Goal: Task Accomplishment & Management: Manage account settings

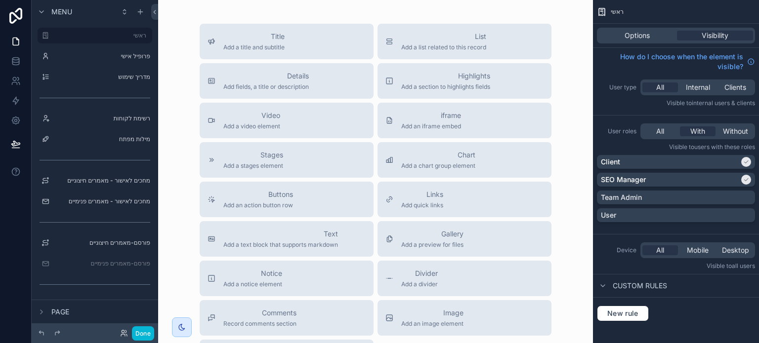
click at [574, 9] on div "Title Add a title and subtitle List Add a list related to this record Details A…" at bounding box center [375, 227] width 435 height 455
click at [17, 77] on icon at bounding box center [16, 81] width 10 height 10
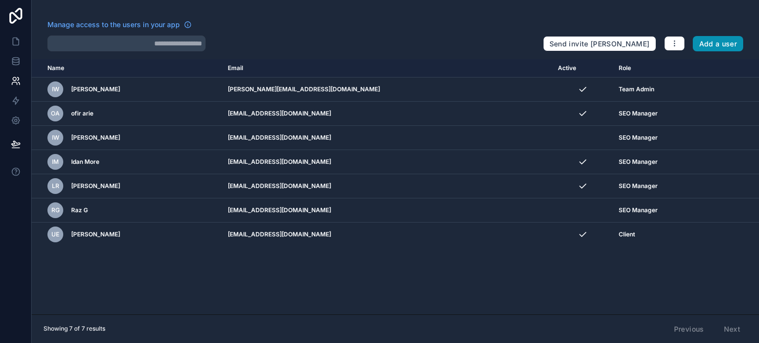
click at [716, 43] on button "Add a user" at bounding box center [718, 44] width 51 height 16
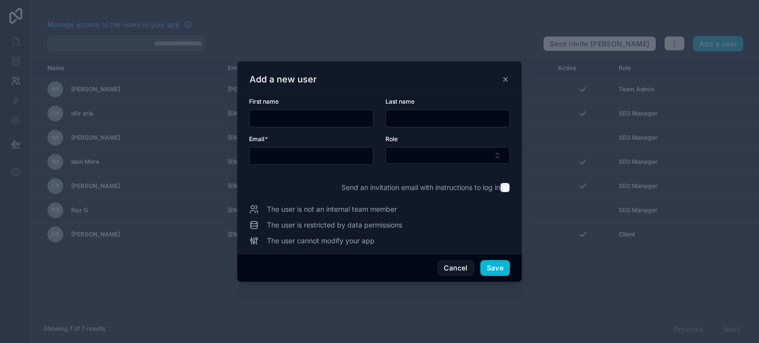
click at [284, 154] on input "text" at bounding box center [312, 156] width 124 height 14
paste input "**********"
type input "**********"
click at [304, 118] on input "text" at bounding box center [312, 119] width 124 height 14
type input "*"
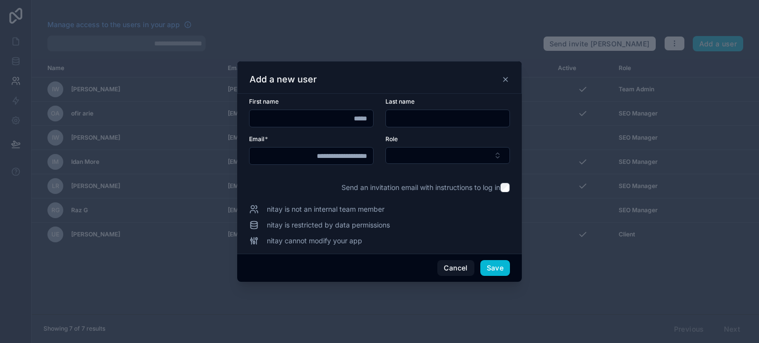
type input "*****"
click at [433, 125] on input "text" at bounding box center [448, 119] width 124 height 14
type input "*"
click at [427, 160] on button "Select Button" at bounding box center [447, 155] width 125 height 17
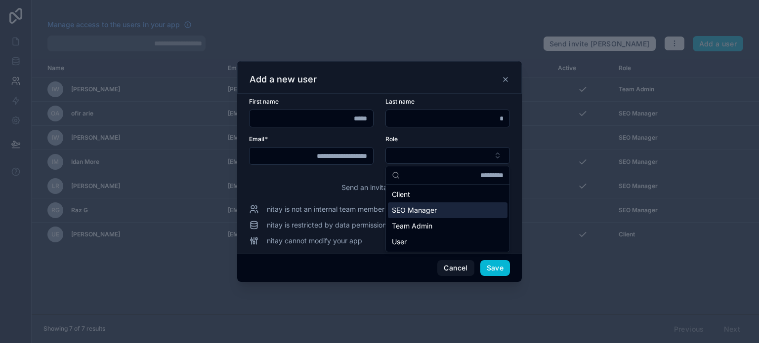
click at [444, 213] on div "SEO Manager" at bounding box center [448, 211] width 120 height 16
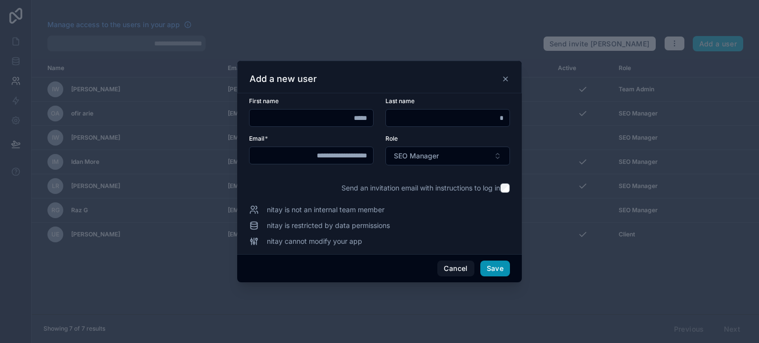
click at [496, 268] on button "Save" at bounding box center [495, 269] width 30 height 16
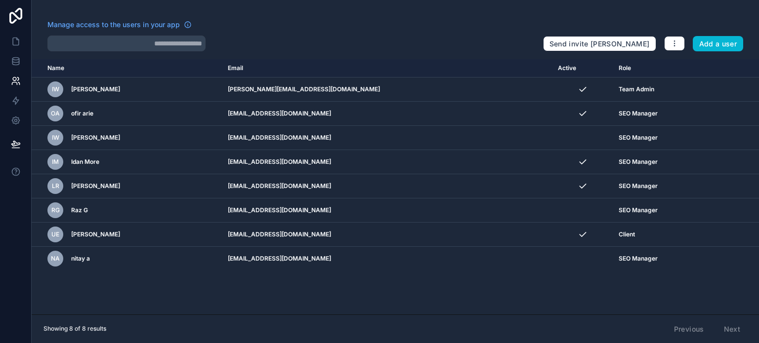
click at [611, 17] on div "Manage access to the users in your app Send invite reminders Add a user Name Em…" at bounding box center [395, 171] width 727 height 343
click at [712, 40] on button "Add a user" at bounding box center [718, 44] width 51 height 16
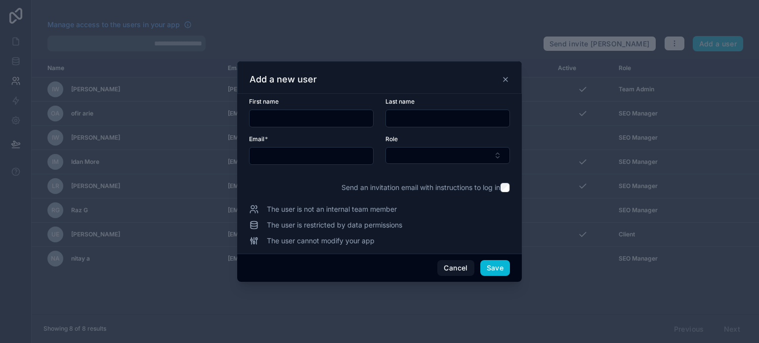
click at [289, 159] on input "text" at bounding box center [312, 156] width 124 height 14
paste input "**********"
drag, startPoint x: 318, startPoint y: 159, endPoint x: 296, endPoint y: 160, distance: 22.8
click at [296, 160] on input "**********" at bounding box center [312, 156] width 124 height 14
type input "**********"
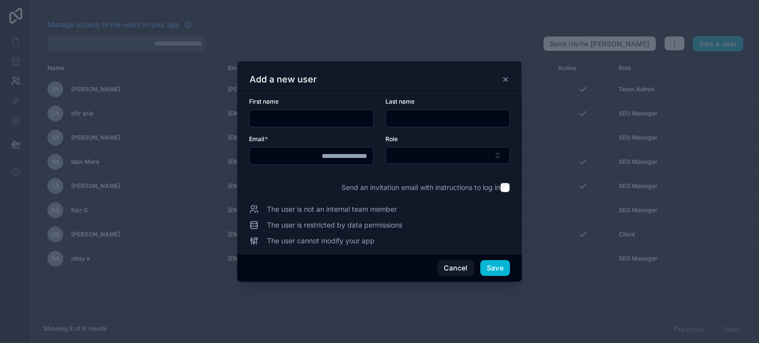
click at [313, 114] on input "text" at bounding box center [312, 119] width 124 height 14
paste input "****"
type input "****"
click at [413, 122] on input "text" at bounding box center [448, 119] width 124 height 14
type input "*"
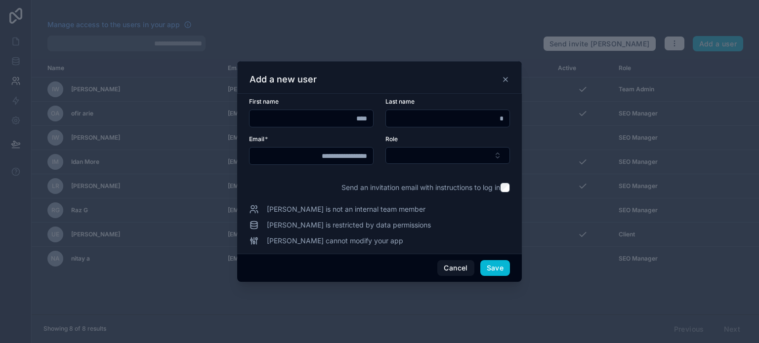
click at [366, 77] on div "Add a new user" at bounding box center [380, 80] width 260 height 12
click at [459, 158] on button "Select Button" at bounding box center [447, 155] width 125 height 17
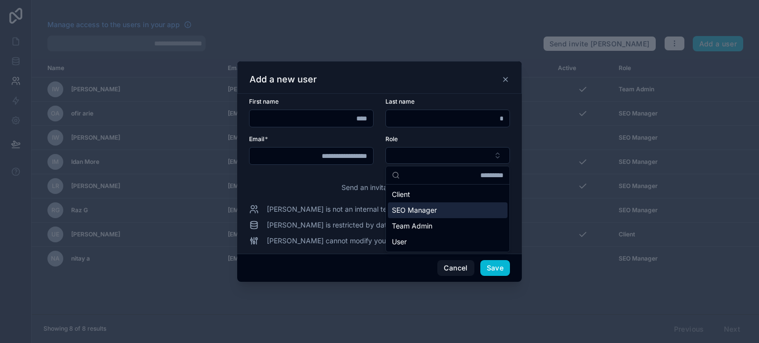
click at [459, 209] on div "SEO Manager" at bounding box center [448, 211] width 120 height 16
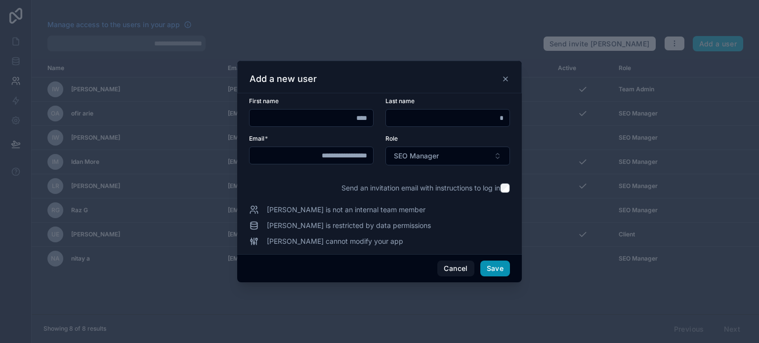
click at [496, 268] on button "Save" at bounding box center [495, 269] width 30 height 16
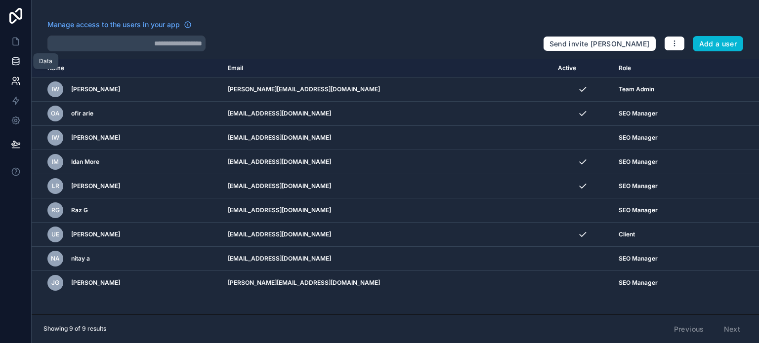
click at [17, 59] on icon at bounding box center [16, 61] width 10 height 10
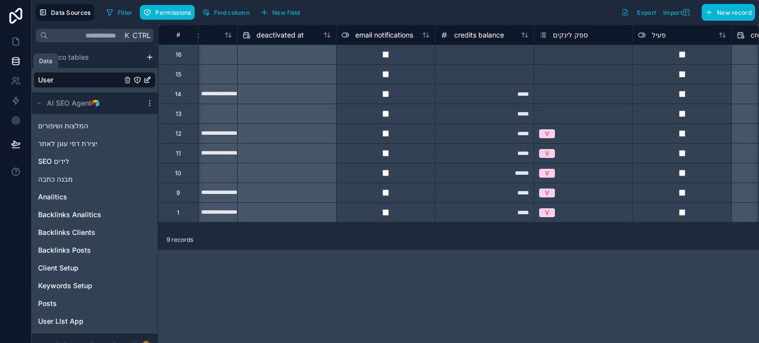
scroll to position [0, 903]
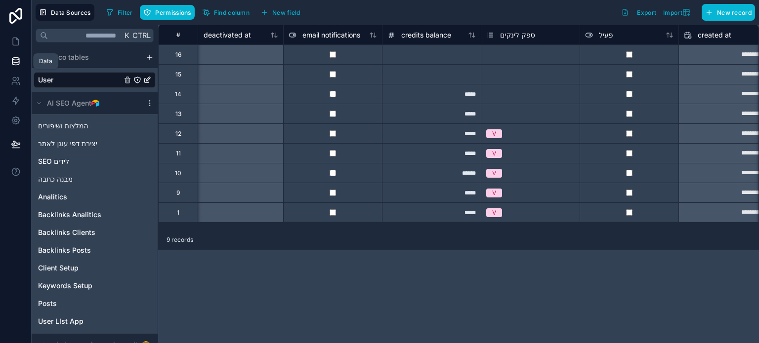
click at [459, 77] on div at bounding box center [431, 74] width 99 height 20
type input "****"
click at [457, 55] on div at bounding box center [431, 54] width 99 height 20
type input "**"
click at [466, 58] on input "***" at bounding box center [432, 54] width 98 height 19
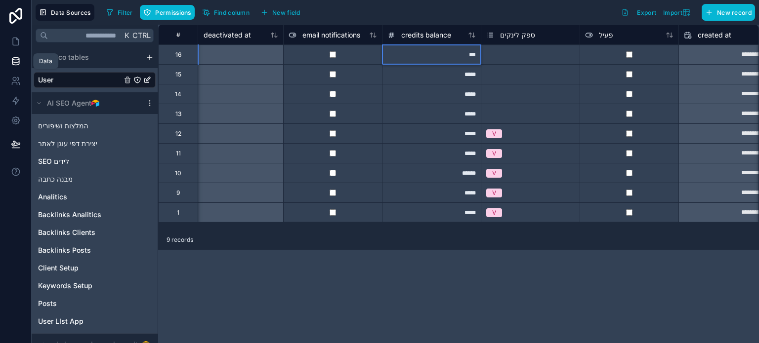
click at [466, 58] on input "***" at bounding box center [432, 54] width 98 height 19
type input "****"
click at [446, 289] on div "**********" at bounding box center [458, 184] width 601 height 319
click at [16, 38] on icon at bounding box center [16, 42] width 10 height 10
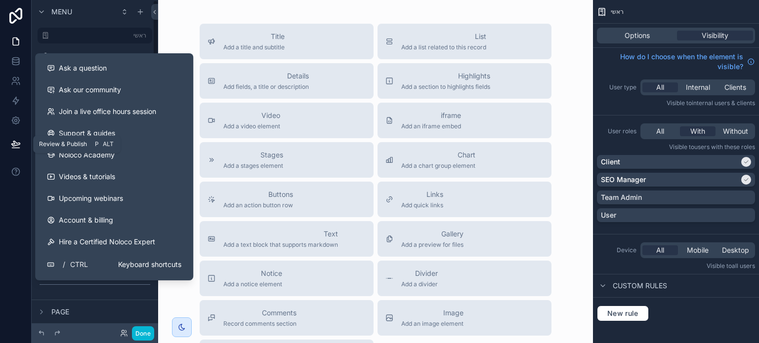
click at [15, 139] on icon at bounding box center [16, 144] width 10 height 10
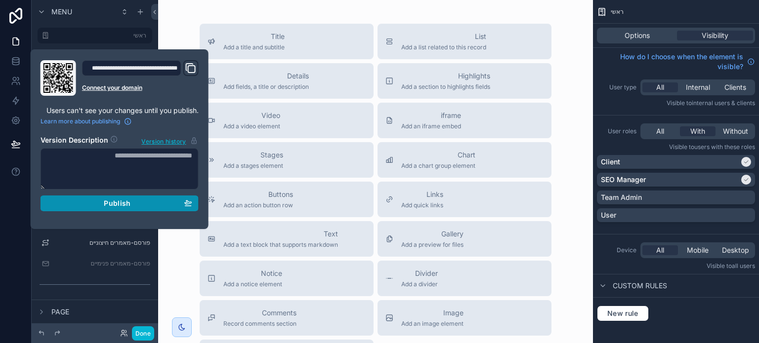
click at [111, 202] on span "Publish" at bounding box center [117, 203] width 27 height 9
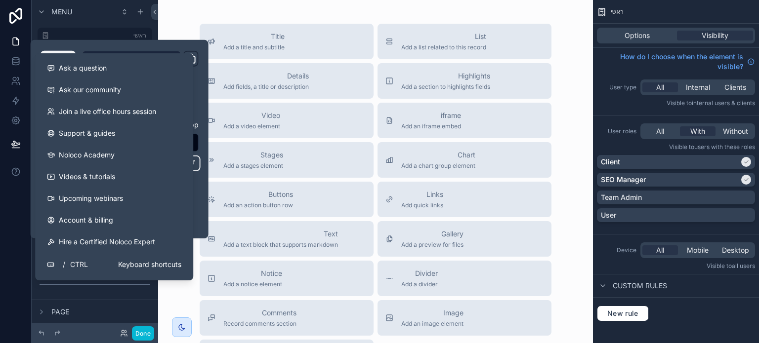
click at [20, 310] on div at bounding box center [16, 171] width 32 height 343
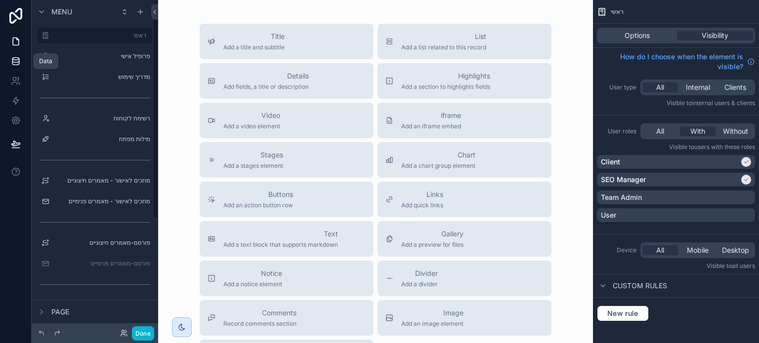
click at [16, 58] on icon at bounding box center [16, 61] width 10 height 10
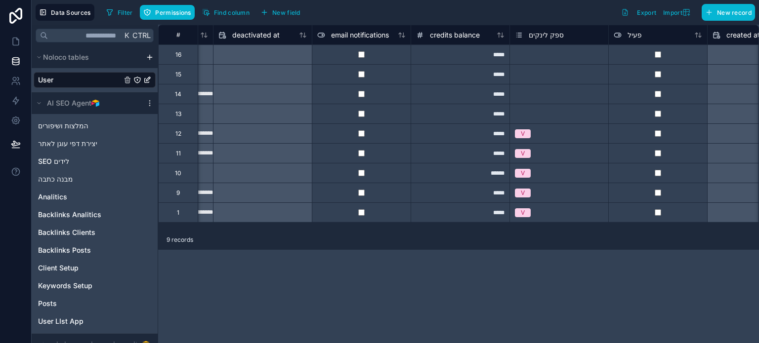
scroll to position [0, 871]
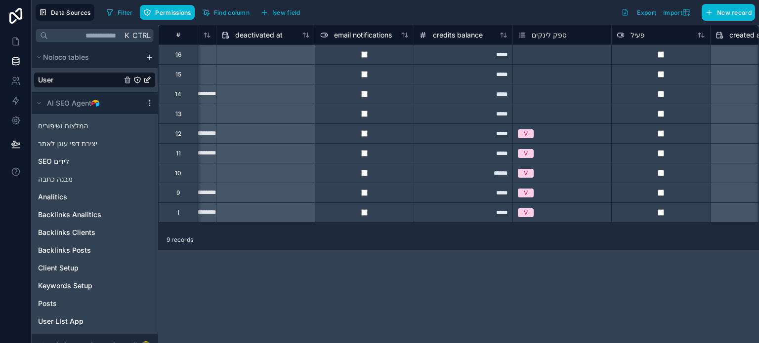
click at [525, 286] on div "**********" at bounding box center [458, 184] width 601 height 319
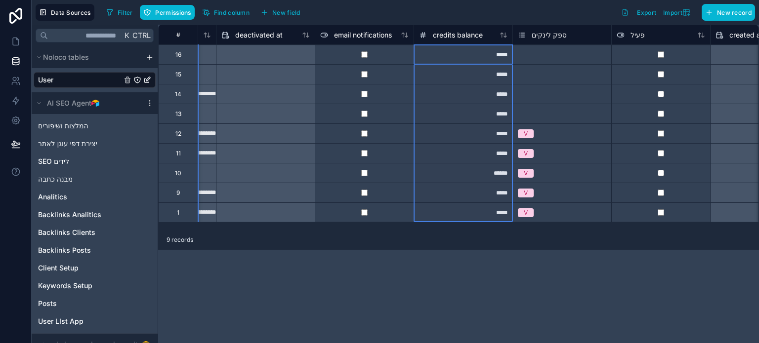
drag, startPoint x: 494, startPoint y: 35, endPoint x: 461, endPoint y: 52, distance: 37.6
click at [461, 52] on div "**********" at bounding box center [344, 124] width 2115 height 198
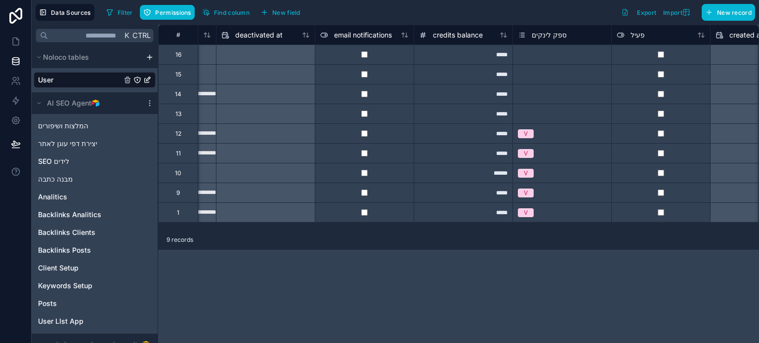
click at [488, 276] on div "**********" at bounding box center [458, 184] width 601 height 319
drag, startPoint x: 18, startPoint y: 36, endPoint x: 21, endPoint y: 49, distance: 14.2
click at [18, 36] on link at bounding box center [15, 42] width 31 height 20
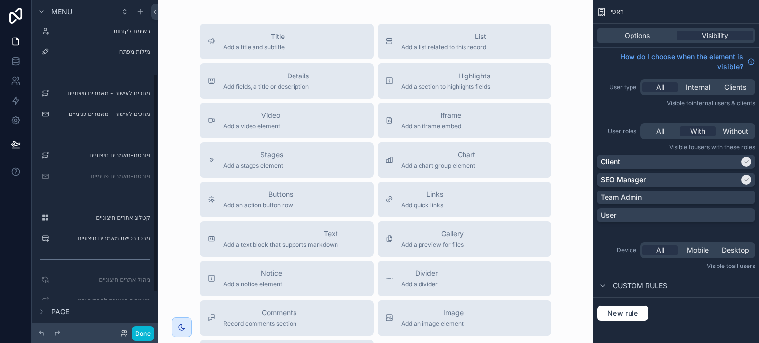
scroll to position [170, 0]
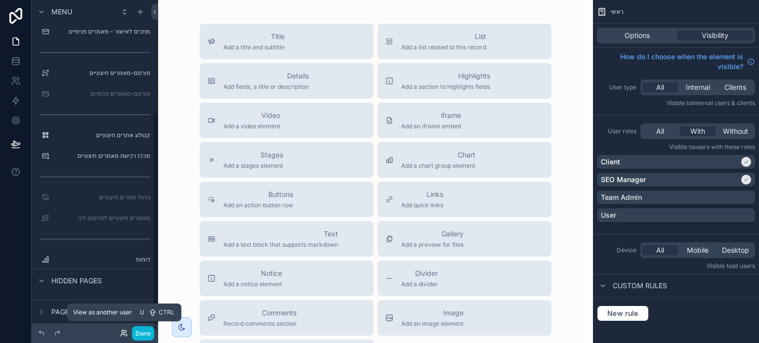
click at [124, 336] on icon at bounding box center [124, 334] width 8 height 8
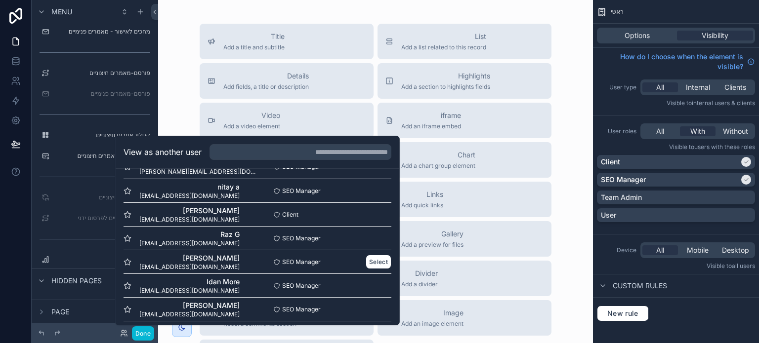
scroll to position [49, 0]
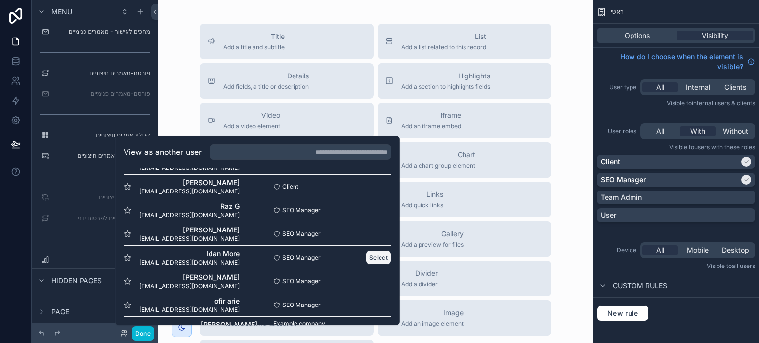
click at [368, 259] on button "Select" at bounding box center [379, 258] width 26 height 14
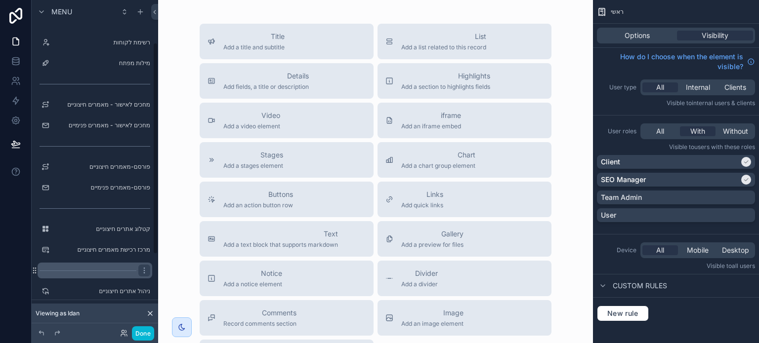
scroll to position [99, 0]
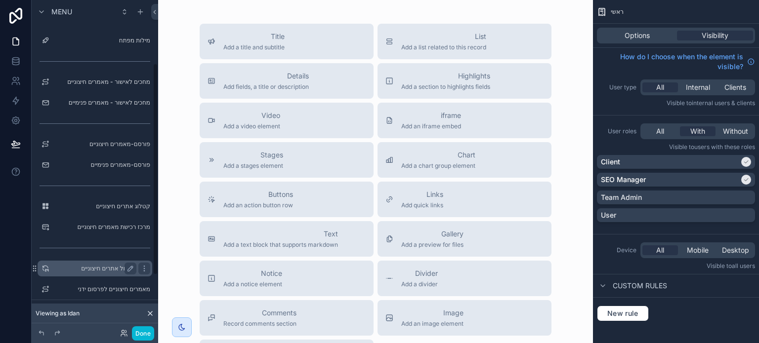
click at [101, 270] on label "ניהול אתרים חיצוניים" at bounding box center [92, 269] width 79 height 8
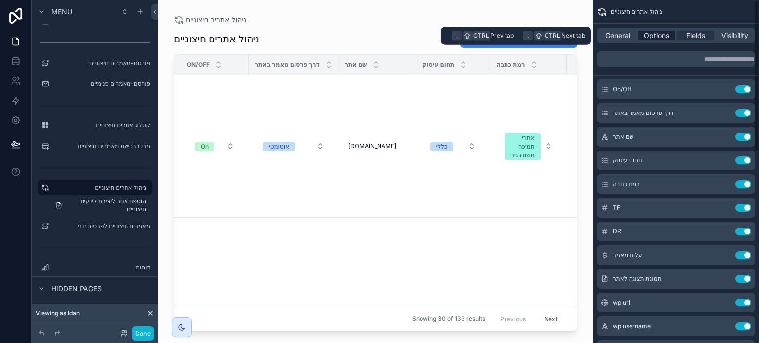
click at [652, 35] on span "Options" at bounding box center [656, 36] width 25 height 10
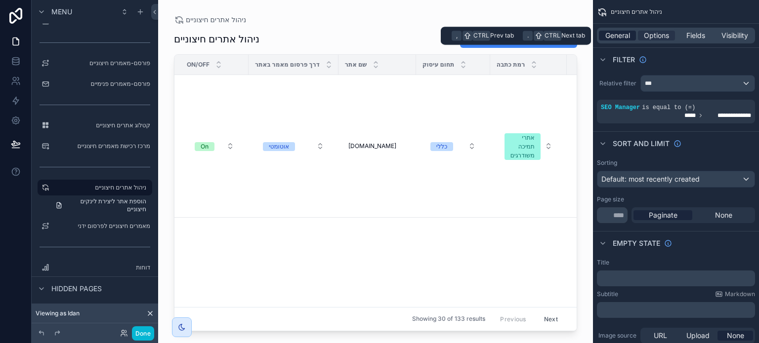
click at [618, 37] on span "General" at bounding box center [617, 36] width 25 height 10
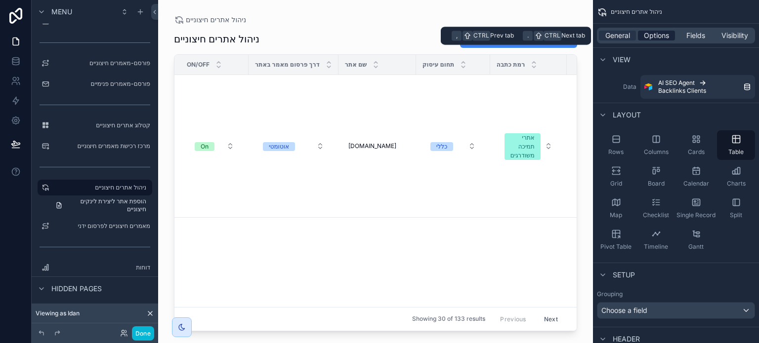
click at [653, 37] on span "Options" at bounding box center [656, 36] width 25 height 10
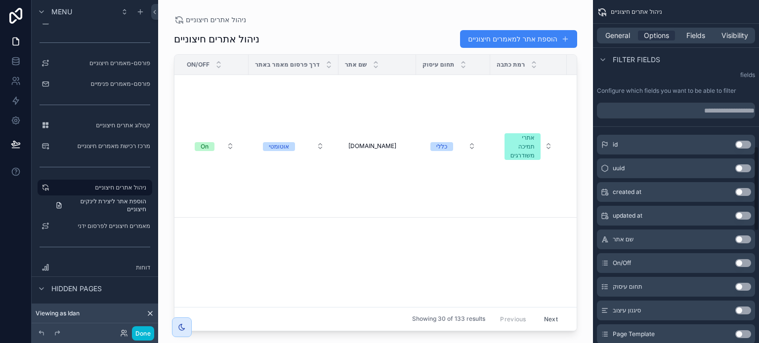
scroll to position [593, 0]
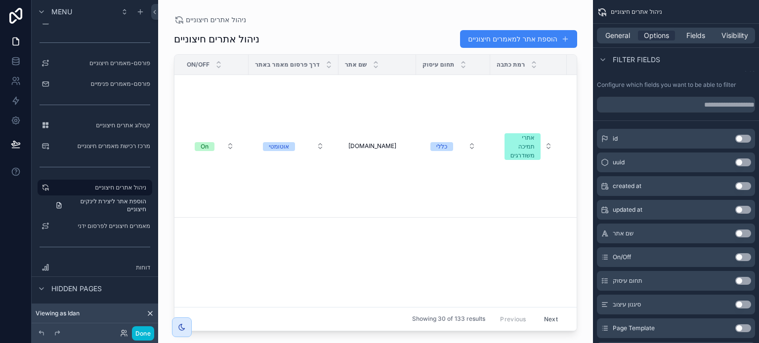
click at [737, 233] on button "Use setting" at bounding box center [743, 234] width 16 height 8
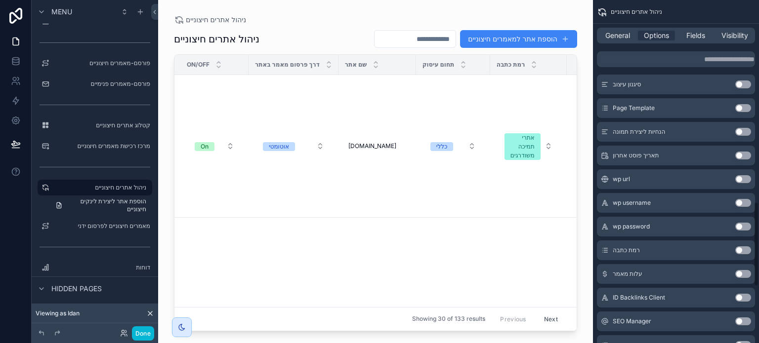
scroll to position [840, 0]
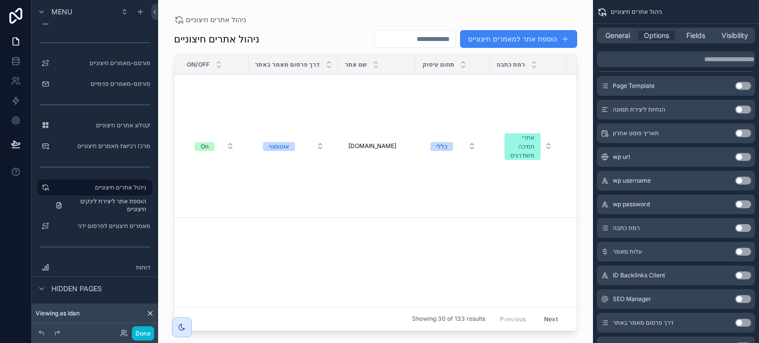
click at [740, 156] on button "Use setting" at bounding box center [743, 157] width 16 height 8
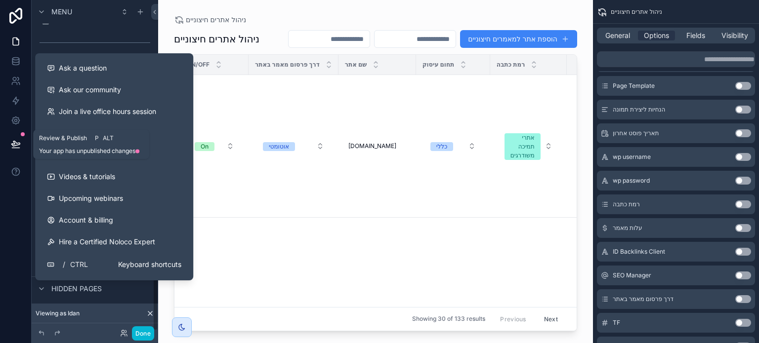
click at [12, 144] on icon at bounding box center [16, 144] width 10 height 10
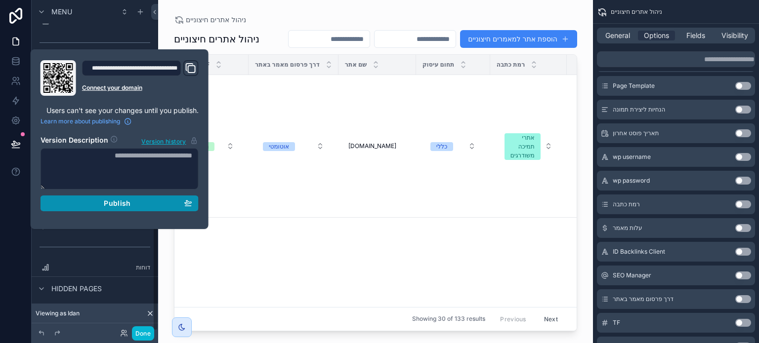
click at [105, 203] on span "Publish" at bounding box center [117, 203] width 27 height 9
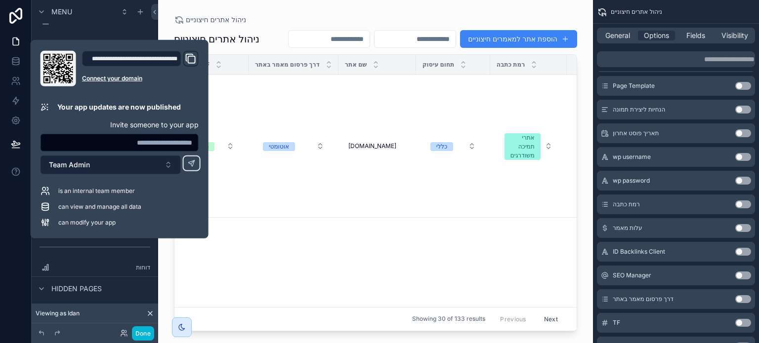
click at [97, 166] on button "Team Admin" at bounding box center [111, 165] width 140 height 19
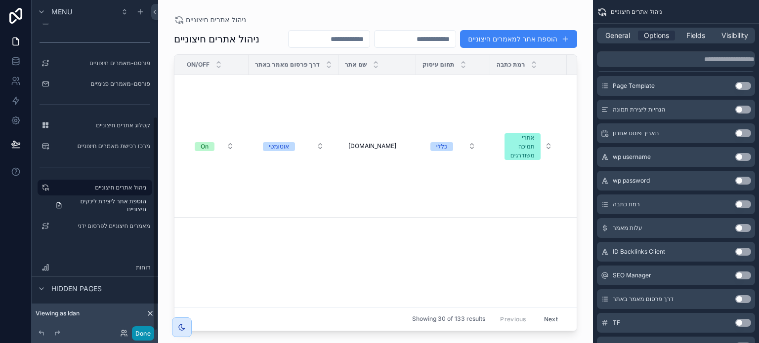
click at [137, 332] on button "Done" at bounding box center [143, 334] width 22 height 14
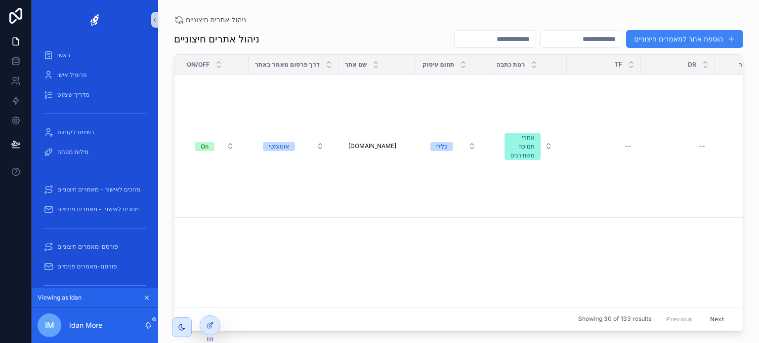
click at [470, 35] on input "scrollable content" at bounding box center [495, 39] width 81 height 14
paste input "**********"
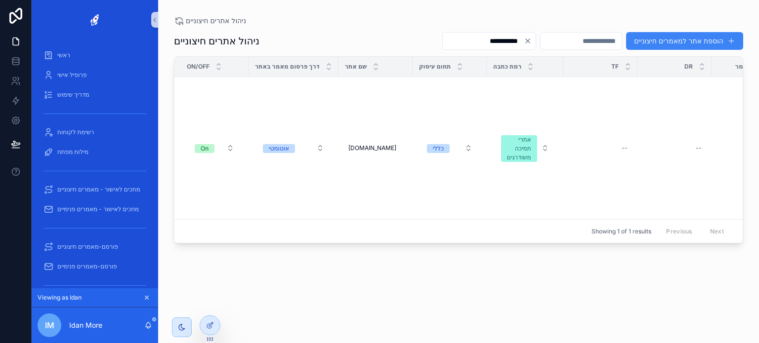
type input "**********"
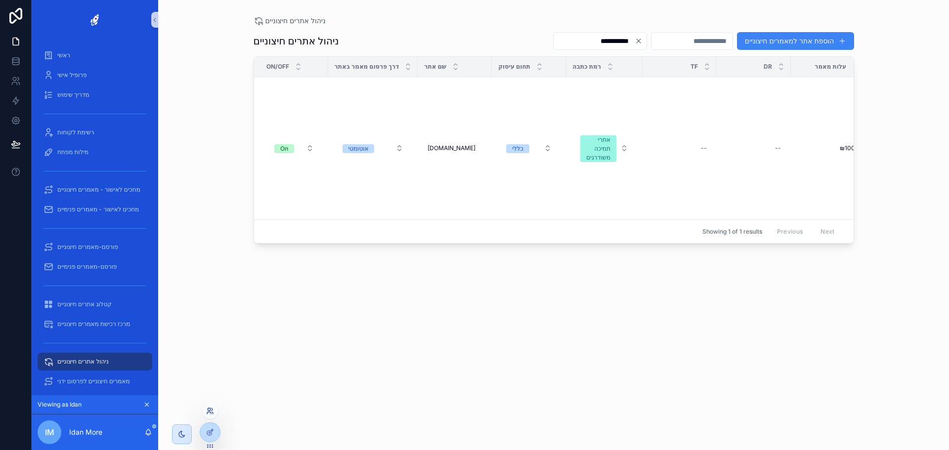
click at [211, 343] on icon at bounding box center [210, 411] width 8 height 8
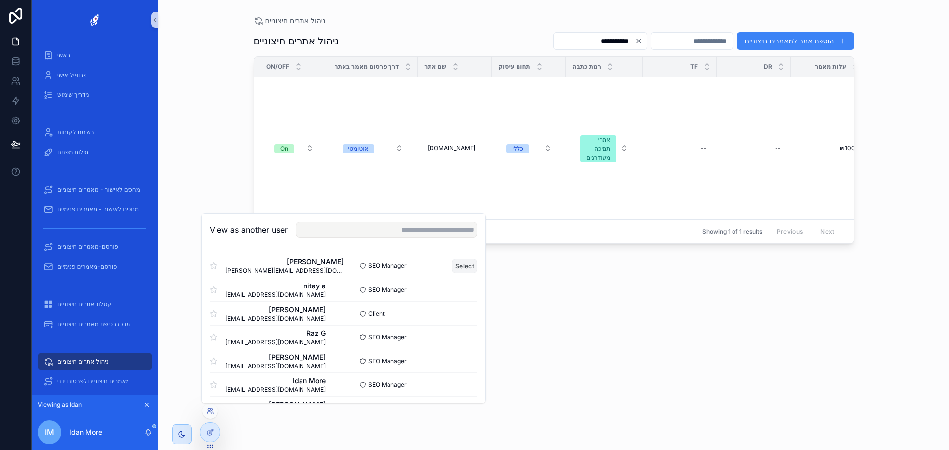
click at [454, 268] on button "Select" at bounding box center [465, 266] width 26 height 14
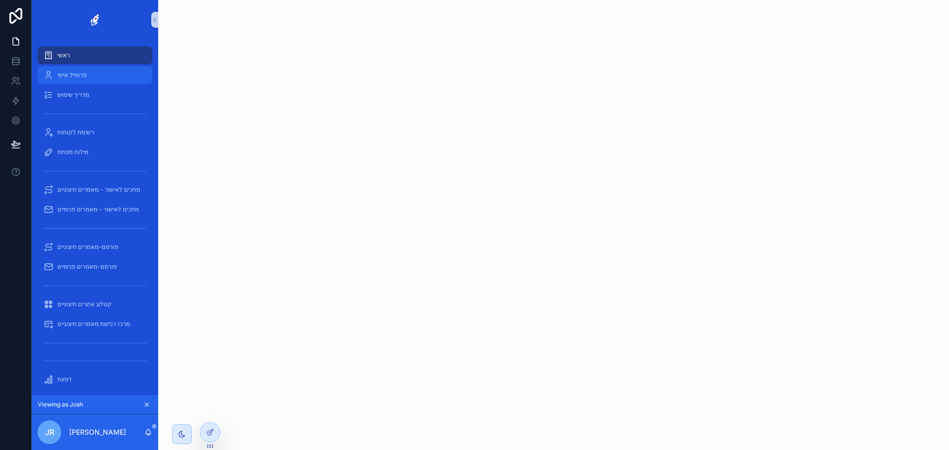
click at [76, 79] on span "פרופיל אישי" at bounding box center [71, 75] width 29 height 8
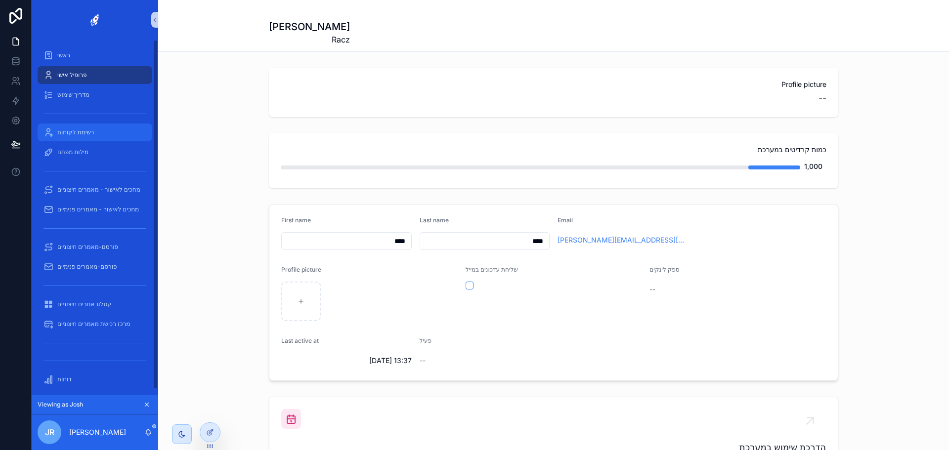
click at [85, 127] on div "רשימת לקוחות" at bounding box center [94, 133] width 103 height 16
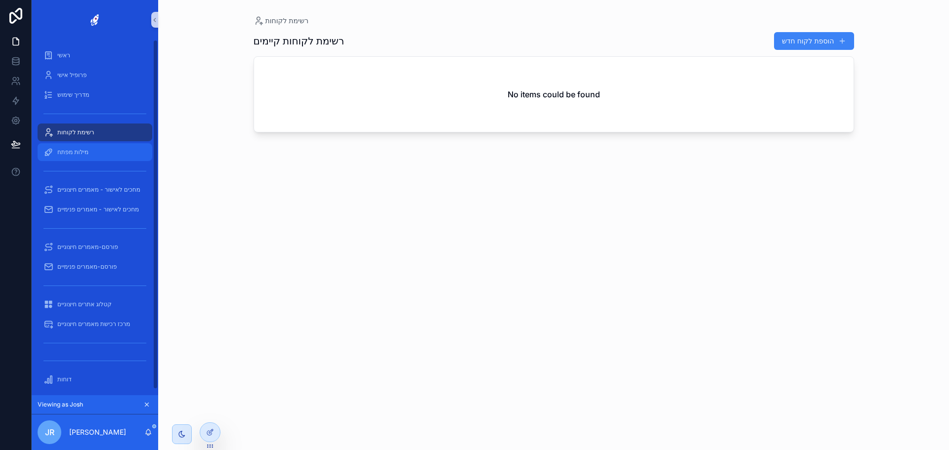
click at [68, 156] on span "מילות מפתח" at bounding box center [72, 152] width 31 height 8
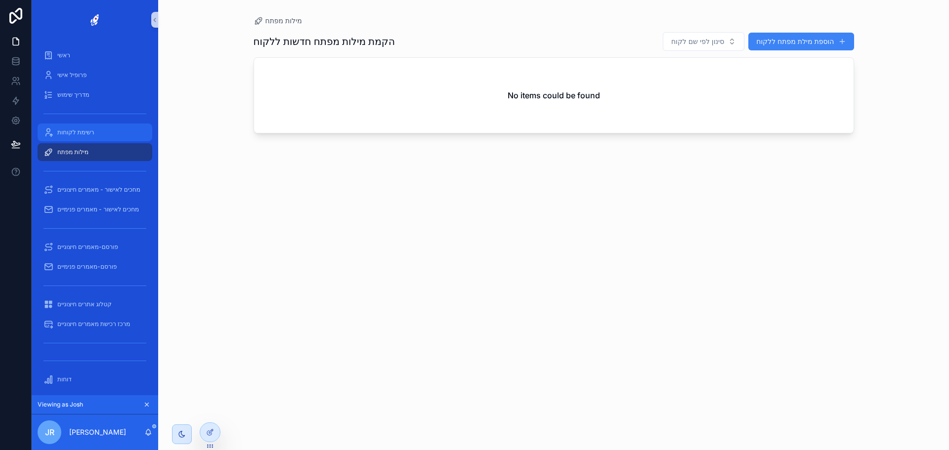
click at [77, 132] on span "רשימת לקוחות" at bounding box center [75, 132] width 37 height 8
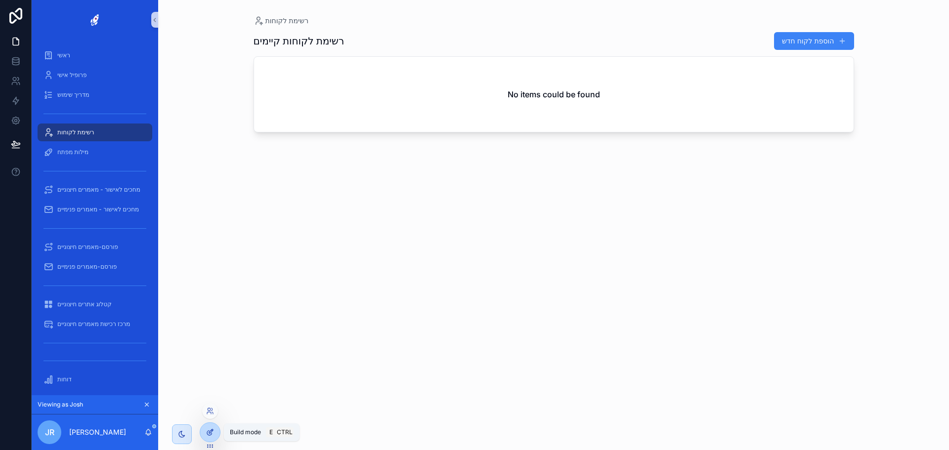
click at [212, 429] on icon at bounding box center [210, 432] width 8 height 8
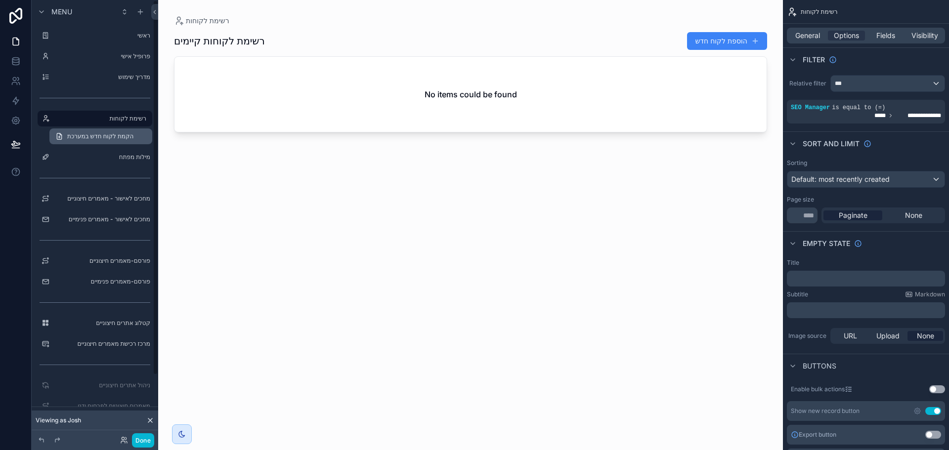
click at [96, 136] on span "הקמת לקוח חדש במערכת" at bounding box center [100, 136] width 66 height 8
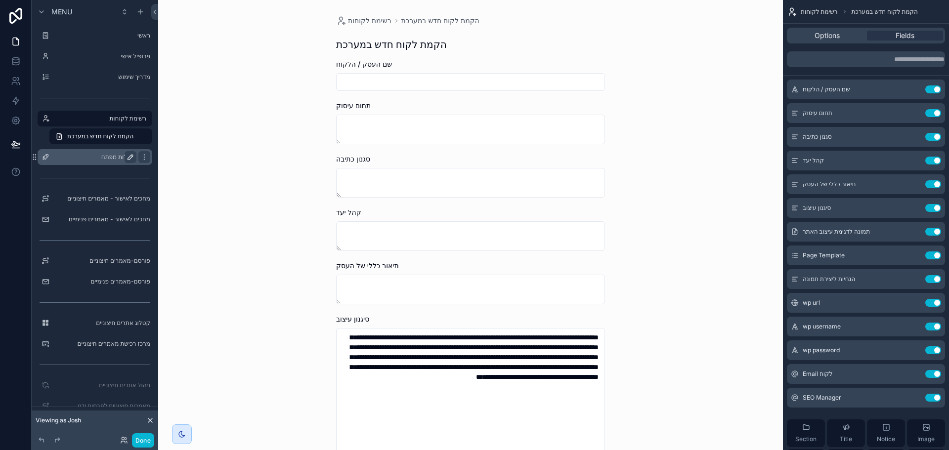
click at [126, 156] on button "scrollable content" at bounding box center [131, 157] width 12 height 12
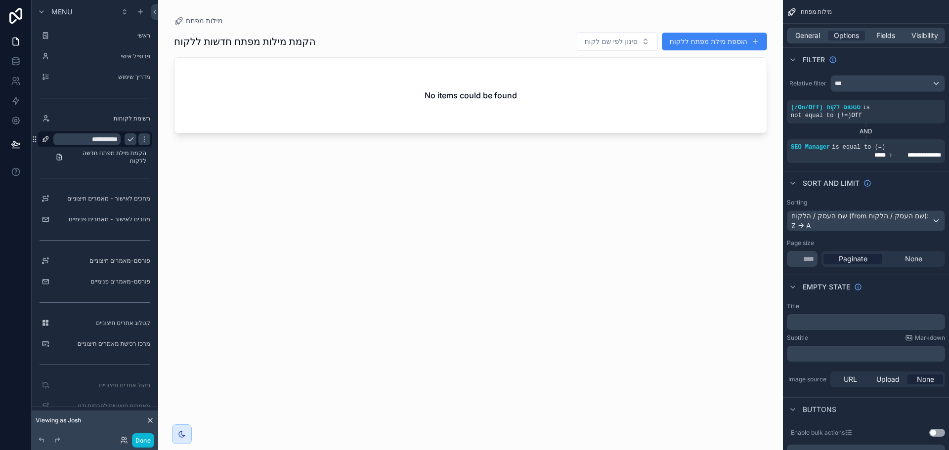
click at [133, 141] on icon "scrollable content" at bounding box center [131, 139] width 8 height 8
click at [111, 158] on span "הקמת מילת מפתח חדשה ללקוח" at bounding box center [106, 157] width 79 height 16
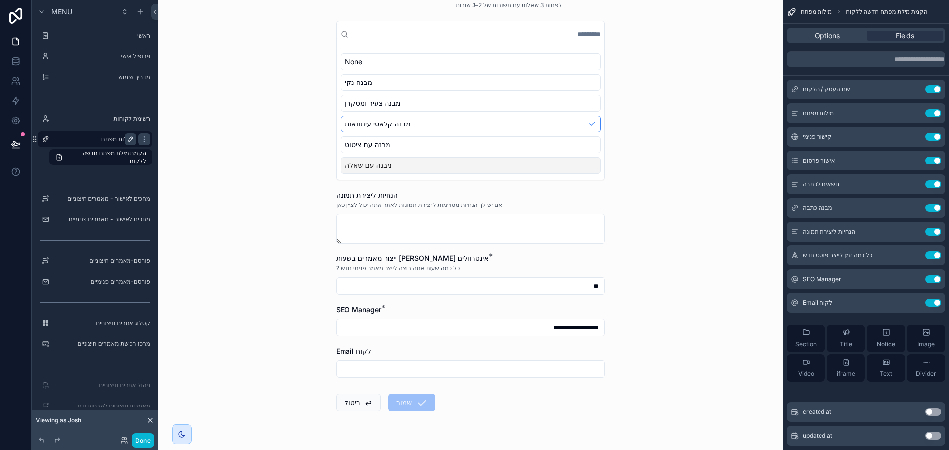
scroll to position [797, 0]
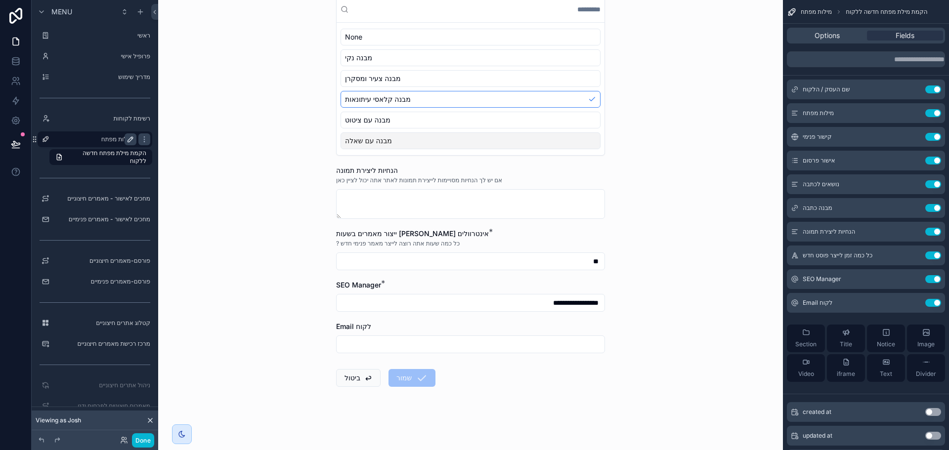
click at [672, 253] on div "מילות מפתח הקמת מילת מפתח חדשה ללקוח הקמת מילת מפתח חדשה ללקוח שם העסק / הלקוח …" at bounding box center [470, 225] width 625 height 450
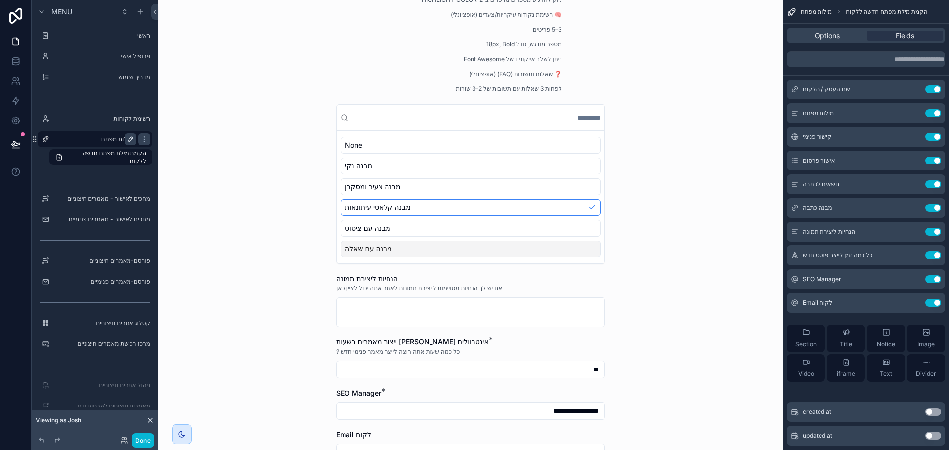
scroll to position [599, 0]
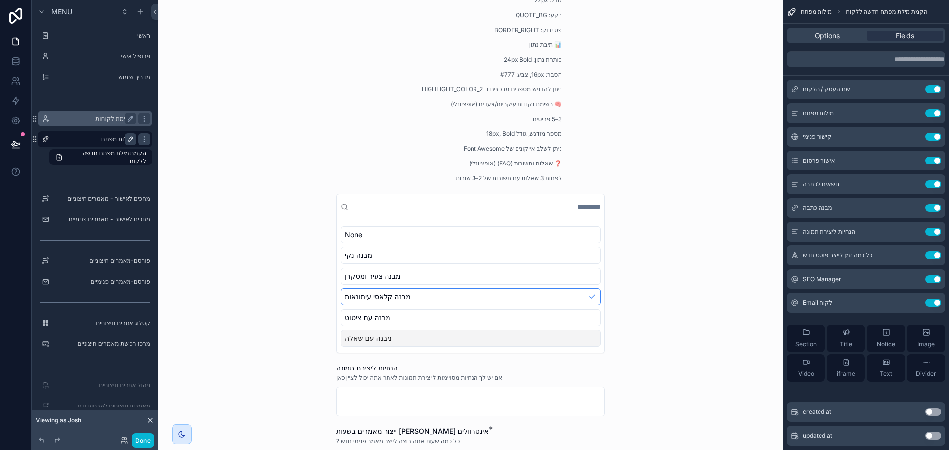
click at [88, 117] on label "רשימת לקוחות" at bounding box center [92, 119] width 79 height 8
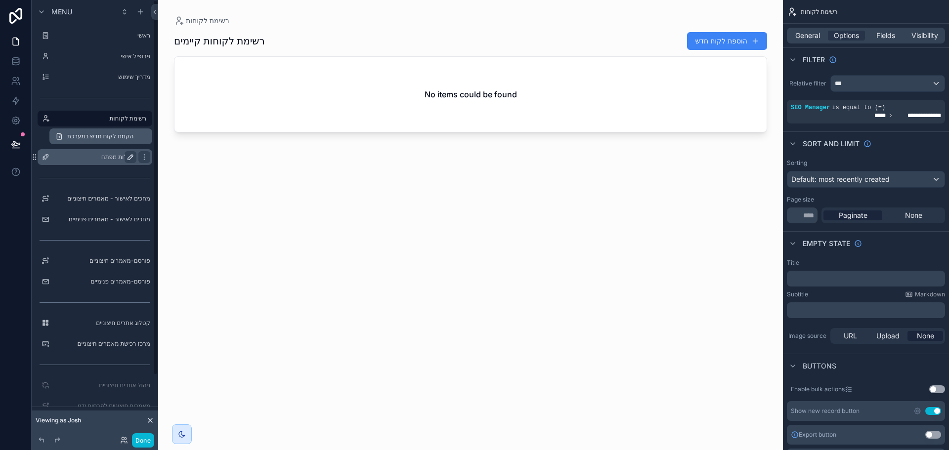
click at [99, 136] on span "הקמת לקוח חדש במערכת" at bounding box center [100, 136] width 66 height 8
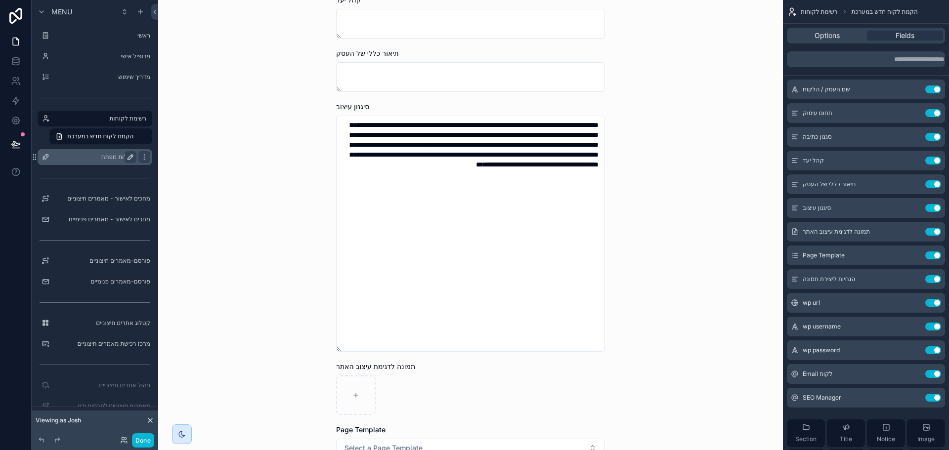
scroll to position [198, 0]
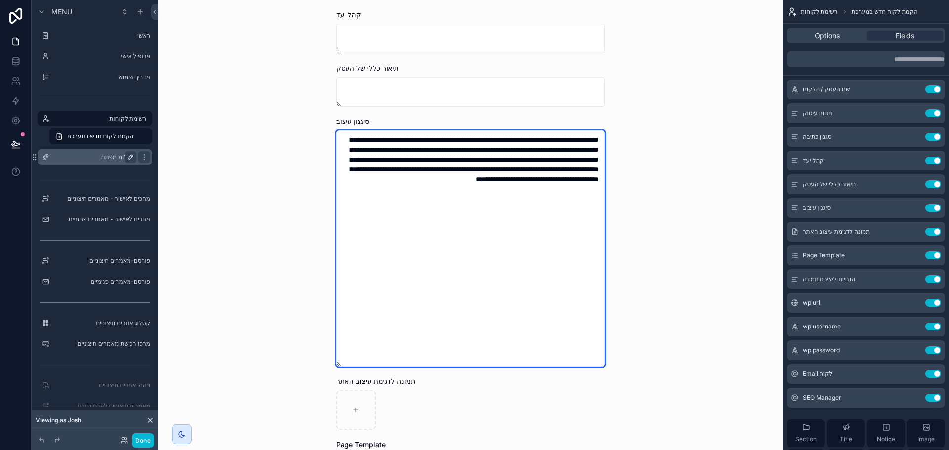
click at [499, 192] on textarea "**********" at bounding box center [470, 248] width 269 height 236
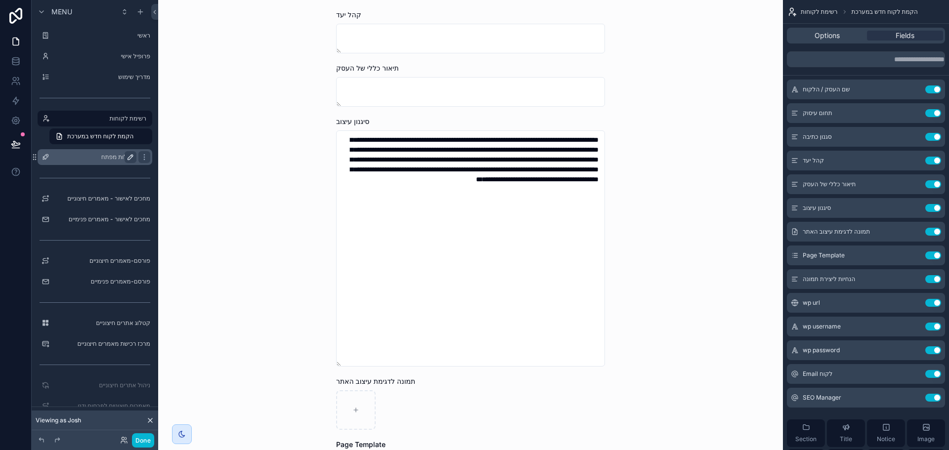
click at [499, 192] on form "**********" at bounding box center [470, 346] width 269 height 969
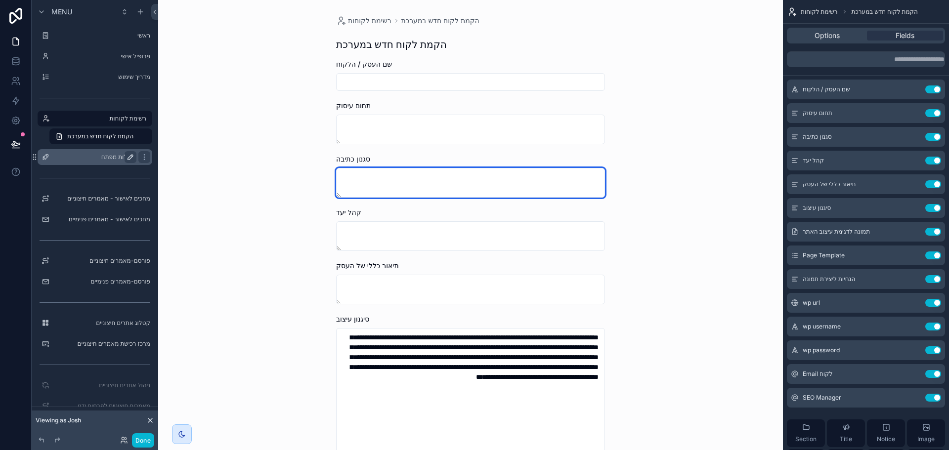
click at [499, 192] on textarea "scrollable content" at bounding box center [470, 183] width 269 height 30
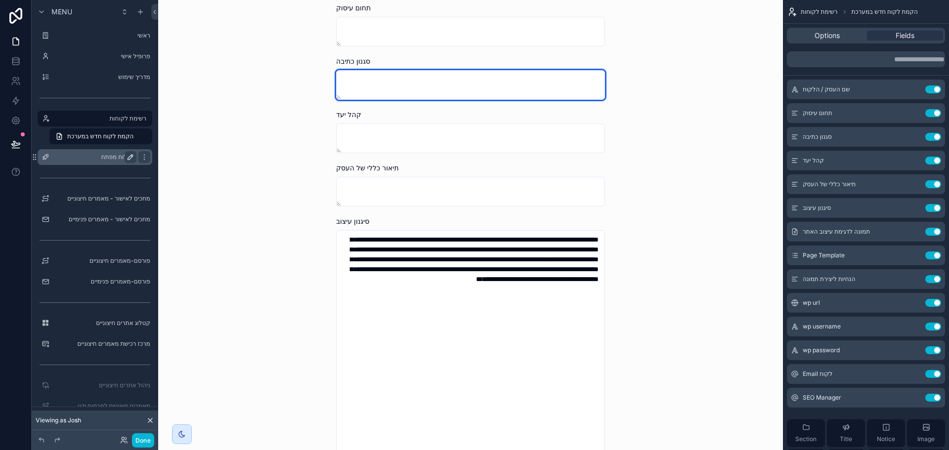
scroll to position [99, 0]
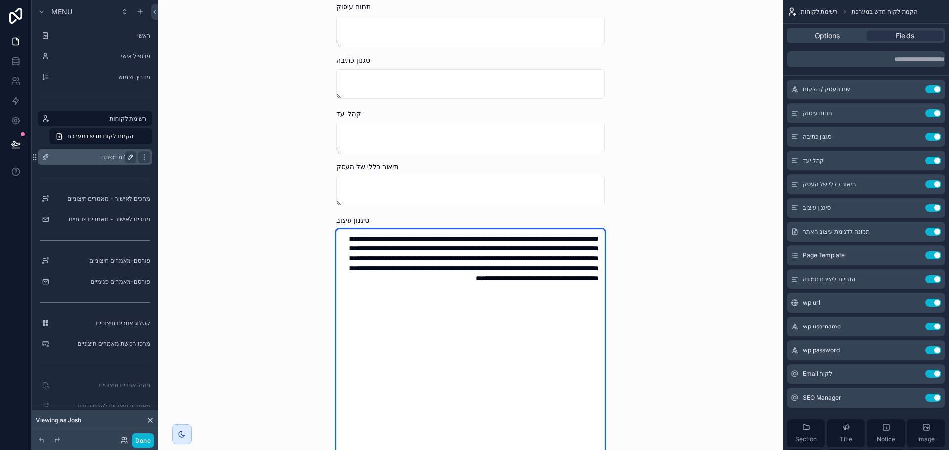
click at [524, 263] on textarea "**********" at bounding box center [470, 347] width 269 height 236
click at [527, 278] on textarea "**********" at bounding box center [470, 347] width 269 height 236
drag, startPoint x: 527, startPoint y: 278, endPoint x: 529, endPoint y: 273, distance: 5.1
click at [527, 277] on textarea "**********" at bounding box center [470, 347] width 269 height 236
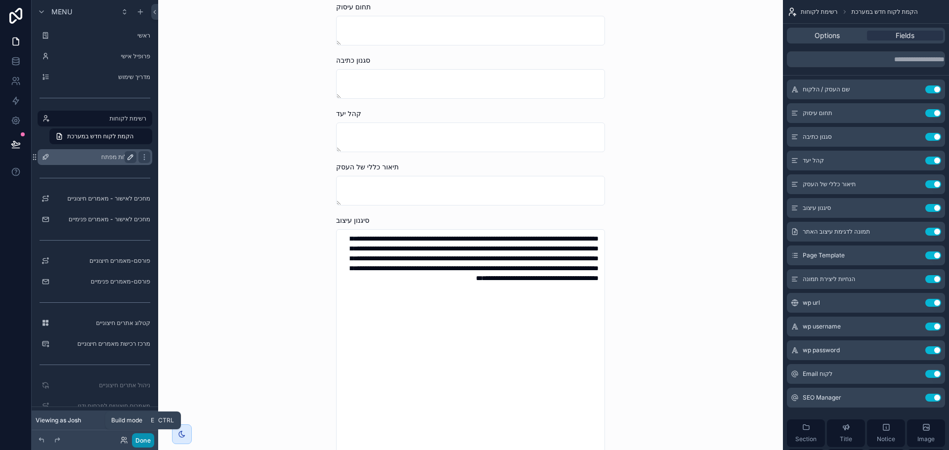
click at [144, 441] on button "Done" at bounding box center [143, 440] width 22 height 14
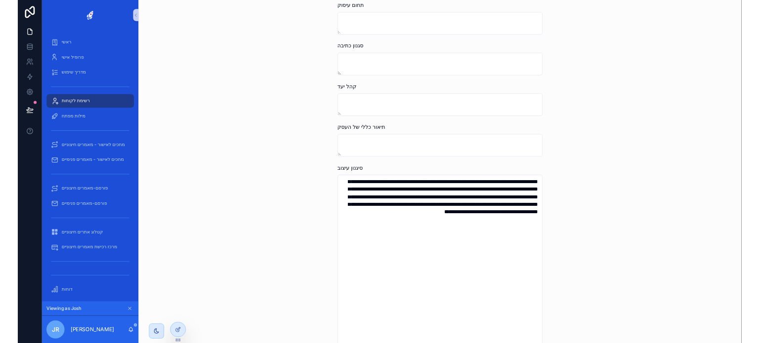
scroll to position [0, 0]
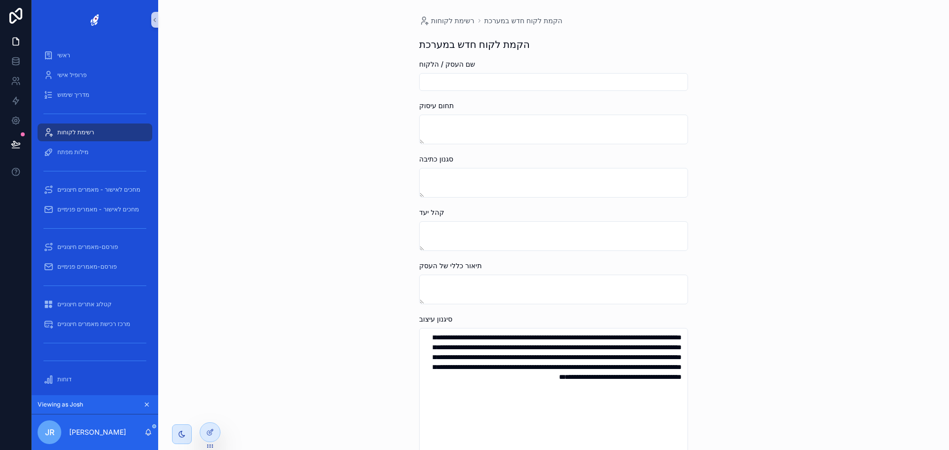
click at [76, 133] on span "רשימת לקוחות" at bounding box center [75, 132] width 37 height 8
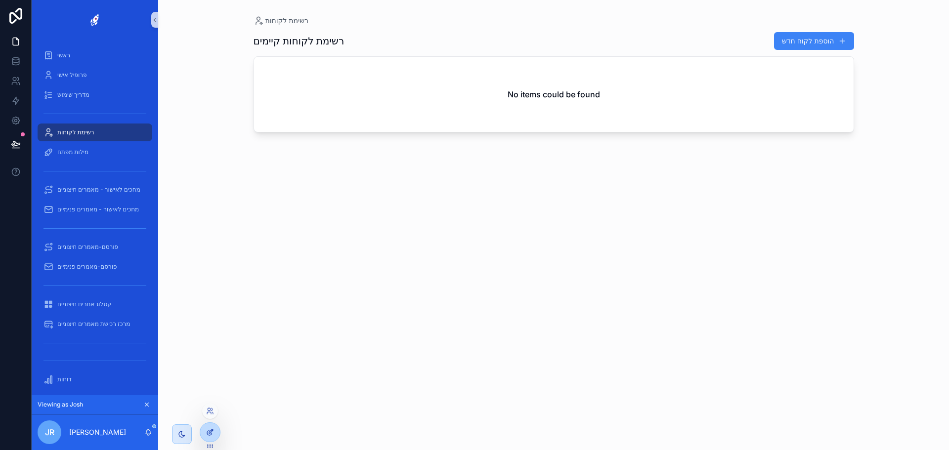
click at [212, 433] on icon at bounding box center [210, 432] width 8 height 8
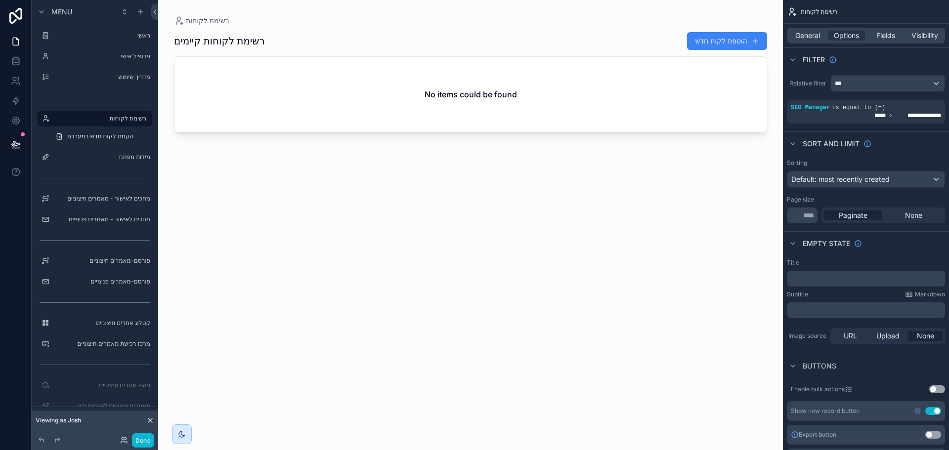
click at [727, 42] on div "scrollable content" at bounding box center [470, 219] width 625 height 438
click at [726, 42] on button "הוספת לקוח חדש" at bounding box center [727, 41] width 80 height 18
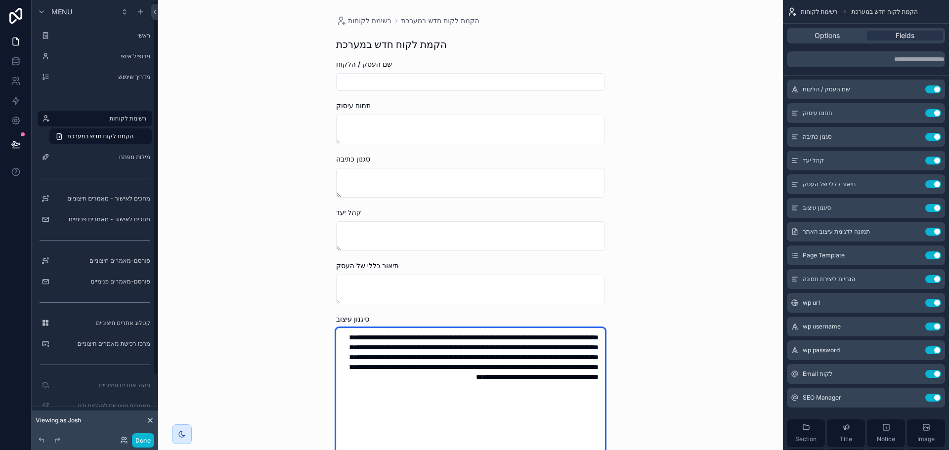
click at [575, 358] on textarea "**********" at bounding box center [470, 446] width 269 height 236
click at [911, 207] on icon "scrollable content" at bounding box center [913, 209] width 4 height 4
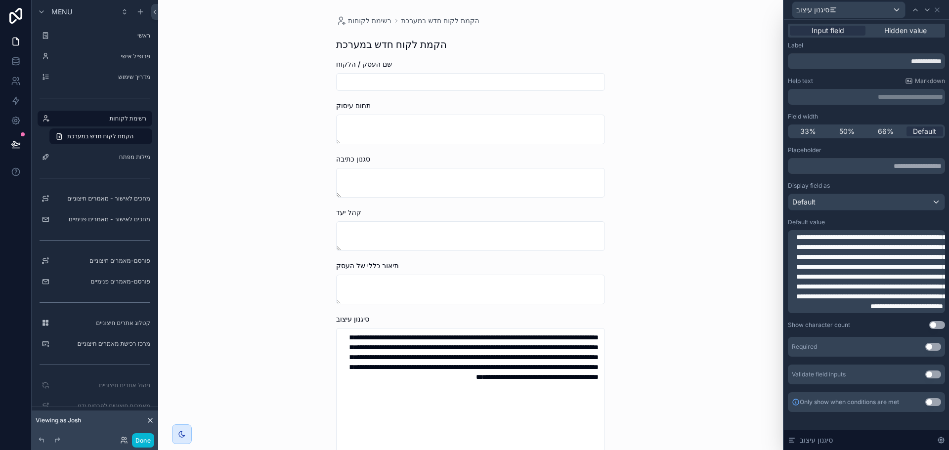
click at [869, 281] on p "**********" at bounding box center [867, 271] width 151 height 79
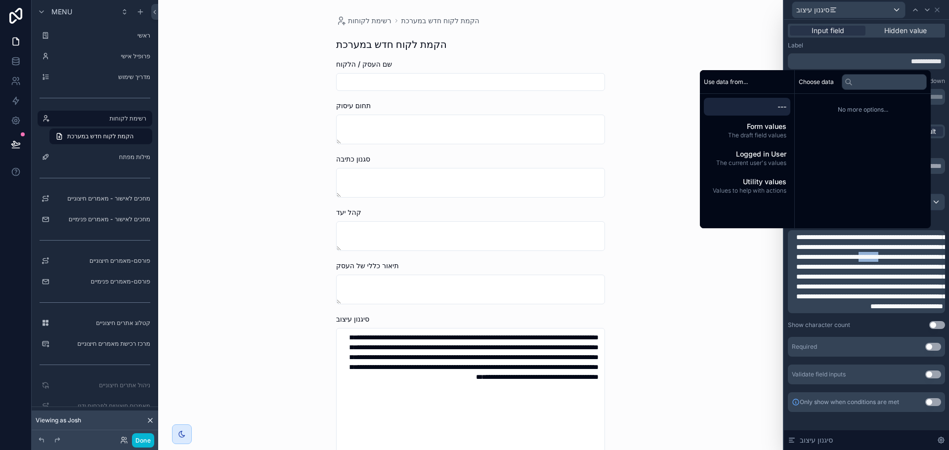
click at [869, 281] on p "**********" at bounding box center [867, 271] width 151 height 79
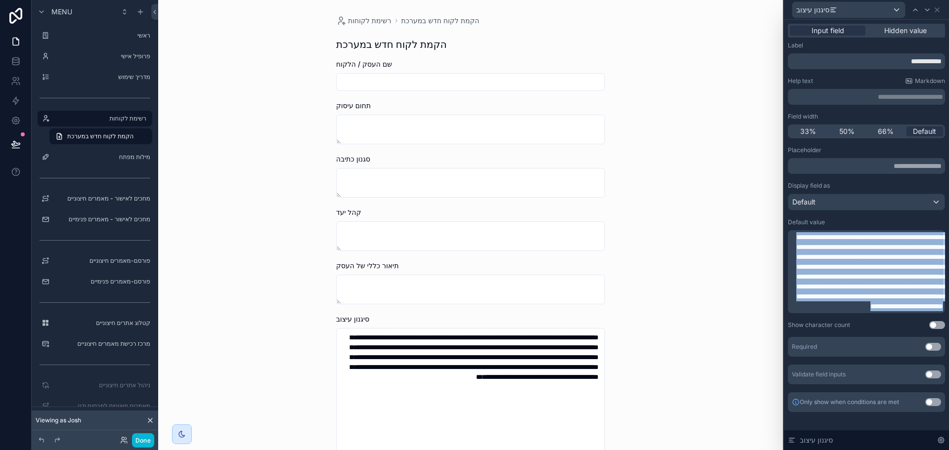
click at [869, 281] on p "**********" at bounding box center [867, 271] width 151 height 79
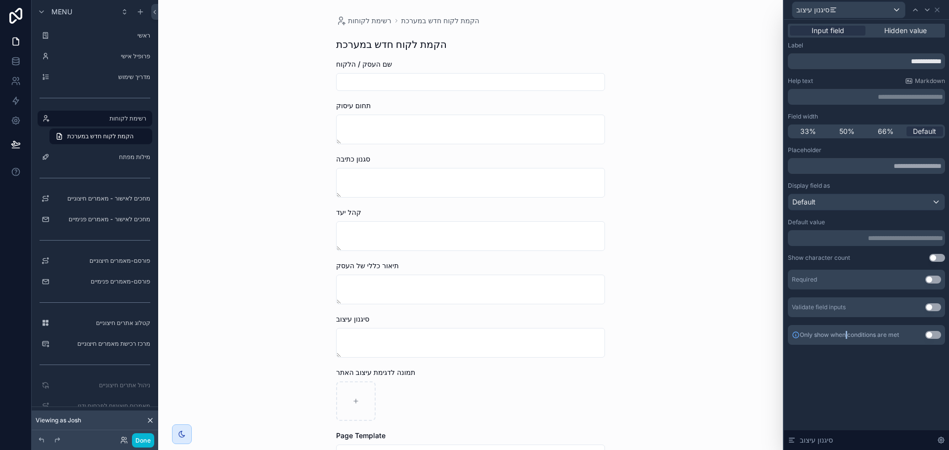
click at [848, 369] on div "**********" at bounding box center [866, 235] width 165 height 430
click at [873, 204] on div "Default" at bounding box center [866, 202] width 156 height 16
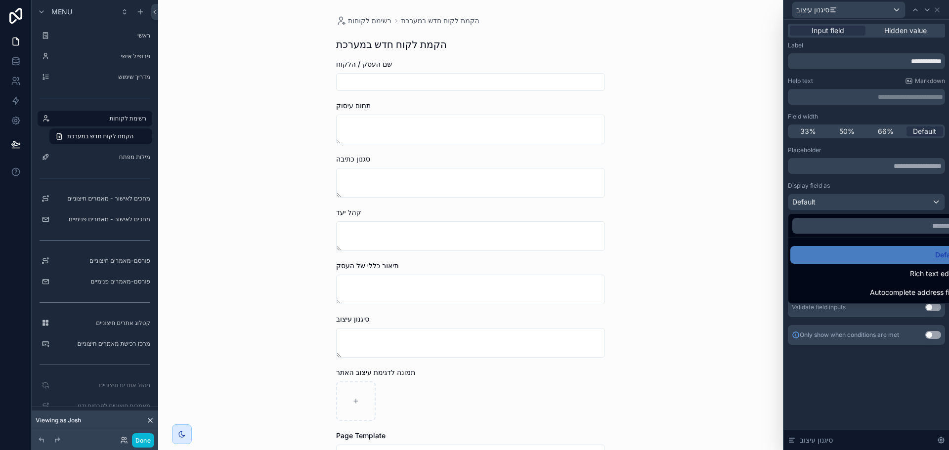
click at [874, 204] on div at bounding box center [866, 225] width 165 height 450
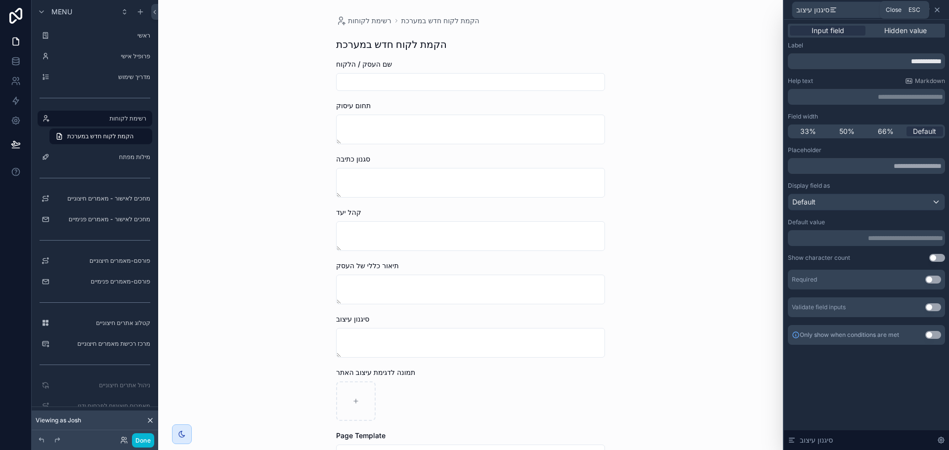
click at [937, 9] on icon at bounding box center [937, 10] width 4 height 4
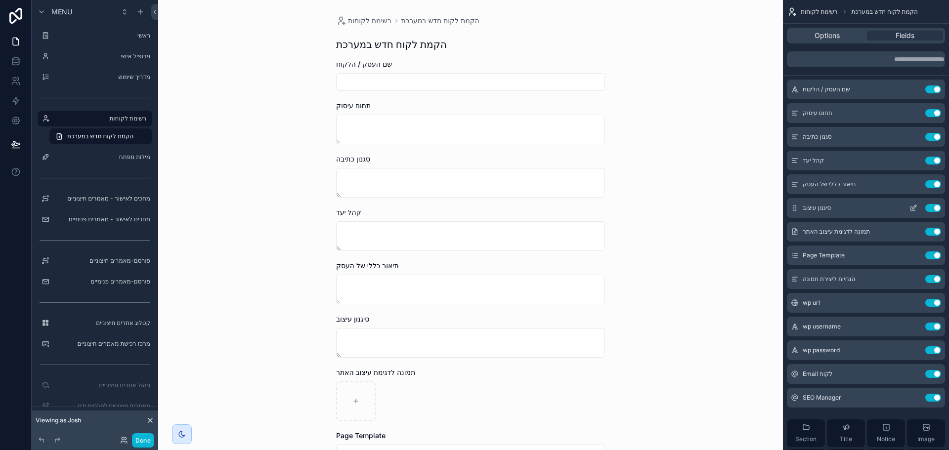
click at [912, 206] on icon "scrollable content" at bounding box center [913, 208] width 8 height 8
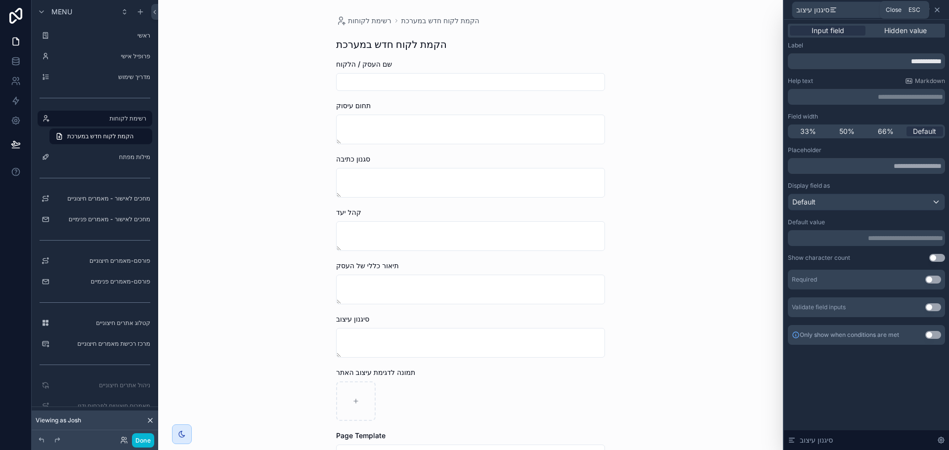
click at [936, 10] on icon at bounding box center [937, 10] width 8 height 8
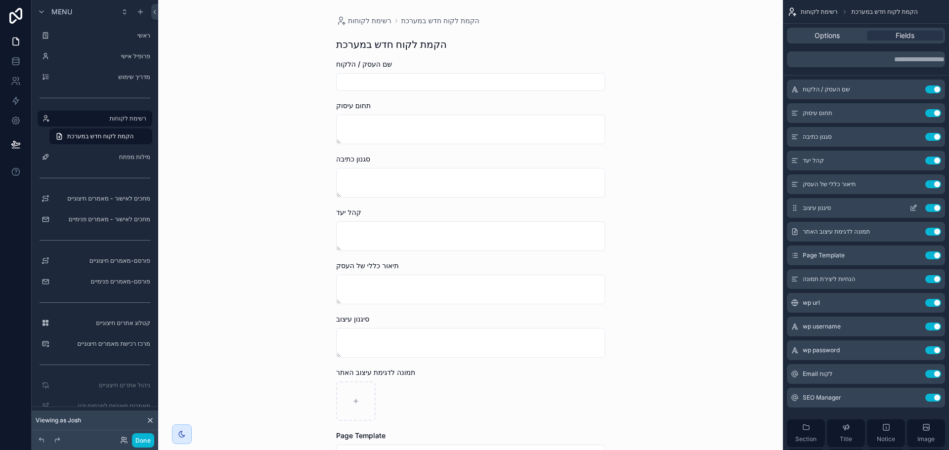
click at [932, 207] on button "Use setting" at bounding box center [933, 208] width 16 height 8
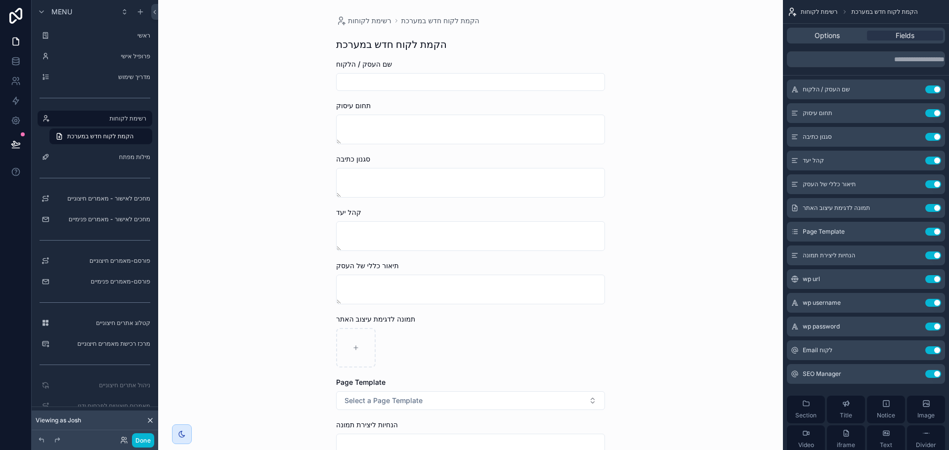
click at [394, 353] on div "scrollable content" at bounding box center [470, 348] width 269 height 40
click at [911, 210] on icon "scrollable content" at bounding box center [913, 209] width 4 height 4
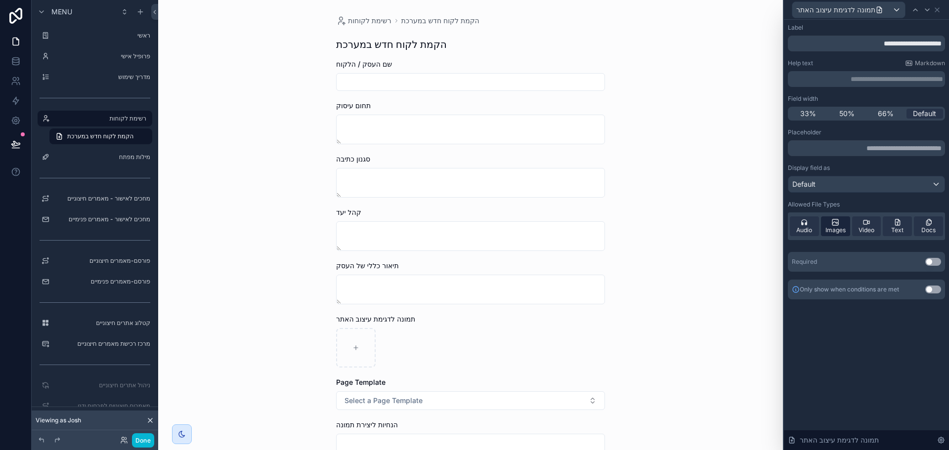
click at [840, 227] on span "Images" at bounding box center [835, 230] width 20 height 8
click at [931, 262] on button "Use setting" at bounding box center [933, 262] width 16 height 8
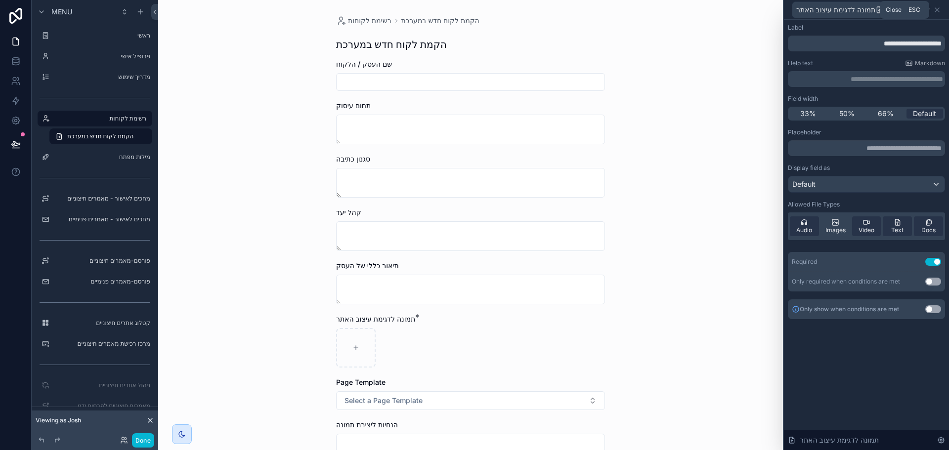
drag, startPoint x: 938, startPoint y: 13, endPoint x: 933, endPoint y: 17, distance: 5.6
click at [938, 13] on icon at bounding box center [937, 10] width 8 height 8
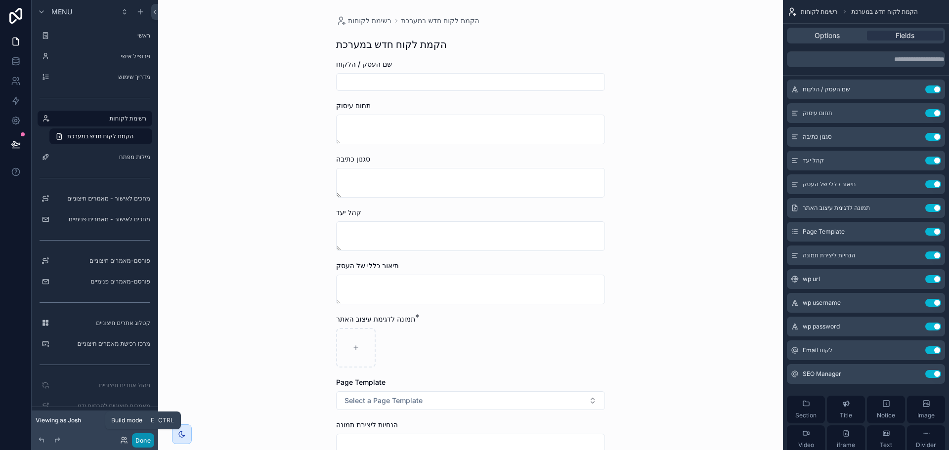
click at [145, 441] on button "Done" at bounding box center [143, 440] width 22 height 14
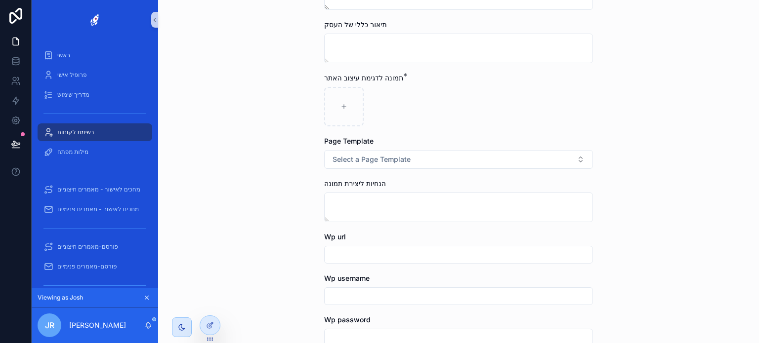
scroll to position [247, 0]
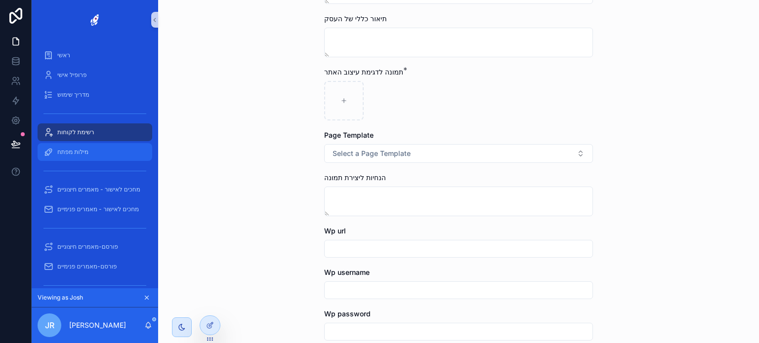
click at [83, 153] on span "מילות מפתח" at bounding box center [72, 152] width 31 height 8
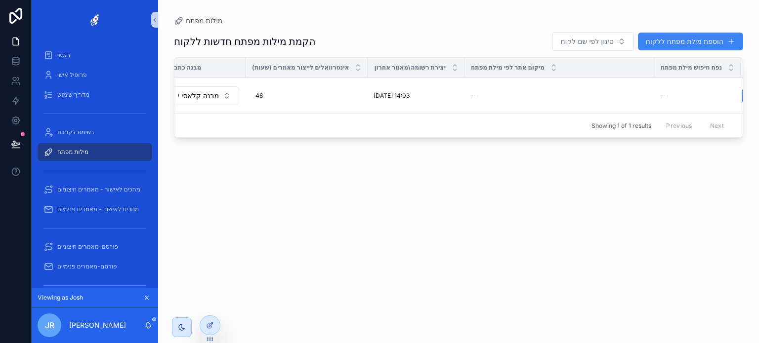
scroll to position [0, 538]
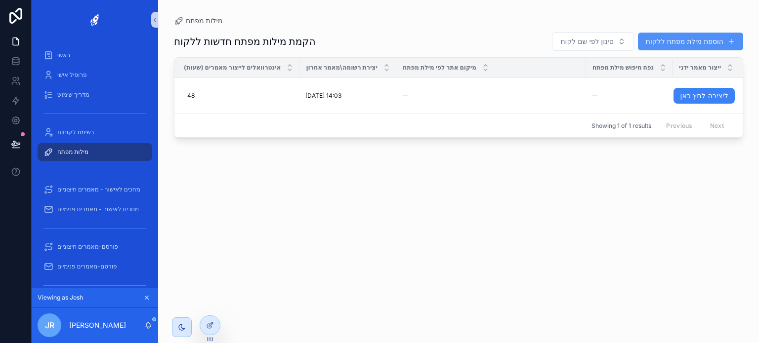
click at [670, 40] on button "הוספת מילת מפתח ללקוח" at bounding box center [690, 42] width 105 height 18
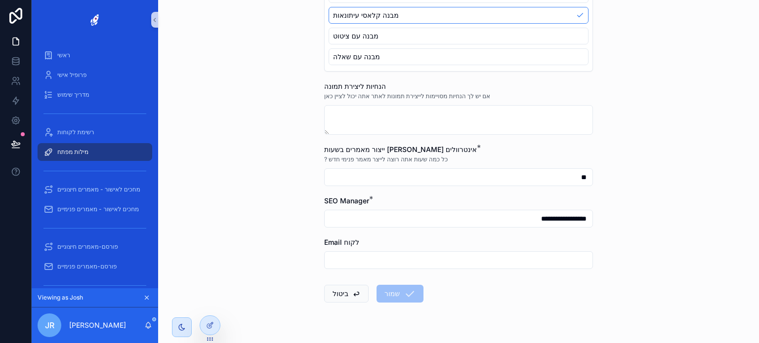
scroll to position [901, 0]
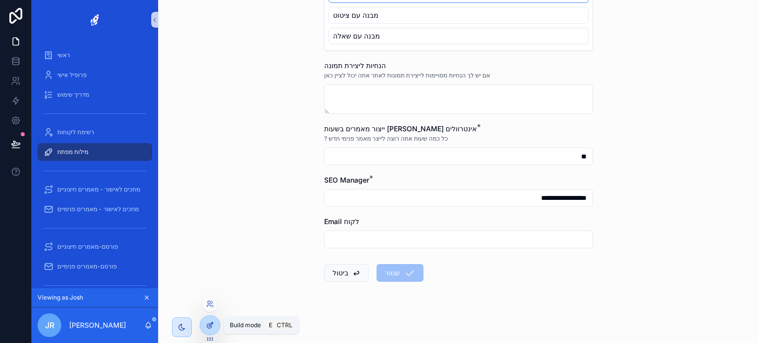
click at [208, 322] on icon at bounding box center [210, 326] width 8 height 8
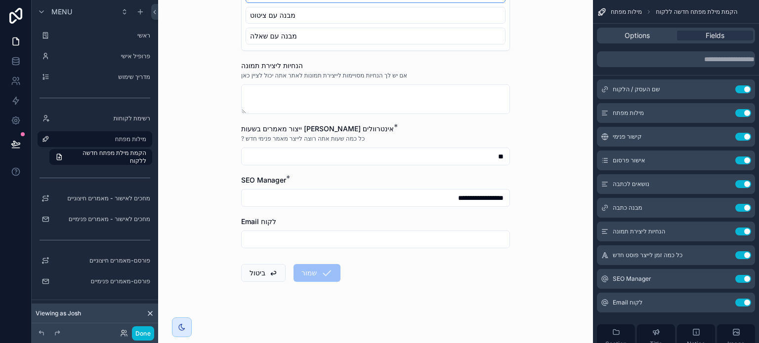
scroll to position [0, 0]
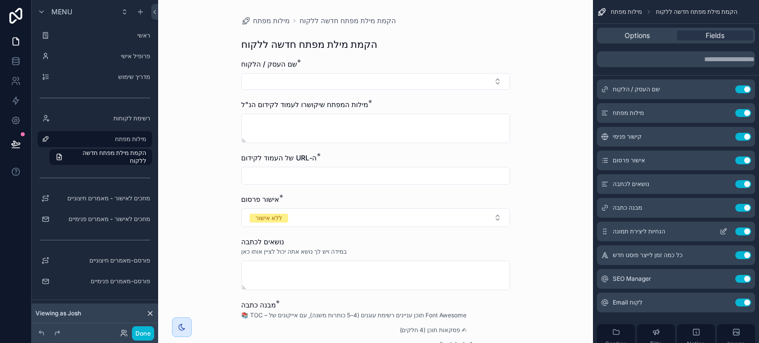
click at [741, 233] on button "Use setting" at bounding box center [743, 232] width 16 height 8
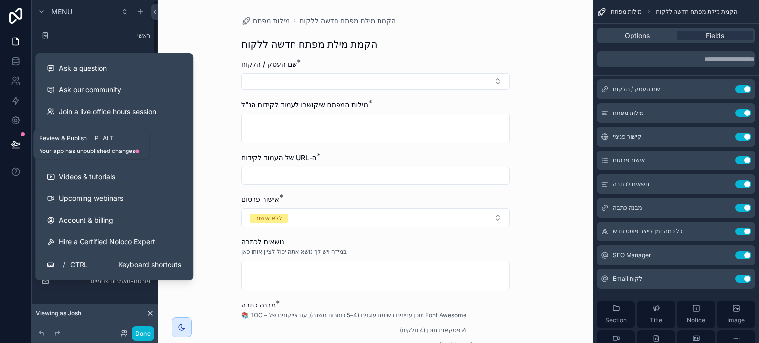
click at [16, 143] on icon at bounding box center [15, 143] width 8 height 5
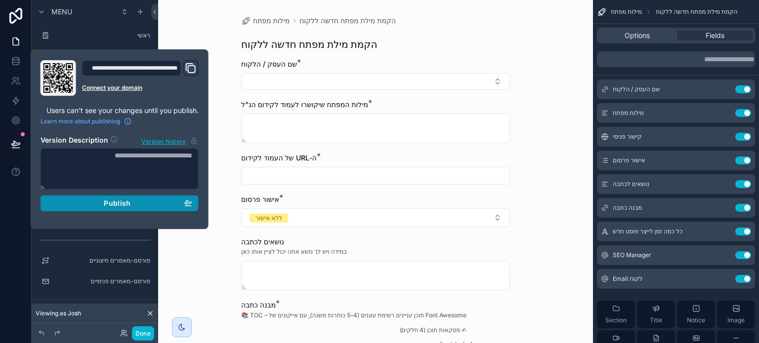
click at [128, 201] on span "Publish" at bounding box center [117, 203] width 27 height 9
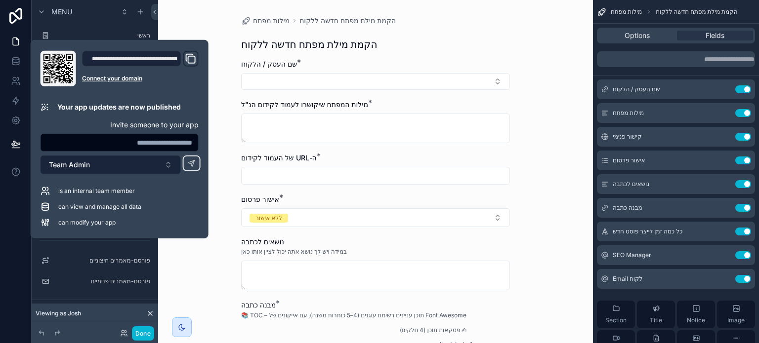
click at [137, 162] on button "Team Admin" at bounding box center [111, 165] width 140 height 19
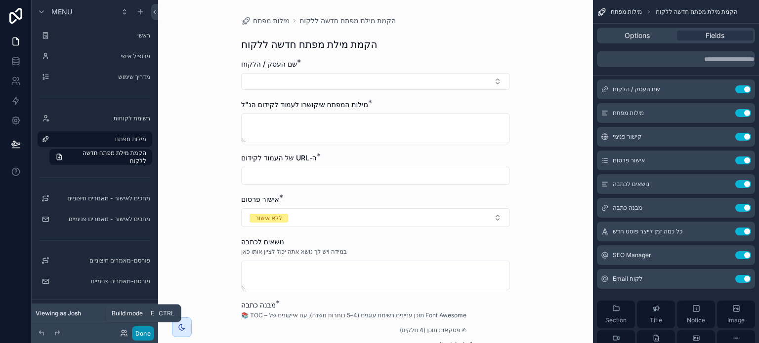
click at [143, 330] on button "Done" at bounding box center [143, 334] width 22 height 14
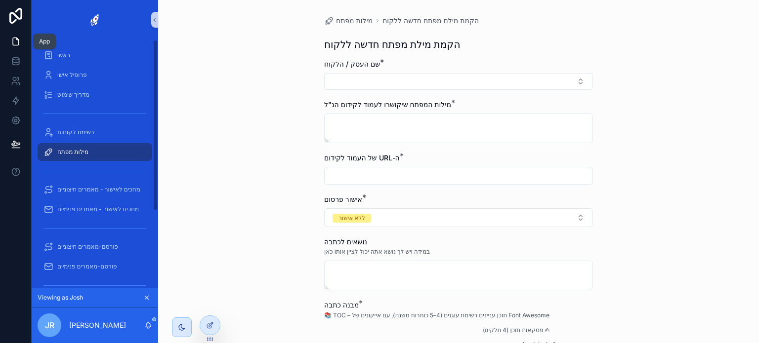
click at [12, 43] on icon at bounding box center [16, 42] width 10 height 10
click at [210, 330] on div at bounding box center [210, 325] width 20 height 19
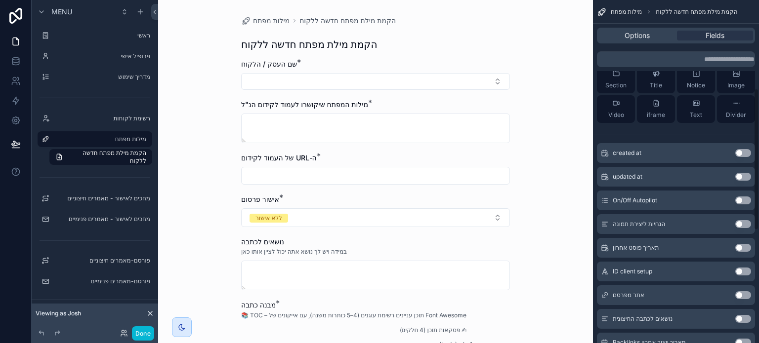
scroll to position [238, 0]
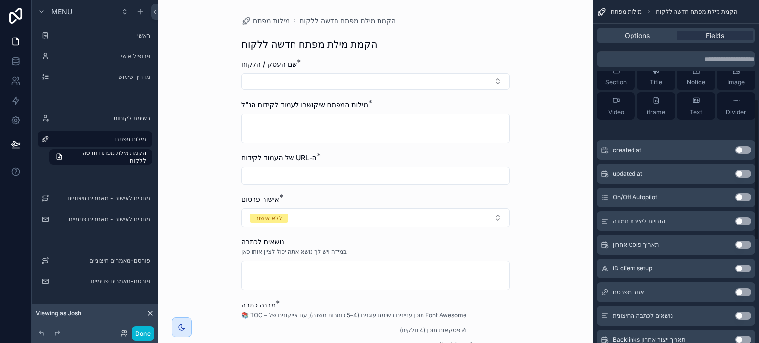
click at [739, 199] on button "Use setting" at bounding box center [743, 198] width 16 height 8
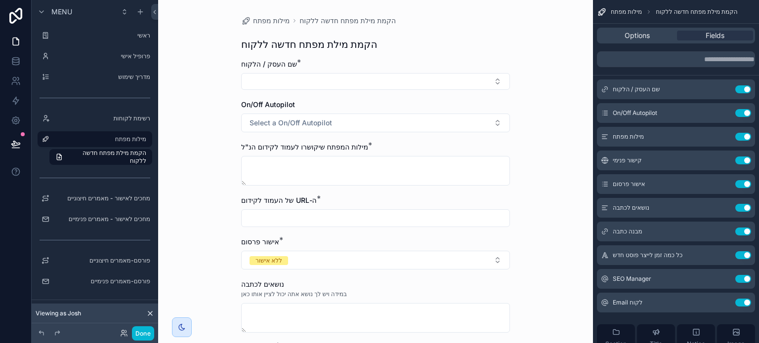
scroll to position [0, 0]
click at [301, 125] on span "Select a On/Off Autopilot" at bounding box center [291, 123] width 83 height 10
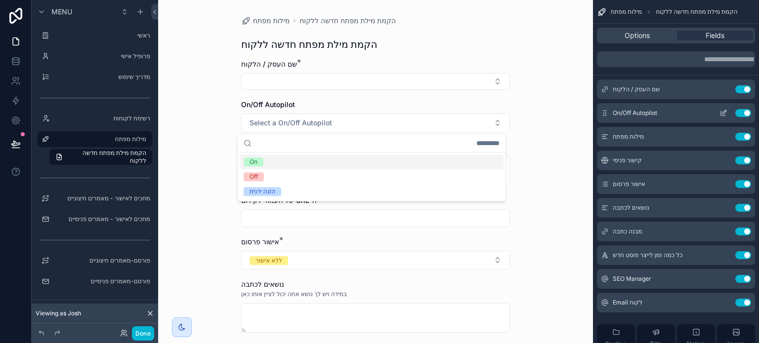
click at [723, 114] on icon "scrollable content" at bounding box center [725, 112] width 4 height 4
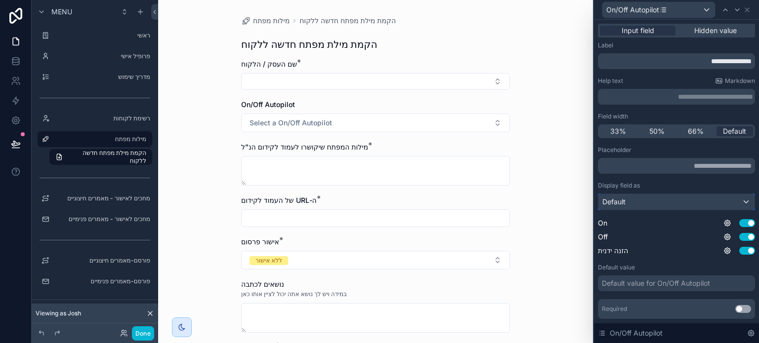
click at [654, 205] on div "Default" at bounding box center [676, 202] width 156 height 16
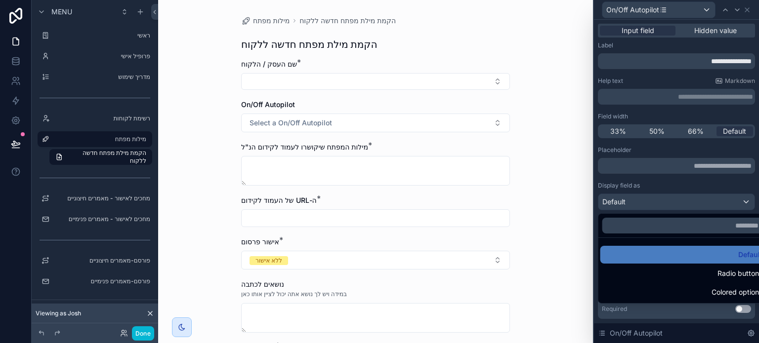
click at [663, 206] on div at bounding box center [676, 171] width 165 height 343
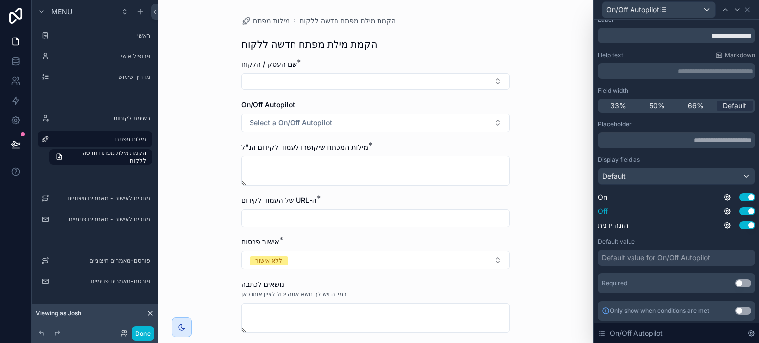
scroll to position [27, 0]
click at [681, 174] on div "Default" at bounding box center [676, 176] width 156 height 16
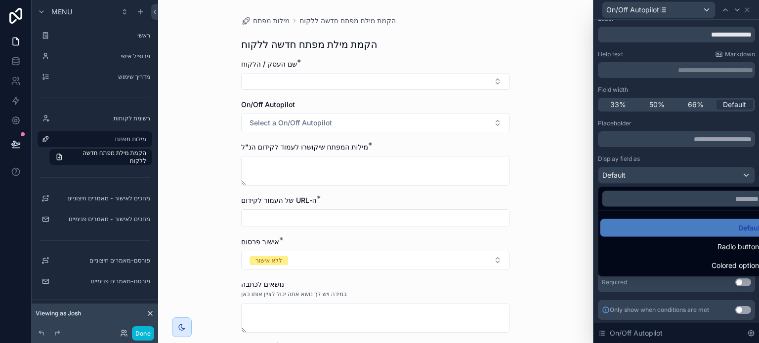
click at [656, 182] on div at bounding box center [676, 171] width 165 height 343
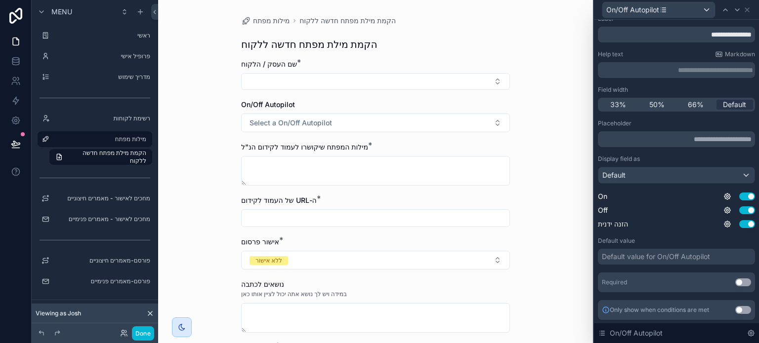
click at [652, 260] on div "Default value for On/Off Autopilot" at bounding box center [656, 257] width 108 height 10
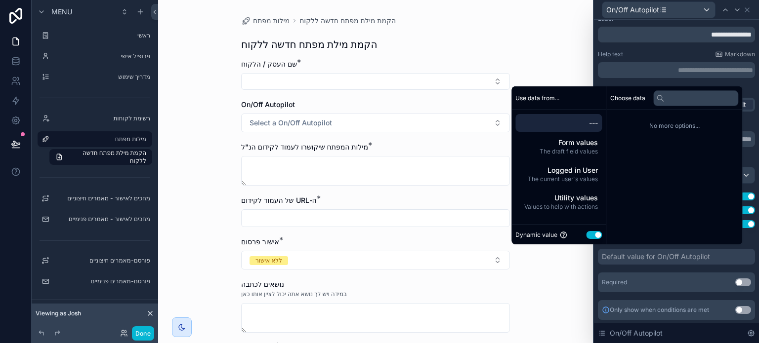
click at [589, 233] on button "Use setting" at bounding box center [594, 235] width 16 height 8
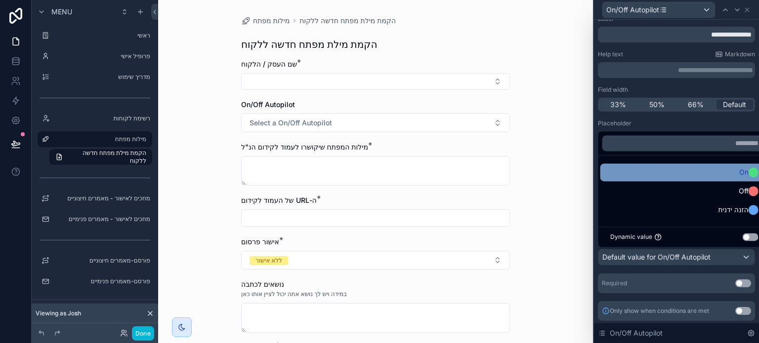
click at [715, 171] on div "On" at bounding box center [684, 173] width 156 height 12
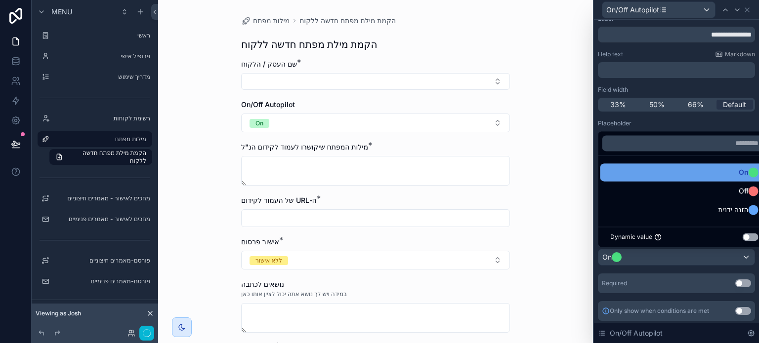
scroll to position [0, 0]
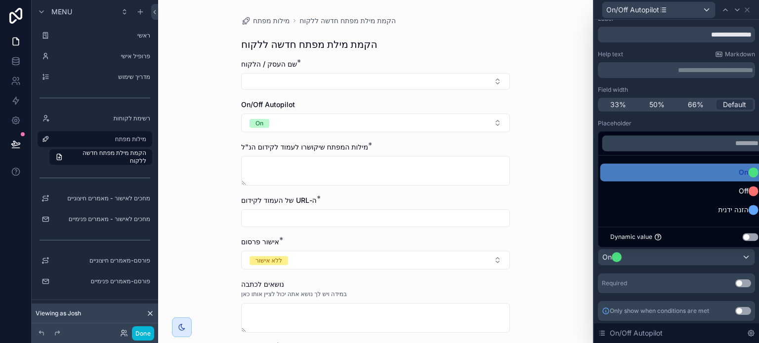
click at [596, 214] on div "**********" at bounding box center [676, 169] width 165 height 352
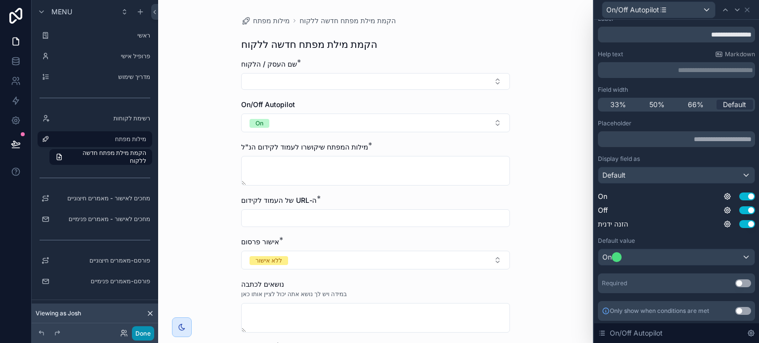
click at [142, 332] on button "Done" at bounding box center [143, 334] width 22 height 14
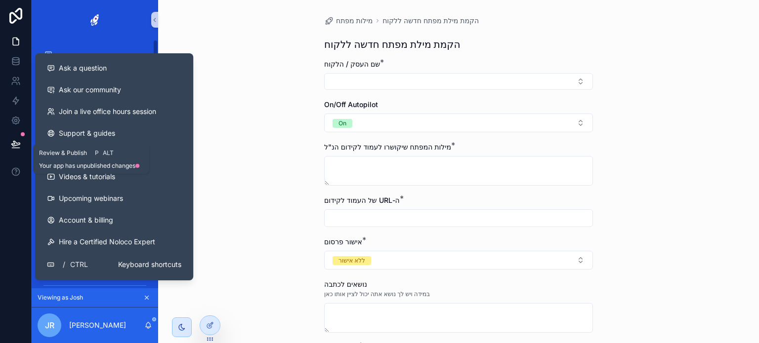
click at [18, 144] on icon at bounding box center [16, 144] width 10 height 10
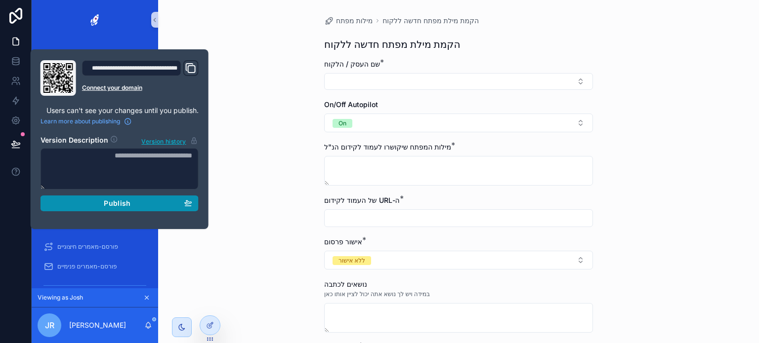
click at [104, 203] on span "Publish" at bounding box center [117, 203] width 27 height 9
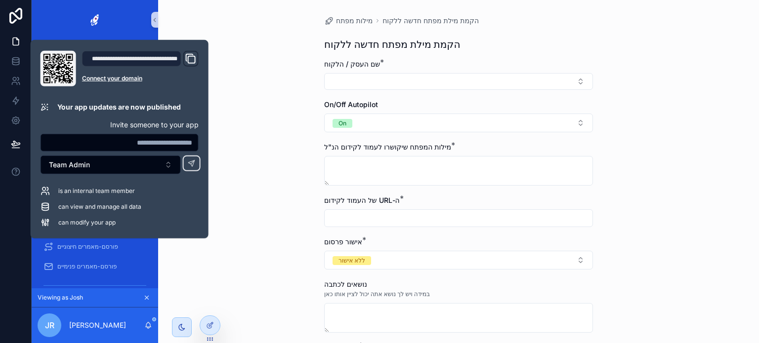
click at [234, 224] on div "מילות מפתח הקמת מילת מפתח חדשה ללקוח הקמת מילת מפתח חדשה ללקוח שם העסק / הלקוח …" at bounding box center [458, 171] width 601 height 343
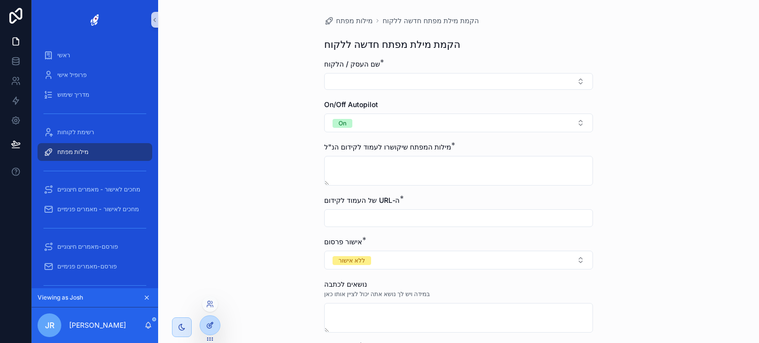
click at [212, 335] on div at bounding box center [210, 326] width 21 height 20
click at [213, 325] on icon at bounding box center [210, 326] width 8 height 8
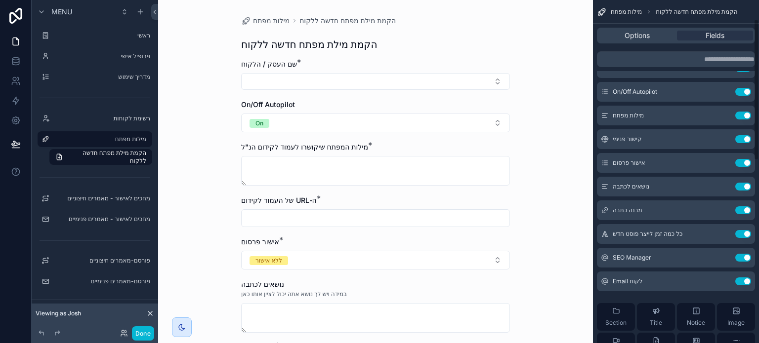
scroll to position [49, 0]
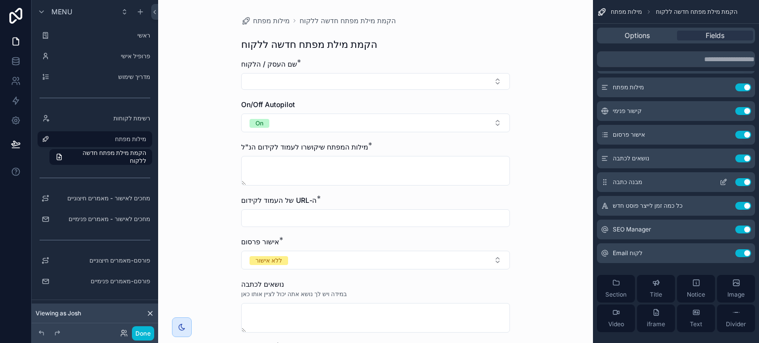
click at [720, 181] on icon "scrollable content" at bounding box center [724, 182] width 8 height 8
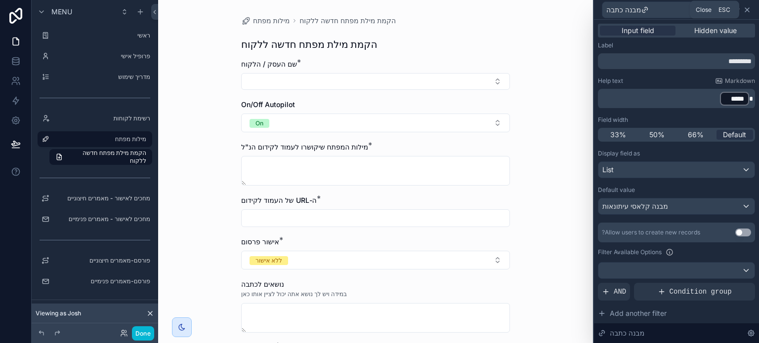
click at [747, 11] on icon at bounding box center [747, 10] width 8 height 8
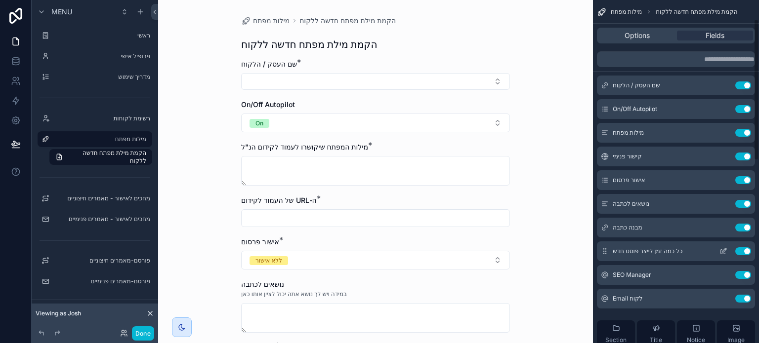
scroll to position [0, 0]
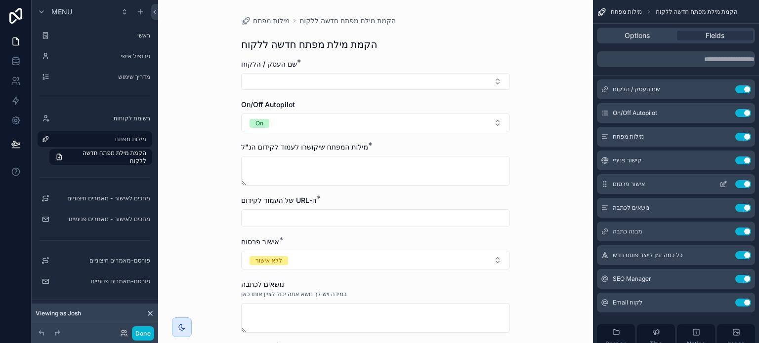
click at [721, 183] on icon "scrollable content" at bounding box center [723, 185] width 4 height 4
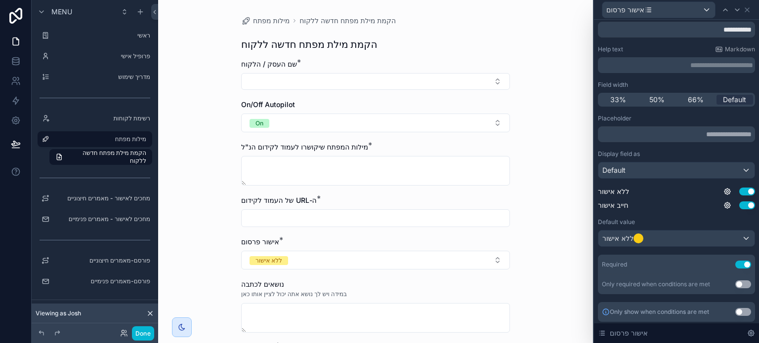
scroll to position [34, 0]
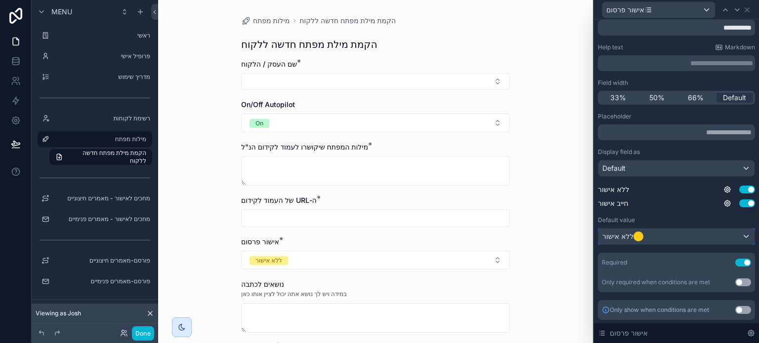
click at [674, 237] on div "ללא אישור" at bounding box center [676, 237] width 156 height 16
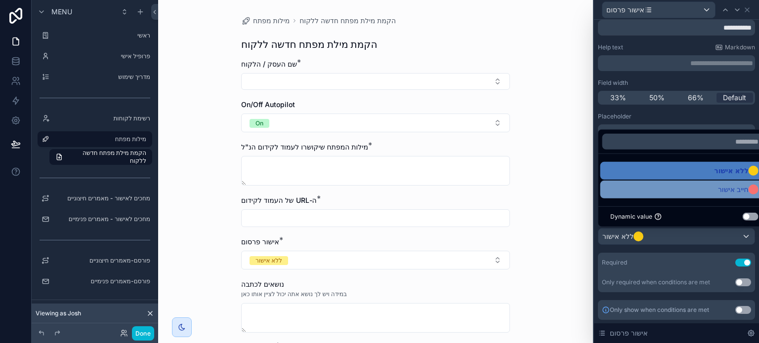
click at [684, 193] on div "חייב אישור" at bounding box center [684, 190] width 156 height 12
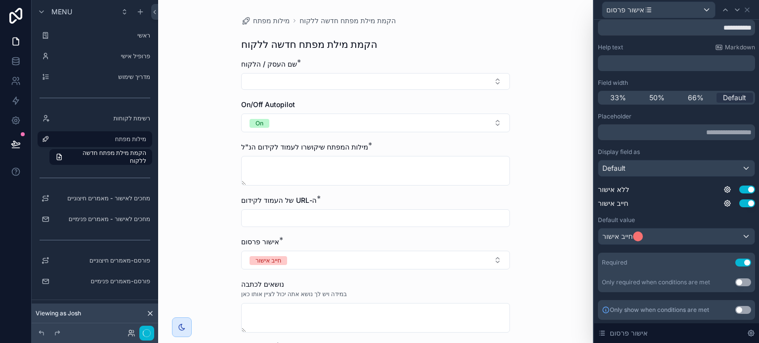
scroll to position [0, 0]
click at [749, 9] on icon at bounding box center [747, 10] width 8 height 8
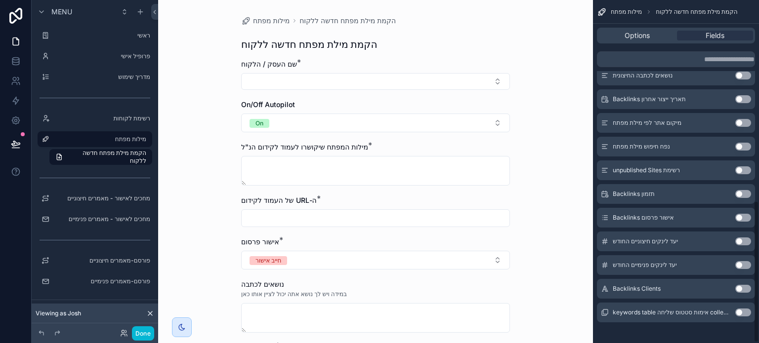
scroll to position [485, 0]
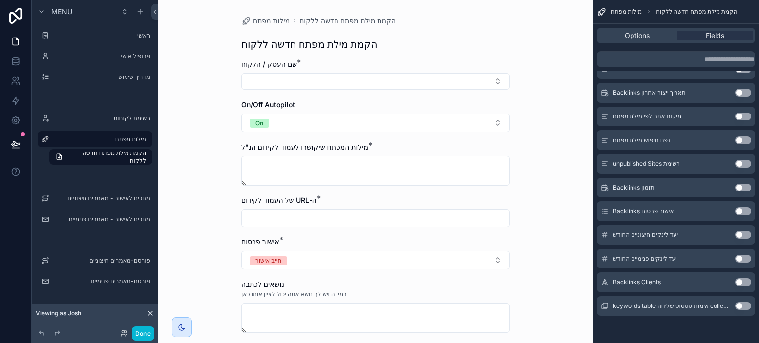
click at [736, 211] on button "Use setting" at bounding box center [743, 212] width 16 height 8
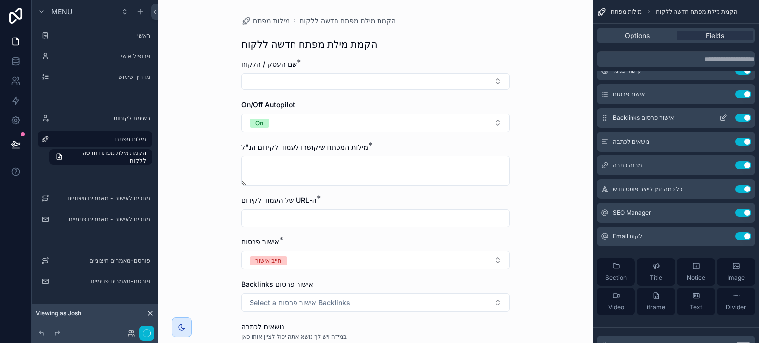
scroll to position [0, 0]
click at [723, 96] on icon "scrollable content" at bounding box center [724, 94] width 8 height 8
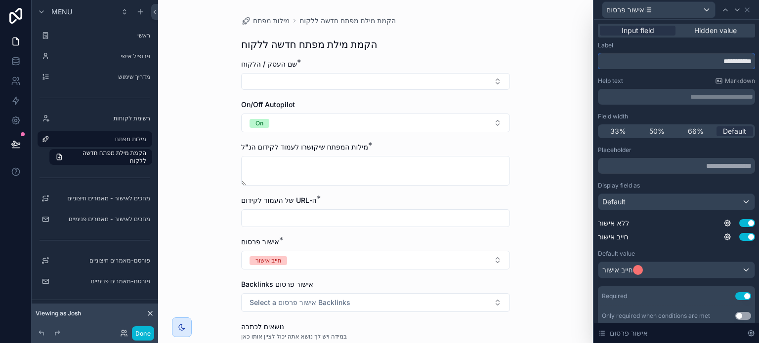
click at [666, 65] on input "**********" at bounding box center [676, 61] width 157 height 16
type input "**********"
click at [740, 11] on icon at bounding box center [737, 10] width 8 height 8
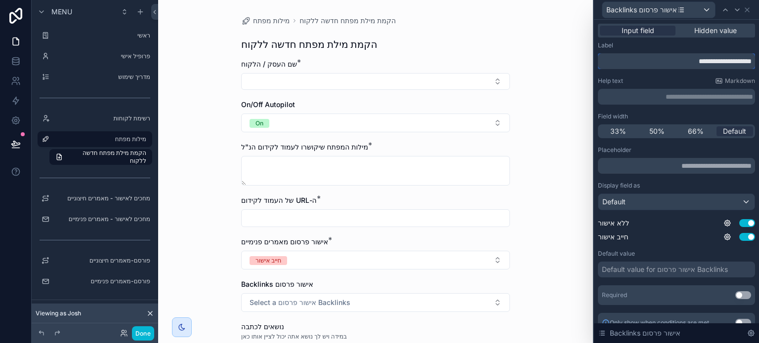
click at [683, 62] on input "**********" at bounding box center [676, 61] width 157 height 16
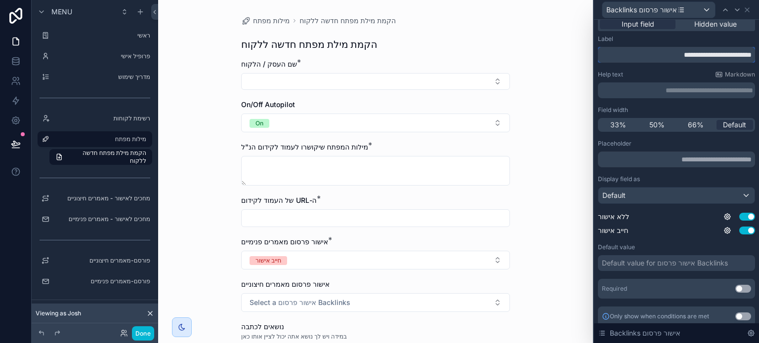
scroll to position [13, 0]
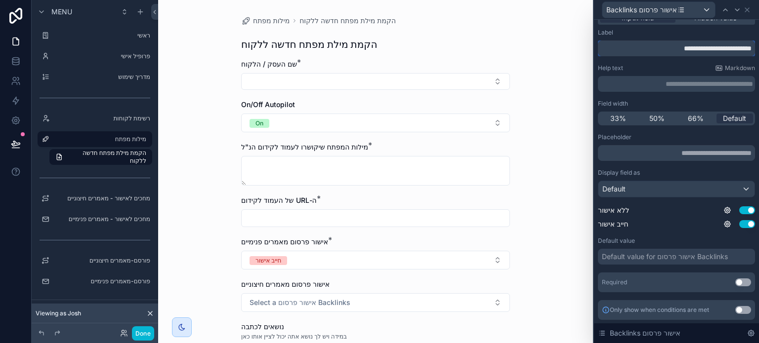
type input "**********"
click at [713, 255] on div "Default value for אישור פרסום Backlinks" at bounding box center [665, 257] width 126 height 10
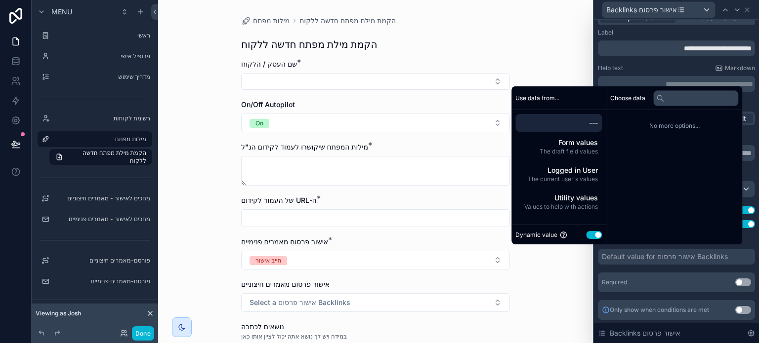
click at [586, 233] on button "Use setting" at bounding box center [594, 235] width 16 height 8
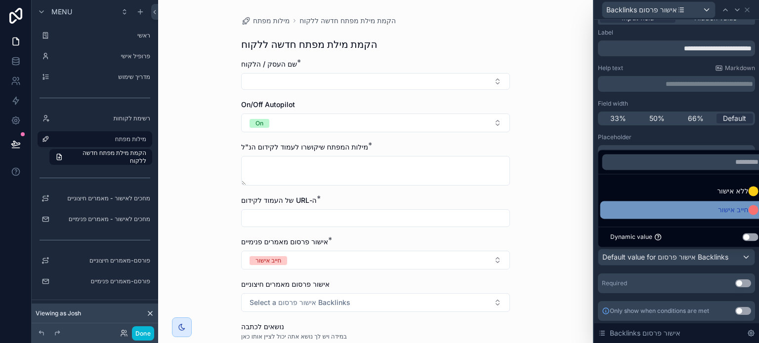
click at [737, 207] on span "חייב אישור" at bounding box center [733, 210] width 31 height 12
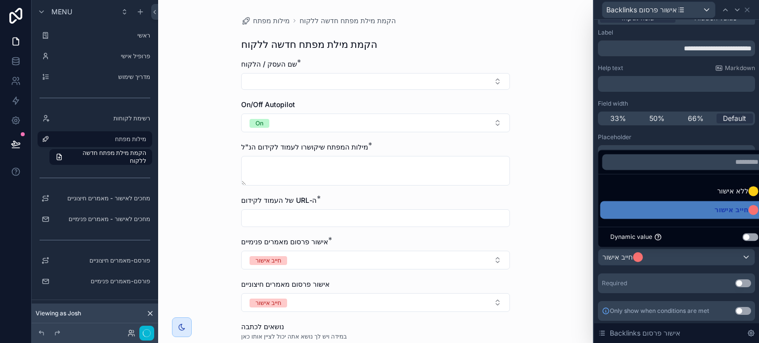
scroll to position [0, 0]
click at [150, 333] on button "Done" at bounding box center [143, 334] width 22 height 14
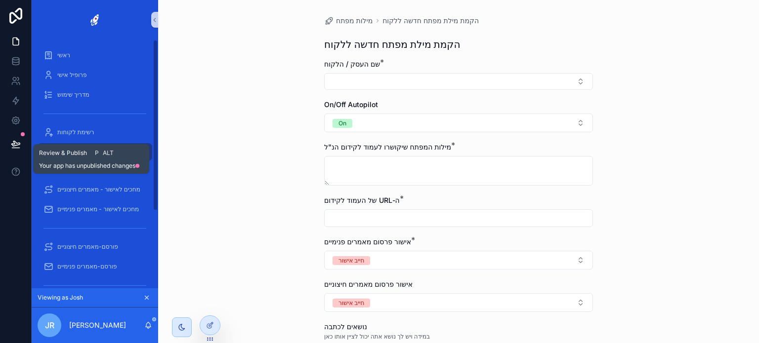
click at [6, 146] on button at bounding box center [16, 144] width 22 height 28
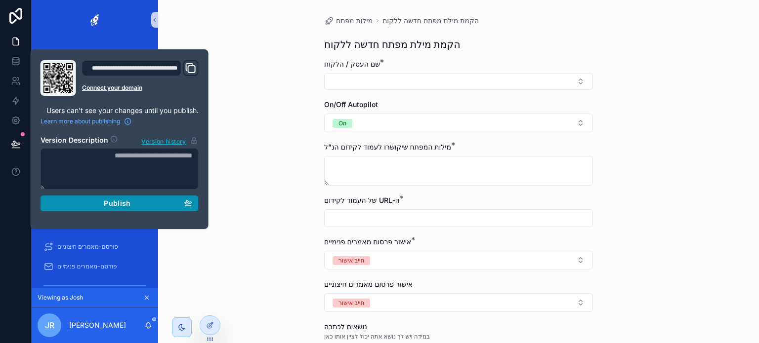
click at [121, 199] on span "Publish" at bounding box center [117, 203] width 27 height 9
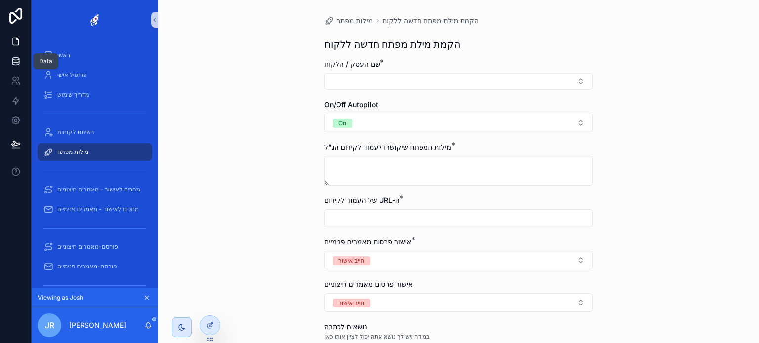
click at [13, 56] on icon at bounding box center [16, 61] width 10 height 10
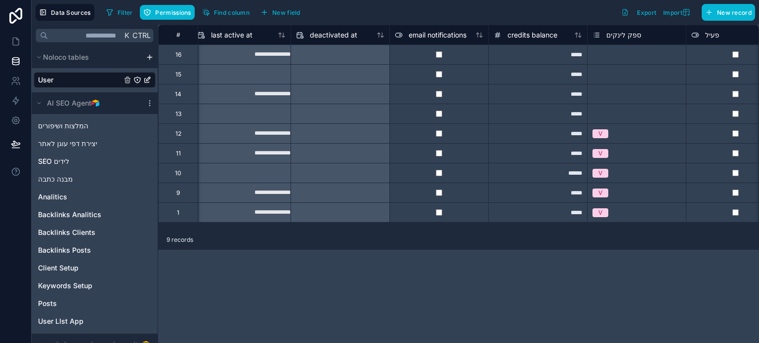
scroll to position [0, 855]
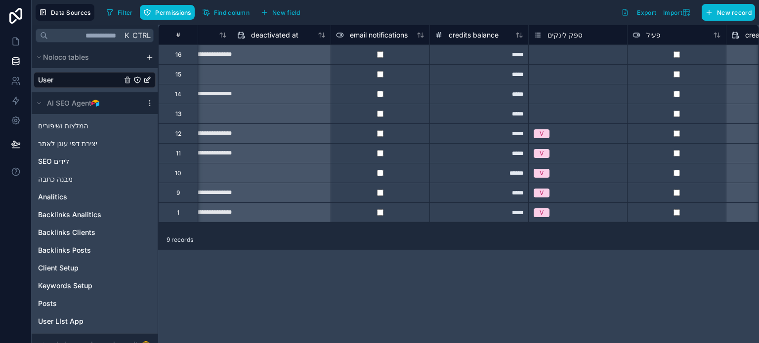
click at [488, 57] on div "*****" at bounding box center [478, 54] width 99 height 20
type input "***"
type input "**"
click at [460, 66] on div "*" at bounding box center [478, 74] width 99 height 20
type input "***"
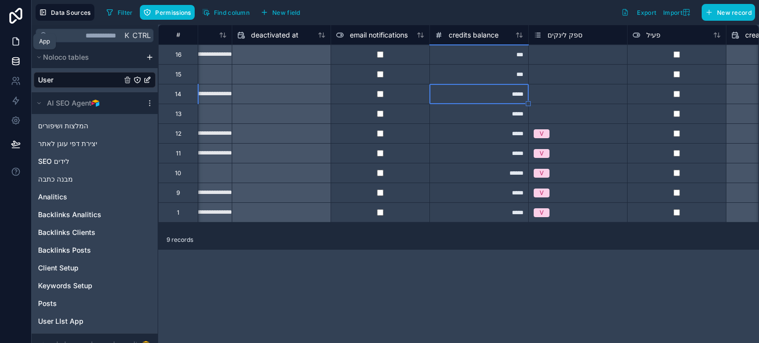
click at [14, 46] on icon at bounding box center [16, 42] width 10 height 10
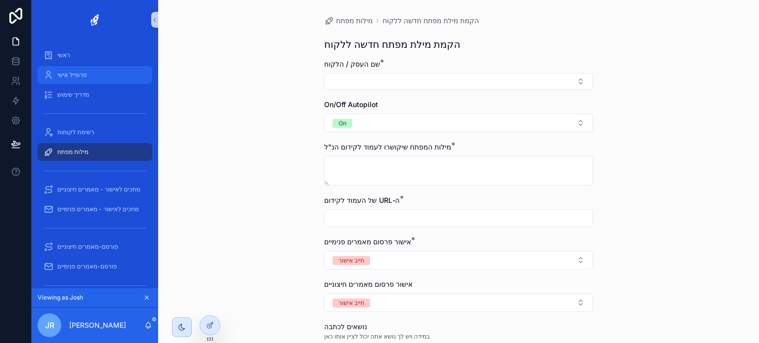
click at [74, 75] on span "פרופיל אישי" at bounding box center [71, 75] width 29 height 8
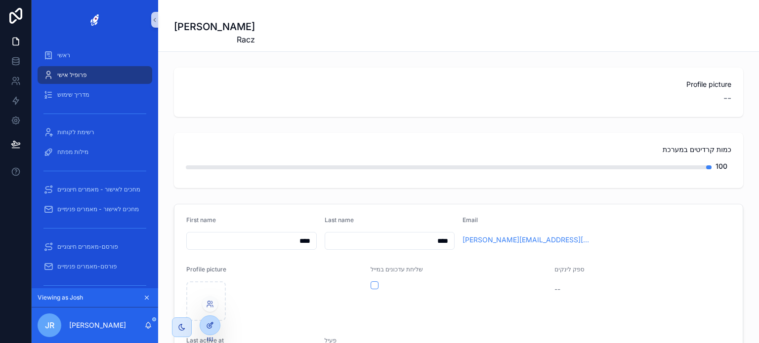
click at [208, 327] on icon at bounding box center [210, 326] width 8 height 8
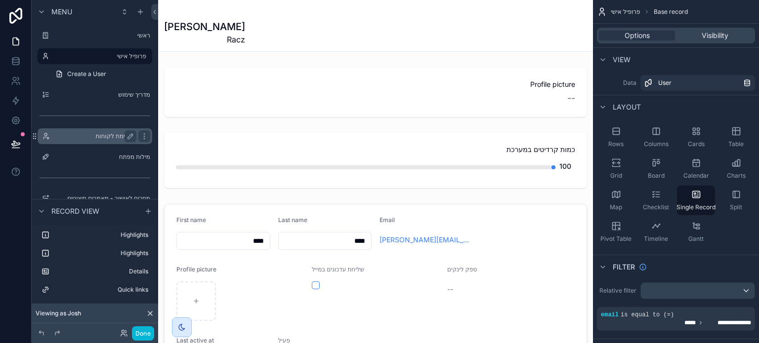
click at [96, 136] on label "רשימת לקוחות" at bounding box center [92, 136] width 79 height 8
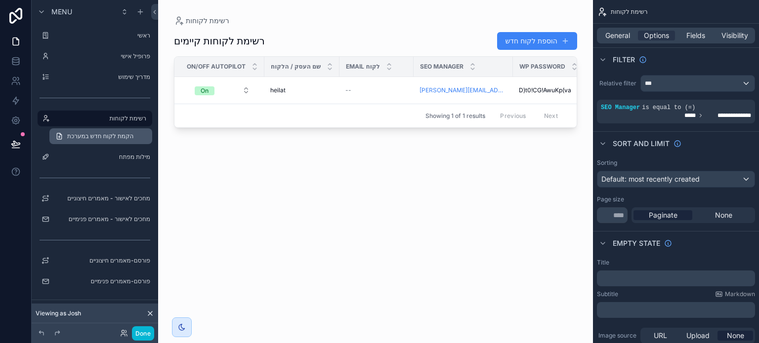
click at [114, 139] on span "הקמת לקוח חדש במערכת" at bounding box center [100, 136] width 66 height 8
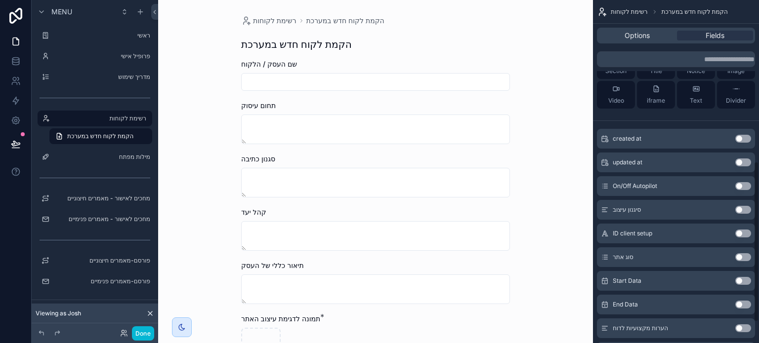
scroll to position [346, 0]
click at [739, 183] on button "Use setting" at bounding box center [743, 185] width 16 height 8
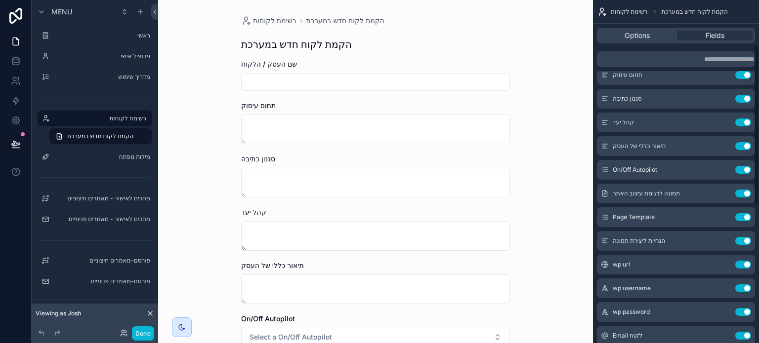
scroll to position [0, 0]
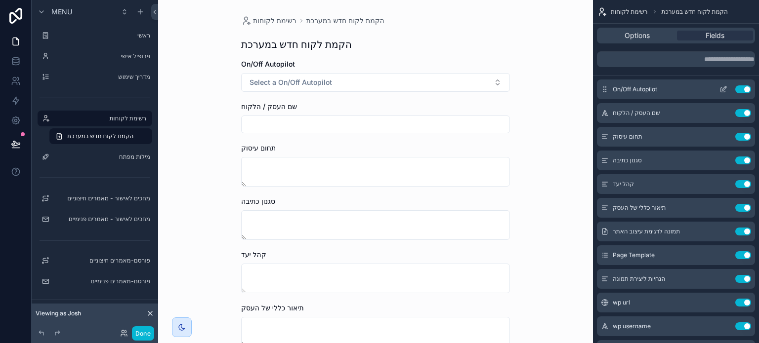
click at [723, 90] on icon "scrollable content" at bounding box center [725, 88] width 4 height 4
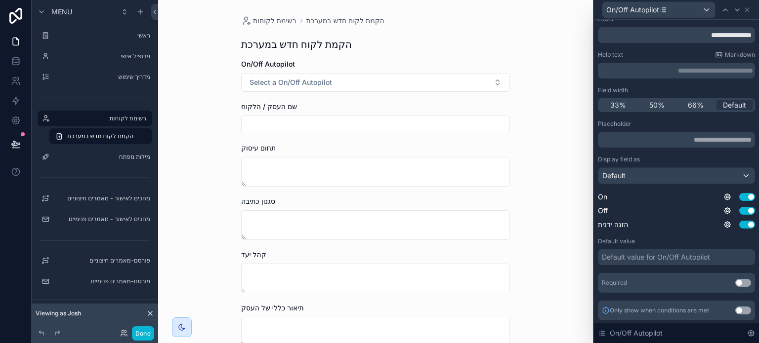
scroll to position [27, 0]
click at [652, 257] on div "Default value for On/Off Autopilot" at bounding box center [656, 257] width 108 height 10
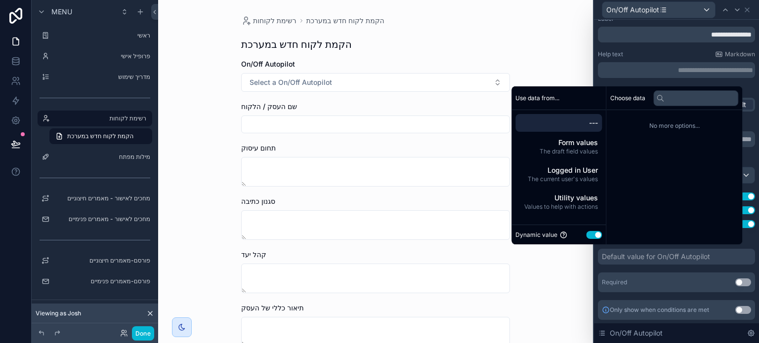
click at [586, 238] on button "Use setting" at bounding box center [594, 235] width 16 height 8
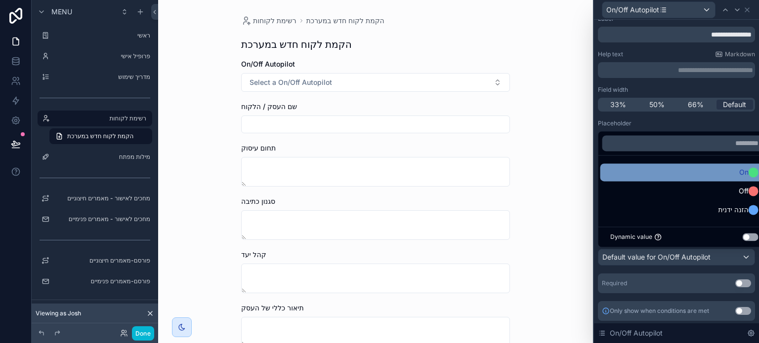
click at [738, 176] on div "On" at bounding box center [684, 173] width 156 height 12
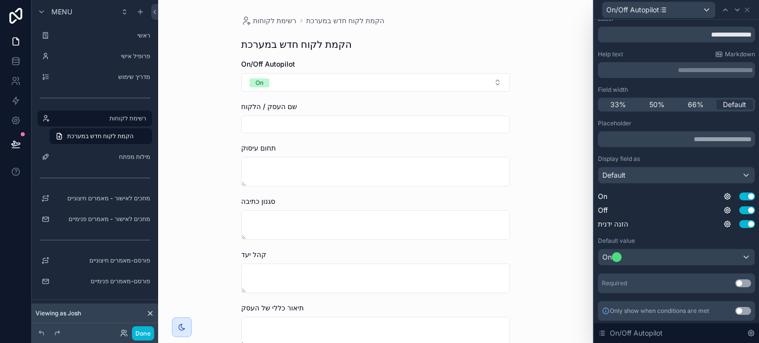
click at [597, 201] on div "**********" at bounding box center [676, 169] width 165 height 352
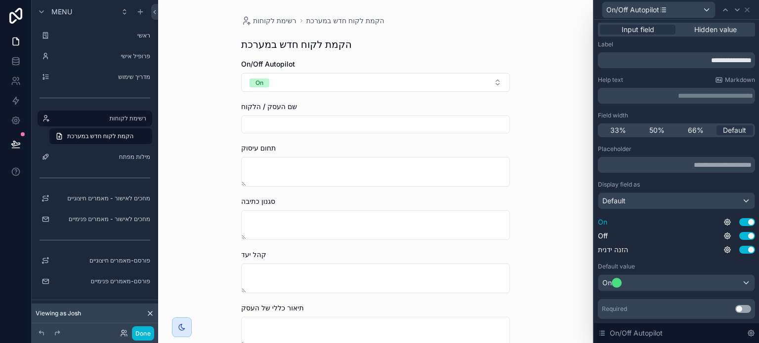
scroll to position [0, 0]
click at [730, 62] on input "**********" at bounding box center [676, 61] width 157 height 16
type input "******"
click at [748, 9] on icon at bounding box center [747, 10] width 8 height 8
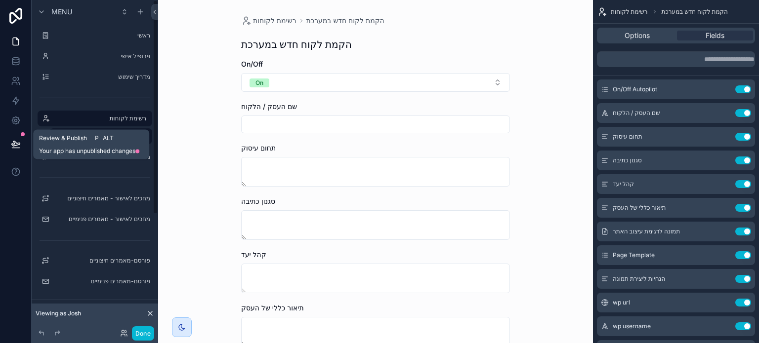
click at [20, 146] on button at bounding box center [16, 144] width 22 height 28
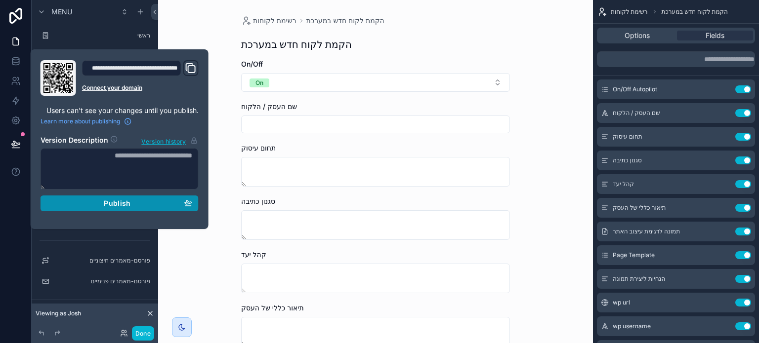
click at [113, 204] on span "Publish" at bounding box center [117, 203] width 27 height 9
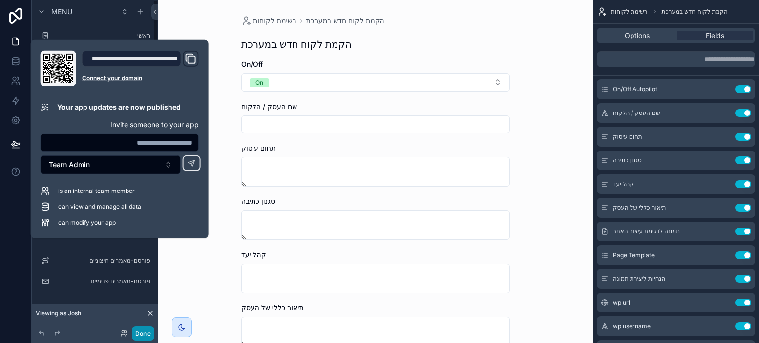
click at [143, 332] on button "Done" at bounding box center [143, 334] width 22 height 14
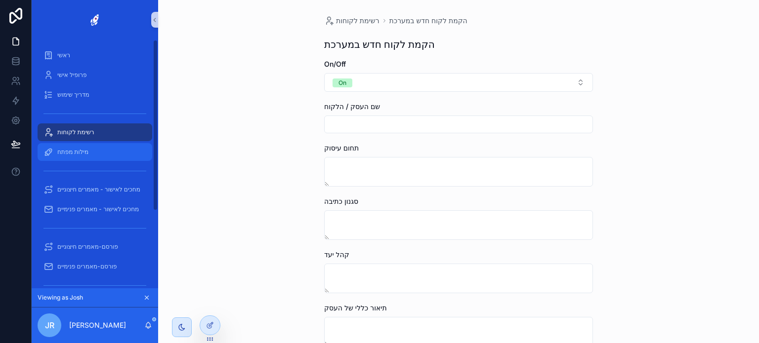
click at [72, 150] on span "מילות מפתח" at bounding box center [72, 152] width 31 height 8
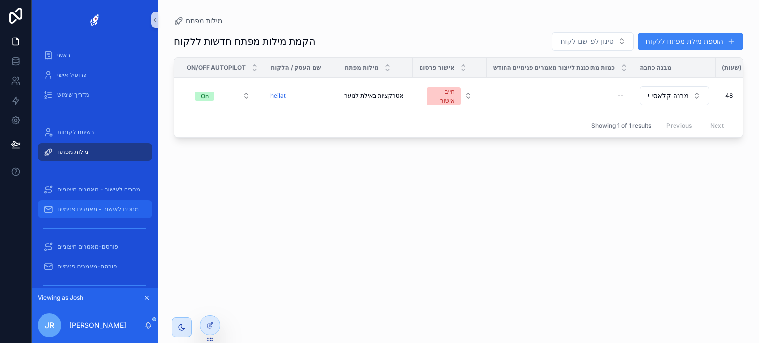
click at [113, 210] on span "מחכים לאישור - מאמרים פנימיים" at bounding box center [98, 210] width 82 height 8
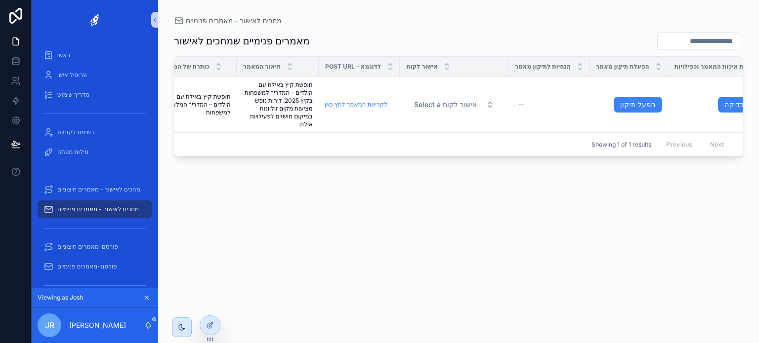
scroll to position [0, 168]
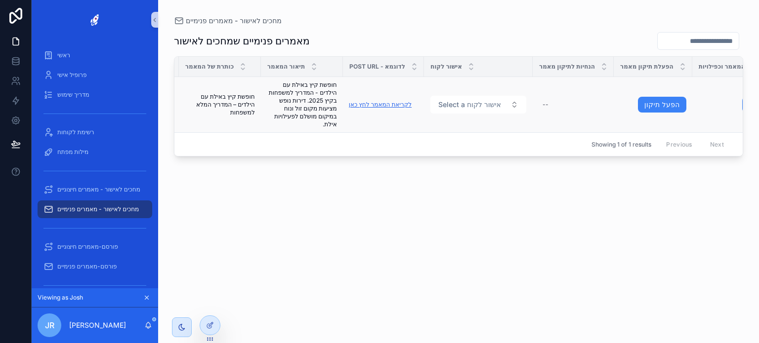
click at [380, 103] on link "לקריאת המאמר לחץ כאן" at bounding box center [380, 104] width 63 height 7
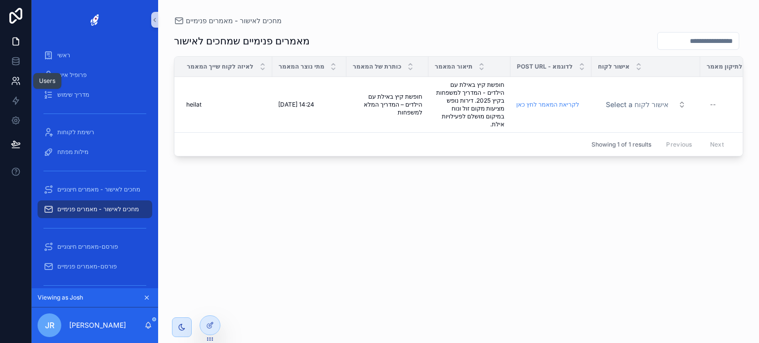
click at [17, 82] on icon at bounding box center [16, 81] width 10 height 10
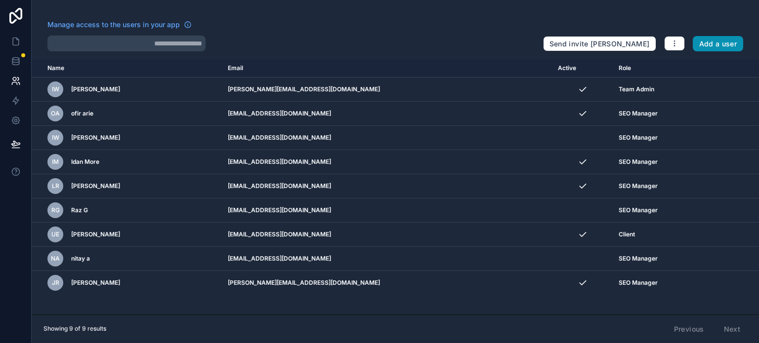
click at [712, 43] on button "Add a user" at bounding box center [718, 44] width 51 height 16
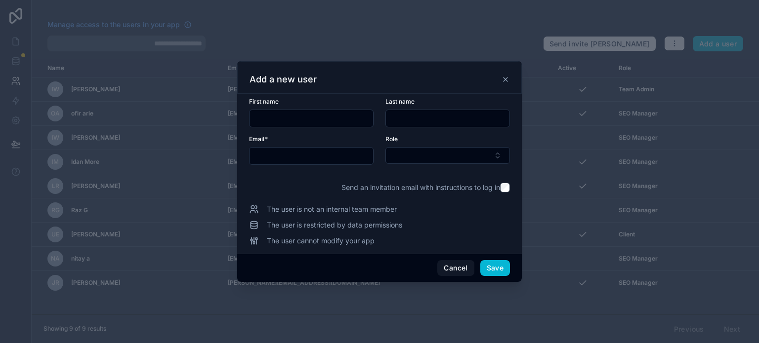
click at [292, 160] on input "text" at bounding box center [312, 156] width 124 height 14
paste input "**********"
type input "**********"
click at [309, 120] on input "text" at bounding box center [312, 119] width 124 height 14
type input "*"
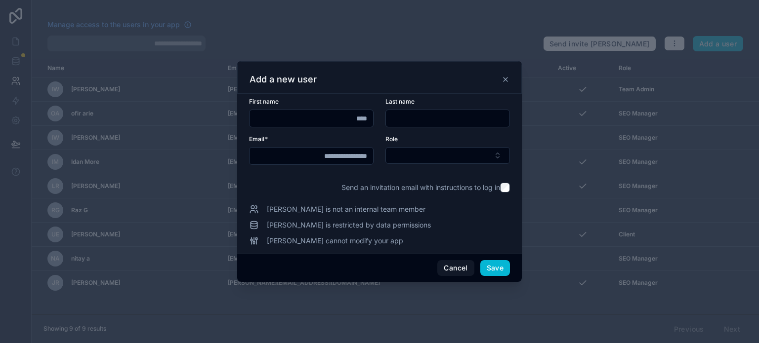
type input "****"
click at [400, 121] on input "text" at bounding box center [448, 119] width 124 height 14
type input "******"
click at [413, 155] on button "Select Button" at bounding box center [447, 155] width 125 height 17
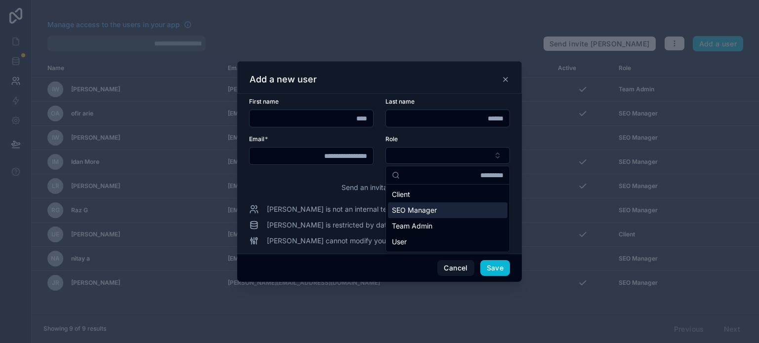
click at [409, 209] on span "SEO Manager" at bounding box center [414, 211] width 45 height 10
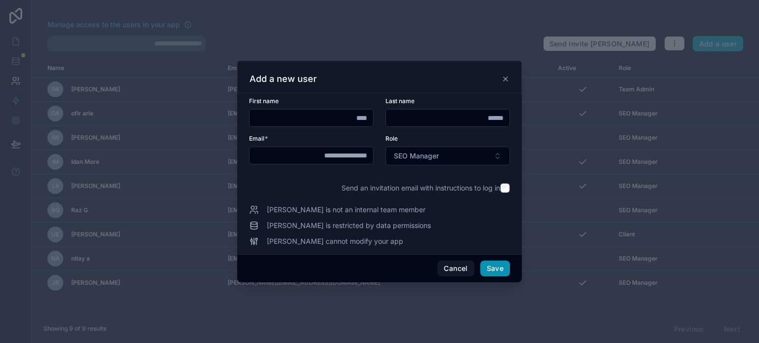
click at [490, 268] on button "Save" at bounding box center [495, 269] width 30 height 16
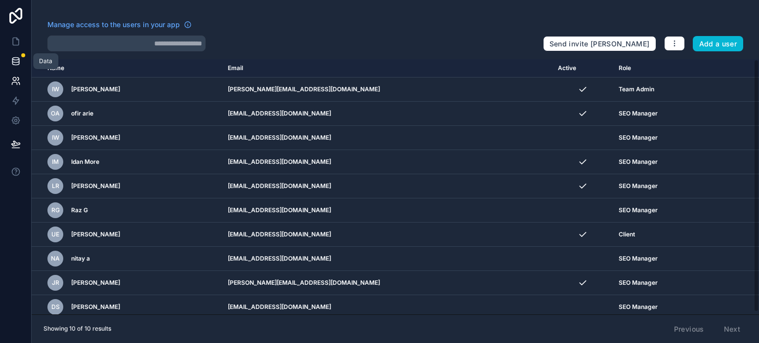
click at [12, 61] on icon at bounding box center [15, 61] width 6 height 4
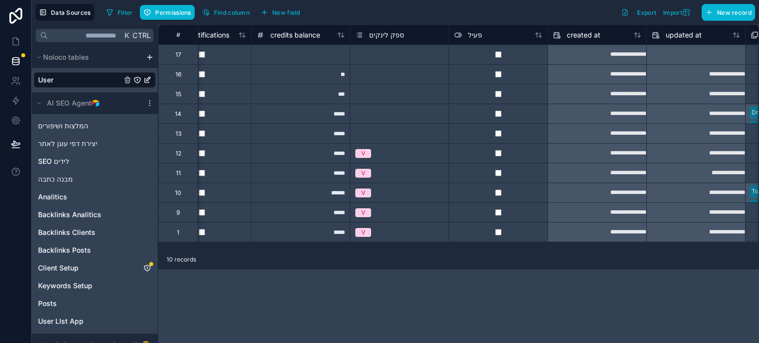
scroll to position [0, 1039]
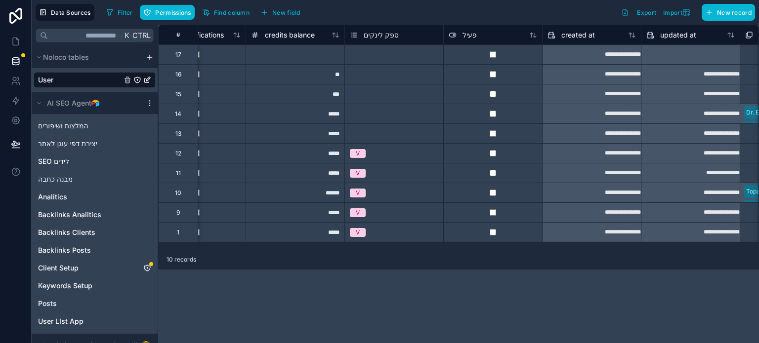
click at [318, 61] on div at bounding box center [295, 54] width 99 height 20
type input "***"
click at [309, 314] on div "**********" at bounding box center [458, 184] width 601 height 319
click at [233, 310] on div "**********" at bounding box center [458, 184] width 601 height 319
click at [344, 315] on div "**********" at bounding box center [458, 184] width 601 height 319
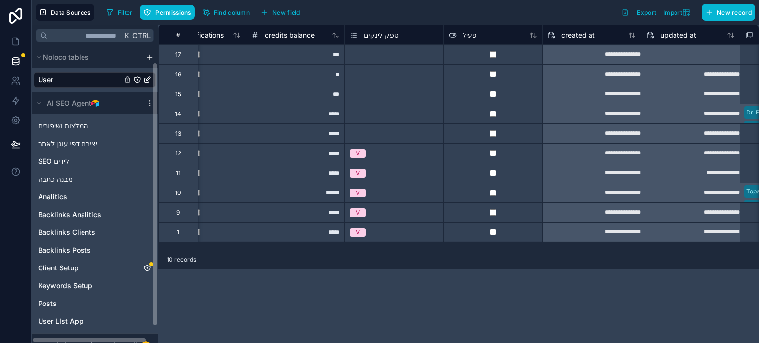
scroll to position [36, 0]
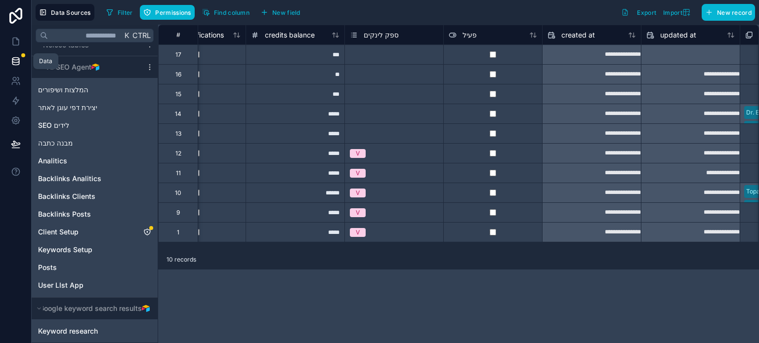
click at [15, 56] on icon at bounding box center [16, 61] width 10 height 10
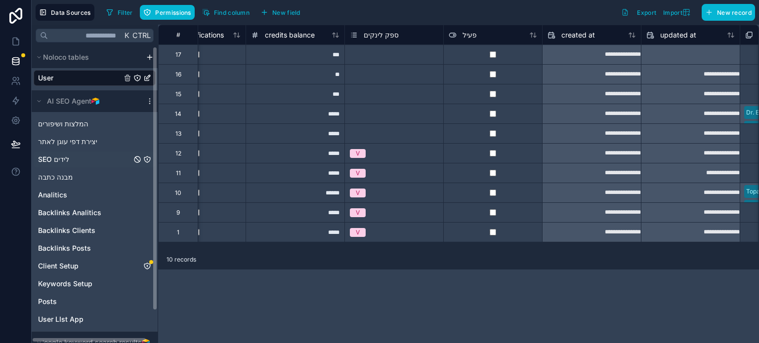
scroll to position [0, 0]
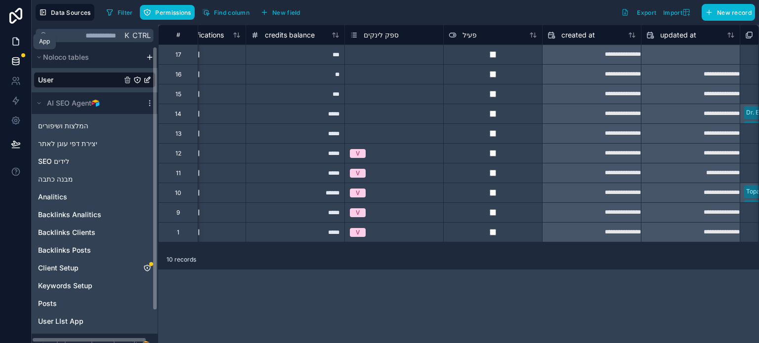
click at [13, 43] on icon at bounding box center [16, 41] width 6 height 7
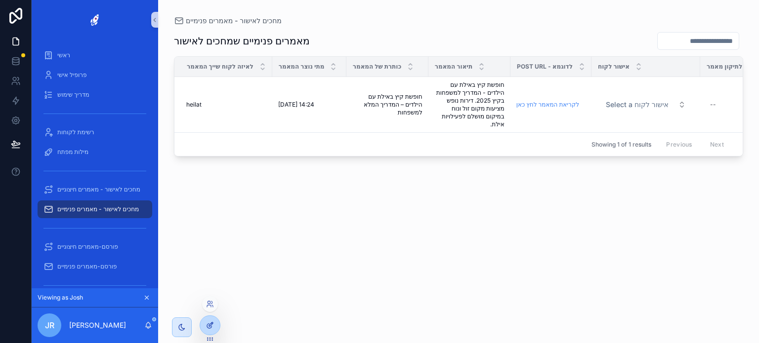
click at [215, 326] on div at bounding box center [210, 325] width 20 height 19
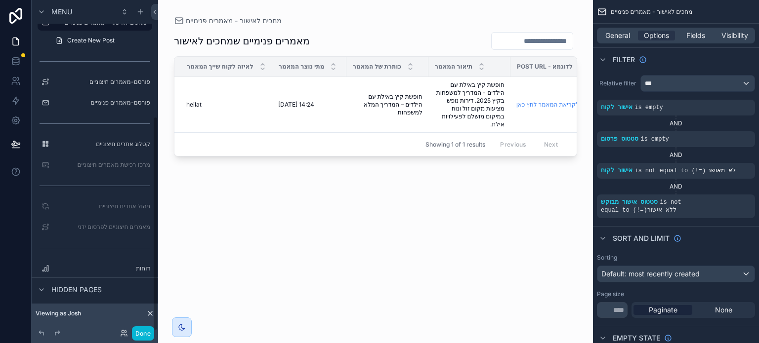
scroll to position [180, 0]
click at [124, 335] on icon at bounding box center [123, 336] width 4 height 2
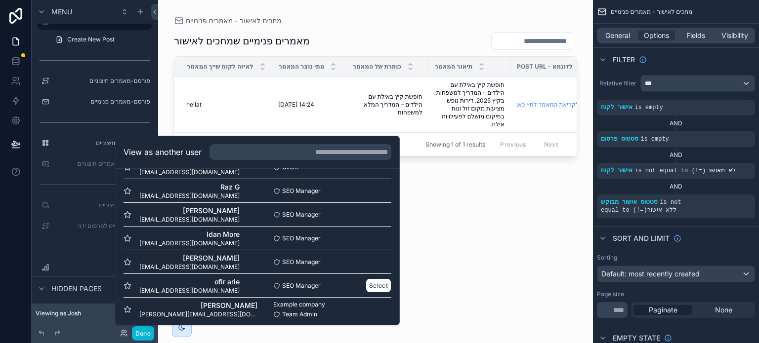
scroll to position [96, 0]
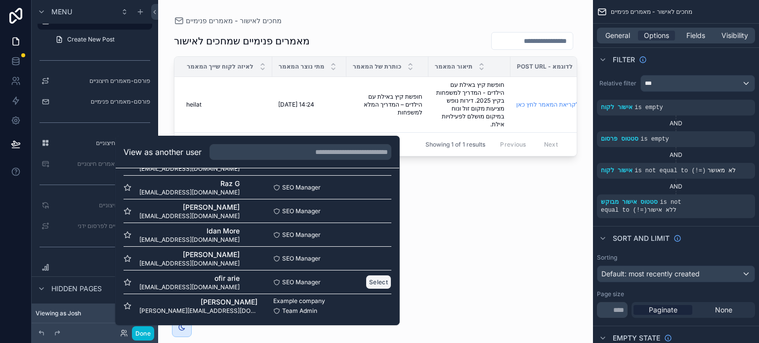
click at [369, 279] on button "Select" at bounding box center [379, 282] width 26 height 14
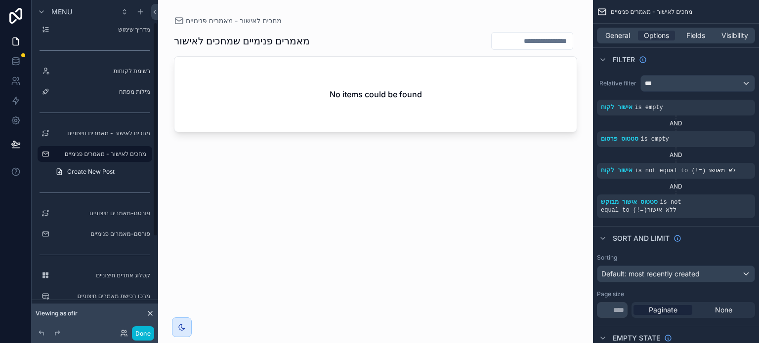
scroll to position [180, 0]
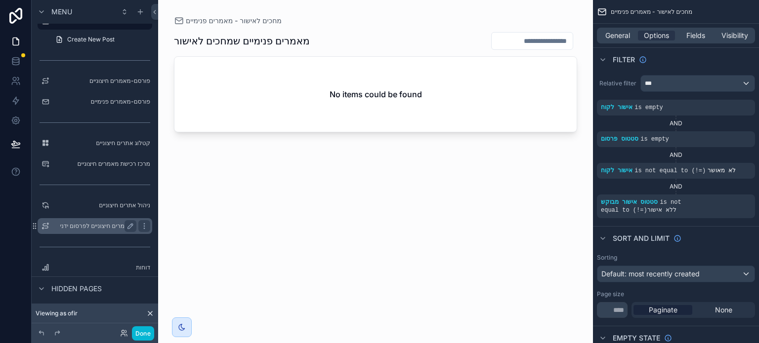
click at [114, 225] on label "מאמרים חיצוניים לפרסום ידני" at bounding box center [92, 226] width 79 height 8
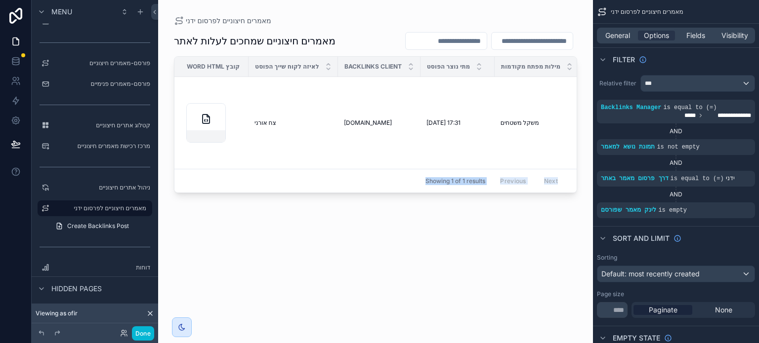
drag, startPoint x: 308, startPoint y: 195, endPoint x: 361, endPoint y: 195, distance: 52.9
click at [367, 191] on div "מאמרים חיצוניים לפרסום ידני מאמרים חיצוניים שמחכים לעלות לאתר קובץ Word HTML לא…" at bounding box center [375, 166] width 435 height 332
click at [337, 245] on div "scrollable content" at bounding box center [375, 166] width 435 height 332
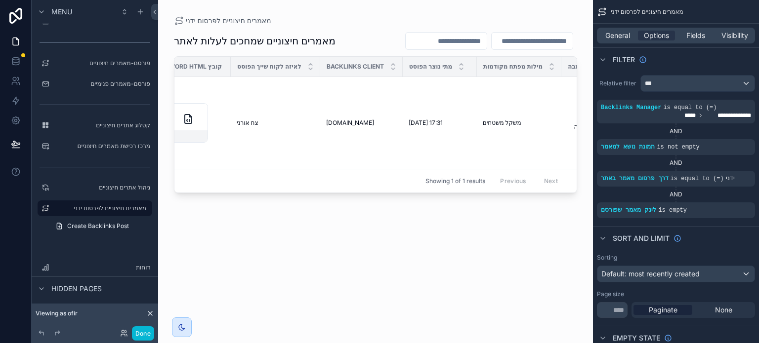
scroll to position [0, 14]
click at [193, 121] on icon "scrollable content" at bounding box center [193, 121] width 0 height 2
click at [196, 122] on icon "scrollable content" at bounding box center [192, 119] width 12 height 12
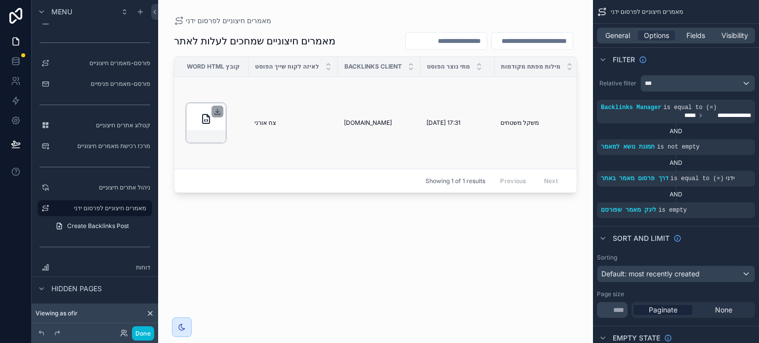
click at [217, 113] on icon "scrollable content" at bounding box center [217, 111] width 0 height 4
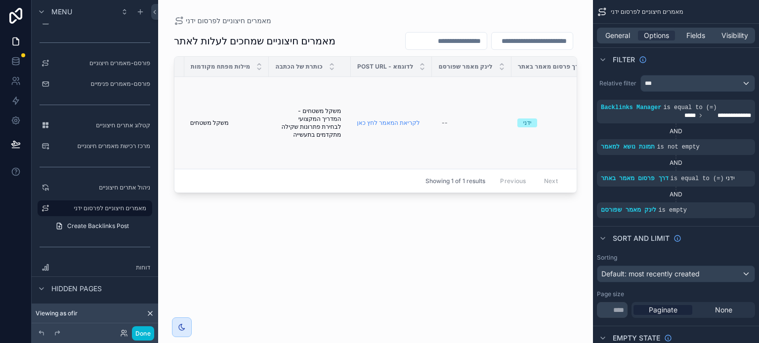
scroll to position [0, 300]
click at [374, 124] on link "לקריאת המאמר לחץ כאן" at bounding box center [398, 122] width 63 height 7
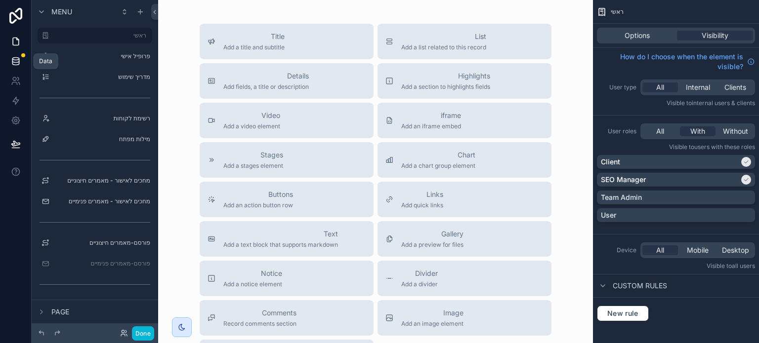
click at [13, 60] on icon at bounding box center [15, 59] width 6 height 2
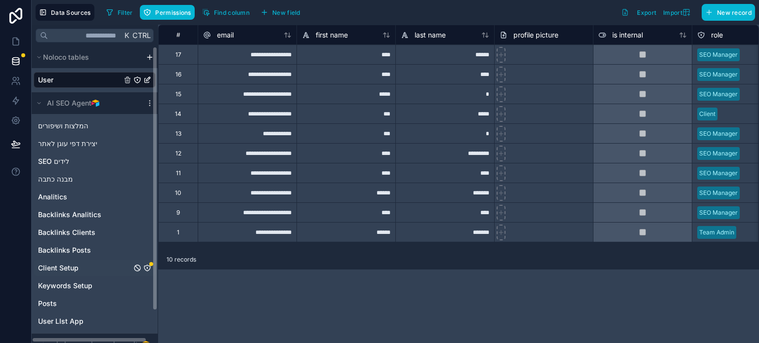
click at [59, 269] on span "Client Setup" at bounding box center [58, 268] width 41 height 10
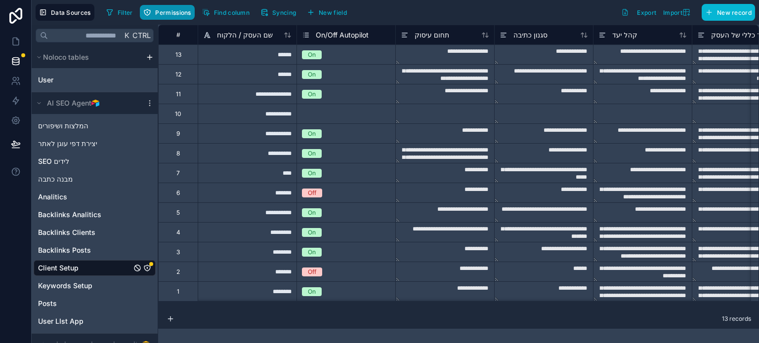
click at [170, 13] on span "Permissions" at bounding box center [173, 12] width 36 height 7
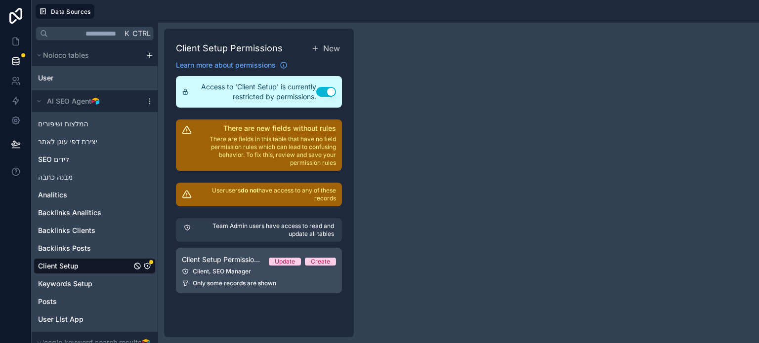
click at [233, 265] on div "Client Setup Permission 1 Update Create" at bounding box center [259, 260] width 154 height 12
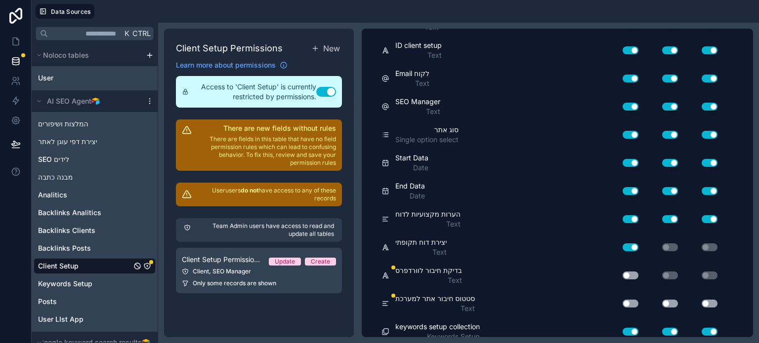
scroll to position [621, 0]
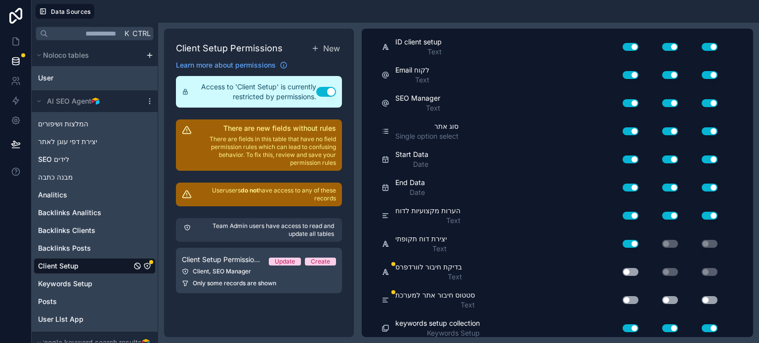
drag, startPoint x: 630, startPoint y: 295, endPoint x: 640, endPoint y: 291, distance: 10.5
click at [630, 297] on button "Use setting" at bounding box center [631, 301] width 16 height 8
click at [663, 297] on button "Use setting" at bounding box center [670, 301] width 16 height 8
click at [713, 297] on button "Use setting" at bounding box center [710, 301] width 16 height 8
click at [626, 269] on button "Use setting" at bounding box center [631, 272] width 16 height 8
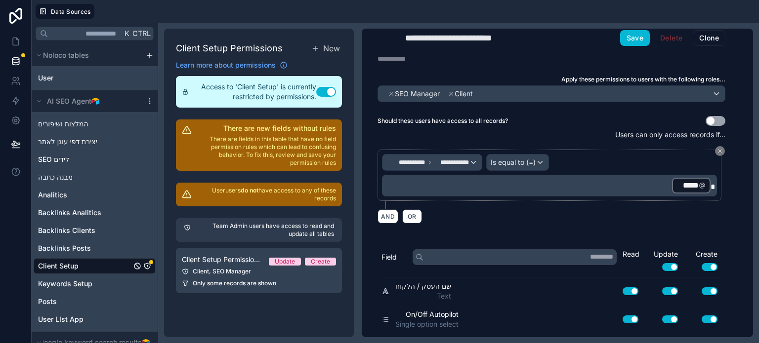
scroll to position [0, 0]
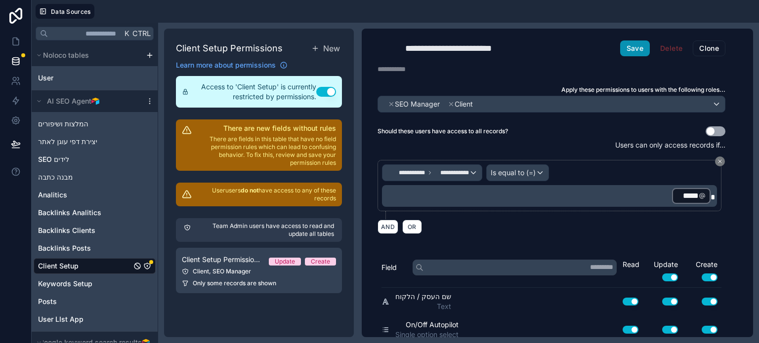
click at [636, 49] on button "Save" at bounding box center [635, 49] width 30 height 16
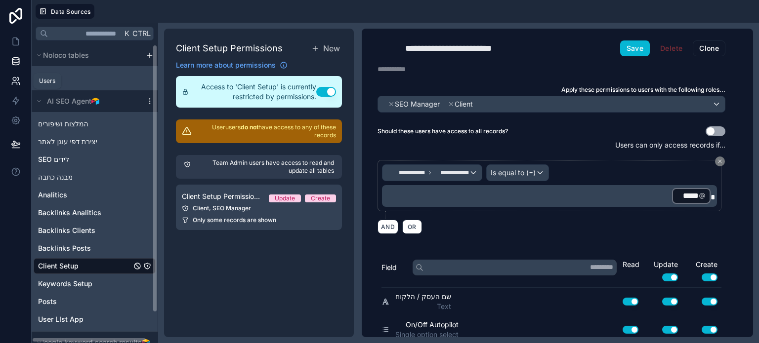
click at [16, 83] on icon at bounding box center [14, 84] width 5 height 2
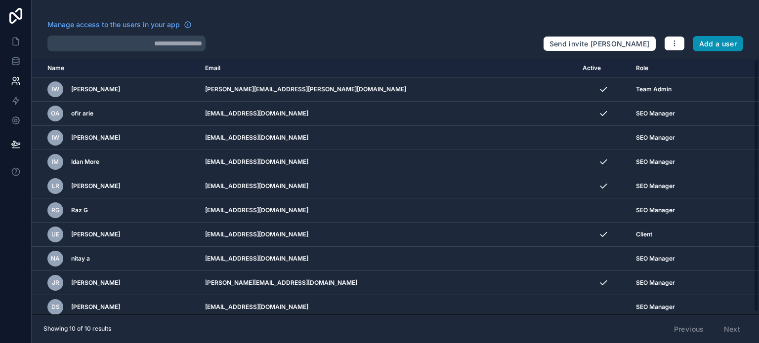
click at [726, 45] on button "Add a user" at bounding box center [718, 44] width 51 height 16
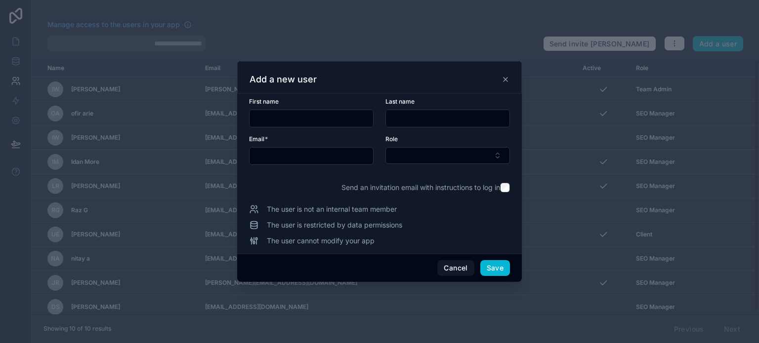
click at [300, 163] on input "text" at bounding box center [312, 156] width 124 height 14
paste input "**********"
type input "**********"
click at [310, 117] on input "text" at bounding box center [312, 119] width 124 height 14
type input "***"
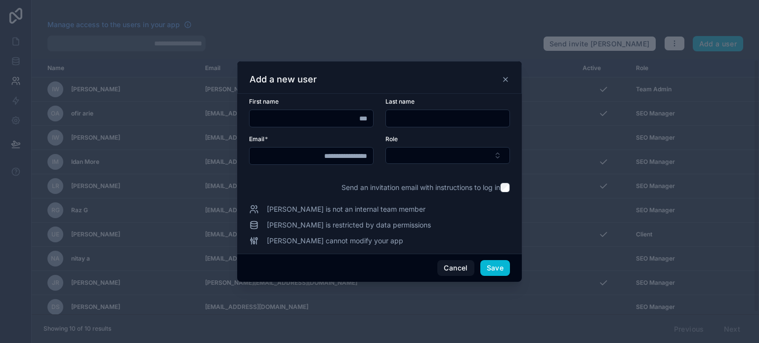
click at [439, 120] on input "text" at bounding box center [448, 119] width 124 height 14
type input "*****"
click at [495, 269] on button "Save" at bounding box center [495, 268] width 30 height 16
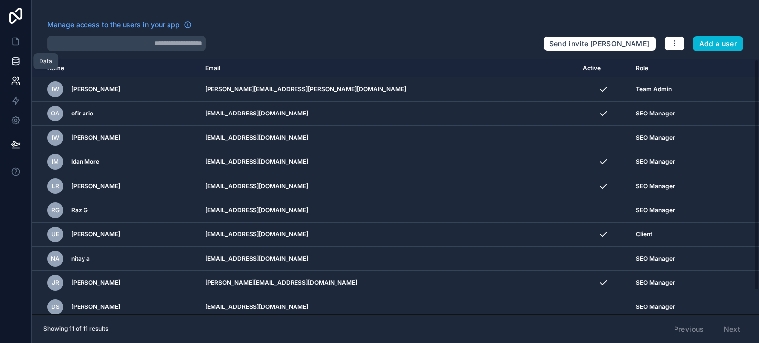
click at [17, 63] on icon at bounding box center [16, 61] width 10 height 10
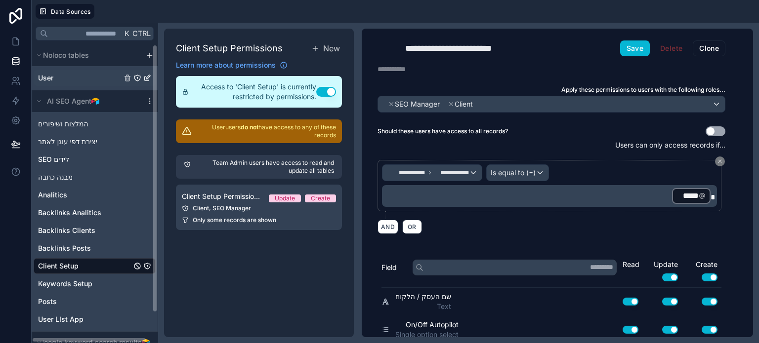
click at [59, 77] on div "User" at bounding box center [95, 78] width 122 height 16
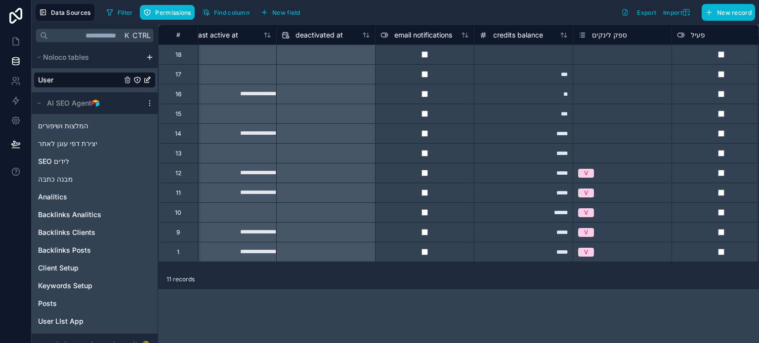
scroll to position [0, 788]
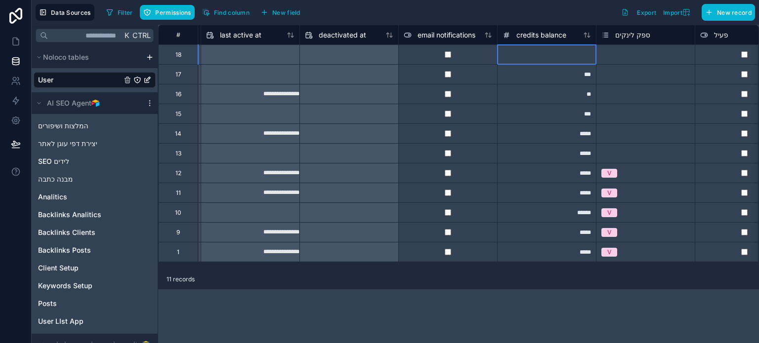
click at [554, 55] on div at bounding box center [546, 54] width 99 height 20
type input "***"
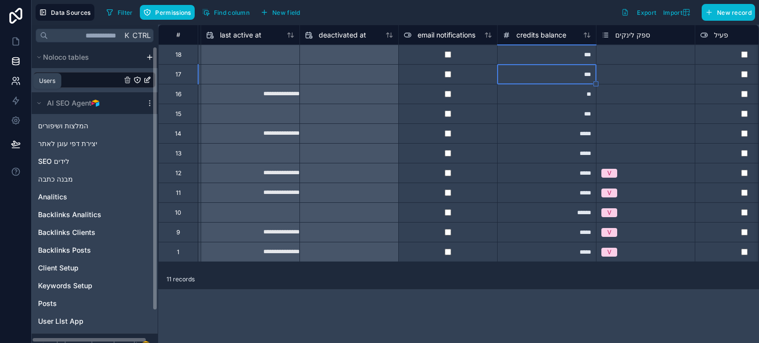
click at [19, 85] on icon at bounding box center [18, 84] width 1 height 2
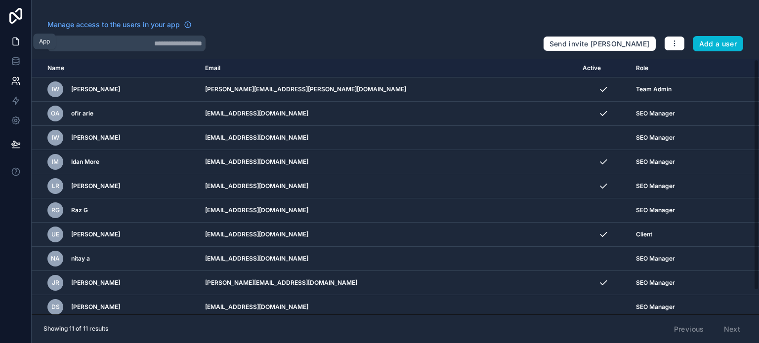
click at [21, 42] on link at bounding box center [15, 42] width 31 height 20
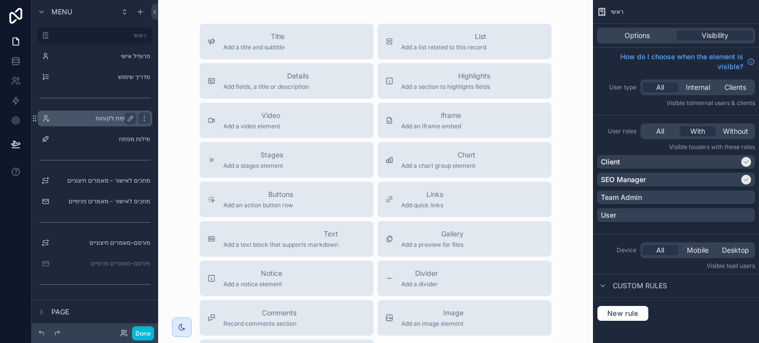
click at [93, 117] on label "רשימת לקוחות" at bounding box center [92, 119] width 79 height 8
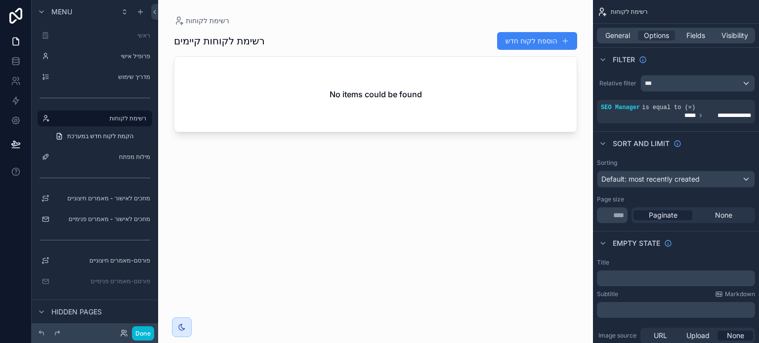
click at [124, 338] on div "Done" at bounding box center [135, 334] width 40 height 14
click at [125, 336] on icon at bounding box center [123, 336] width 4 height 2
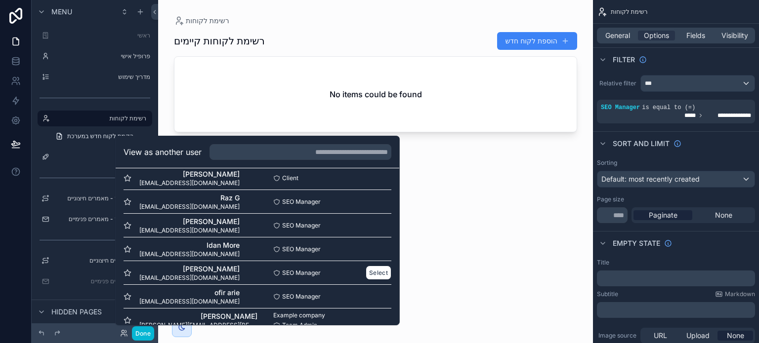
scroll to position [120, 0]
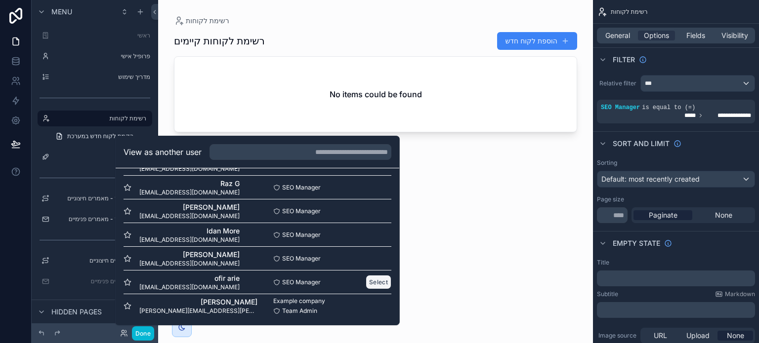
click at [373, 280] on button "Select" at bounding box center [379, 282] width 26 height 14
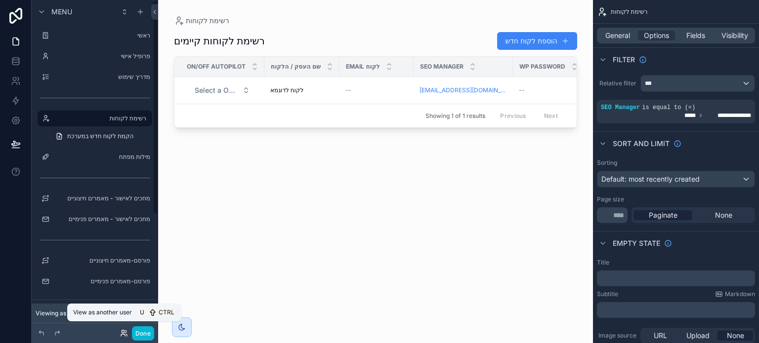
click at [125, 334] on icon at bounding box center [124, 334] width 8 height 8
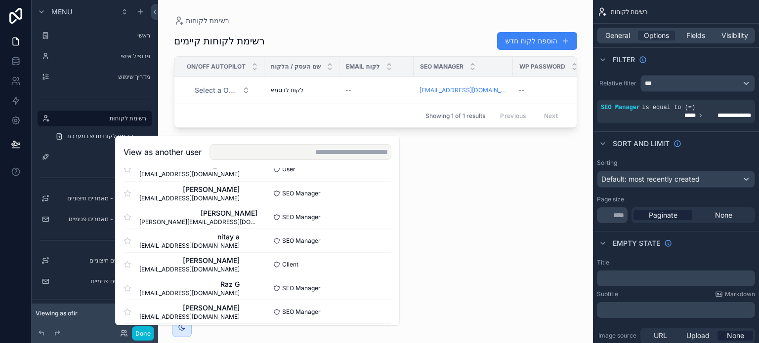
scroll to position [99, 0]
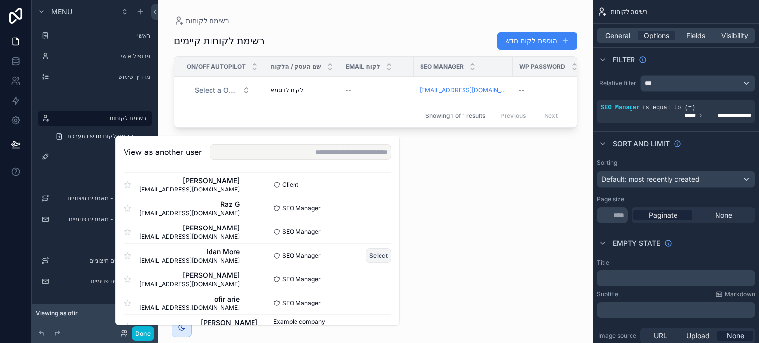
click at [370, 256] on button "Select" at bounding box center [379, 256] width 26 height 14
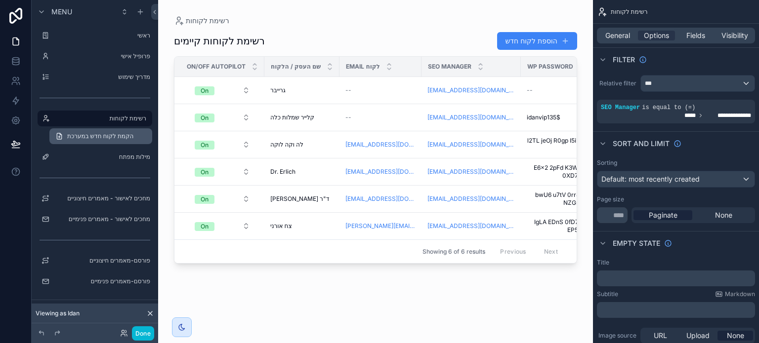
click at [99, 139] on span "הקמת לקוח חדש במערכת" at bounding box center [100, 136] width 66 height 8
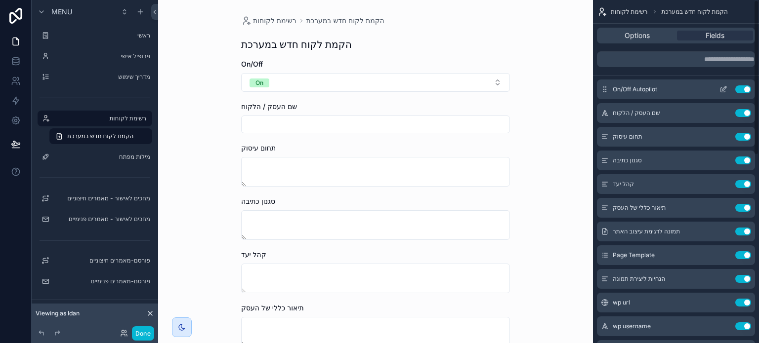
click at [724, 88] on icon "scrollable content" at bounding box center [724, 89] width 8 height 8
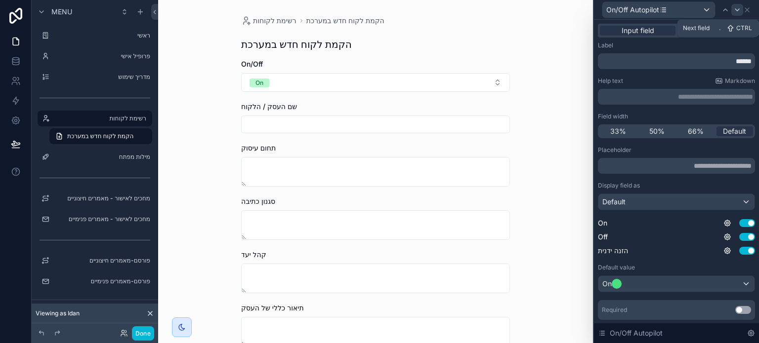
click at [734, 11] on icon at bounding box center [737, 10] width 8 height 8
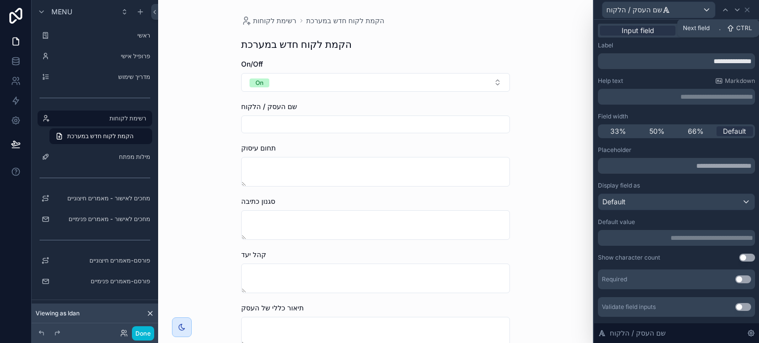
click at [734, 11] on icon at bounding box center [737, 10] width 8 height 8
click at [725, 13] on icon at bounding box center [726, 10] width 8 height 8
click at [723, 10] on icon at bounding box center [726, 10] width 8 height 8
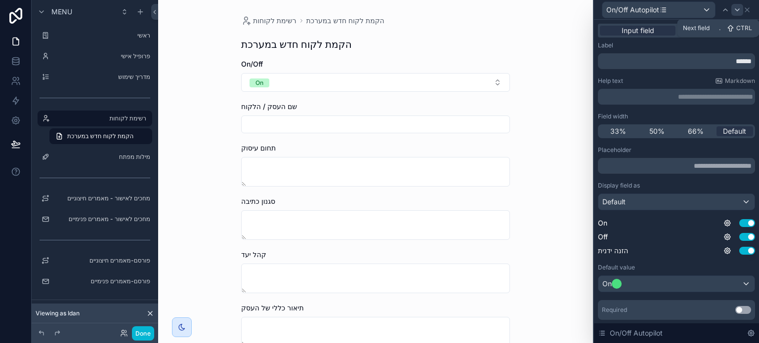
click at [734, 10] on icon at bounding box center [737, 10] width 8 height 8
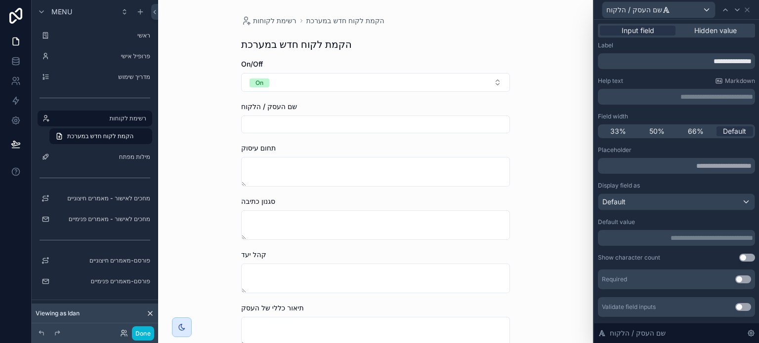
click at [706, 95] on p "**********" at bounding box center [677, 97] width 151 height 10
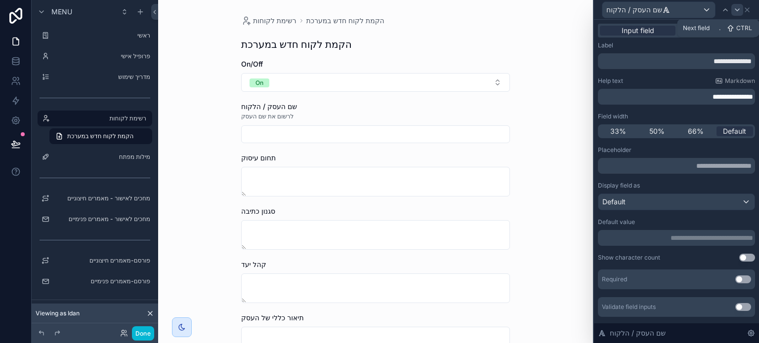
click at [735, 12] on icon at bounding box center [737, 10] width 8 height 8
click at [714, 100] on p "**********" at bounding box center [677, 97] width 151 height 10
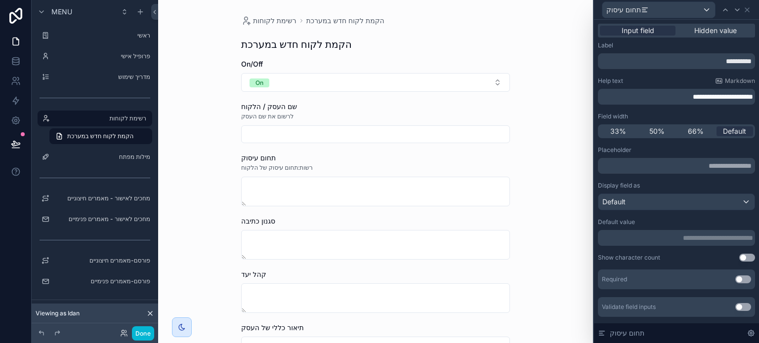
click at [721, 100] on span "**********" at bounding box center [723, 96] width 60 height 7
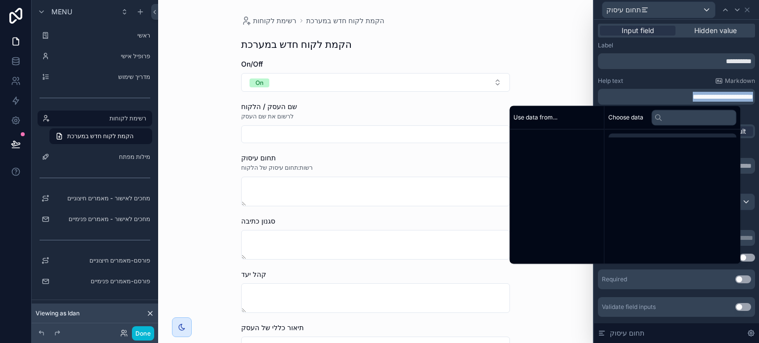
click at [721, 100] on span "**********" at bounding box center [723, 96] width 60 height 7
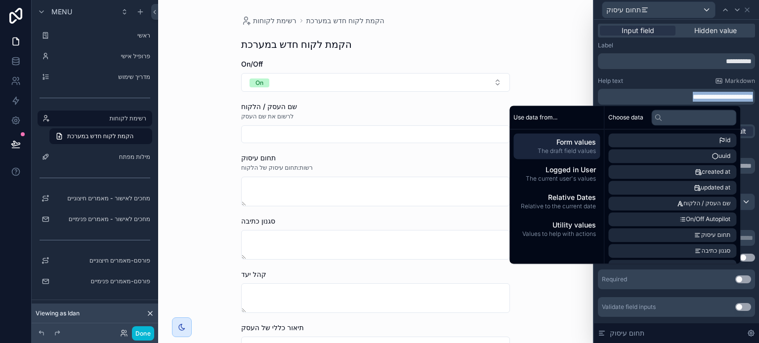
copy span "**********"
click at [737, 9] on icon at bounding box center [737, 10] width 8 height 8
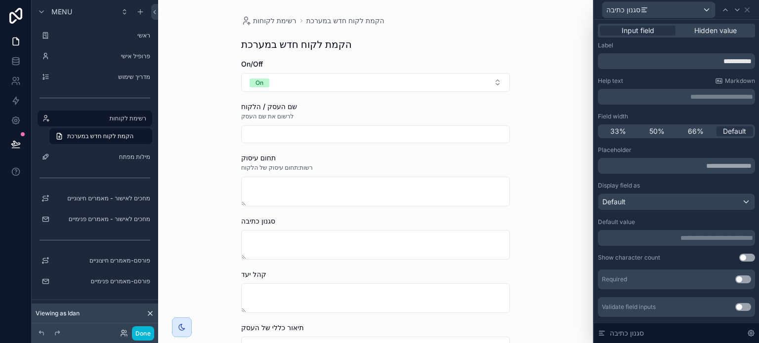
click at [718, 100] on p "**********" at bounding box center [677, 97] width 151 height 10
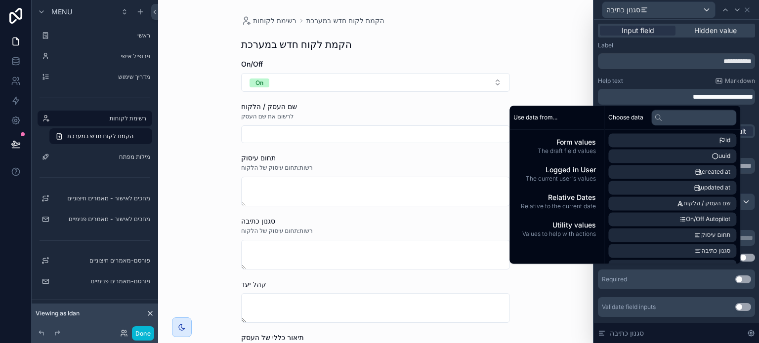
click at [700, 97] on span "**********" at bounding box center [723, 96] width 60 height 7
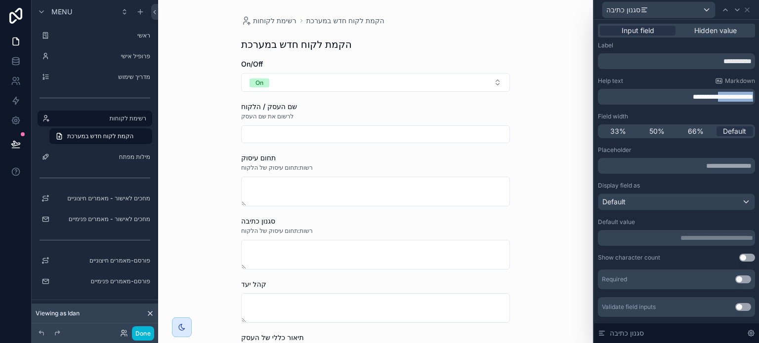
drag, startPoint x: 700, startPoint y: 97, endPoint x: 659, endPoint y: 98, distance: 40.5
click at [693, 98] on span "**********" at bounding box center [723, 96] width 60 height 7
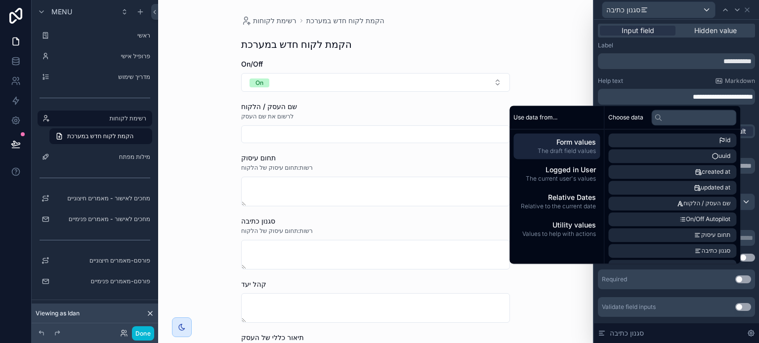
click at [645, 99] on p "**********" at bounding box center [677, 97] width 151 height 10
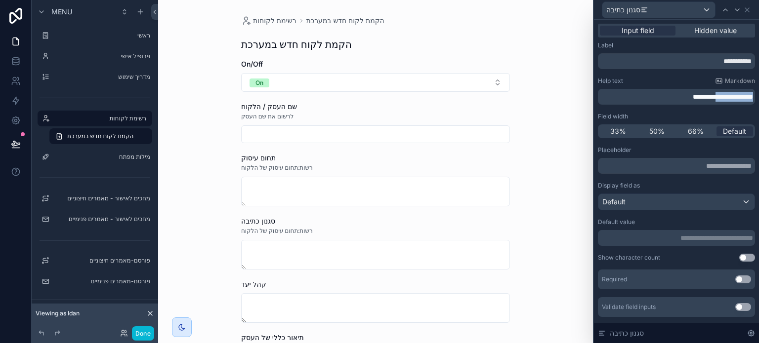
drag, startPoint x: 652, startPoint y: 96, endPoint x: 711, endPoint y: 102, distance: 59.1
click at [711, 102] on div "**********" at bounding box center [676, 97] width 157 height 16
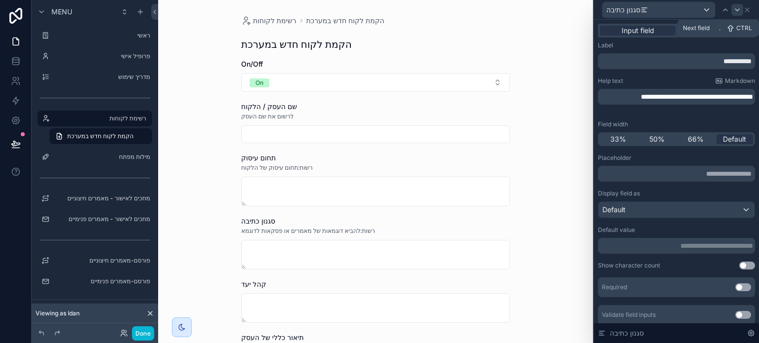
click at [733, 12] on icon at bounding box center [737, 10] width 8 height 8
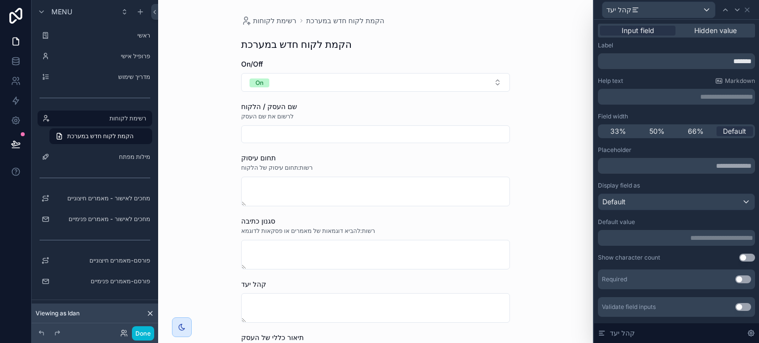
click at [725, 99] on p "**********" at bounding box center [677, 97] width 151 height 10
drag, startPoint x: 725, startPoint y: 95, endPoint x: 631, endPoint y: 95, distance: 94.9
click at [631, 95] on p "**********" at bounding box center [677, 97] width 151 height 10
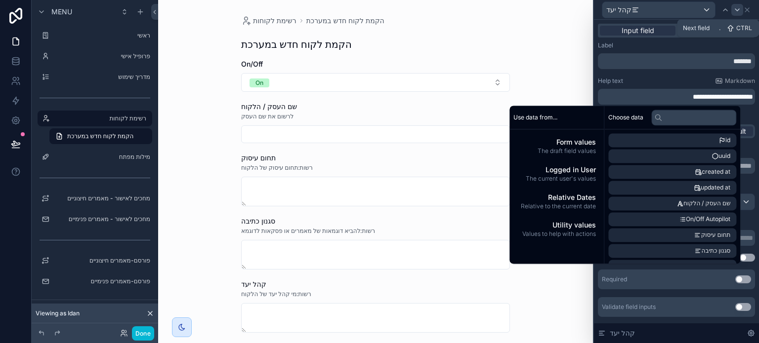
click at [733, 13] on icon at bounding box center [737, 10] width 8 height 8
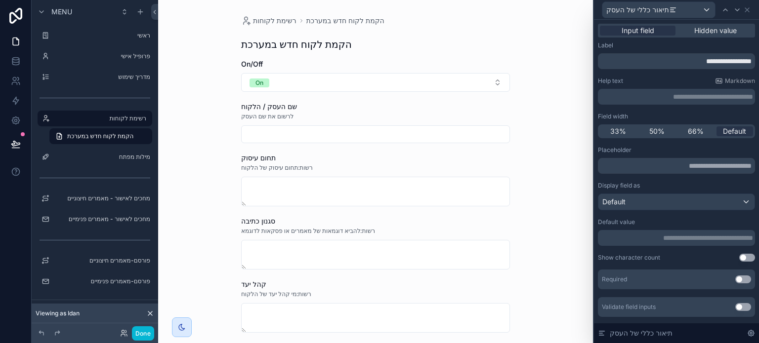
click at [731, 98] on p "**********" at bounding box center [677, 97] width 151 height 10
drag, startPoint x: 728, startPoint y: 98, endPoint x: 745, endPoint y: 97, distance: 16.8
click at [745, 97] on span "**********" at bounding box center [723, 96] width 60 height 7
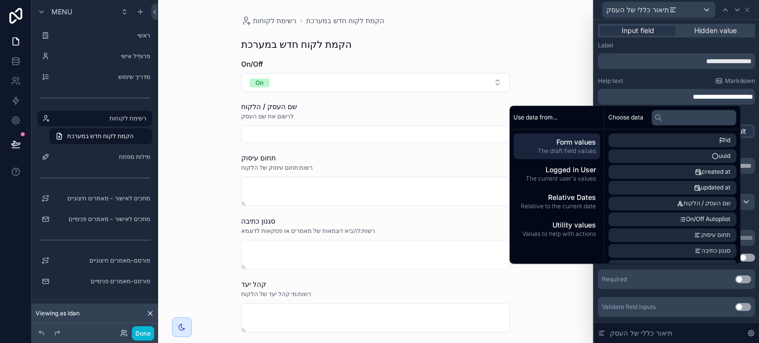
click at [707, 94] on span "**********" at bounding box center [723, 96] width 60 height 7
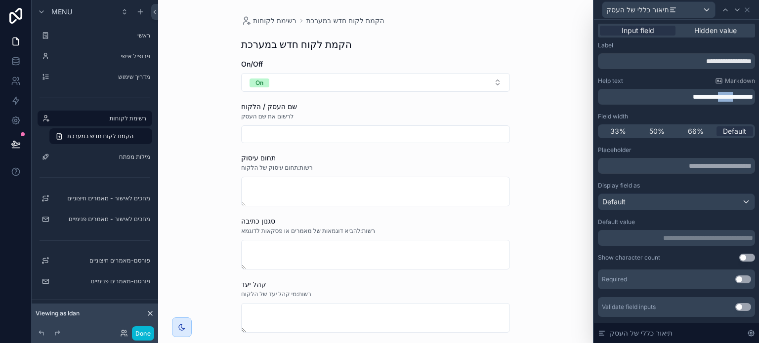
click at [707, 94] on span "**********" at bounding box center [723, 96] width 60 height 7
click at [735, 11] on icon at bounding box center [737, 10] width 8 height 8
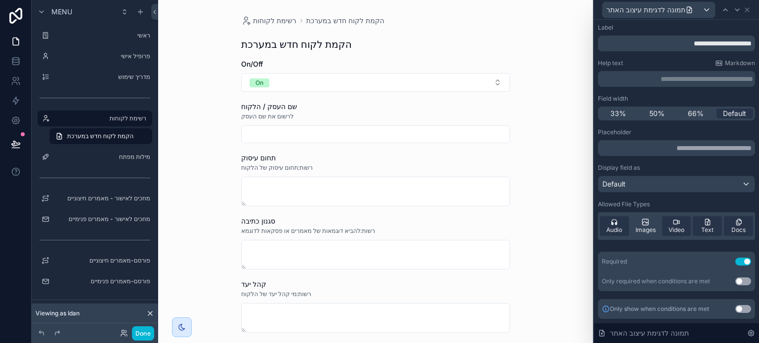
scroll to position [99, 0]
click at [692, 78] on p "**********" at bounding box center [677, 79] width 151 height 10
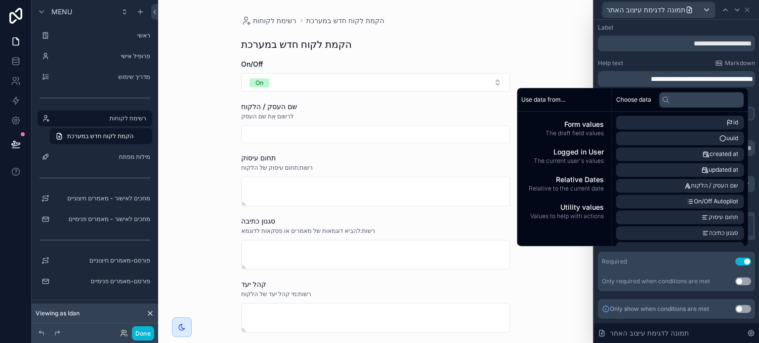
scroll to position [0, 0]
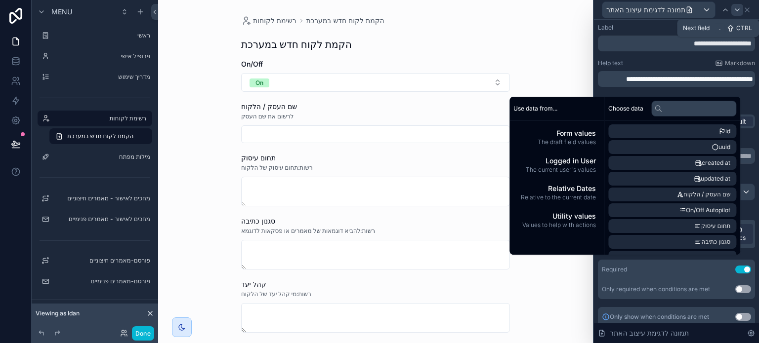
click at [735, 12] on icon at bounding box center [737, 10] width 8 height 8
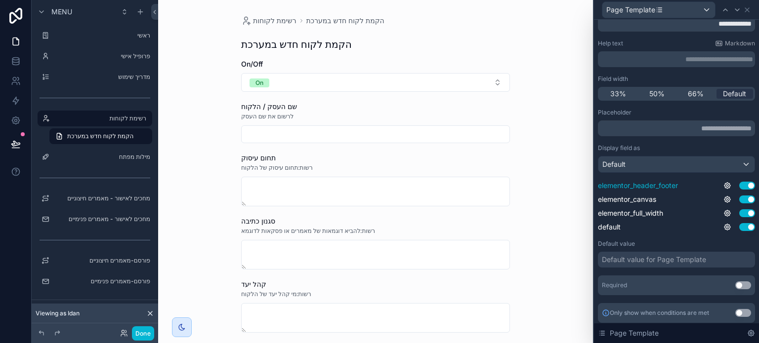
scroll to position [41, 0]
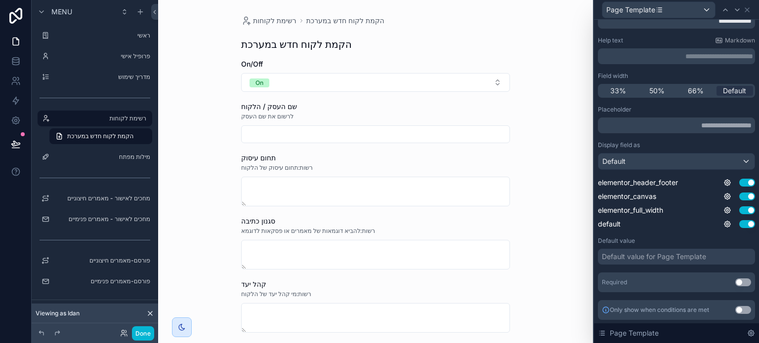
click at [635, 256] on div "Default value for Page Template" at bounding box center [654, 257] width 104 height 10
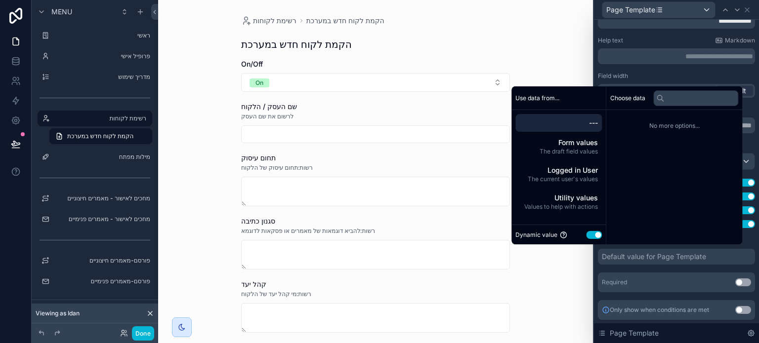
click at [586, 234] on button "Use setting" at bounding box center [594, 235] width 16 height 8
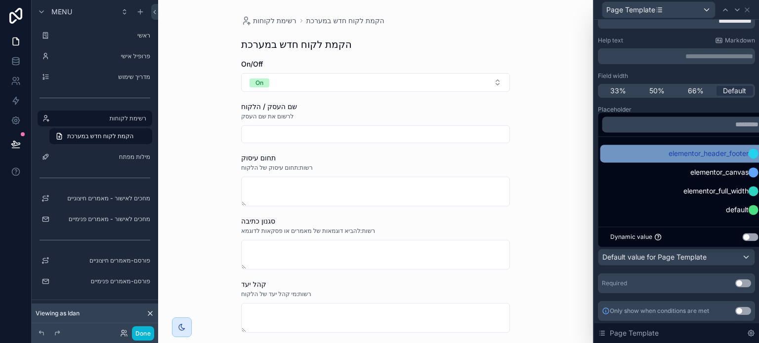
click at [662, 152] on div "elementor_header_footer" at bounding box center [684, 154] width 156 height 12
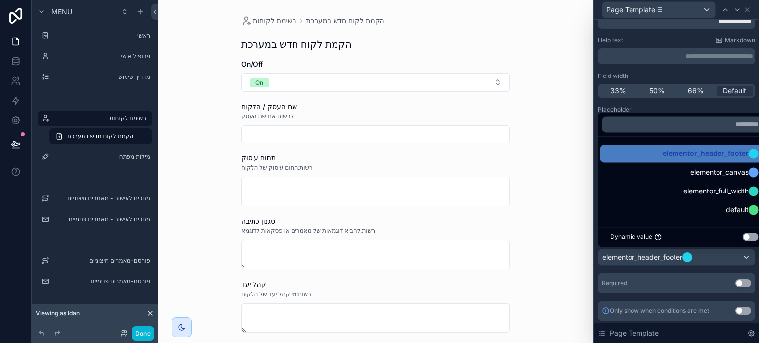
click at [597, 104] on div "**********" at bounding box center [676, 162] width 165 height 366
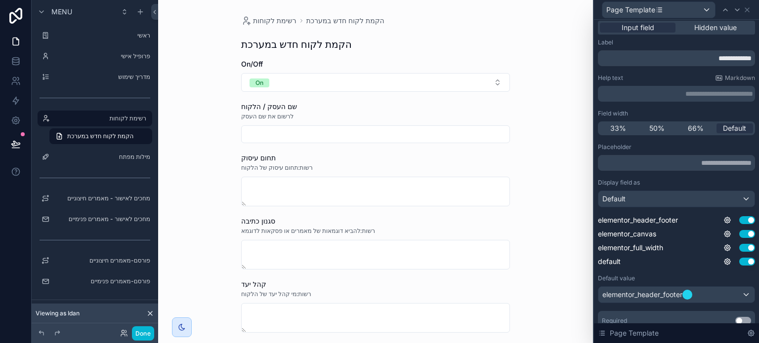
scroll to position [0, 0]
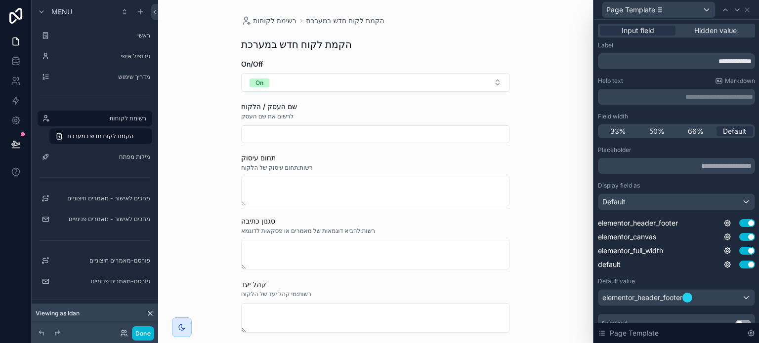
click at [718, 99] on p "**********" at bounding box center [677, 97] width 151 height 10
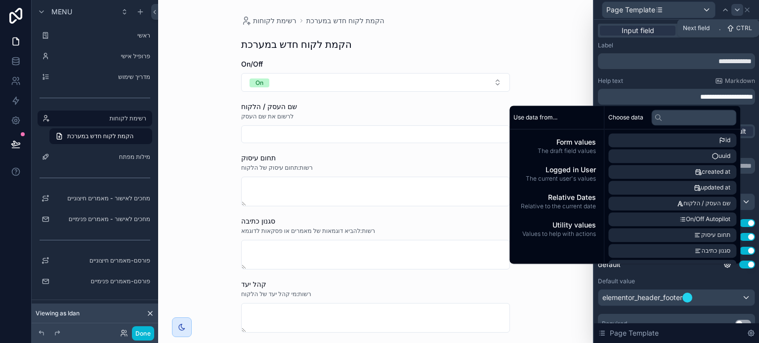
click at [735, 13] on icon at bounding box center [737, 10] width 8 height 8
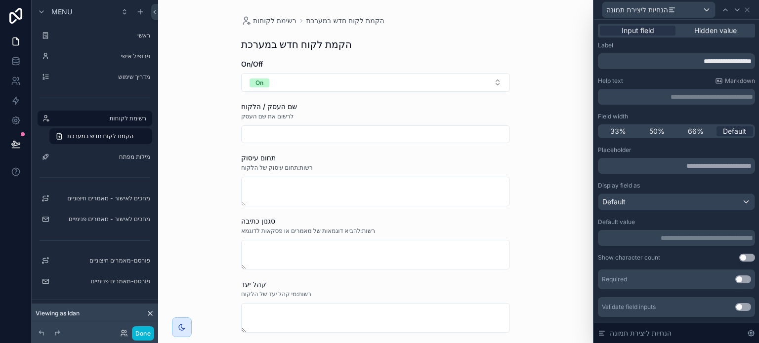
click at [730, 92] on p "**********" at bounding box center [677, 97] width 151 height 10
drag, startPoint x: 649, startPoint y: 98, endPoint x: 726, endPoint y: 100, distance: 77.1
click at [726, 100] on p "**********" at bounding box center [677, 97] width 151 height 10
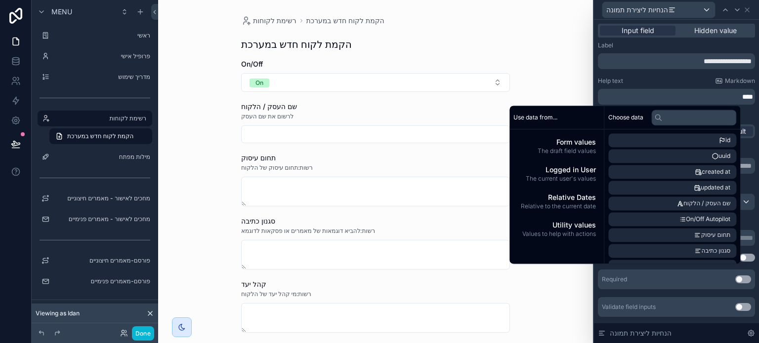
click at [668, 79] on div "Help text Markdown" at bounding box center [676, 81] width 157 height 8
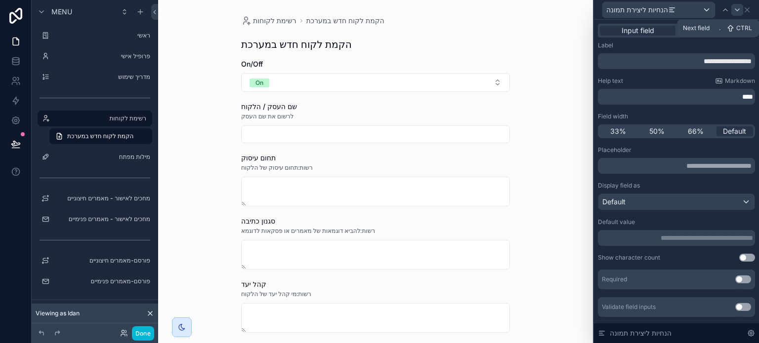
click at [738, 11] on icon at bounding box center [737, 10] width 8 height 8
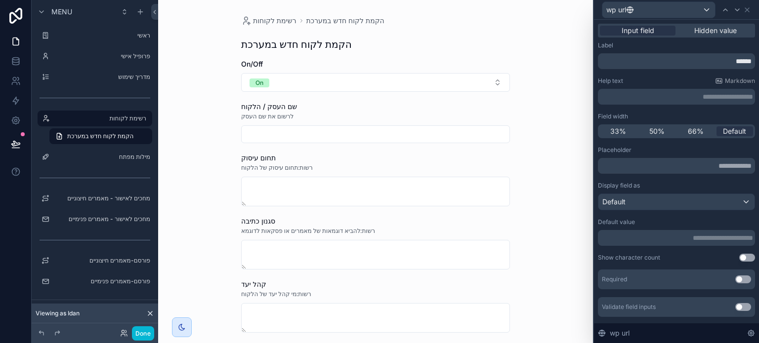
click at [703, 98] on p "**********" at bounding box center [677, 97] width 151 height 10
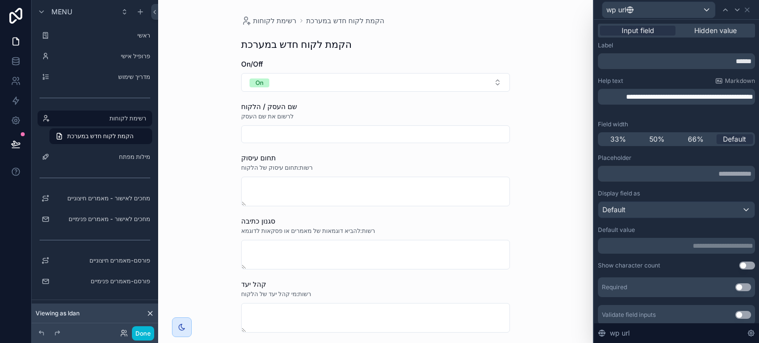
click at [608, 84] on label "Help text" at bounding box center [610, 81] width 25 height 8
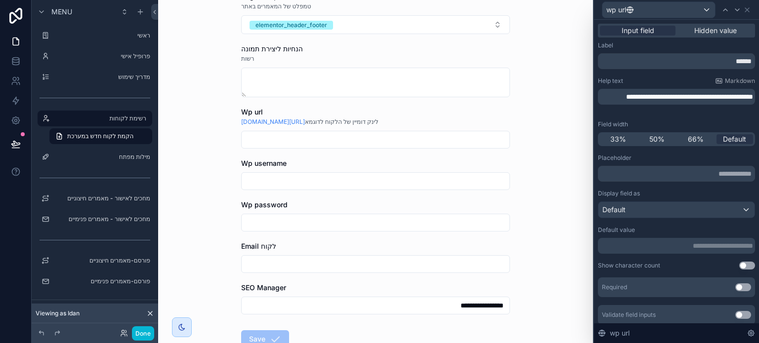
scroll to position [494, 0]
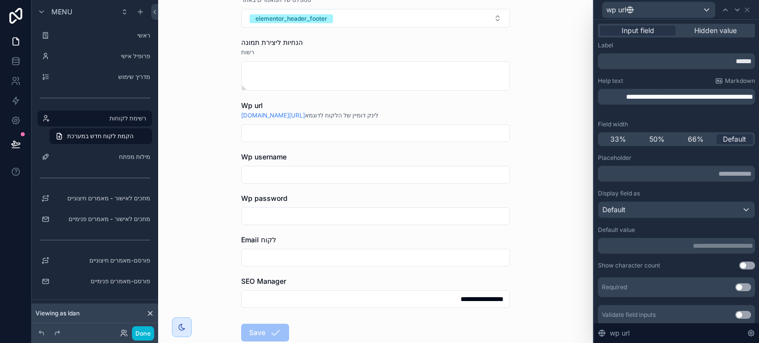
click at [735, 288] on button "Use setting" at bounding box center [743, 288] width 16 height 8
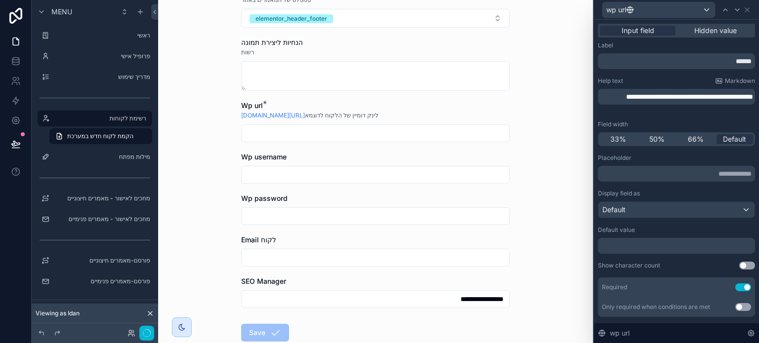
scroll to position [0, 0]
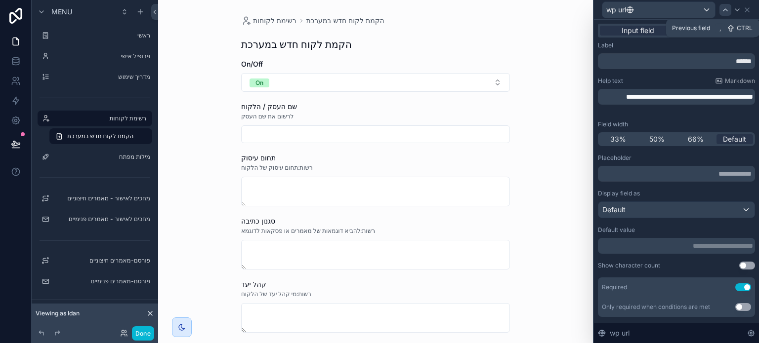
click at [728, 12] on icon at bounding box center [726, 10] width 8 height 8
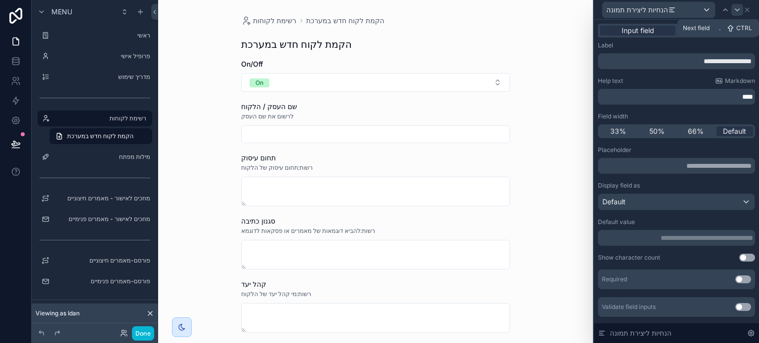
click at [738, 12] on icon at bounding box center [737, 10] width 8 height 8
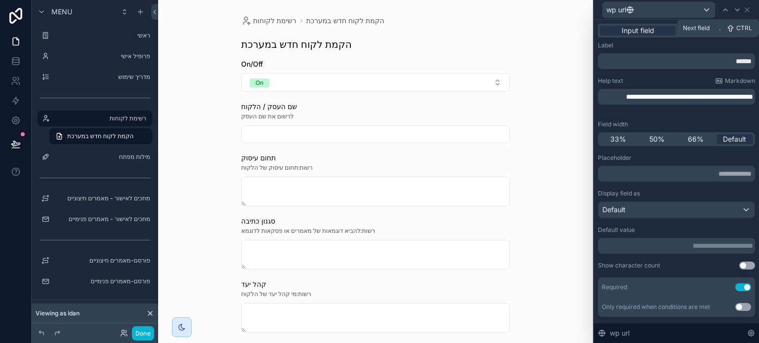
click at [738, 12] on icon at bounding box center [737, 10] width 8 height 8
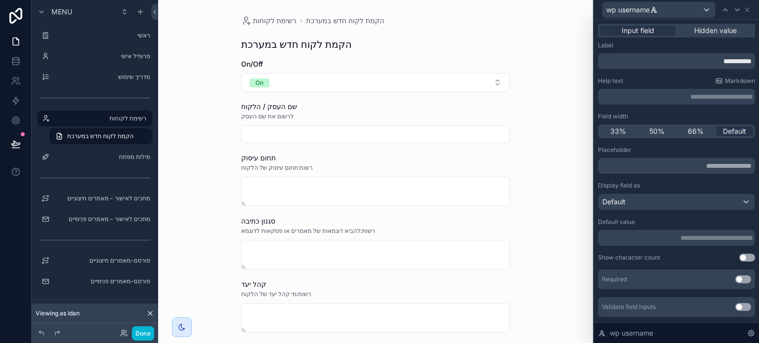
click at [736, 278] on button "Use setting" at bounding box center [743, 280] width 16 height 8
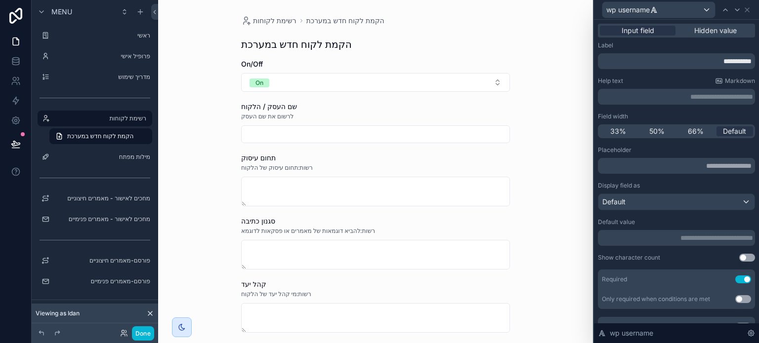
click at [665, 92] on p "**********" at bounding box center [677, 97] width 151 height 10
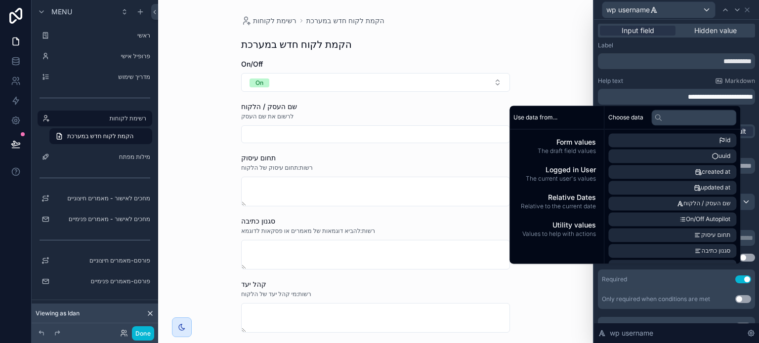
click at [671, 92] on p "**********" at bounding box center [677, 97] width 151 height 10
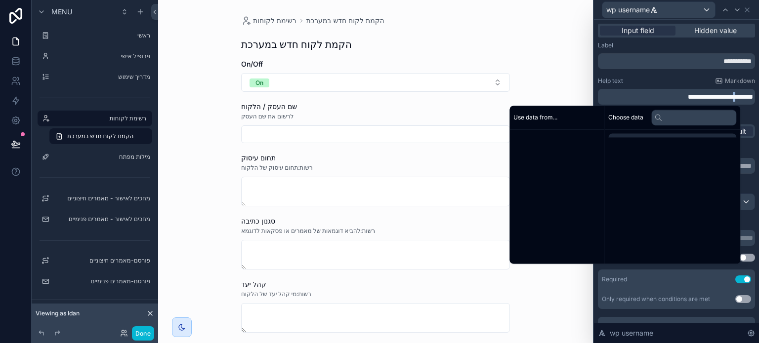
click at [671, 92] on p "**********" at bounding box center [677, 97] width 151 height 10
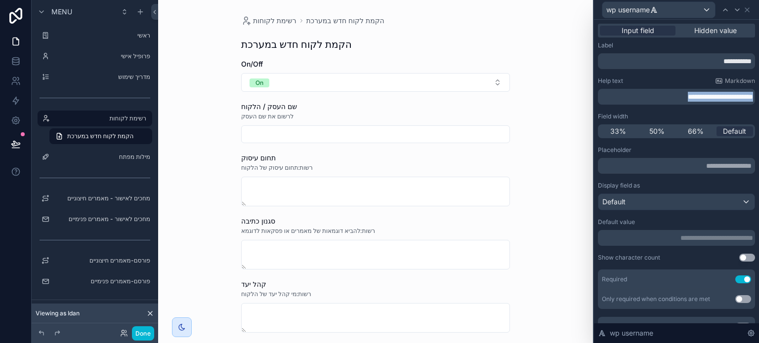
click at [671, 92] on p "**********" at bounding box center [677, 97] width 151 height 10
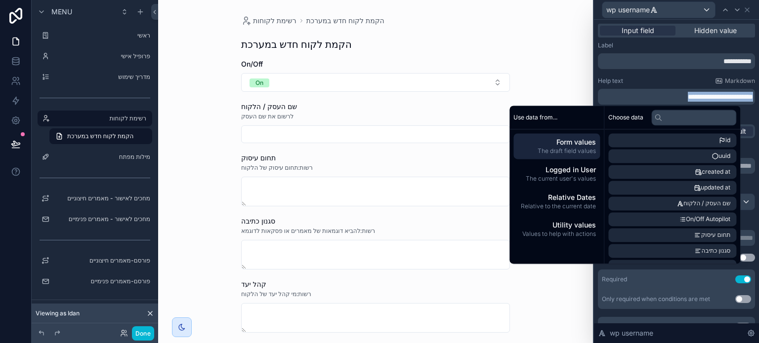
copy span "**********"
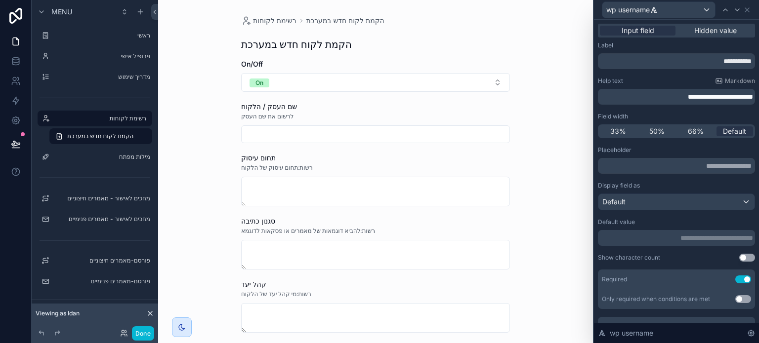
drag, startPoint x: 645, startPoint y: 78, endPoint x: 648, endPoint y: 85, distance: 7.8
click at [645, 79] on div "Help text Markdown" at bounding box center [676, 81] width 157 height 8
click at [738, 11] on icon at bounding box center [737, 10] width 8 height 8
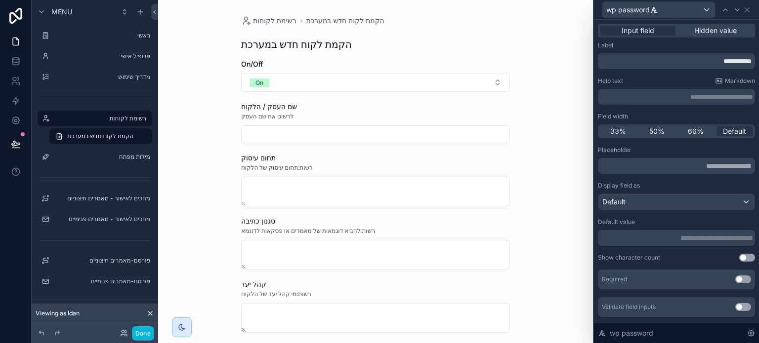
click at [706, 96] on p "**********" at bounding box center [677, 97] width 151 height 10
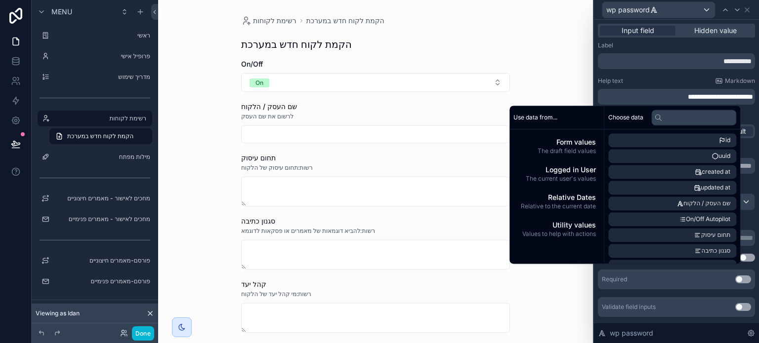
click at [722, 96] on span "**********" at bounding box center [720, 96] width 65 height 7
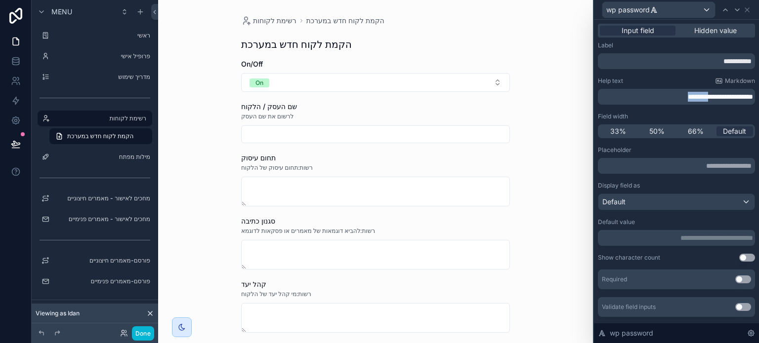
drag, startPoint x: 722, startPoint y: 96, endPoint x: 744, endPoint y: 96, distance: 22.2
click at [744, 96] on span "**********" at bounding box center [720, 96] width 65 height 7
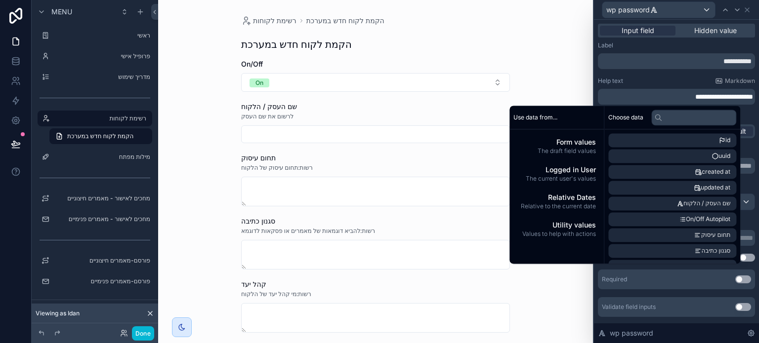
click at [661, 76] on div "**********" at bounding box center [676, 193] width 157 height 303
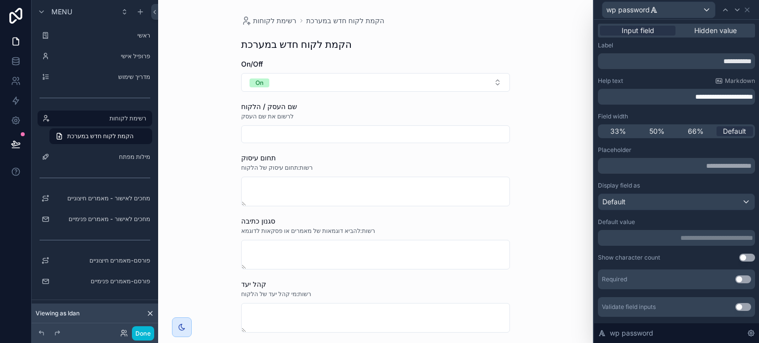
click at [740, 279] on button "Use setting" at bounding box center [743, 280] width 16 height 8
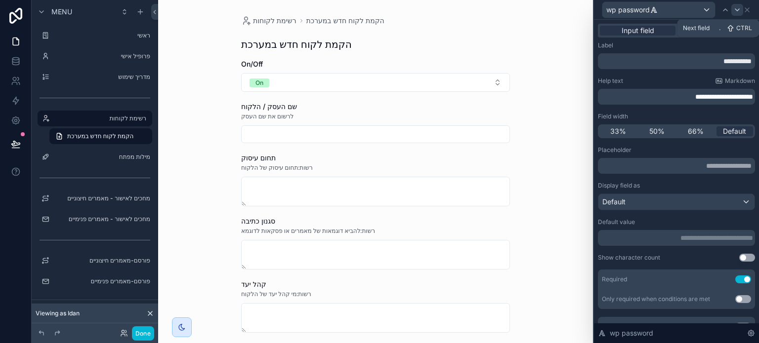
click at [735, 10] on icon at bounding box center [737, 10] width 8 height 8
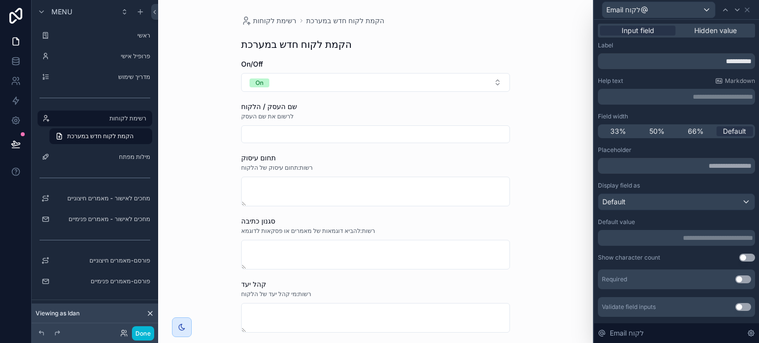
click at [736, 93] on p "**********" at bounding box center [677, 97] width 151 height 10
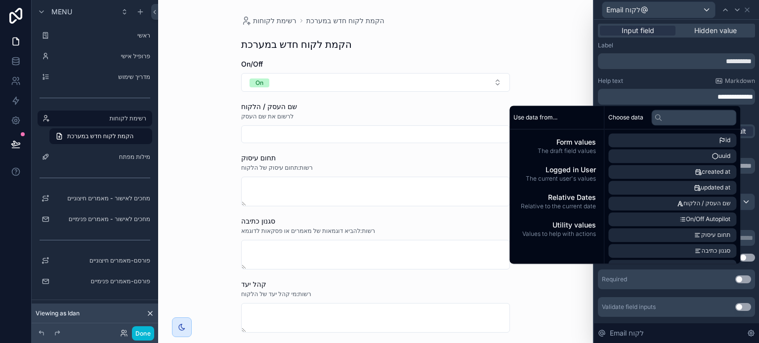
click at [686, 98] on p "**********" at bounding box center [677, 97] width 151 height 10
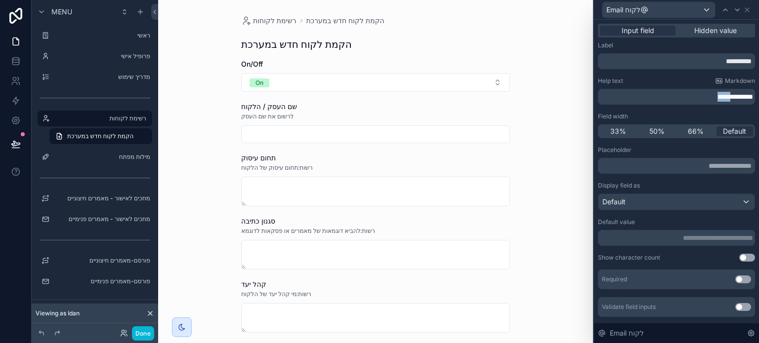
click at [686, 98] on p "**********" at bounding box center [677, 97] width 151 height 10
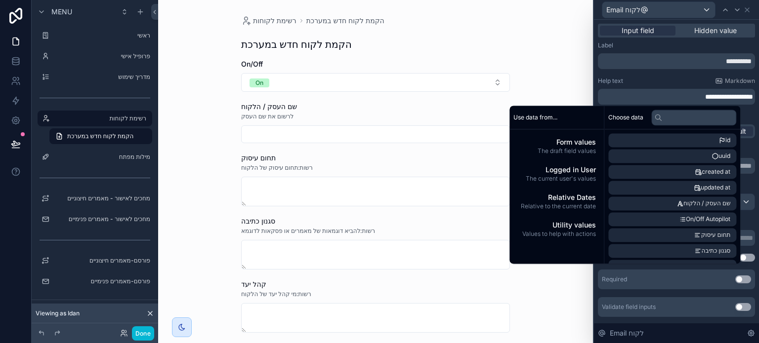
click at [668, 84] on div "Help text Markdown" at bounding box center [676, 81] width 157 height 8
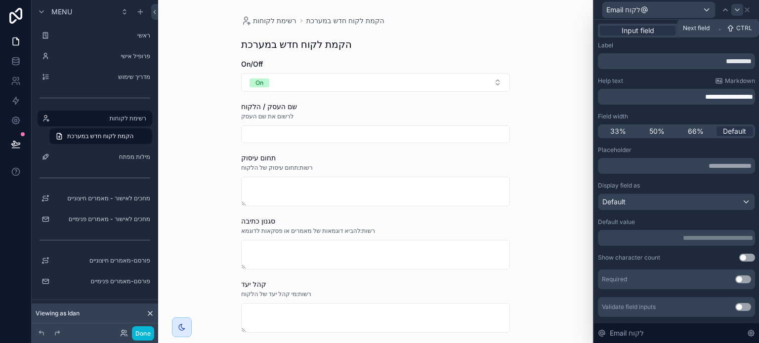
click at [739, 11] on icon at bounding box center [737, 10] width 8 height 8
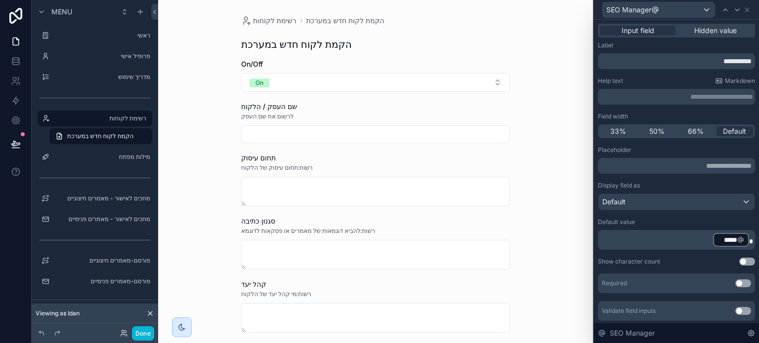
click at [733, 278] on div "Required Use setting" at bounding box center [676, 284] width 157 height 20
click at [735, 281] on button "Use setting" at bounding box center [743, 284] width 16 height 8
click at [696, 99] on p "**********" at bounding box center [677, 97] width 151 height 10
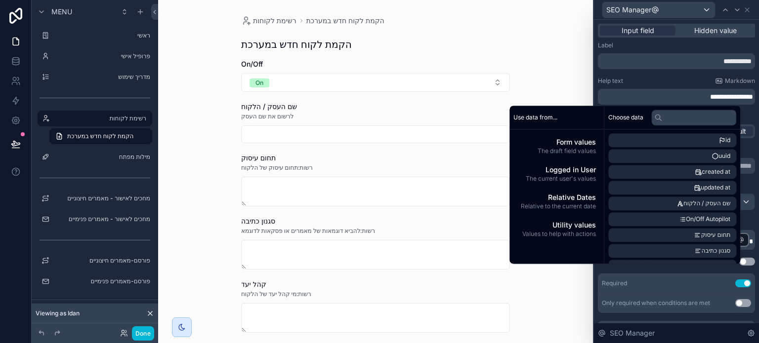
click at [662, 81] on div "Help text Markdown" at bounding box center [676, 81] width 157 height 8
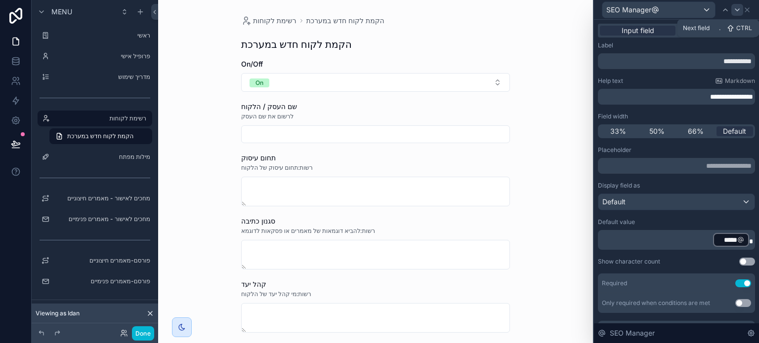
click at [735, 11] on icon at bounding box center [737, 10] width 8 height 8
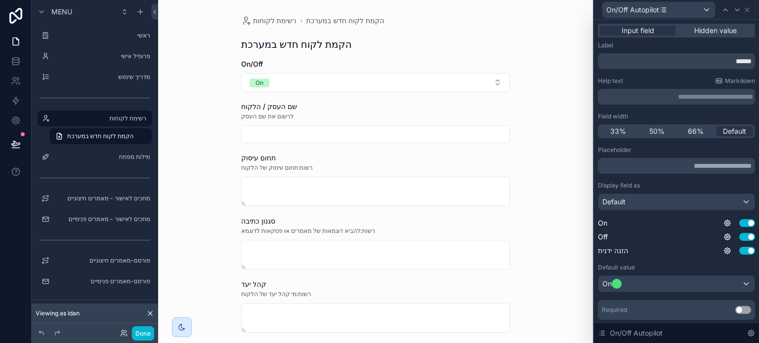
click at [735, 313] on button "Use setting" at bounding box center [743, 310] width 16 height 8
click at [737, 9] on icon at bounding box center [737, 10] width 8 height 8
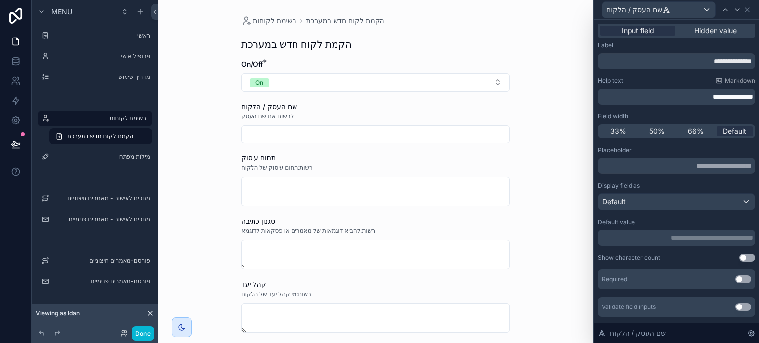
click at [735, 282] on button "Use setting" at bounding box center [743, 280] width 16 height 8
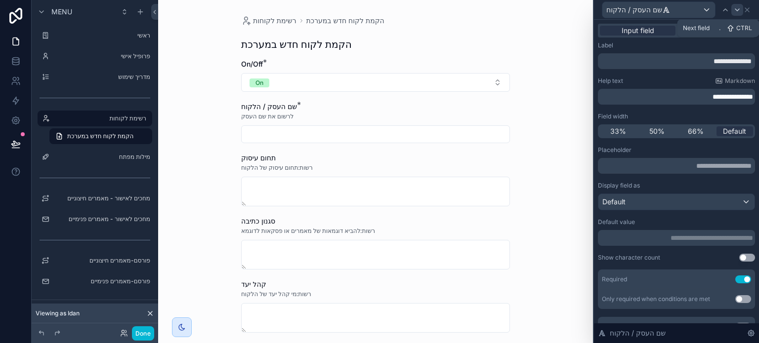
click at [735, 15] on div at bounding box center [737, 10] width 12 height 12
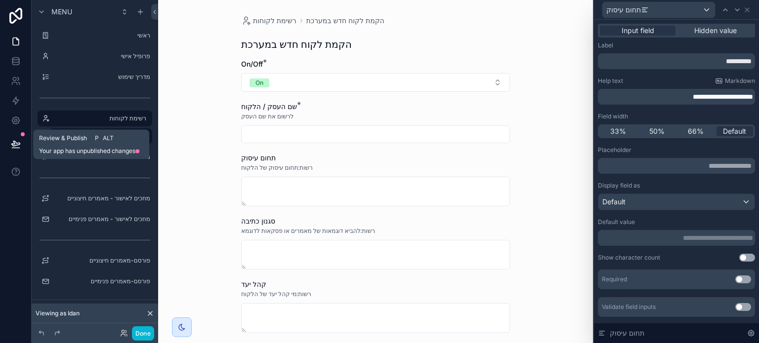
click at [14, 151] on button at bounding box center [16, 144] width 22 height 28
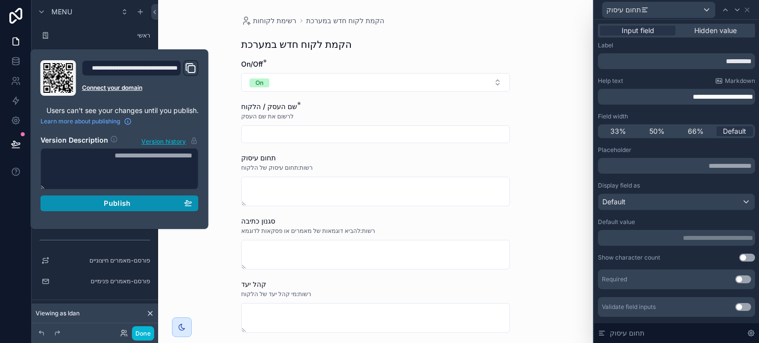
click at [132, 202] on div "Publish" at bounding box center [119, 203] width 145 height 9
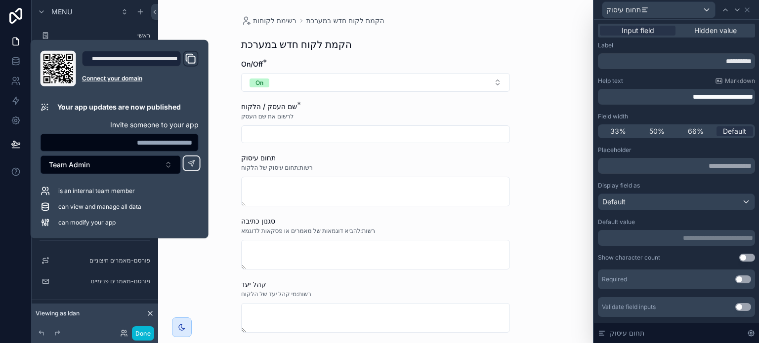
click at [12, 244] on div at bounding box center [16, 171] width 32 height 343
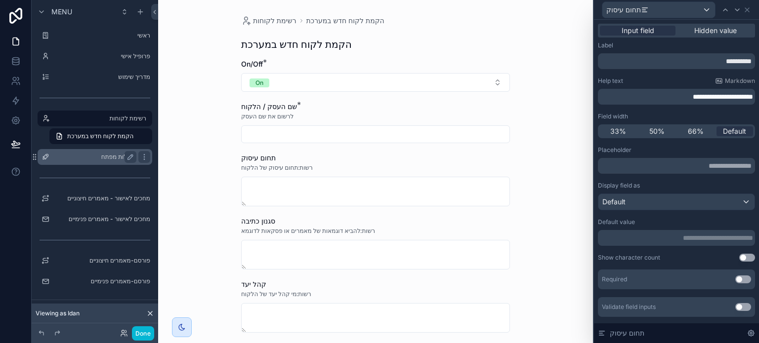
click at [109, 158] on label "מילות מפתח" at bounding box center [92, 157] width 79 height 8
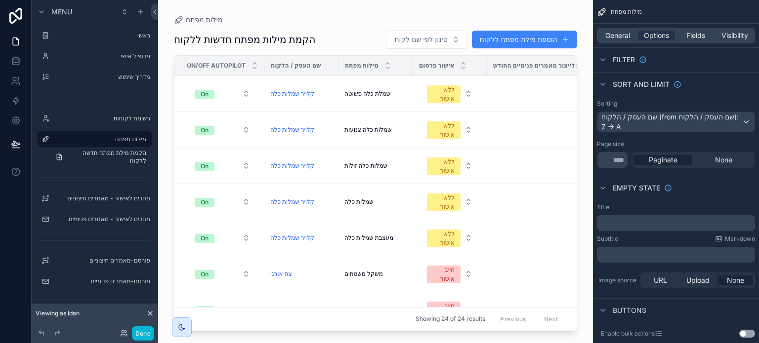
click at [497, 37] on div "scrollable content" at bounding box center [375, 166] width 435 height 332
click at [546, 37] on button "הוספת מילת מפתח ללקוח" at bounding box center [524, 40] width 105 height 18
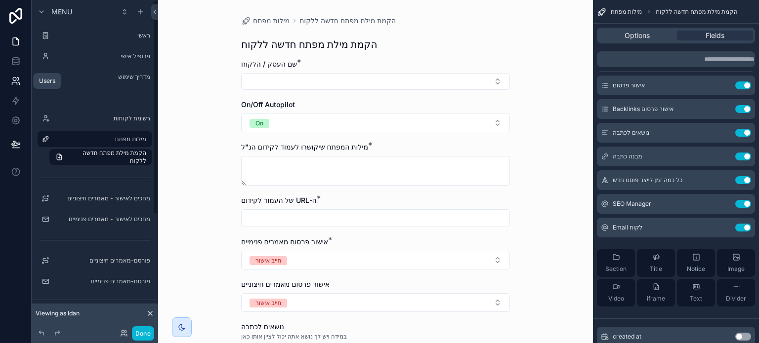
click at [14, 82] on icon at bounding box center [16, 81] width 10 height 10
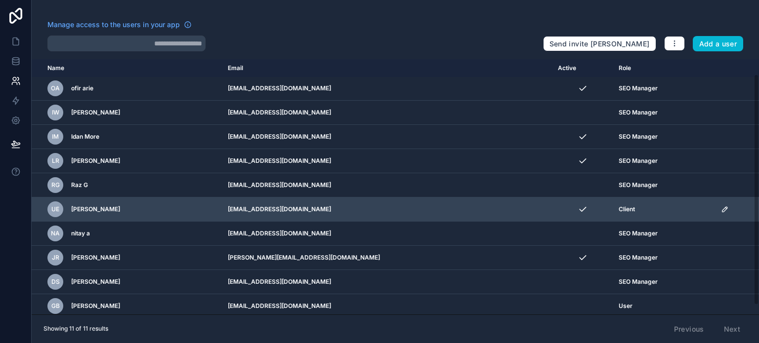
scroll to position [27, 0]
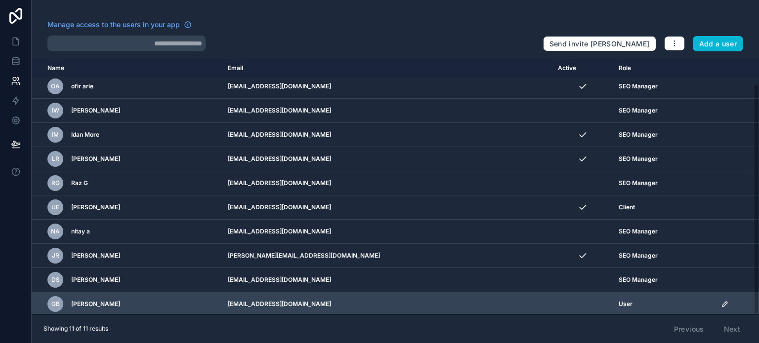
click at [723, 305] on icon "scrollable content" at bounding box center [725, 304] width 5 height 5
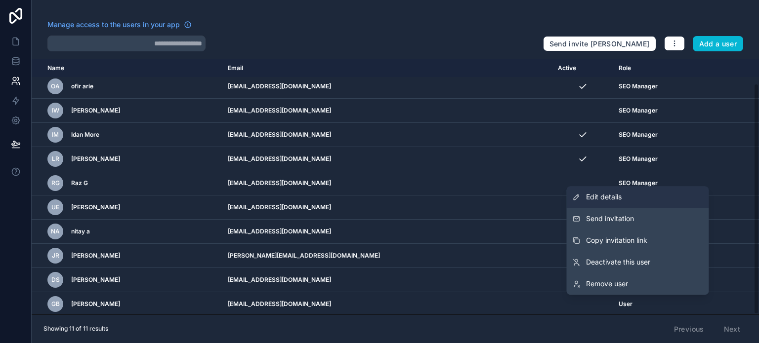
click at [618, 197] on span "Edit details" at bounding box center [604, 197] width 36 height 10
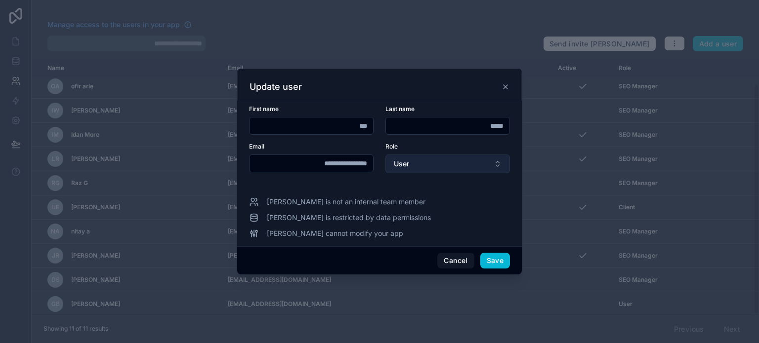
click at [453, 168] on button "User" at bounding box center [447, 164] width 125 height 19
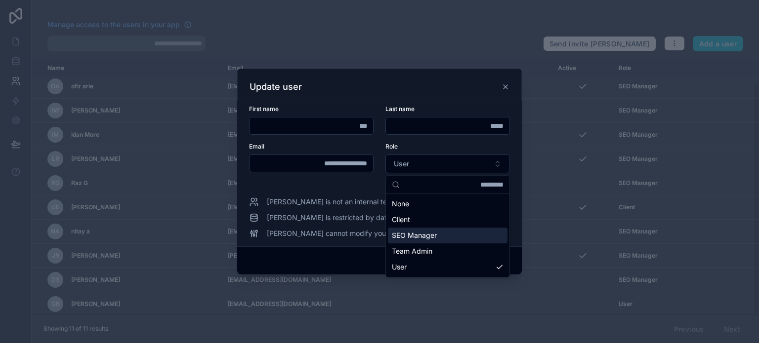
click at [424, 237] on span "SEO Manager" at bounding box center [414, 236] width 45 height 10
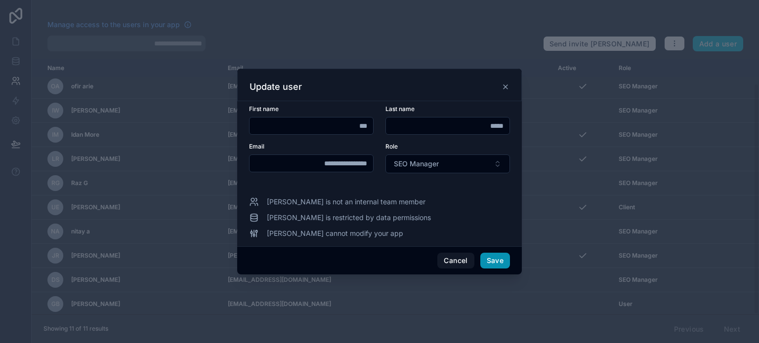
click at [499, 256] on button "Save" at bounding box center [495, 261] width 30 height 16
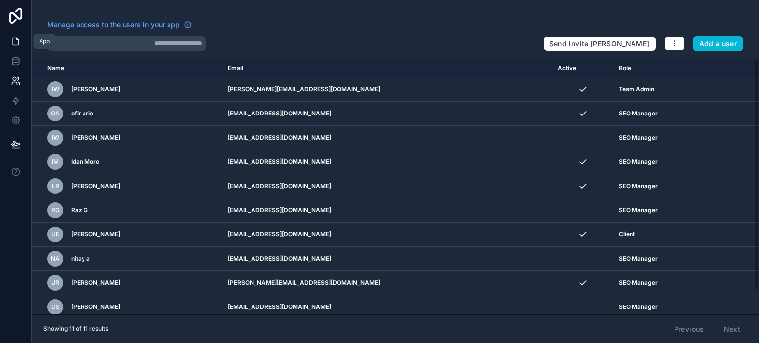
click at [16, 45] on icon at bounding box center [16, 41] width 6 height 7
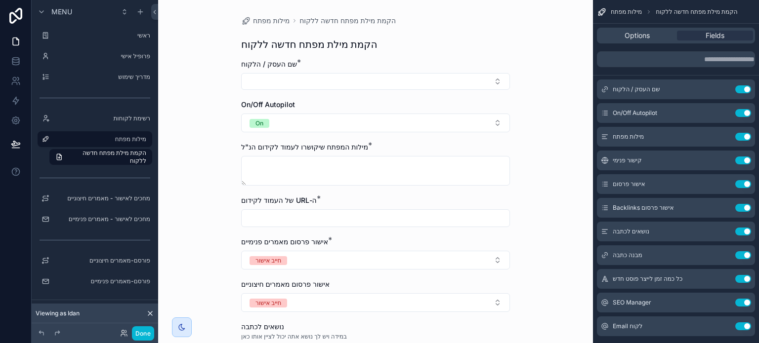
click at [3, 268] on div at bounding box center [16, 171] width 32 height 343
click at [722, 92] on icon "scrollable content" at bounding box center [723, 90] width 4 height 4
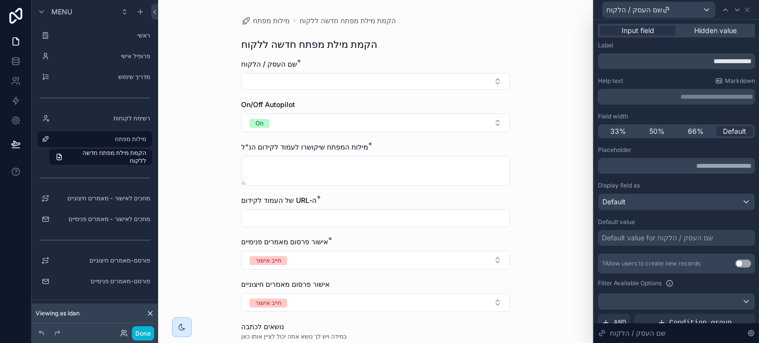
click at [693, 101] on p "**********" at bounding box center [677, 97] width 151 height 10
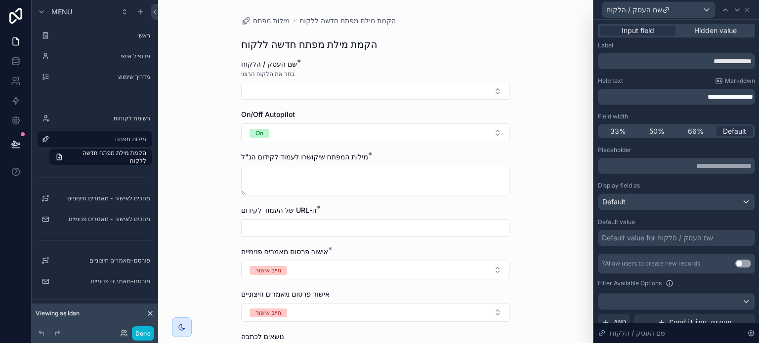
click at [651, 75] on div "**********" at bounding box center [676, 252] width 157 height 420
click at [733, 11] on icon at bounding box center [737, 10] width 8 height 8
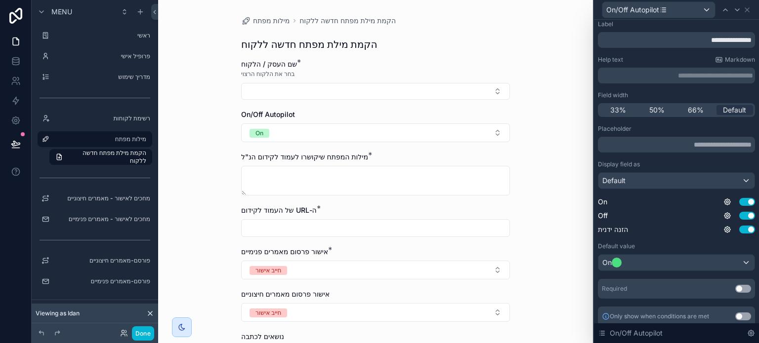
scroll to position [28, 0]
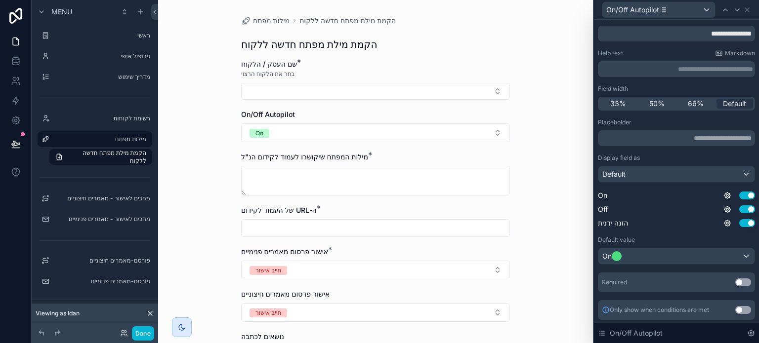
click at [735, 284] on button "Use setting" at bounding box center [743, 283] width 16 height 8
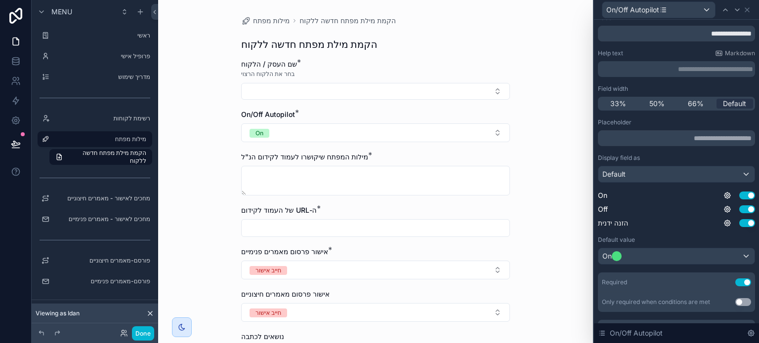
scroll to position [0, 0]
click at [733, 13] on icon at bounding box center [737, 10] width 8 height 8
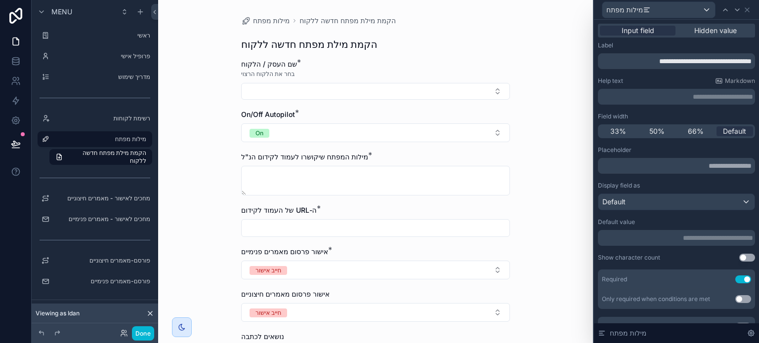
click at [726, 94] on p "**********" at bounding box center [677, 97] width 151 height 10
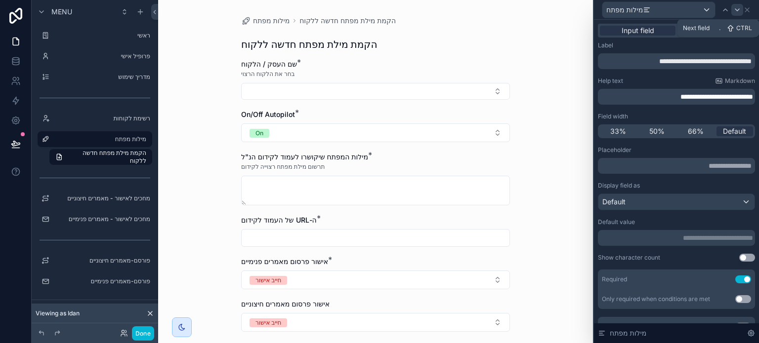
click at [737, 10] on icon at bounding box center [737, 10] width 4 height 2
click at [717, 103] on div "**********" at bounding box center [676, 97] width 157 height 16
click at [717, 99] on p "**********" at bounding box center [677, 97] width 151 height 10
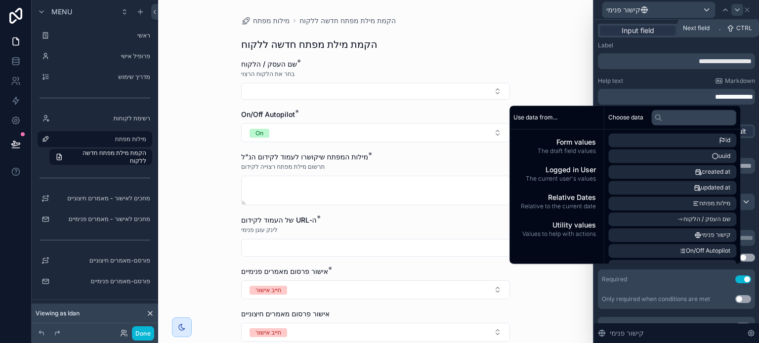
click at [736, 10] on icon at bounding box center [737, 10] width 8 height 8
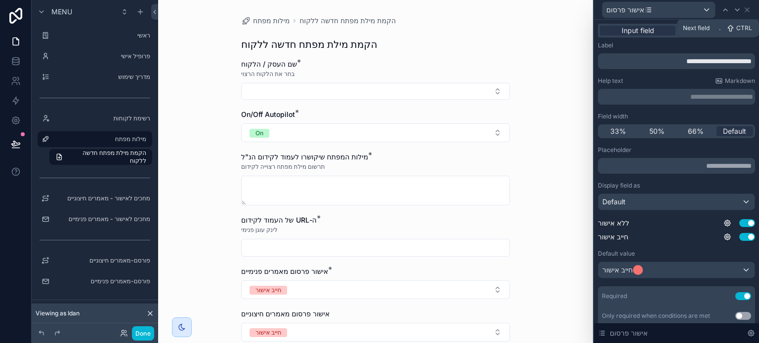
click at [736, 10] on icon at bounding box center [737, 10] width 8 height 8
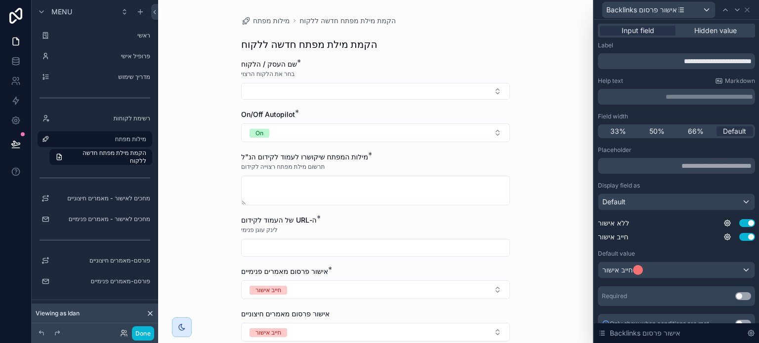
drag, startPoint x: 734, startPoint y: 294, endPoint x: 739, endPoint y: 287, distance: 9.2
click at [735, 294] on button "Use setting" at bounding box center [743, 297] width 16 height 8
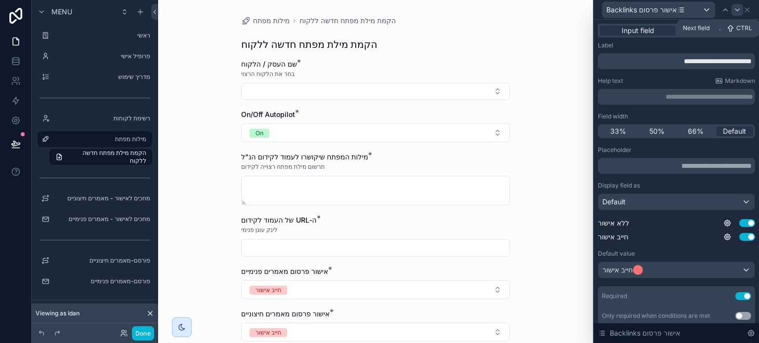
click at [736, 10] on icon at bounding box center [737, 10] width 4 height 2
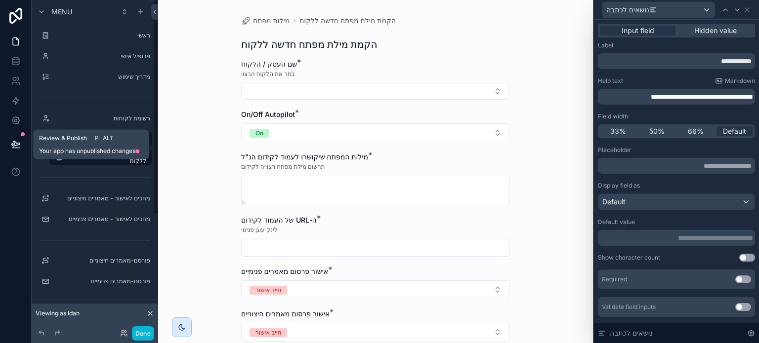
click at [18, 148] on icon at bounding box center [15, 148] width 7 height 0
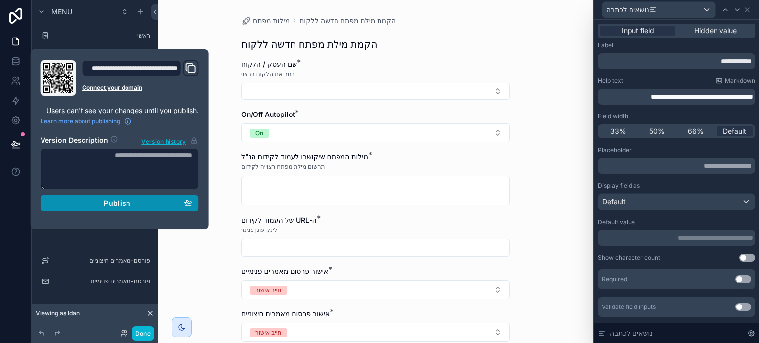
click at [121, 207] on span "Publish" at bounding box center [117, 203] width 27 height 9
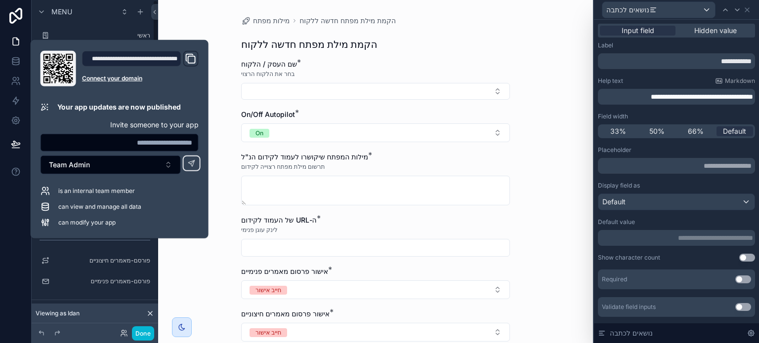
click at [179, 268] on div "מילות מפתח הקמת מילת מפתח חדשה ללקוח הקמת מילת מפתח חדשה ללקוח שם העסק / הלקוח …" at bounding box center [375, 171] width 435 height 343
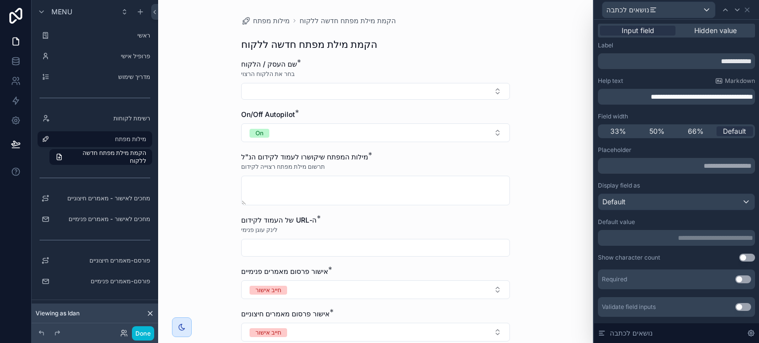
click at [185, 138] on div "מילות מפתח הקמת מילת מפתח חדשה ללקוח הקמת מילת מפתח חדשה ללקוח שם העסק / הלקוח …" at bounding box center [375, 171] width 435 height 343
click at [735, 11] on icon at bounding box center [737, 10] width 8 height 8
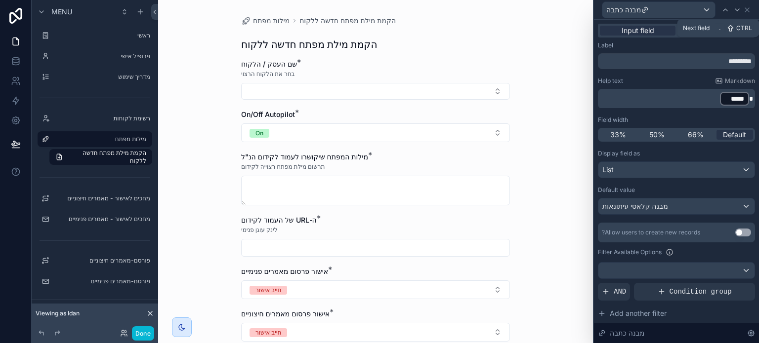
click at [735, 11] on icon at bounding box center [737, 10] width 8 height 8
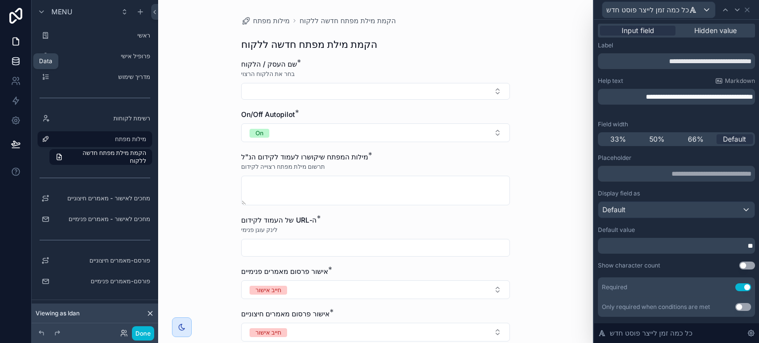
click at [16, 61] on icon at bounding box center [16, 61] width 10 height 10
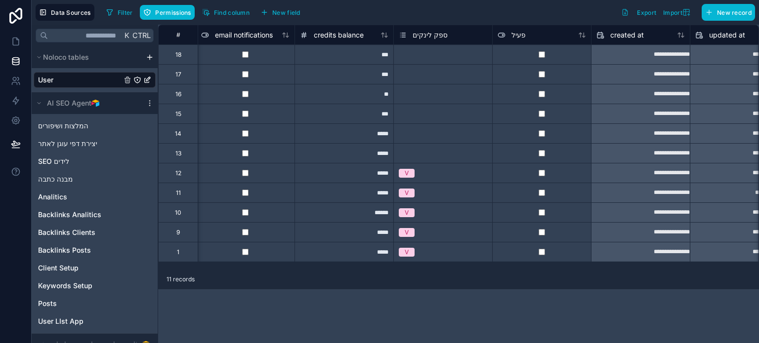
scroll to position [0, 1000]
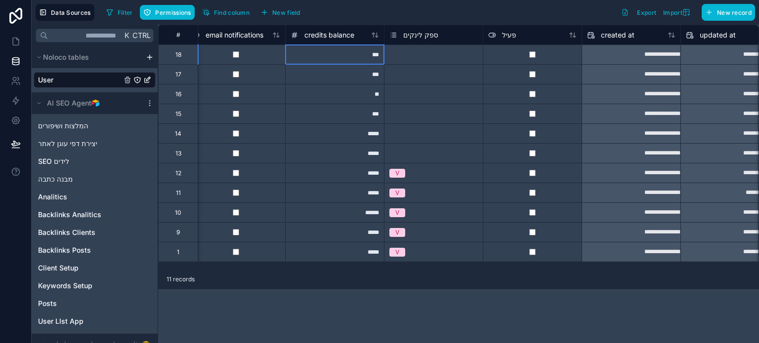
click at [360, 56] on div "***" at bounding box center [334, 54] width 99 height 20
click at [360, 56] on input "***" at bounding box center [335, 54] width 98 height 19
type input "***"
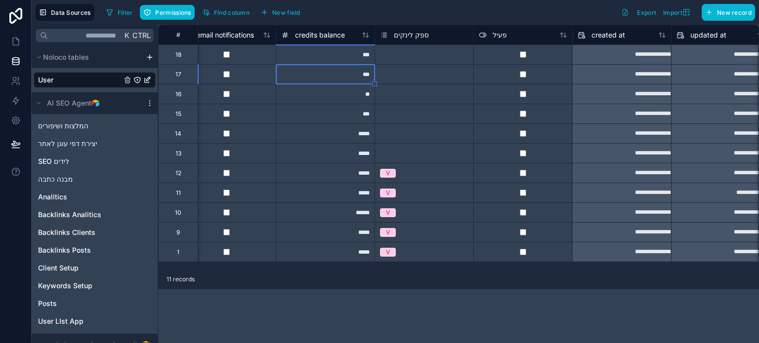
scroll to position [0, 1010]
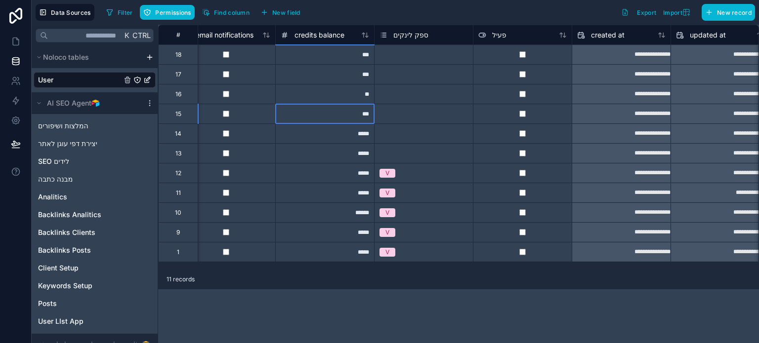
click at [355, 110] on div "***" at bounding box center [324, 114] width 99 height 20
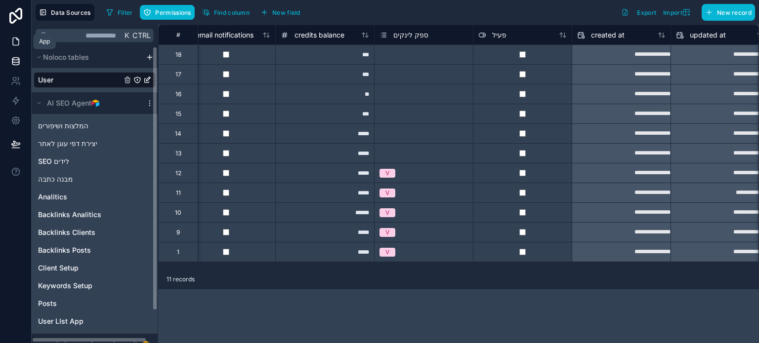
click at [15, 38] on icon at bounding box center [16, 41] width 6 height 7
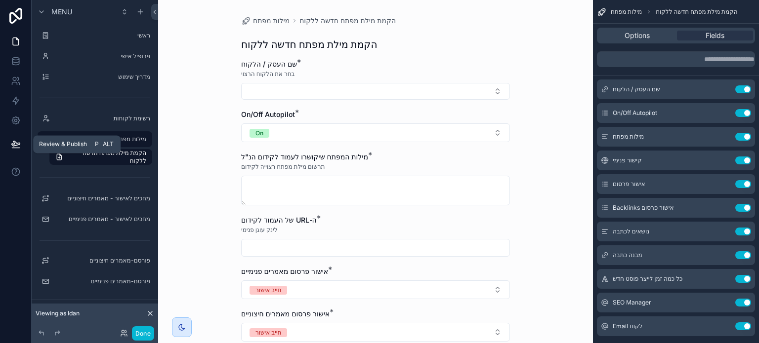
click at [18, 141] on icon at bounding box center [16, 144] width 10 height 10
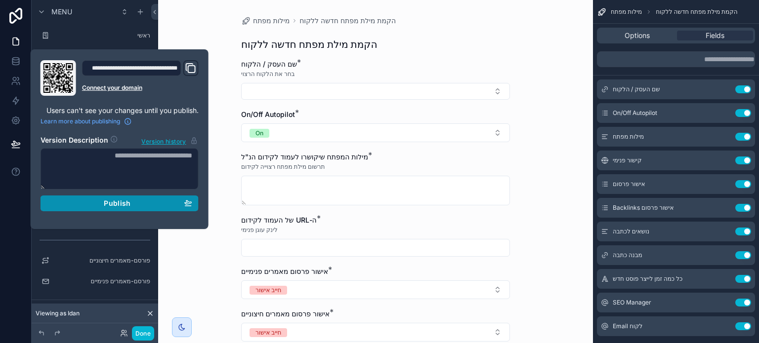
click at [120, 199] on span "Publish" at bounding box center [117, 203] width 27 height 9
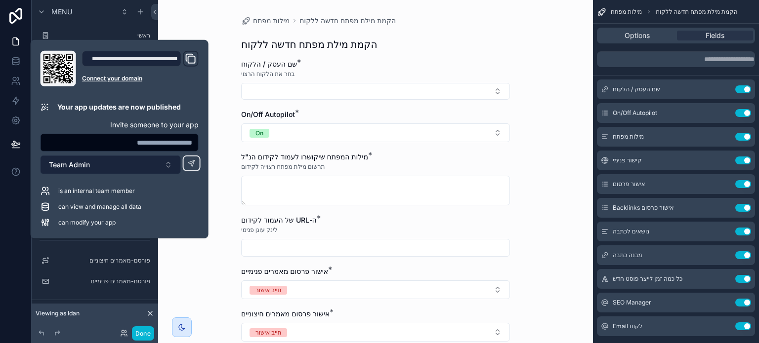
click at [113, 162] on button "Team Admin" at bounding box center [111, 165] width 140 height 19
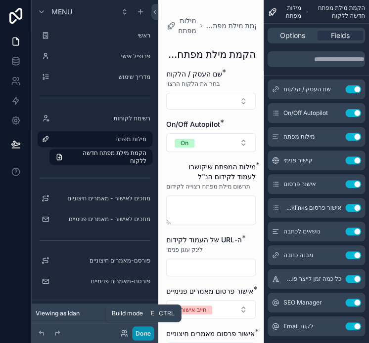
click at [147, 334] on button "Done" at bounding box center [143, 334] width 22 height 14
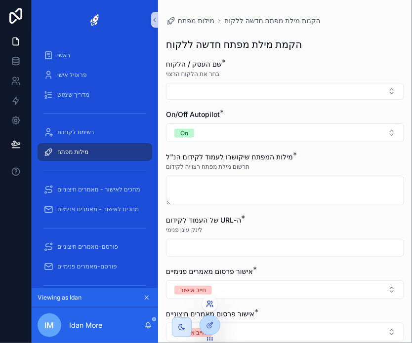
click at [213, 306] on icon at bounding box center [210, 304] width 8 height 8
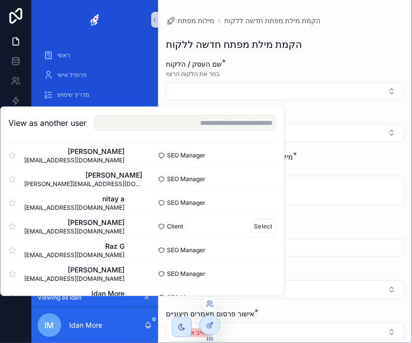
scroll to position [28, 0]
click at [251, 181] on button "Select" at bounding box center [264, 179] width 26 height 14
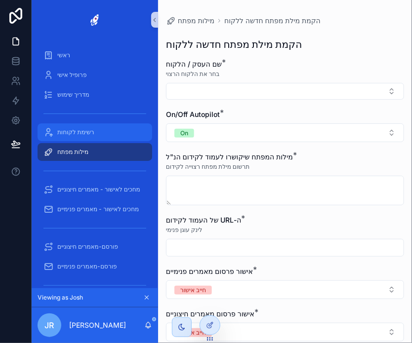
click at [82, 130] on span "רשימת לקוחות" at bounding box center [75, 132] width 37 height 8
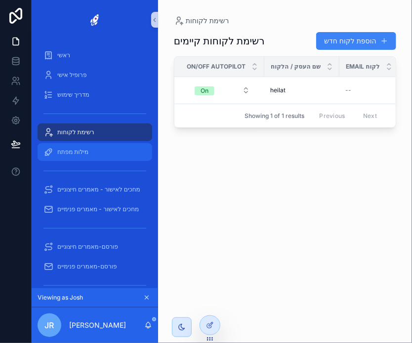
click at [81, 151] on span "מילות מפתח" at bounding box center [72, 152] width 31 height 8
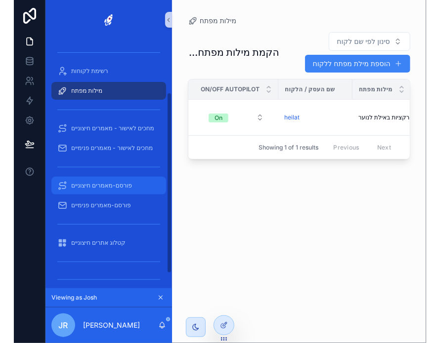
scroll to position [92, 0]
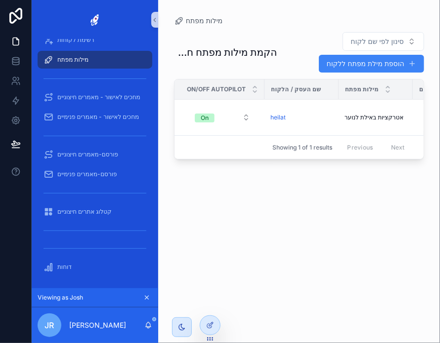
click at [339, 225] on div "הקמת מילות מפתח חדשות ללקוח סינון לפי שם לקוח הוספת מילת מפתח ללקוח On/Off Auto…" at bounding box center [299, 179] width 250 height 306
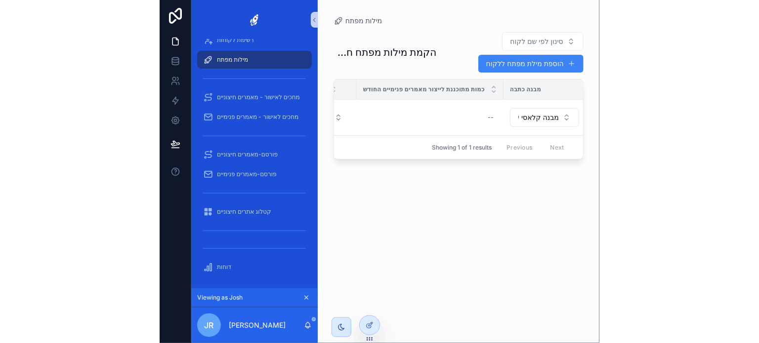
scroll to position [0, 0]
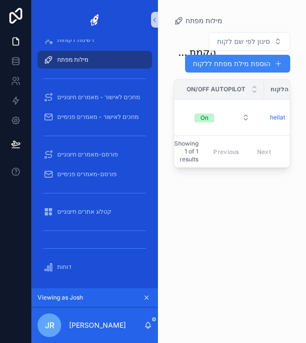
click at [233, 218] on div "הקמת מילות מפתח חדשות ללקוח סינון לפי שם לקוח הוספת מילת מפתח ללקוח On/Off Auto…" at bounding box center [232, 179] width 117 height 306
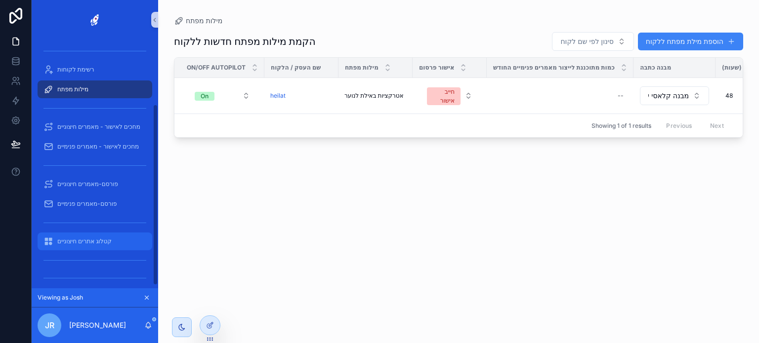
scroll to position [92, 0]
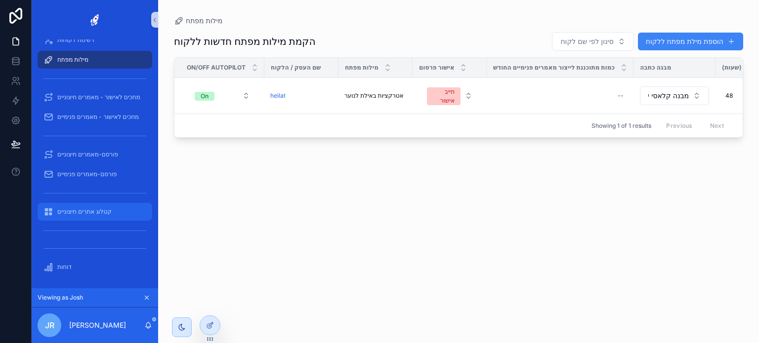
click at [101, 212] on span "קטלוג אתרים חיצוניים" at bounding box center [84, 212] width 54 height 8
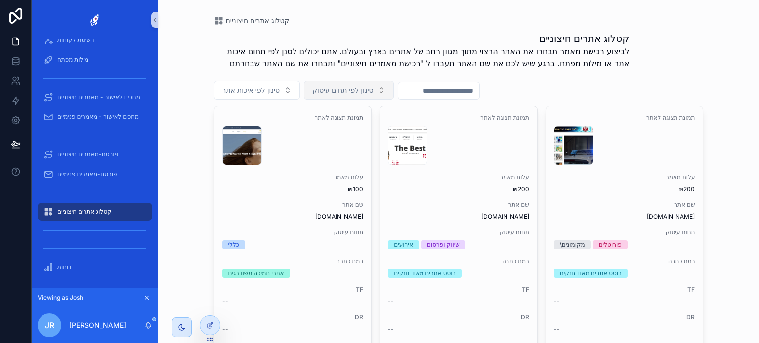
click at [352, 89] on span "סינון לפי תחום עיסוק" at bounding box center [342, 90] width 61 height 10
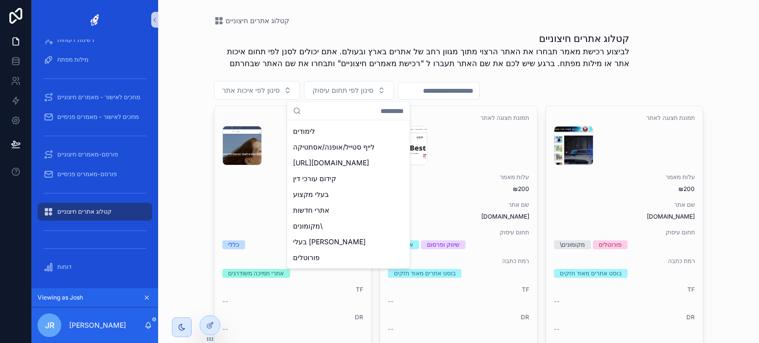
scroll to position [289, 0]
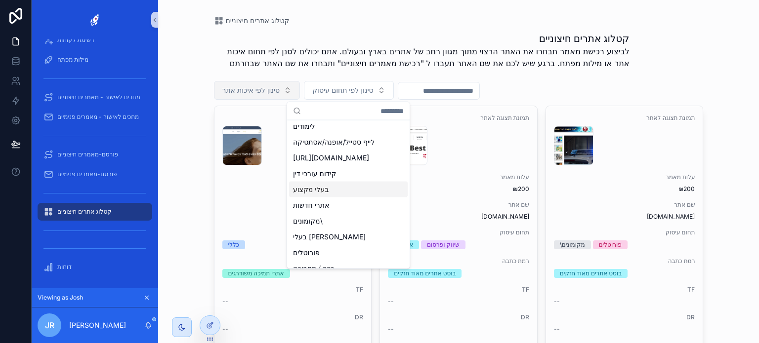
click at [269, 90] on span "סינון לפי איכות אתר" at bounding box center [251, 90] width 58 height 10
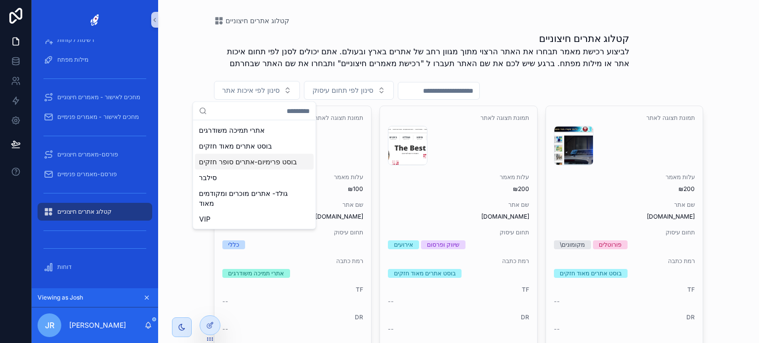
click at [412, 89] on div "סינון לפי איכות אתר סינון לפי תחום עיסוק" at bounding box center [459, 90] width 490 height 19
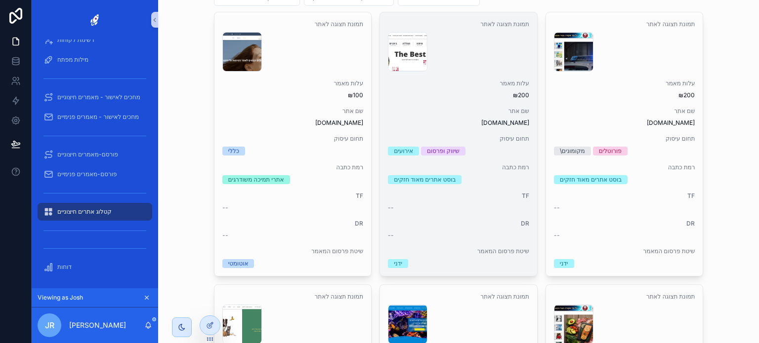
scroll to position [94, 0]
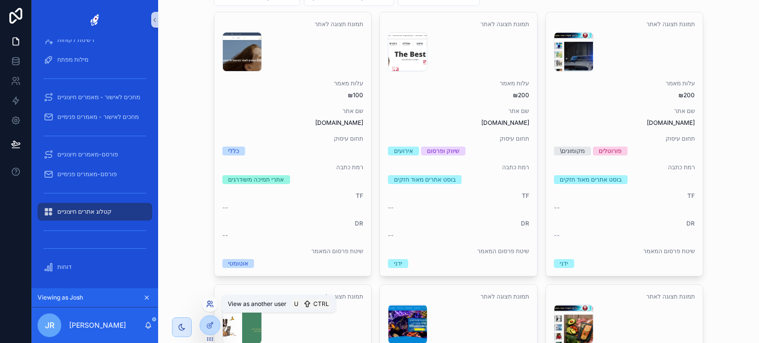
click at [208, 306] on icon at bounding box center [210, 304] width 8 height 8
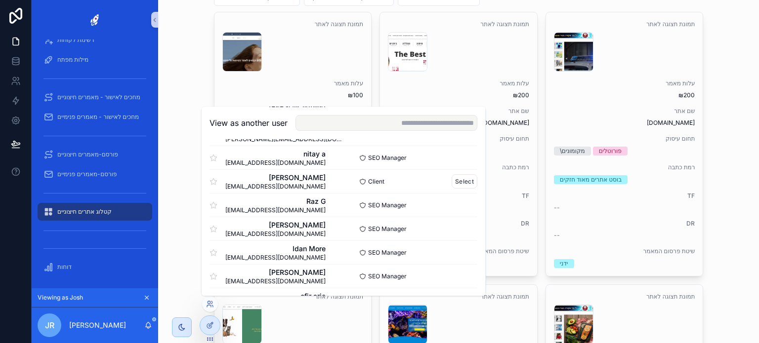
scroll to position [73, 0]
click at [412, 255] on button "Select" at bounding box center [465, 252] width 26 height 14
click at [181, 106] on div "קטלוג אתרים חיצוניים קטלוג אתרים חיצוניים לביצוע רכישת מאמר תבחרו את האתר הרצוי…" at bounding box center [458, 77] width 601 height 343
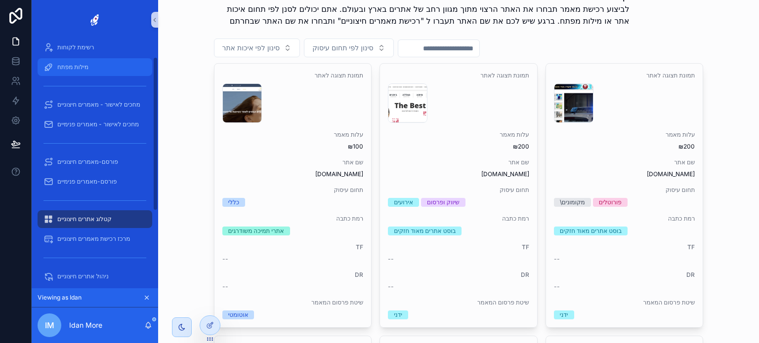
scroll to position [6, 0]
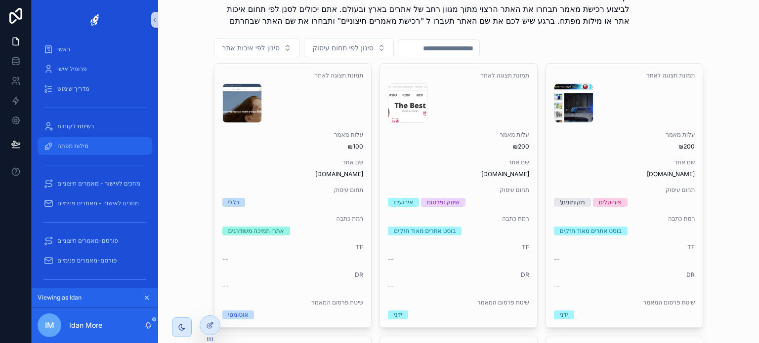
click at [73, 144] on span "מילות מפתח" at bounding box center [72, 146] width 31 height 8
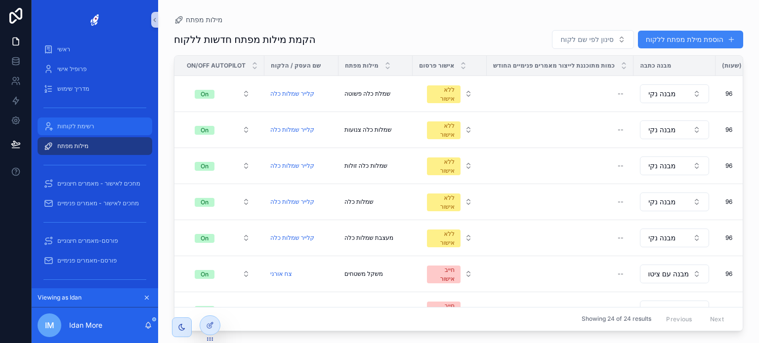
click at [91, 124] on span "רשימת לקוחות" at bounding box center [75, 127] width 37 height 8
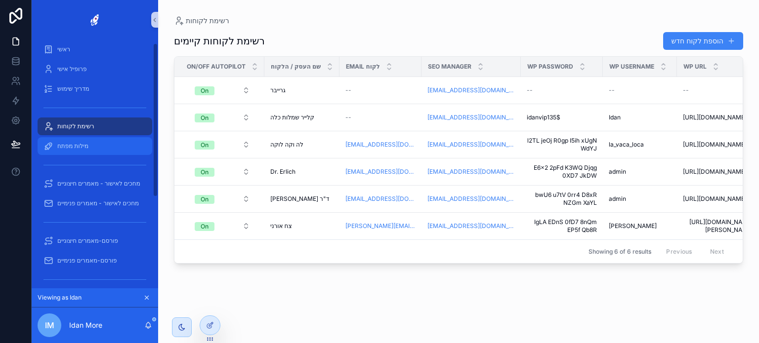
click at [98, 149] on div "מילות מפתח" at bounding box center [94, 146] width 103 height 16
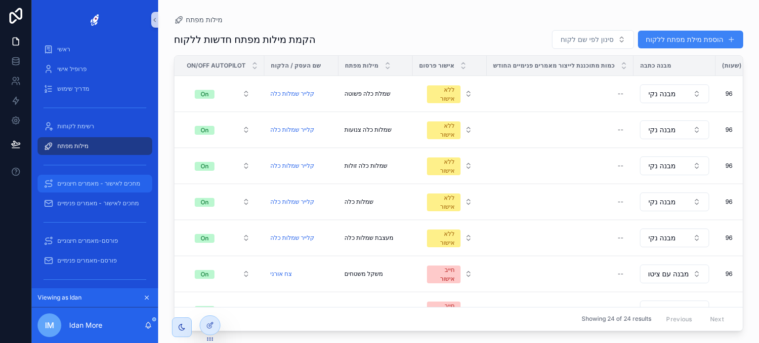
click at [107, 180] on span "מחכים לאישור - מאמרים חיצוניים" at bounding box center [98, 184] width 83 height 8
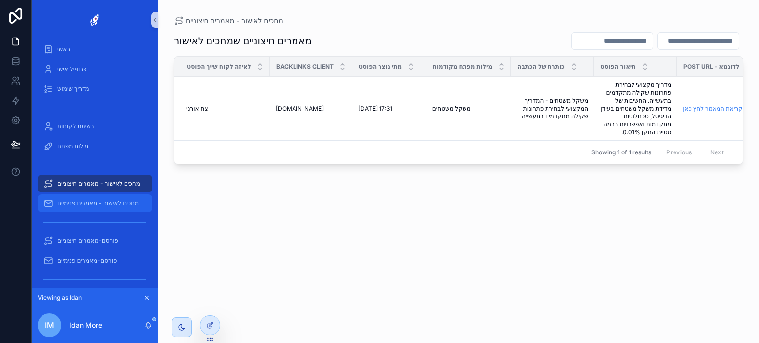
click at [97, 201] on span "מחכים לאישור - מאמרים פנימיים" at bounding box center [98, 204] width 82 height 8
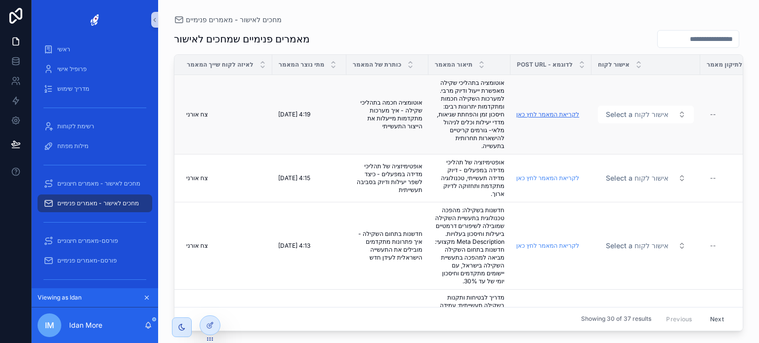
click at [412, 112] on link "לקריאת המאמר לחץ כאן" at bounding box center [547, 114] width 63 height 7
click at [81, 144] on span "מילות מפתח" at bounding box center [72, 146] width 31 height 8
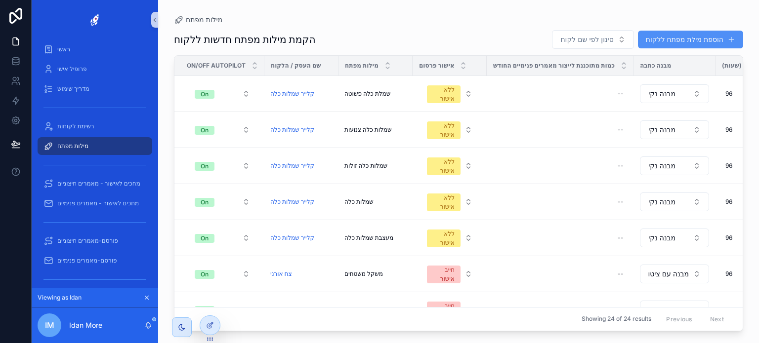
click at [412, 40] on button "הוספת מילת מפתח ללקוח" at bounding box center [690, 40] width 105 height 18
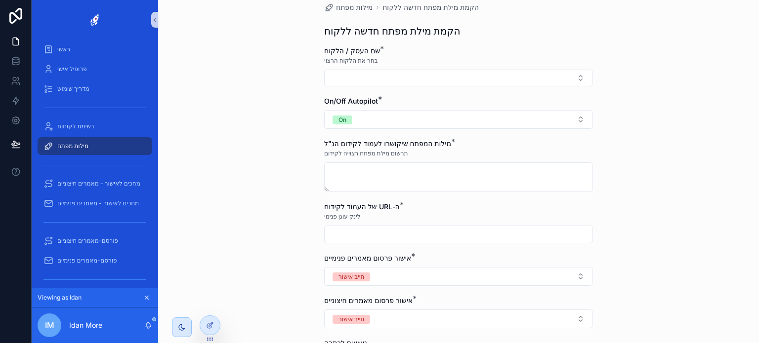
scroll to position [13, 0]
click at [412, 77] on button "Select Button" at bounding box center [458, 78] width 269 height 17
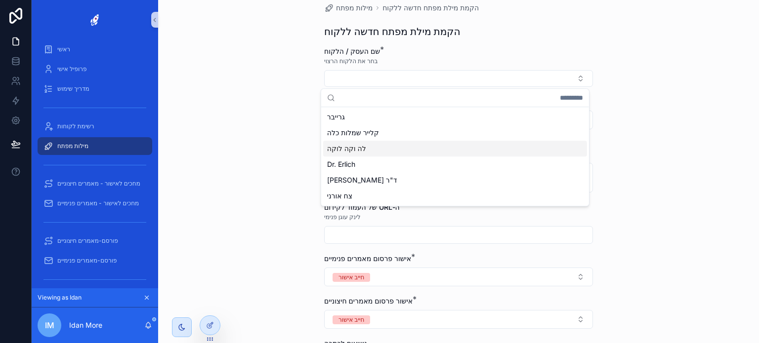
click at [354, 150] on span "לה וקה לוקה" at bounding box center [346, 149] width 39 height 10
type input "**********"
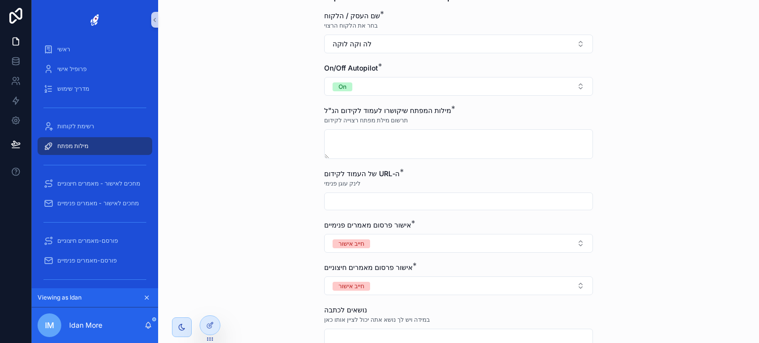
scroll to position [57, 0]
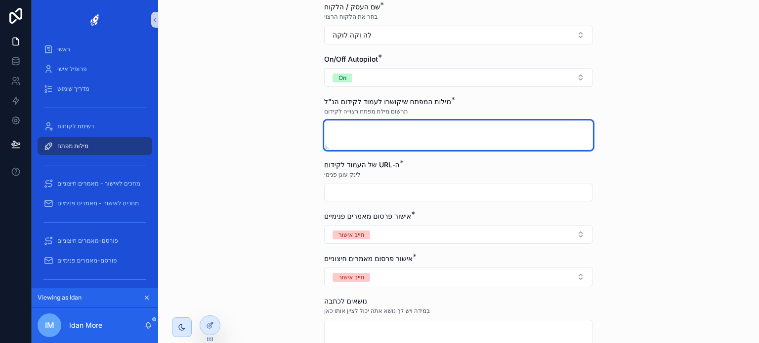
click at [412, 136] on textarea "scrollable content" at bounding box center [458, 136] width 269 height 30
type textarea "*"
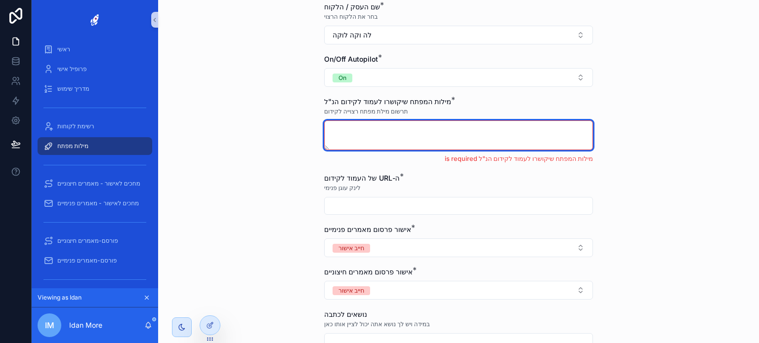
type textarea "*"
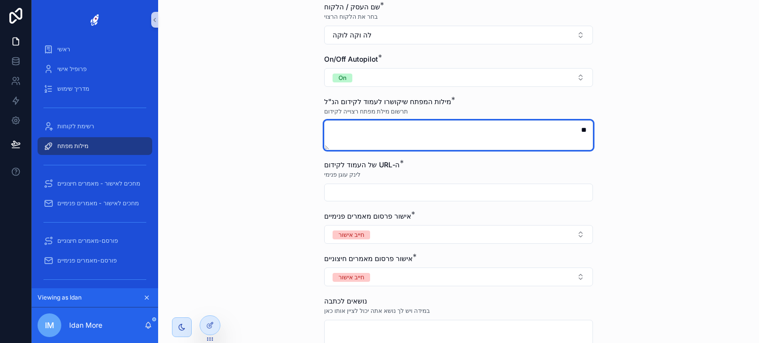
type textarea "*"
type textarea "*********"
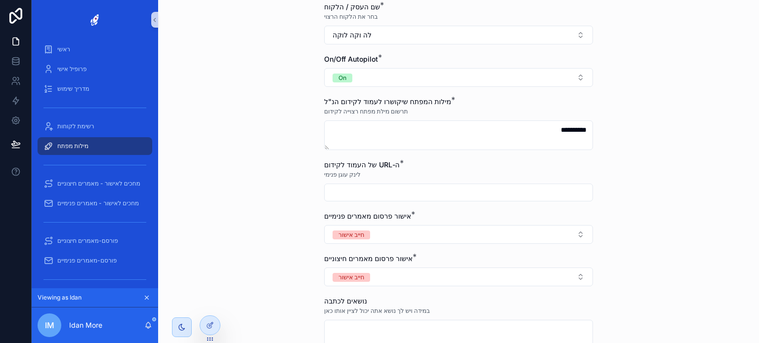
click at [356, 163] on span "ה-URL של העמוד לקידום" at bounding box center [362, 165] width 76 height 8
click at [370, 192] on input "scrollable content" at bounding box center [459, 193] width 268 height 14
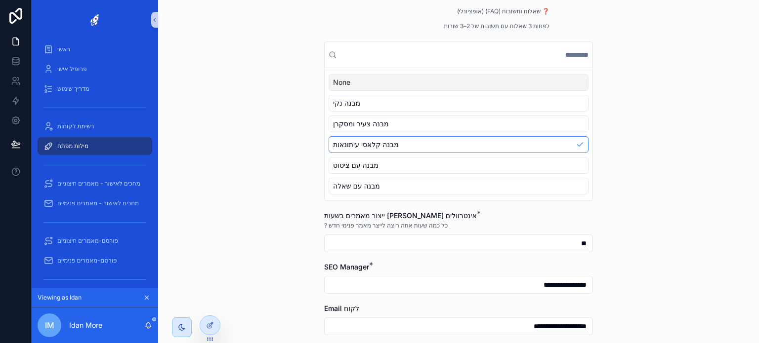
scroll to position [872, 0]
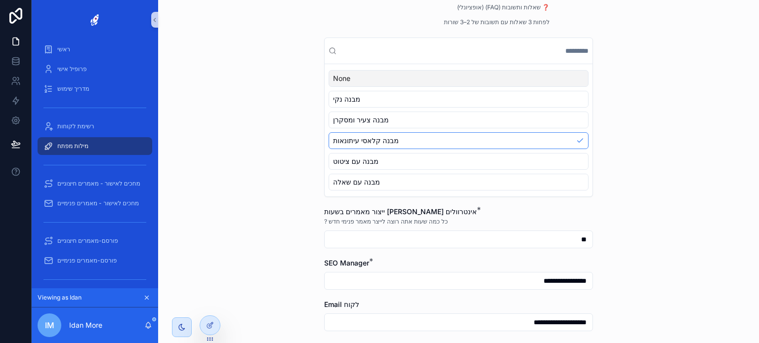
click at [412, 231] on div "מילות מפתח הקמת מילת מפתח חדשה ללקוח הקמת מילת מפתח חדשה ללקוח שם העסק / הלקוח …" at bounding box center [458, 171] width 601 height 343
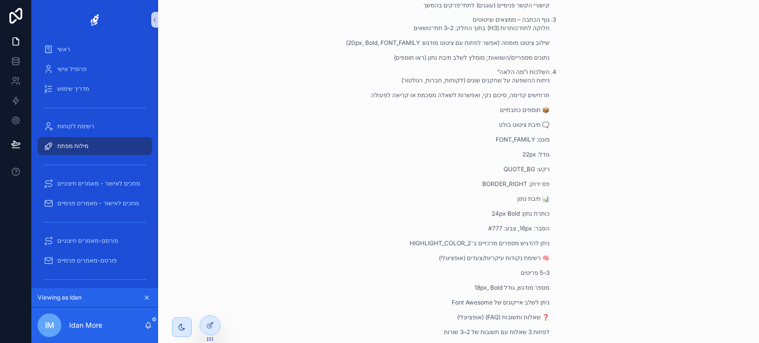
scroll to position [561, 0]
click at [412, 23] on li "גוף הכתבה – ממצאים וציטוטים" at bounding box center [445, 20] width 210 height 8
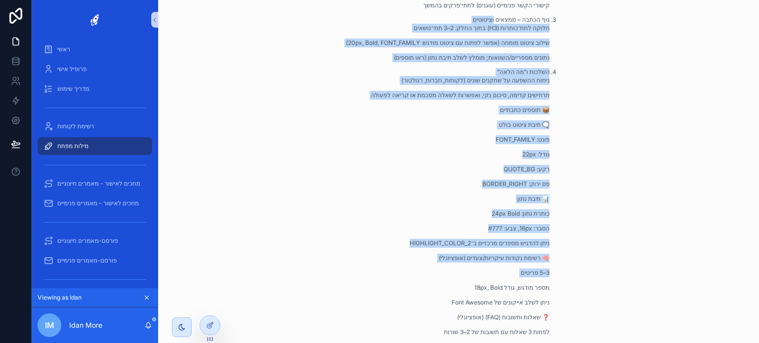
drag, startPoint x: 490, startPoint y: 23, endPoint x: 496, endPoint y: 263, distance: 240.7
click at [412, 263] on div "📚 TOC – תוכן עניינים רשימת עוגנים (4–5 כותרות משנה), עם אייקונים של Font Awesom…" at bounding box center [436, 105] width 225 height 476
click at [354, 183] on p "פס ירוק: BORDER_RIGHT" at bounding box center [436, 184] width 225 height 9
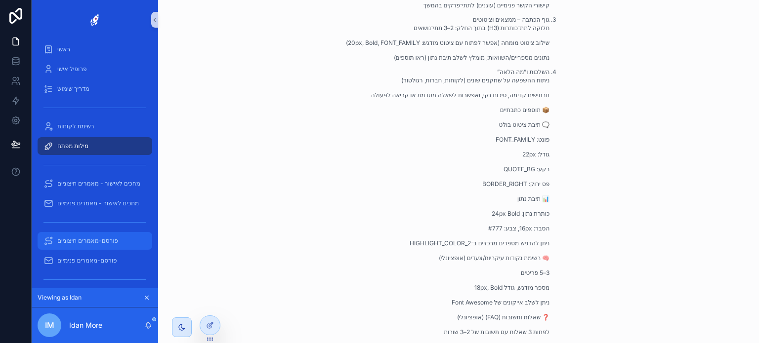
click at [93, 239] on span "פורסם-מאמרים חיצוניים" at bounding box center [87, 241] width 61 height 8
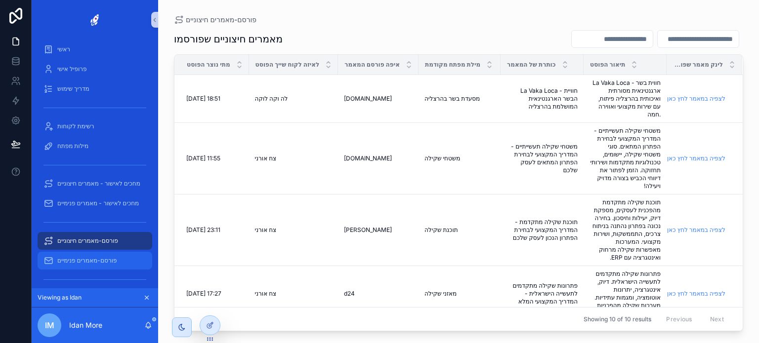
click at [103, 257] on span "פורסם-מאמרים פנימיים" at bounding box center [87, 261] width 60 height 8
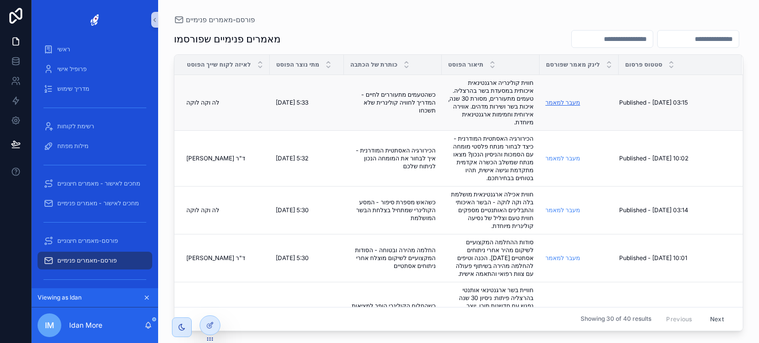
click at [412, 102] on link "מעבר למאמר" at bounding box center [563, 102] width 35 height 7
click at [100, 206] on span "מחכים לאישור - מאמרים פנימיים" at bounding box center [98, 204] width 82 height 8
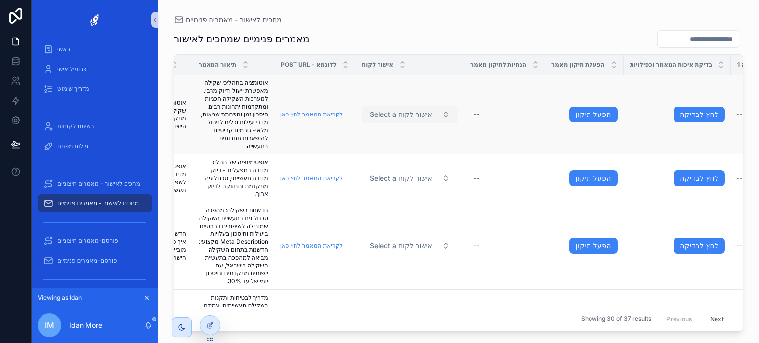
scroll to position [0, 237]
click at [412, 118] on div "--" at bounding box center [503, 115] width 69 height 16
click at [412, 129] on icon "scrollable content" at bounding box center [578, 128] width 4 height 4
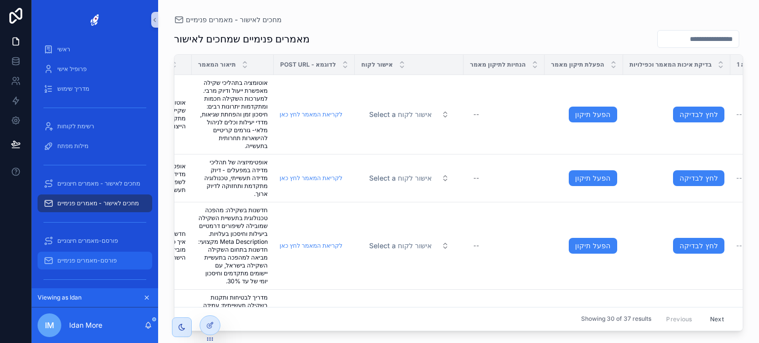
click at [94, 257] on span "פורסם-מאמרים פנימיים" at bounding box center [87, 261] width 60 height 8
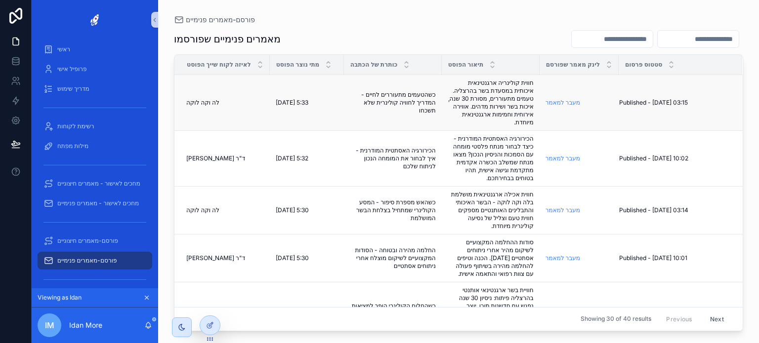
click at [412, 105] on span "חווית קולינריה ארגנטינאית איכותית במסעדת בשר בהרצליה. טעמים מתעוררים, מסורת 30 …" at bounding box center [491, 102] width 86 height 47
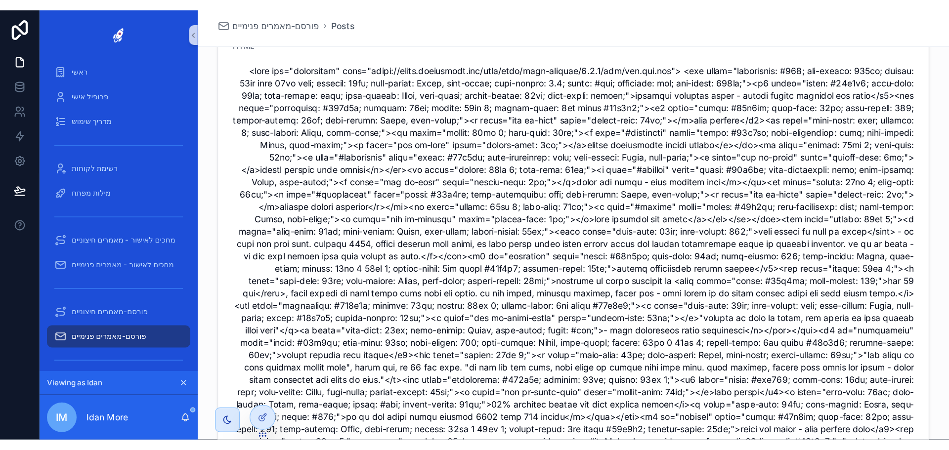
scroll to position [453, 0]
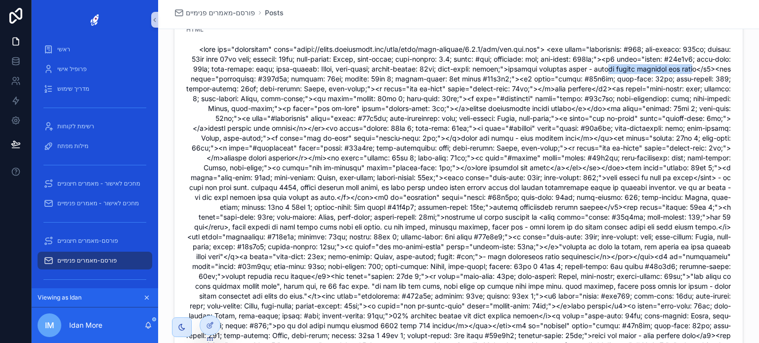
drag, startPoint x: 513, startPoint y: 78, endPoint x: 601, endPoint y: 80, distance: 88.5
drag, startPoint x: 548, startPoint y: 78, endPoint x: 555, endPoint y: 77, distance: 6.9
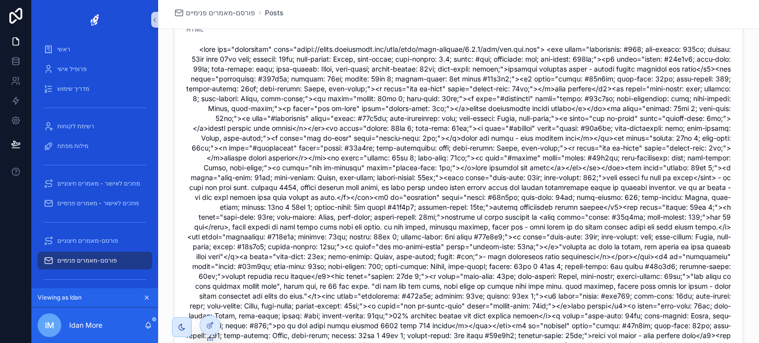
click at [311, 28] on div "פורסם-מאמרים פנימיים Posts" at bounding box center [458, 14] width 569 height 29
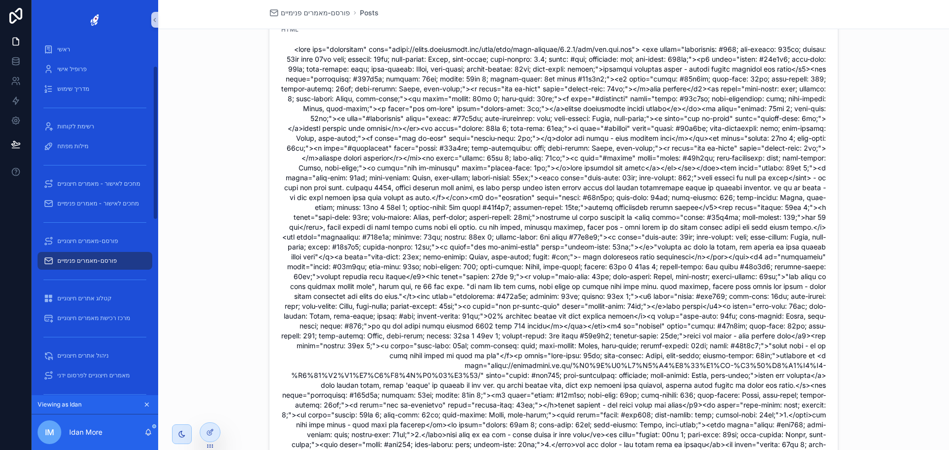
scroll to position [453, 0]
drag, startPoint x: 75, startPoint y: 146, endPoint x: 128, endPoint y: 143, distance: 52.9
click at [75, 146] on span "מילות מפתח" at bounding box center [72, 146] width 31 height 8
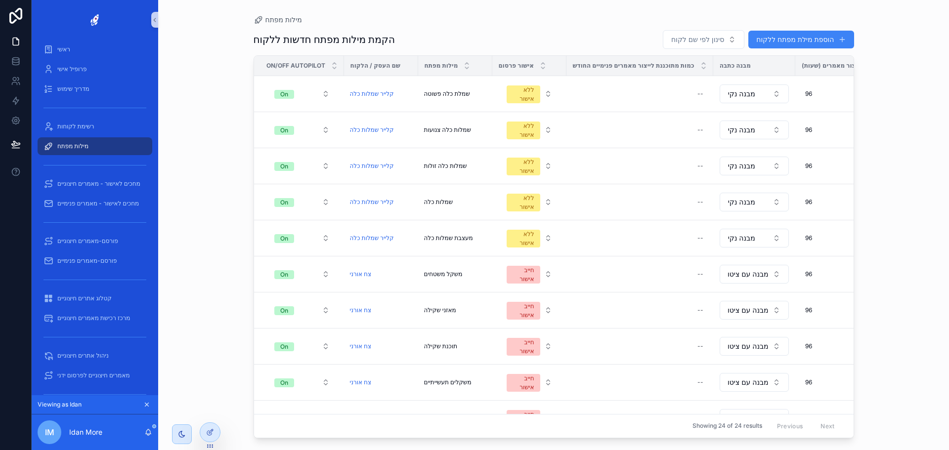
click at [412, 40] on button "הוספת מילת מפתח ללקוח" at bounding box center [800, 40] width 105 height 18
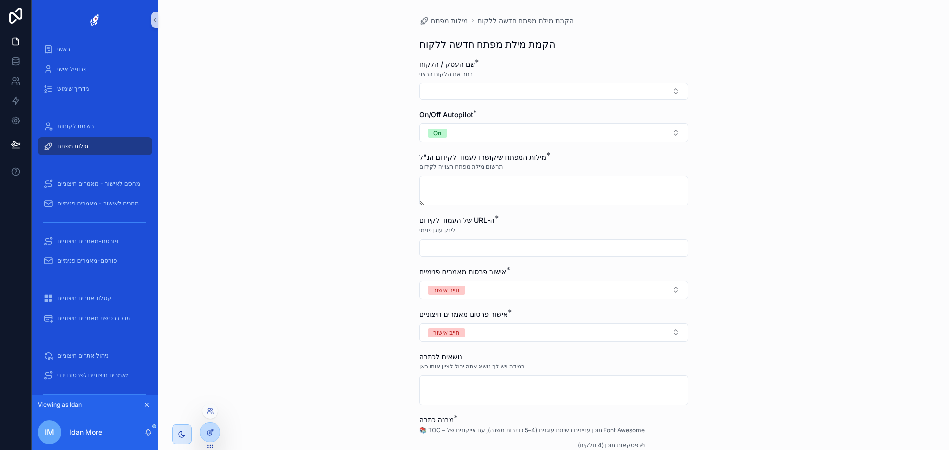
click at [215, 343] on div at bounding box center [210, 432] width 20 height 19
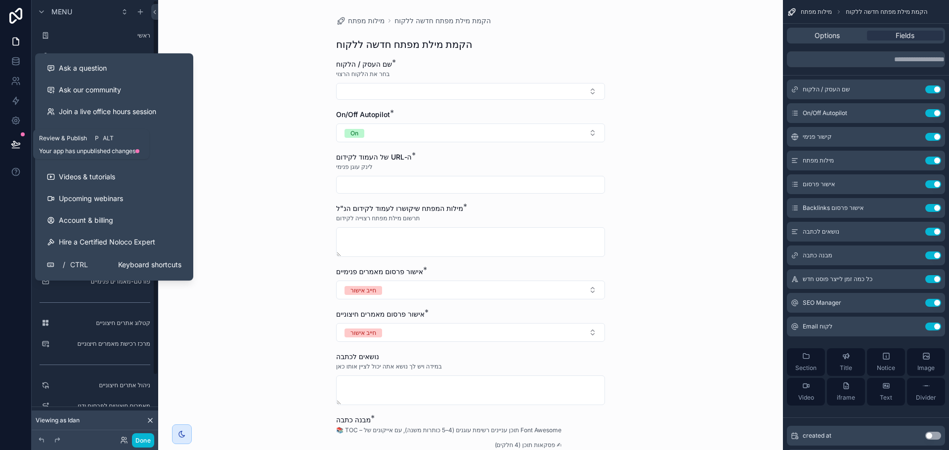
click at [11, 146] on icon at bounding box center [16, 144] width 10 height 10
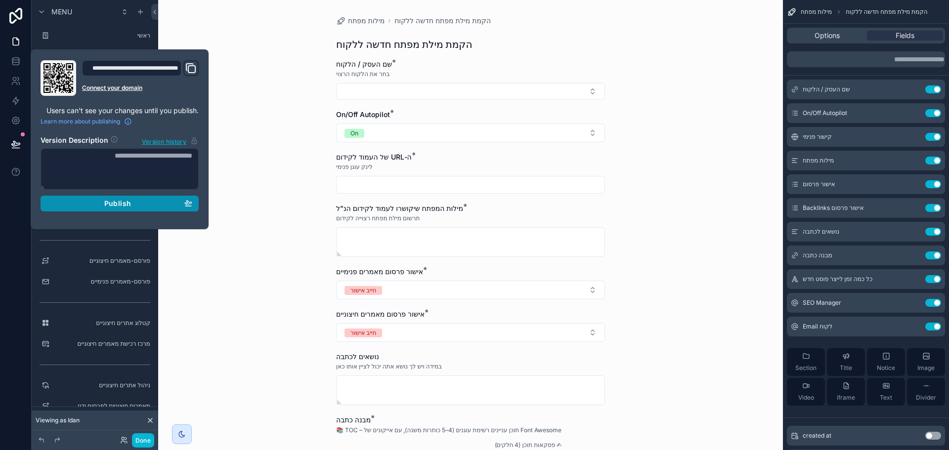
click at [145, 201] on div "Publish" at bounding box center [119, 203] width 145 height 9
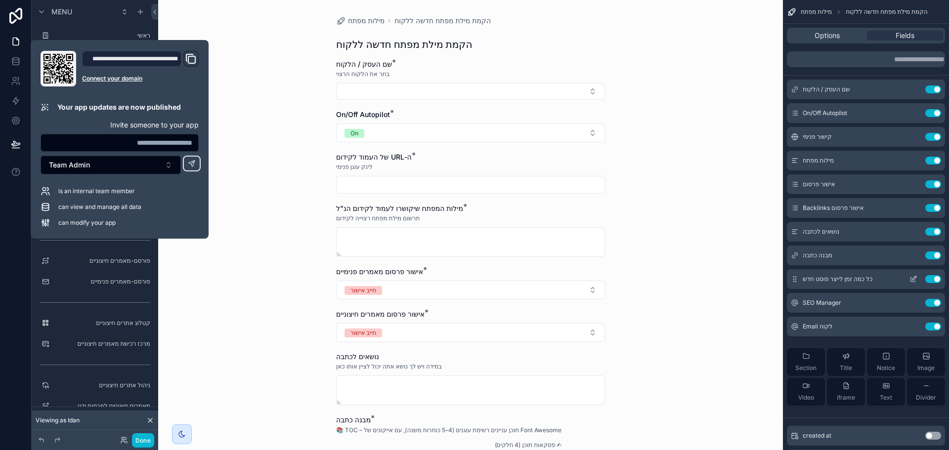
click at [412, 280] on icon "scrollable content" at bounding box center [913, 280] width 4 height 4
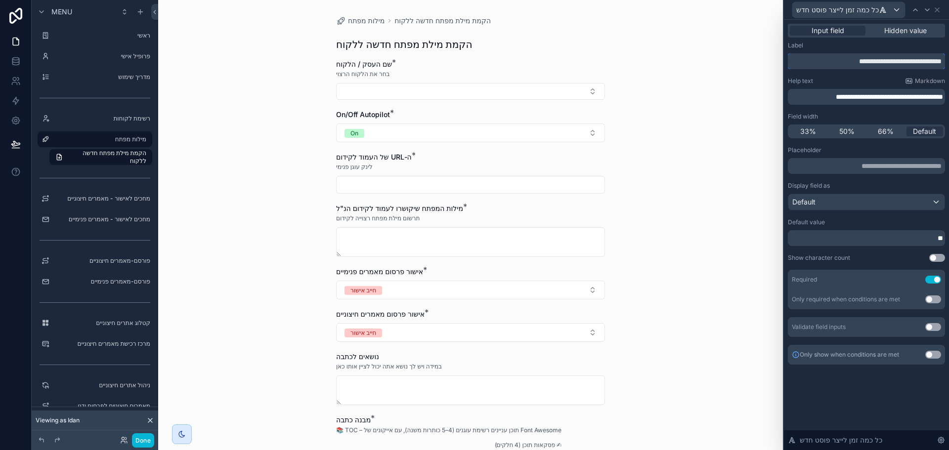
click at [412, 64] on input "**********" at bounding box center [866, 61] width 157 height 16
type input "**********"
click at [412, 98] on span "**********" at bounding box center [889, 96] width 107 height 7
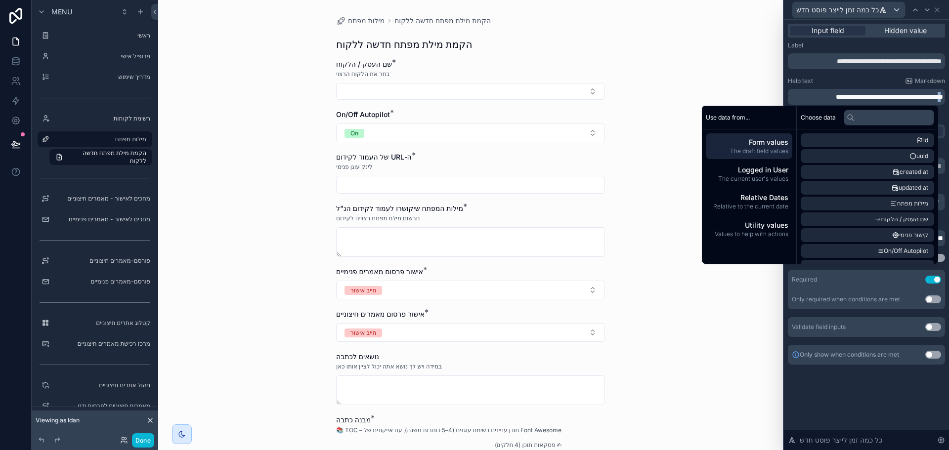
click at [412, 98] on span "**********" at bounding box center [889, 96] width 107 height 7
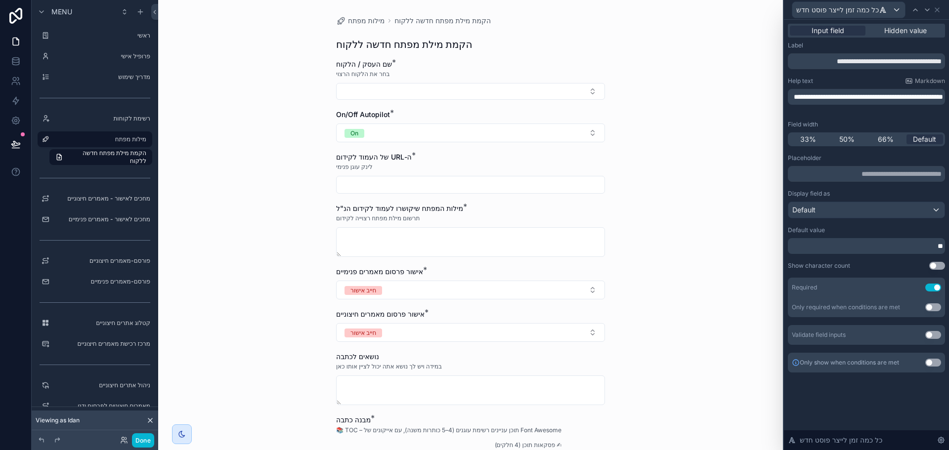
click at [412, 78] on div "Help text Markdown" at bounding box center [866, 81] width 157 height 8
click at [14, 142] on icon at bounding box center [16, 144] width 10 height 10
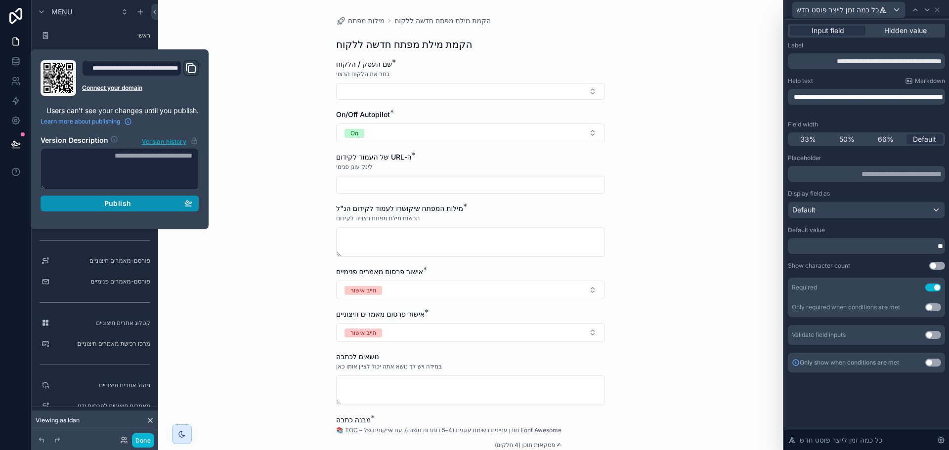
click at [125, 210] on button "Publish" at bounding box center [120, 204] width 158 height 16
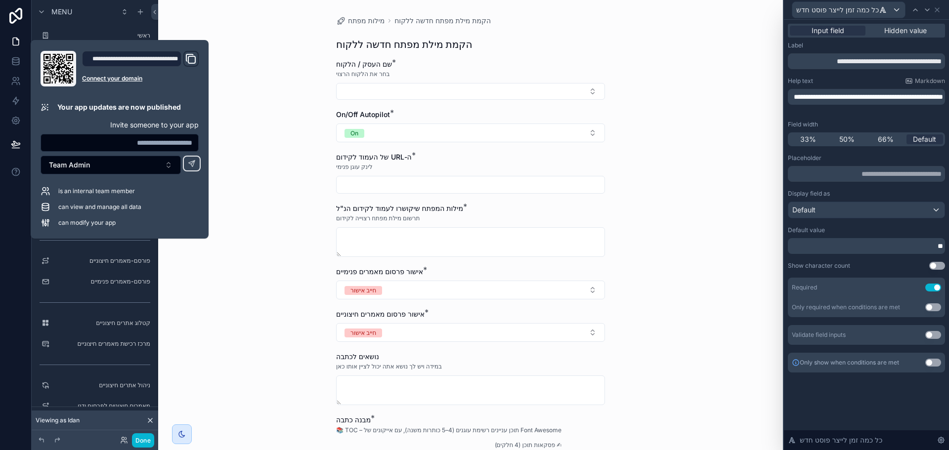
click at [412, 288] on div "מילות מפתח הקמת מילת מפתח חדשה ללקוח הקמת מילת מפתח חדשה ללקוח שם העסק / הלקוח …" at bounding box center [470, 225] width 625 height 450
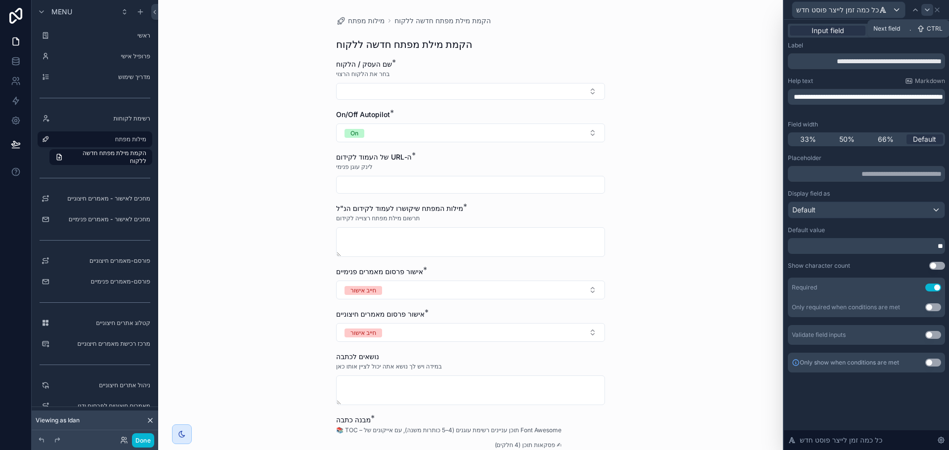
click at [412, 13] on icon at bounding box center [927, 10] width 8 height 8
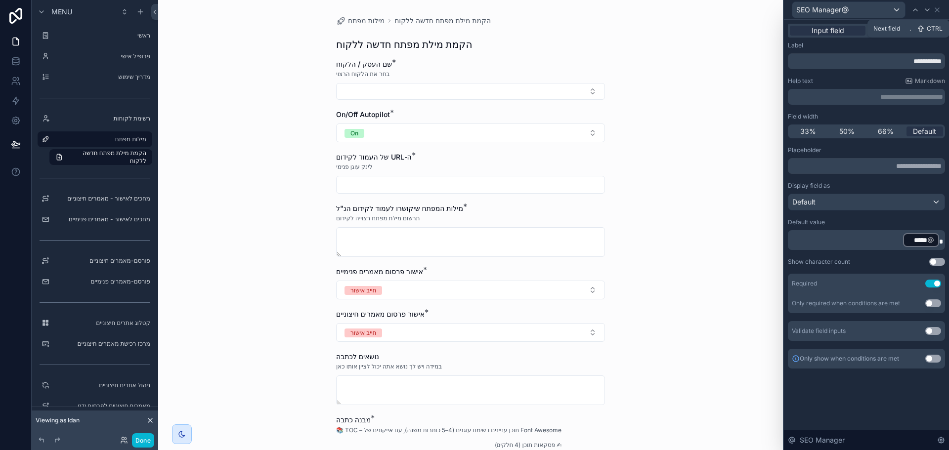
click at [412, 13] on icon at bounding box center [927, 10] width 8 height 8
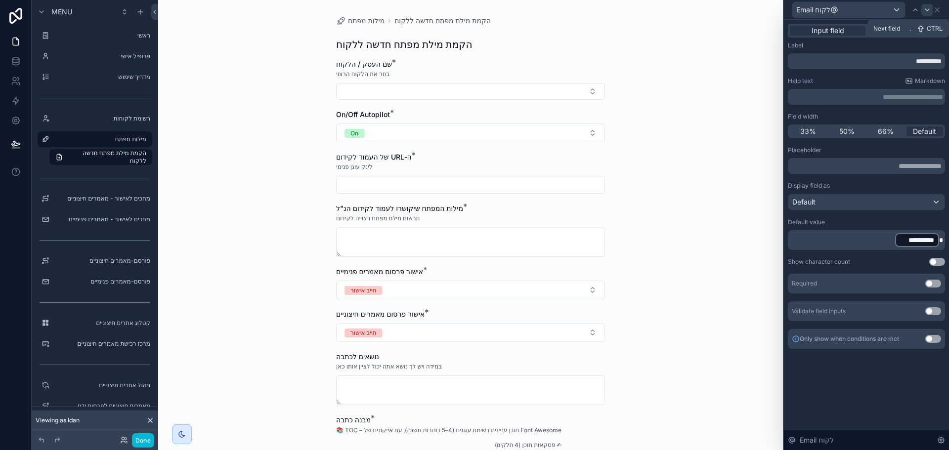
click at [412, 12] on icon at bounding box center [927, 10] width 8 height 8
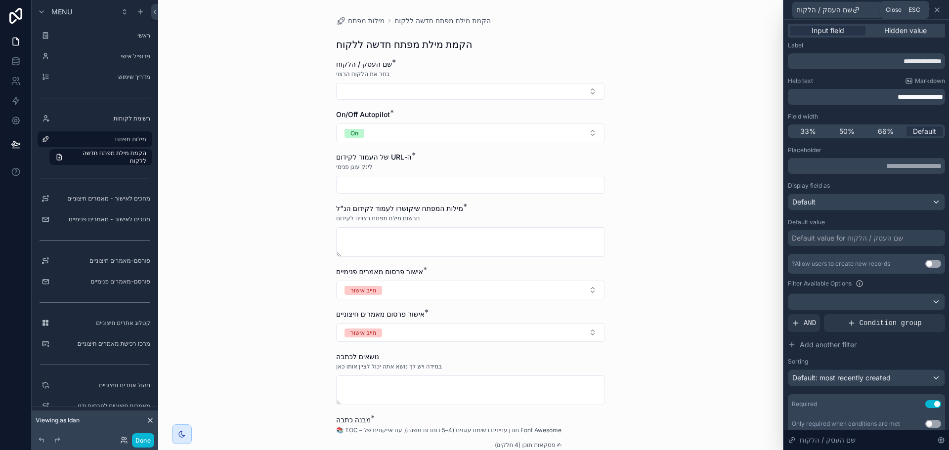
click at [412, 7] on icon at bounding box center [937, 10] width 8 height 8
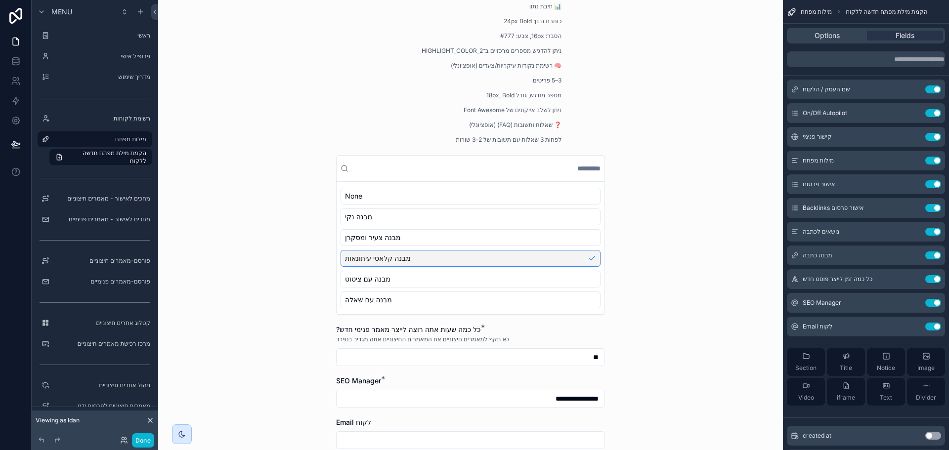
scroll to position [749, 0]
click at [412, 312] on div "מילות מפתח הקמת מילת מפתח חדשה ללקוח הקמת מילת מפתח חדשה ללקוח שם העסק / הלקוח …" at bounding box center [470, 225] width 625 height 450
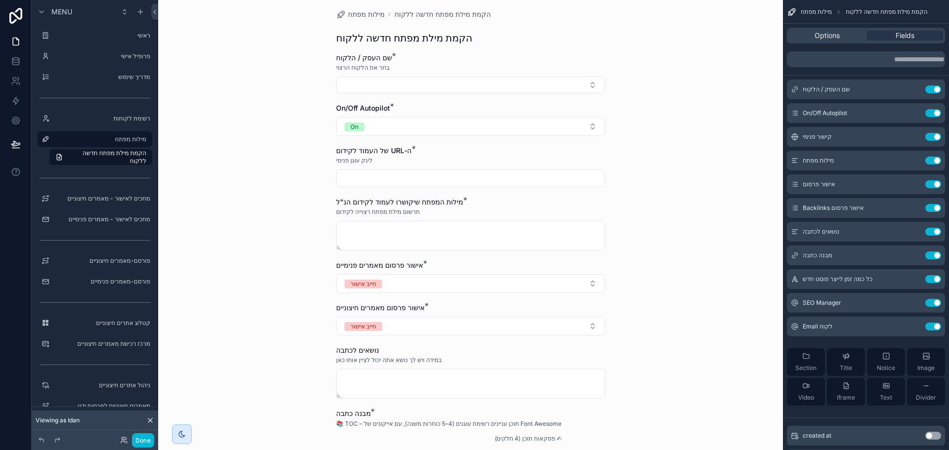
scroll to position [0, 0]
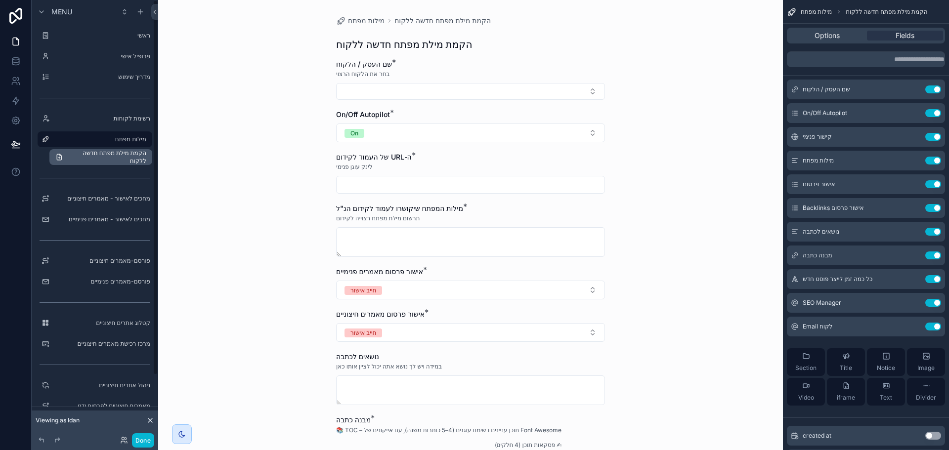
click at [127, 156] on span "הקמת מילת מפתח חדשה ללקוח" at bounding box center [106, 157] width 79 height 16
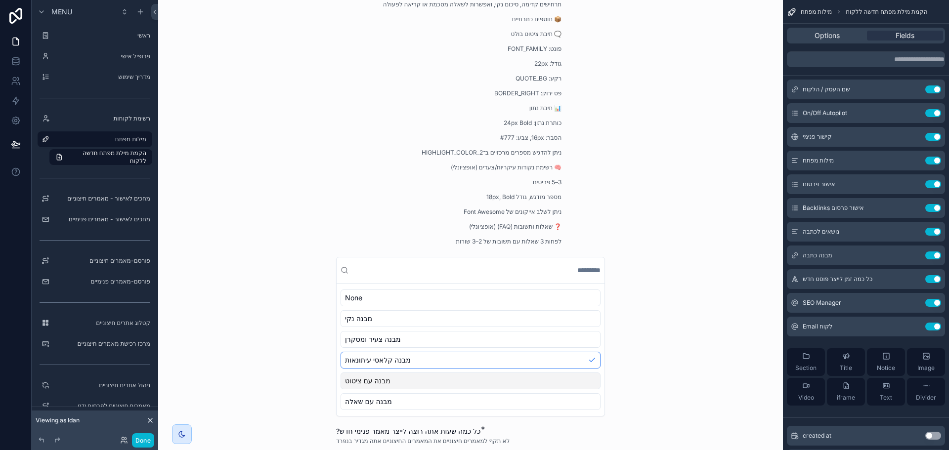
click at [412, 13] on span "מילות מפתח" at bounding box center [816, 12] width 31 height 8
click at [412, 30] on div "Options Fields" at bounding box center [866, 36] width 158 height 16
click at [412, 36] on span "Options" at bounding box center [826, 36] width 25 height 10
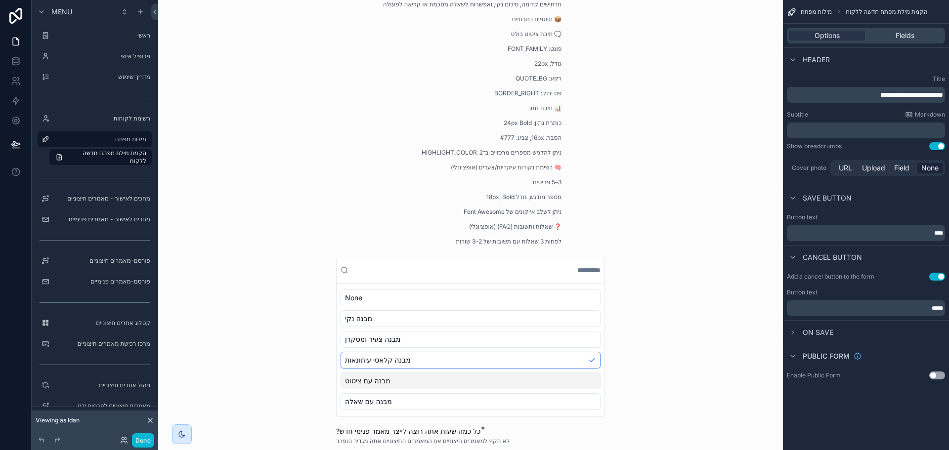
click at [412, 156] on div "מילות מפתח הקמת מילת מפתח חדשה ללקוח הקמת מילת מפתח חדשה ללקוח שם העסק / הלקוח …" at bounding box center [470, 225] width 625 height 450
click at [110, 139] on label "מילות מפתח" at bounding box center [92, 139] width 79 height 8
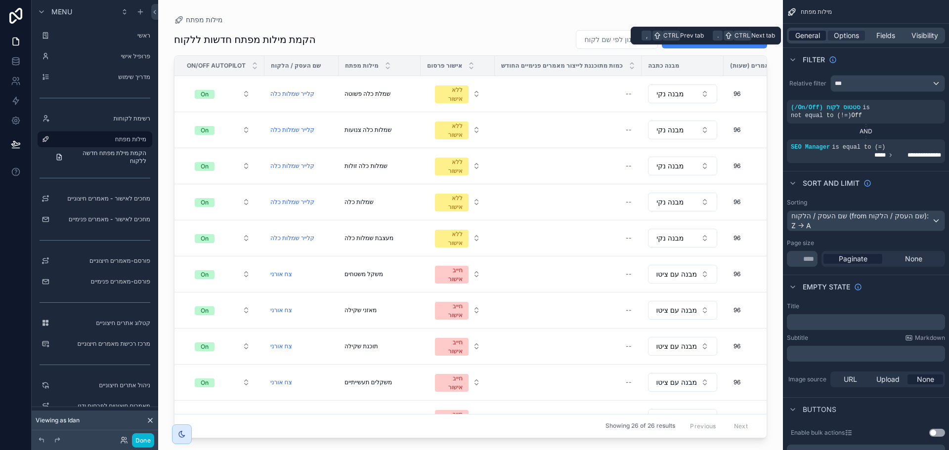
click at [412, 38] on span "General" at bounding box center [807, 36] width 25 height 10
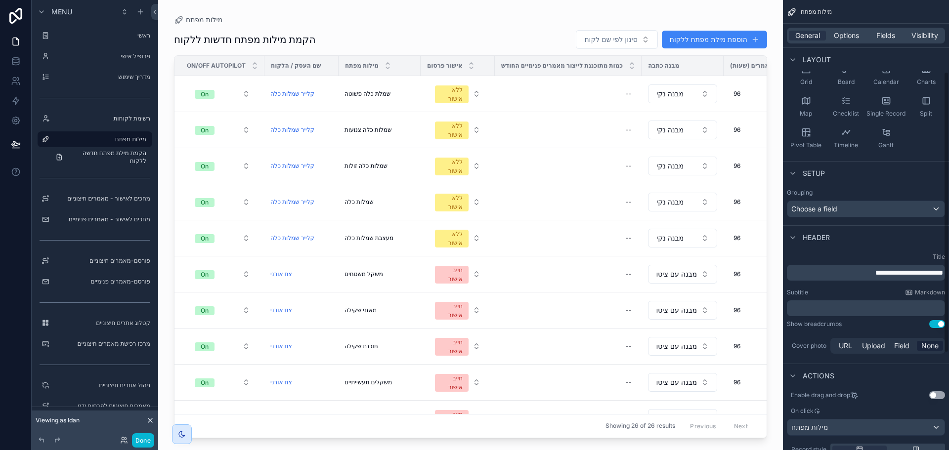
scroll to position [73, 0]
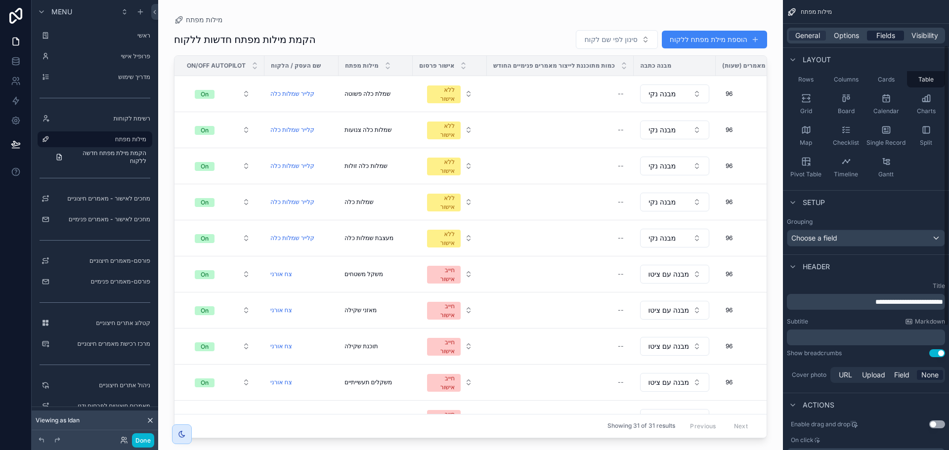
click at [412, 33] on span "Fields" at bounding box center [885, 36] width 19 height 10
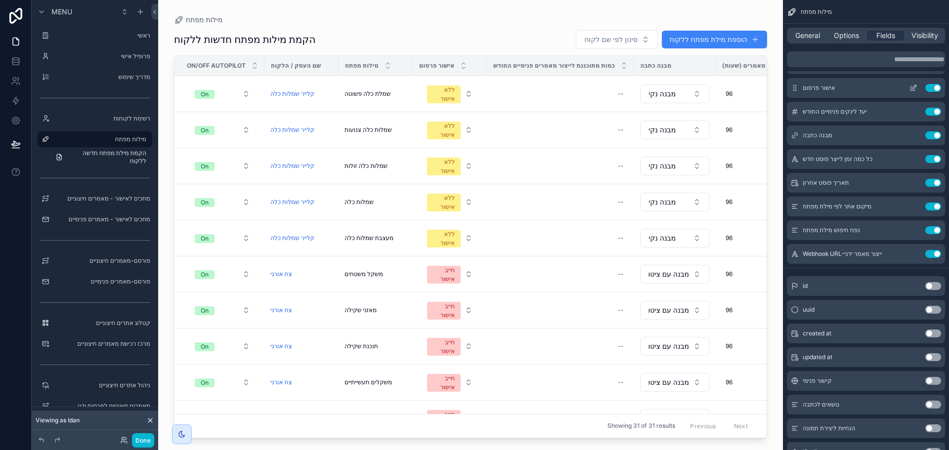
click at [412, 88] on icon "scrollable content" at bounding box center [913, 88] width 8 height 8
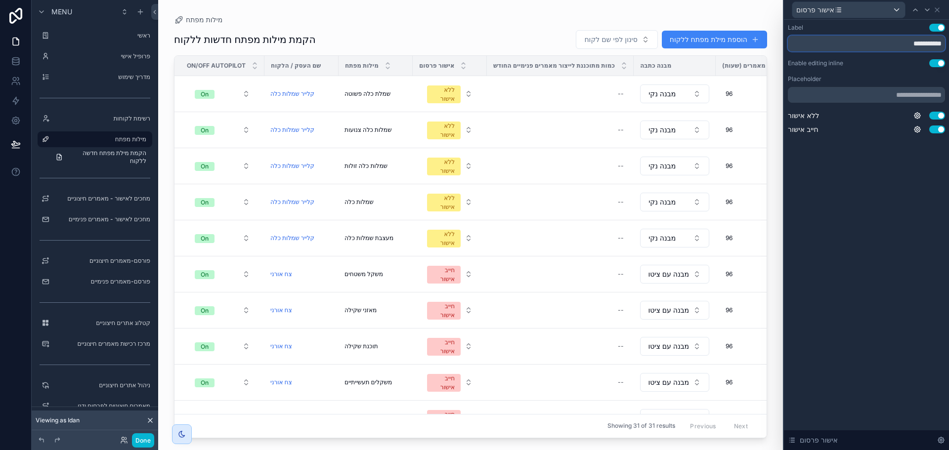
click at [412, 46] on input "**********" at bounding box center [866, 44] width 157 height 16
type input "**********"
click at [412, 238] on div "**********" at bounding box center [866, 235] width 165 height 430
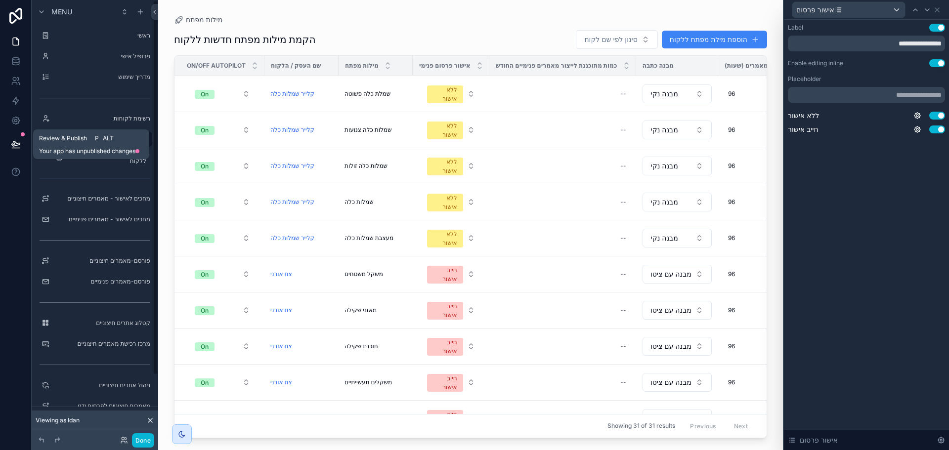
click at [13, 150] on button at bounding box center [16, 144] width 22 height 28
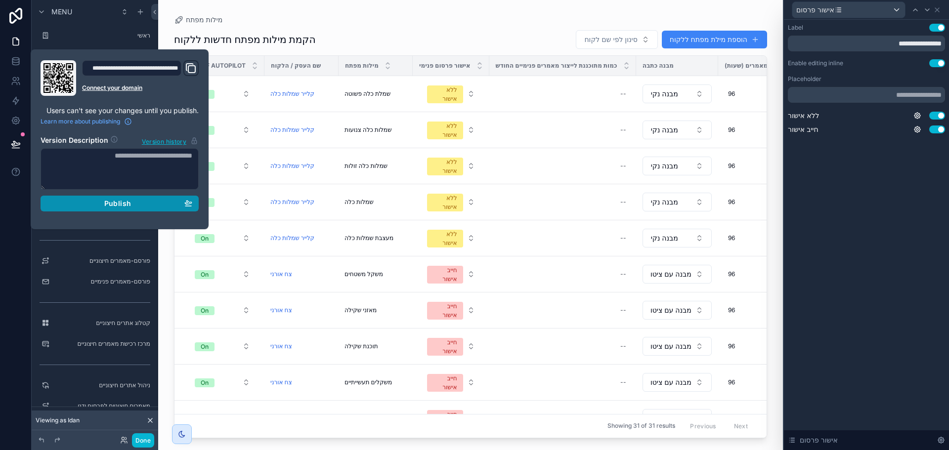
click at [120, 203] on span "Publish" at bounding box center [117, 203] width 27 height 9
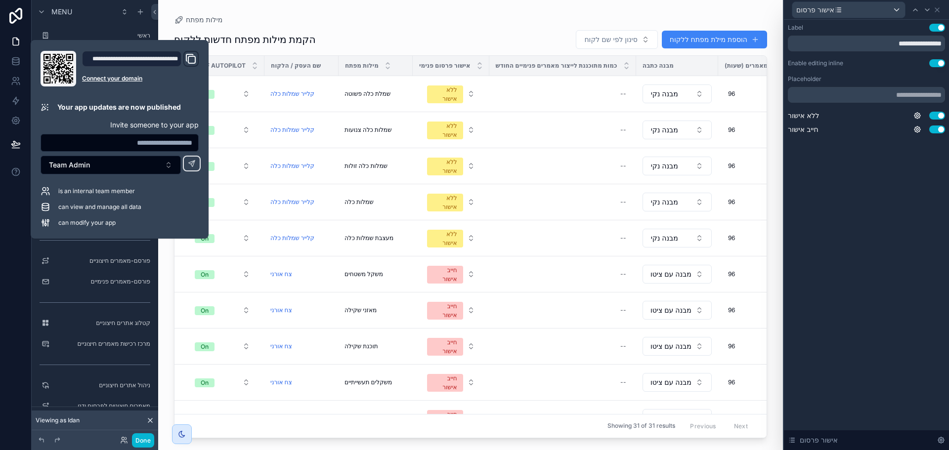
click at [412, 34] on div "scrollable content" at bounding box center [470, 219] width 625 height 438
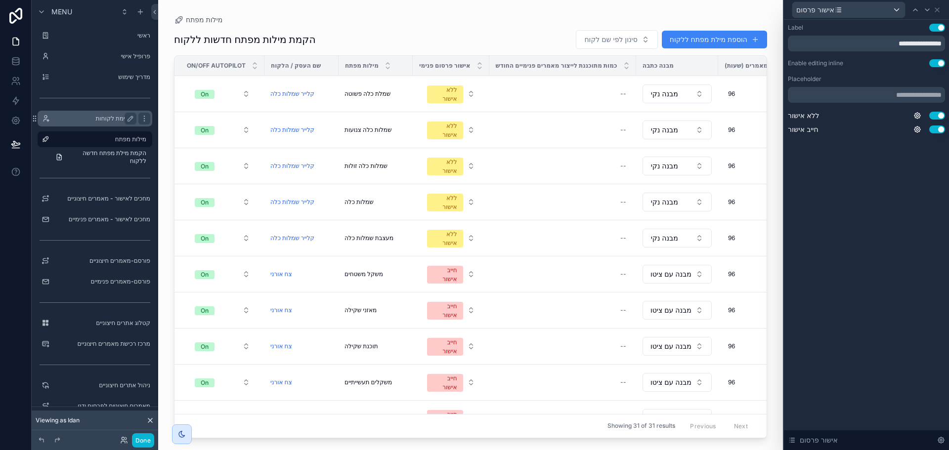
click at [99, 118] on label "רשימת לקוחות" at bounding box center [92, 119] width 79 height 8
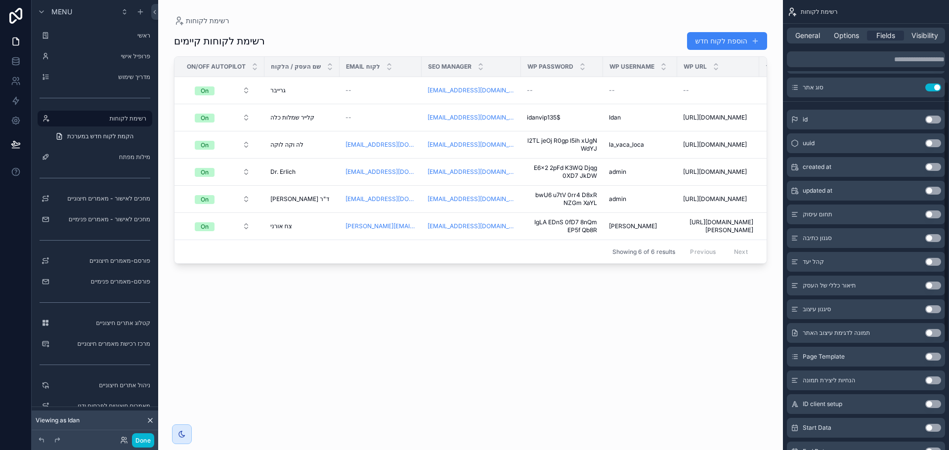
scroll to position [171, 0]
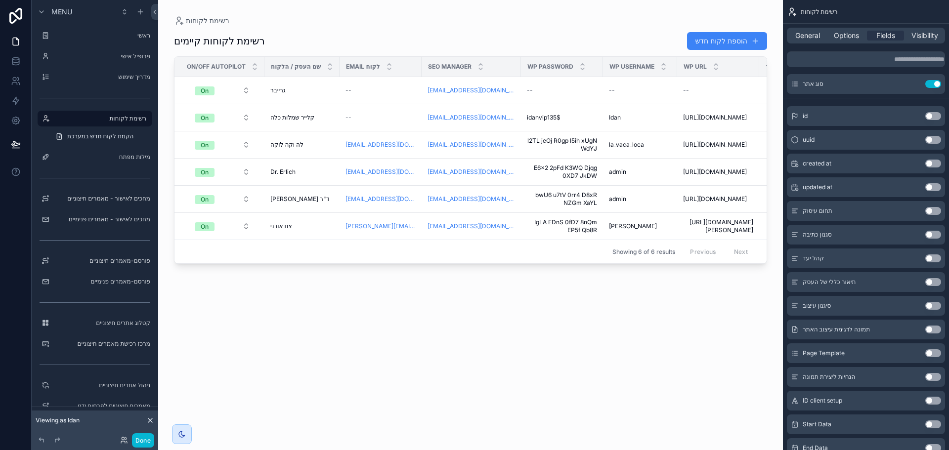
click at [412, 329] on button "Use setting" at bounding box center [933, 330] width 16 height 8
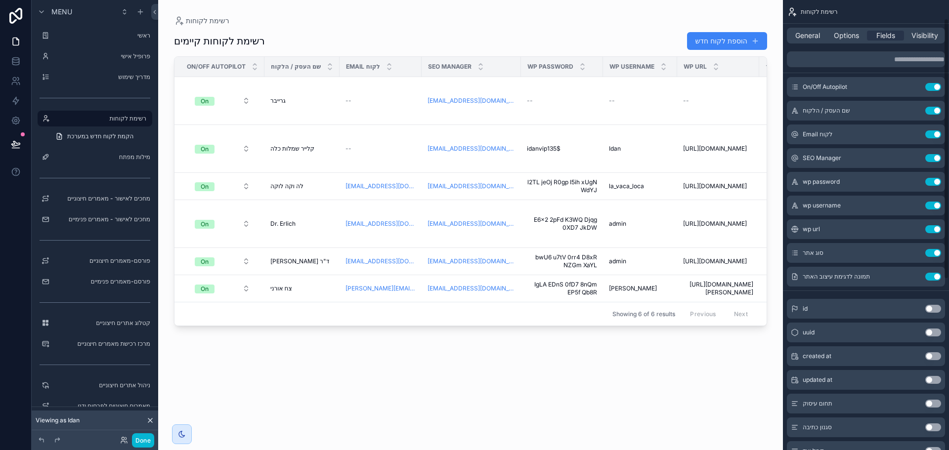
scroll to position [0, 0]
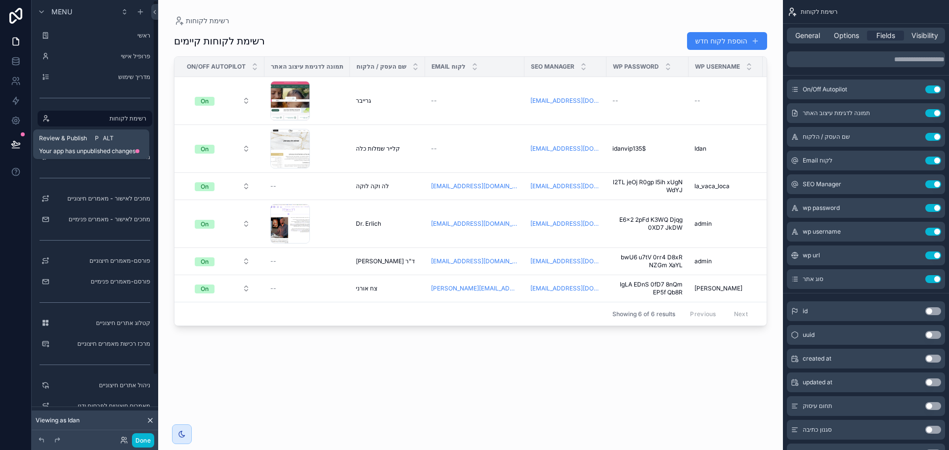
click at [14, 140] on icon at bounding box center [16, 144] width 10 height 10
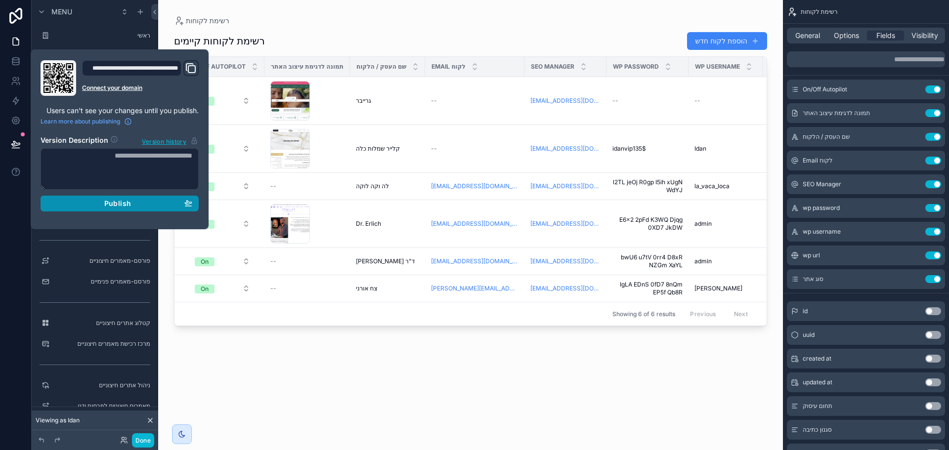
click at [137, 206] on div "Publish" at bounding box center [119, 203] width 145 height 9
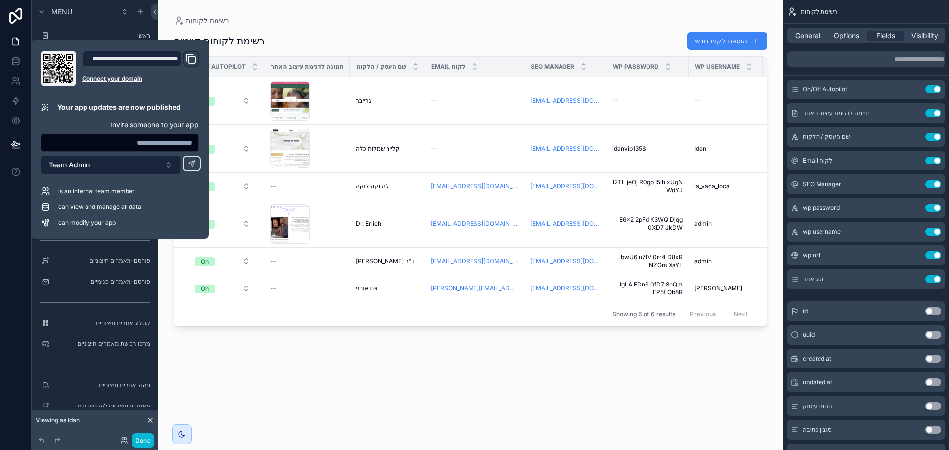
click at [145, 165] on button "Team Admin" at bounding box center [111, 165] width 140 height 19
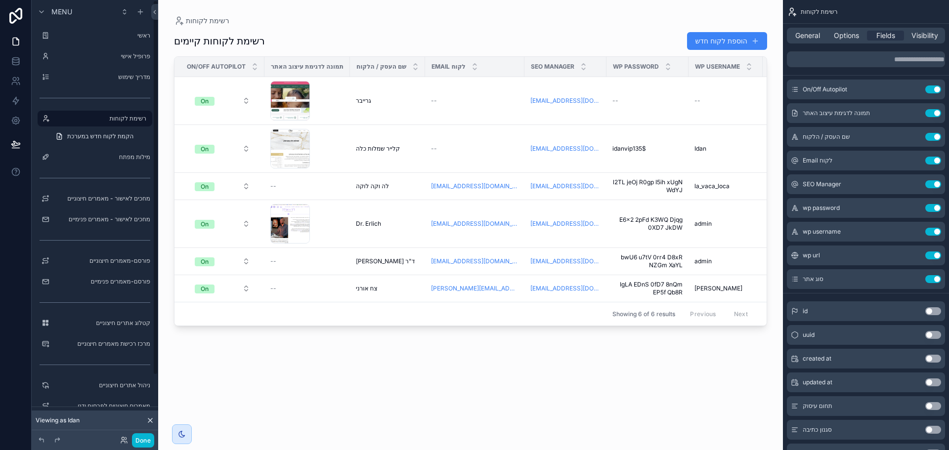
click at [408, 343] on div "scrollable content" at bounding box center [470, 219] width 625 height 438
drag, startPoint x: 15, startPoint y: 143, endPoint x: 87, endPoint y: 154, distance: 73.0
click at [15, 143] on icon at bounding box center [16, 144] width 10 height 10
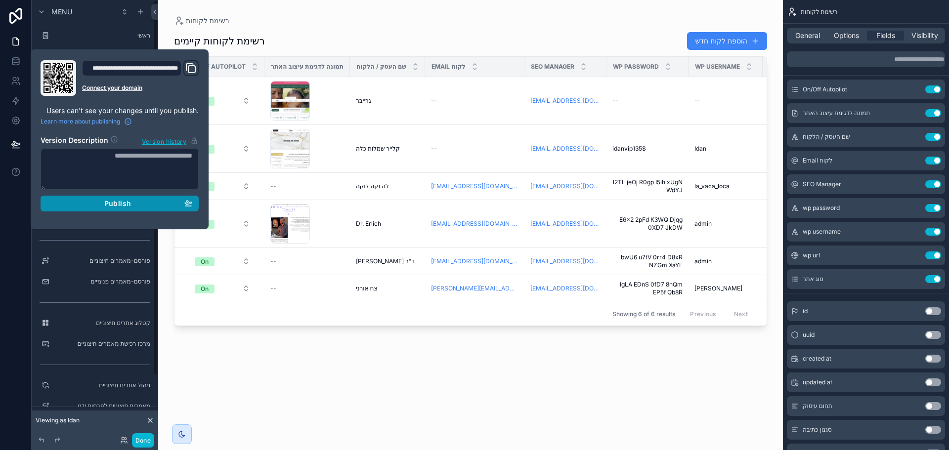
click at [130, 205] on span "Publish" at bounding box center [117, 203] width 27 height 9
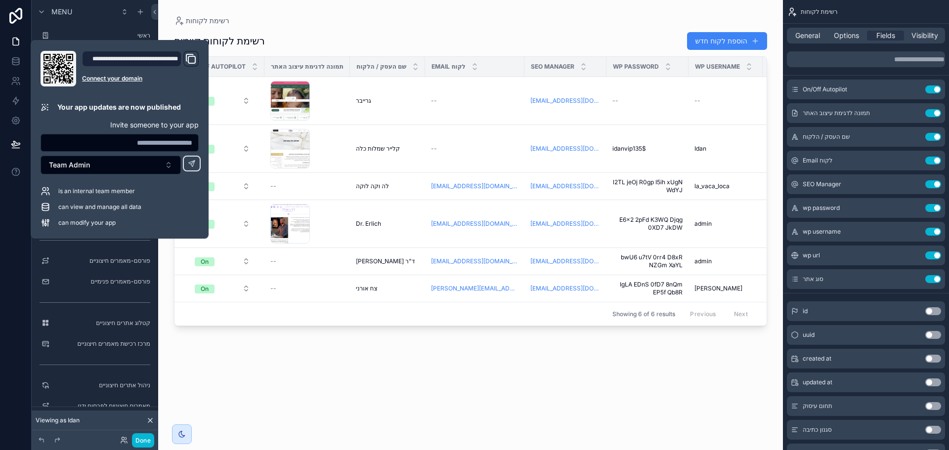
click at [343, 343] on div "רשימת לקוחות קיימים הוספת לקוח חדש On/Off Autopilot תמונה לדגימת עיצוב האתר שם …" at bounding box center [470, 232] width 593 height 413
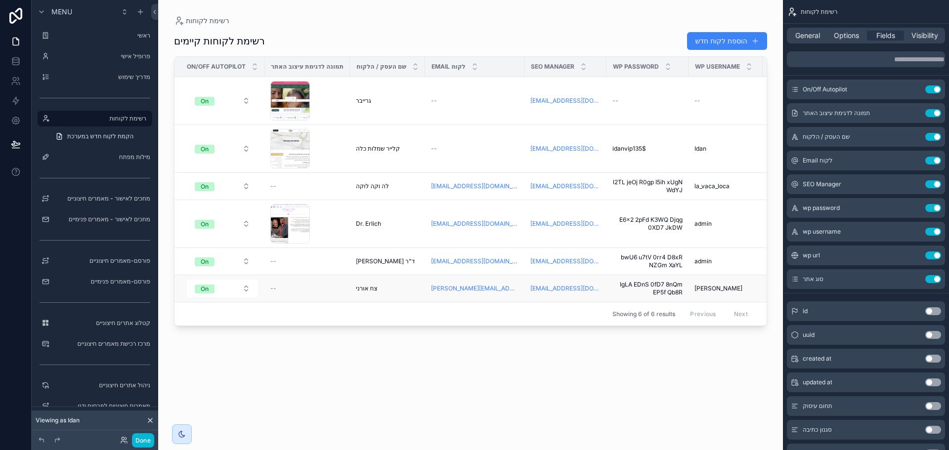
click at [412, 286] on span "IgLA EDnS 0fD7 8nQm EP5f Qb8R" at bounding box center [647, 289] width 70 height 16
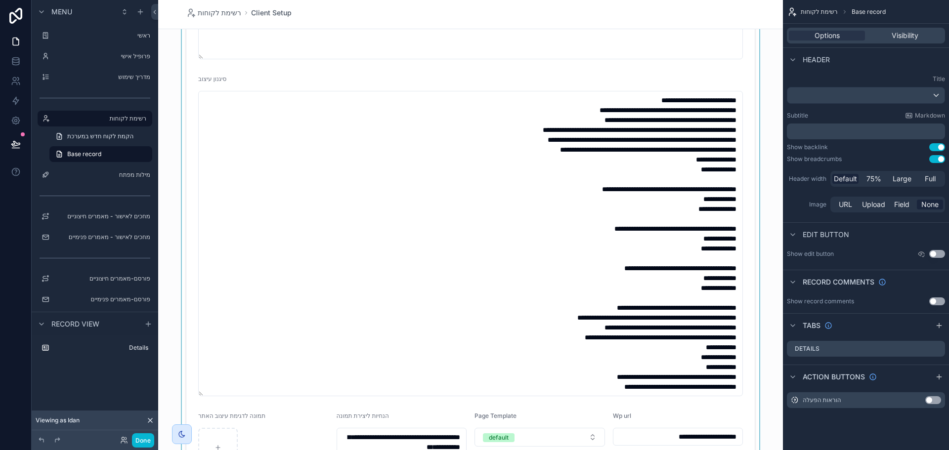
scroll to position [544, 0]
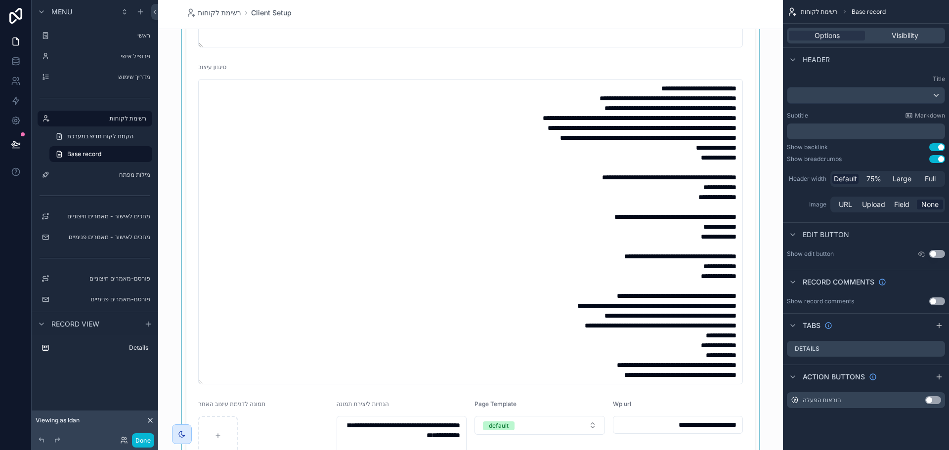
click at [412, 283] on div "scrollable content" at bounding box center [470, 19] width 625 height 1045
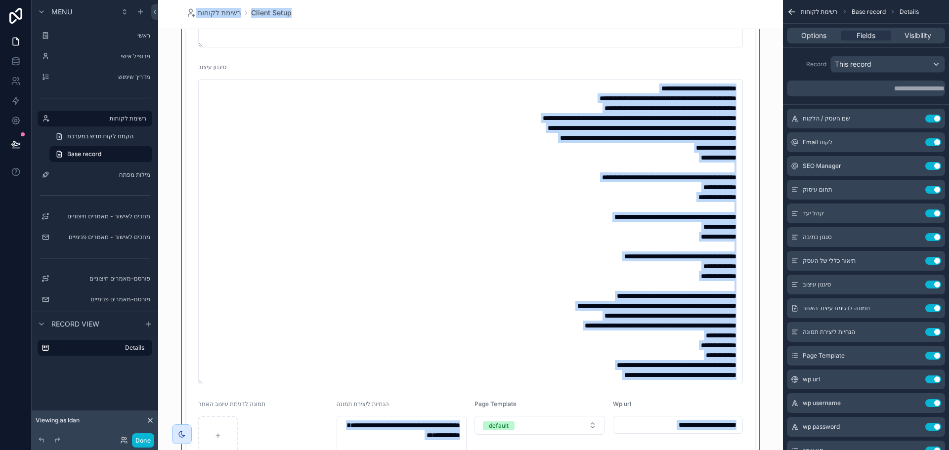
click at [412, 237] on textarea "**********" at bounding box center [470, 231] width 545 height 305
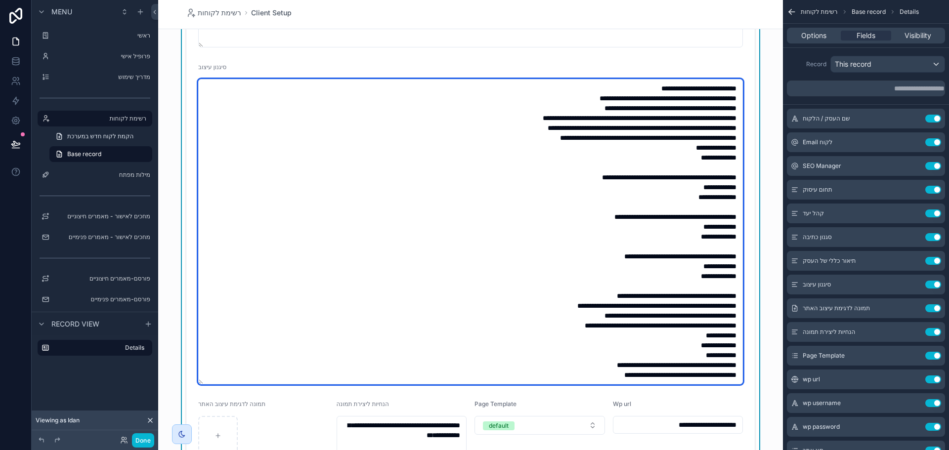
click at [412, 125] on textarea "**********" at bounding box center [470, 231] width 545 height 305
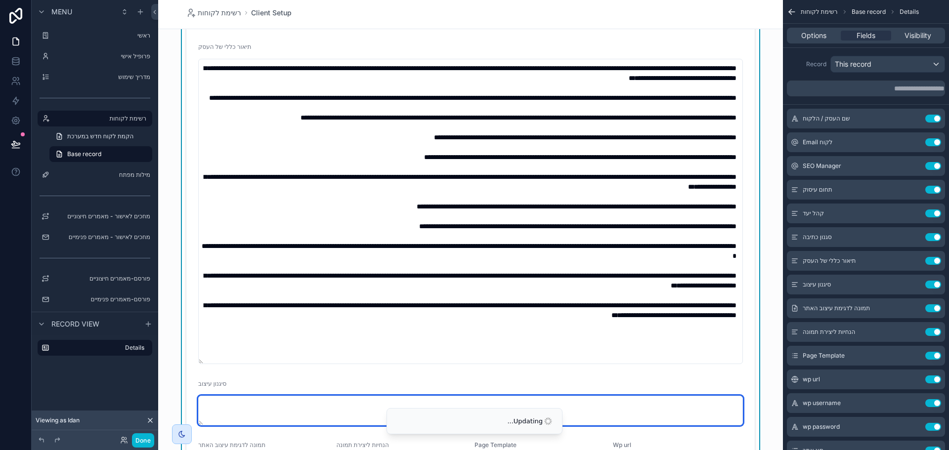
scroll to position [213, 0]
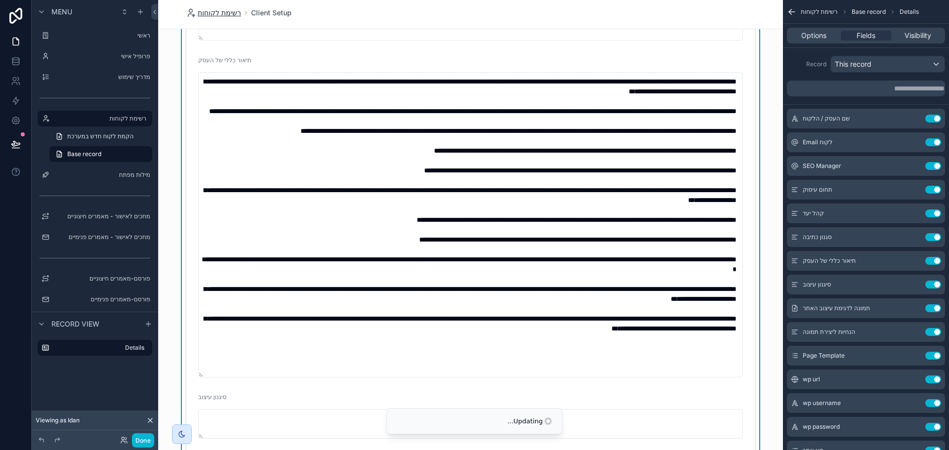
click at [223, 12] on span "רשימת לקוחות" at bounding box center [219, 13] width 43 height 10
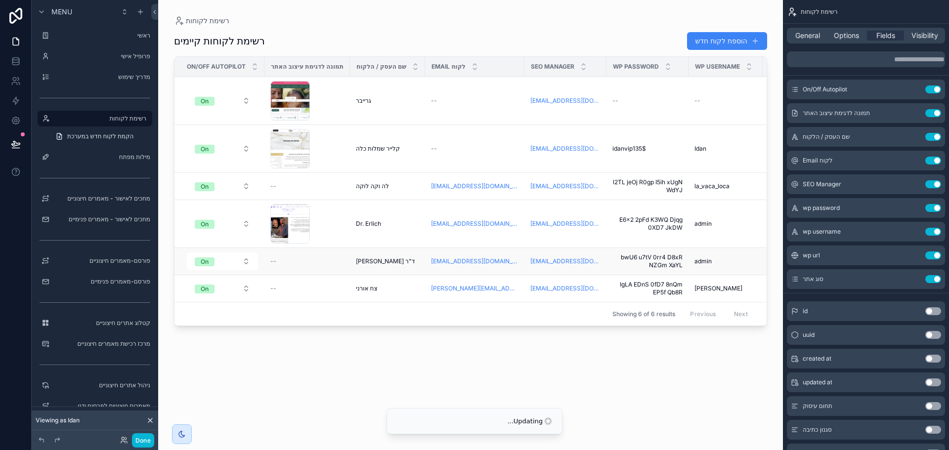
click at [412, 260] on span "bwU6 u7tV 0rr4 D8xR NZGm XaYL" at bounding box center [647, 262] width 70 height 16
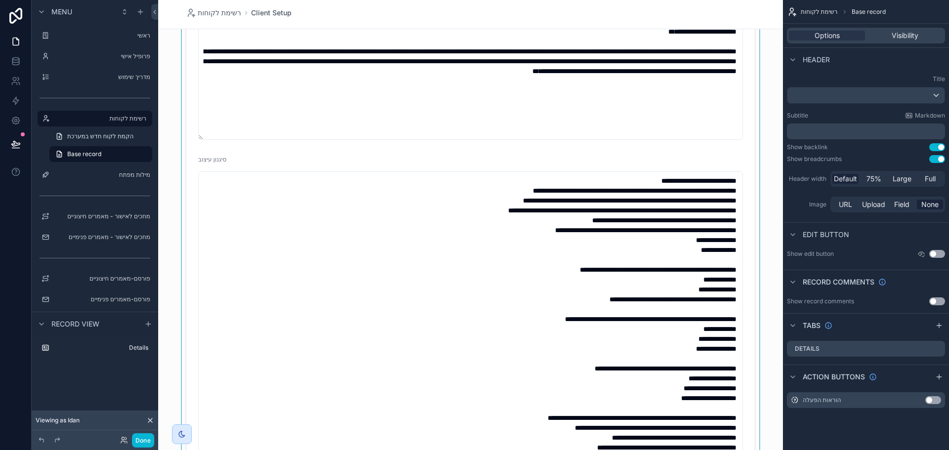
scroll to position [445, 0]
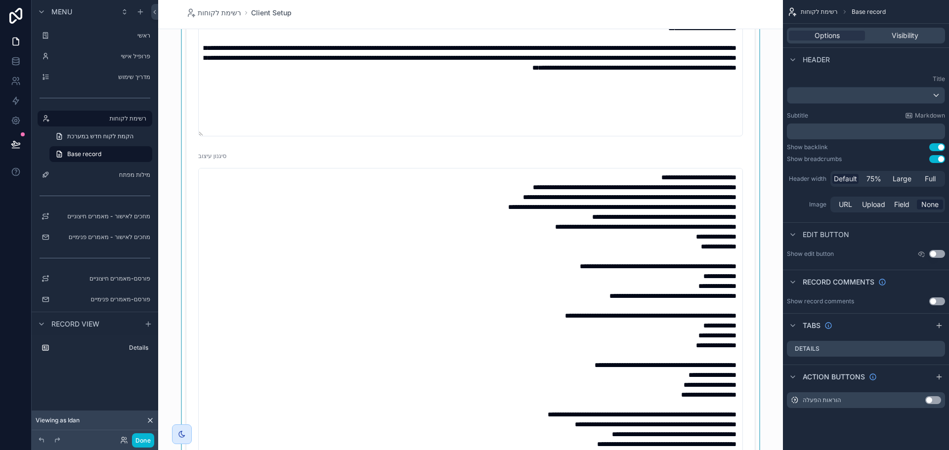
click at [412, 301] on div "scrollable content" at bounding box center [470, 113] width 625 height 1035
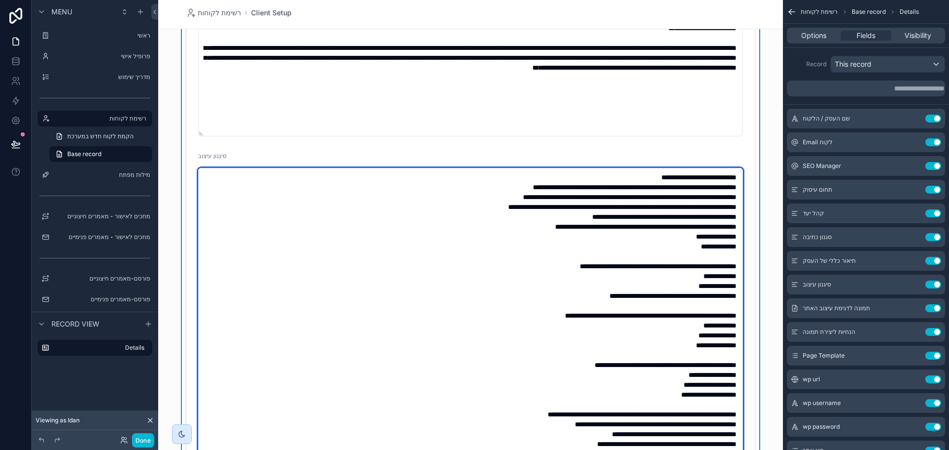
click at [412, 264] on textarea "scrollable content" at bounding box center [470, 320] width 545 height 305
click at [412, 248] on textarea "scrollable content" at bounding box center [470, 320] width 545 height 305
click at [412, 214] on textarea "scrollable content" at bounding box center [470, 320] width 545 height 305
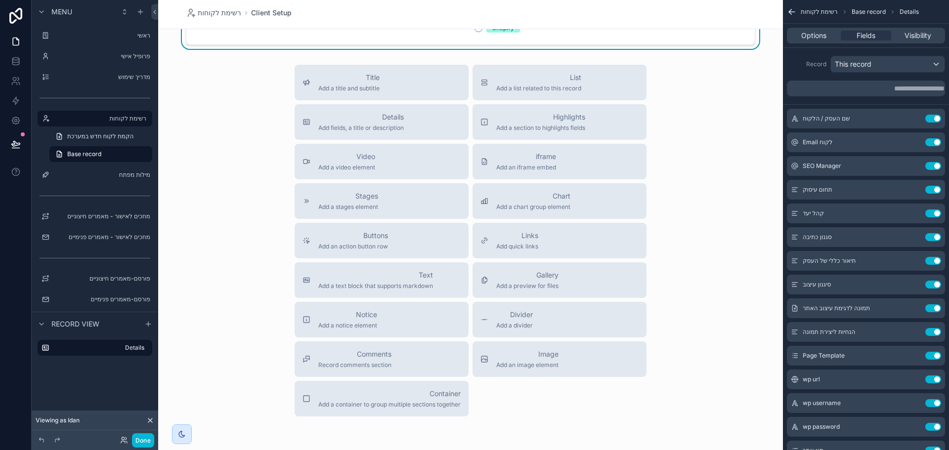
scroll to position [747, 0]
click at [222, 10] on span "רשימת לקוחות" at bounding box center [219, 13] width 43 height 10
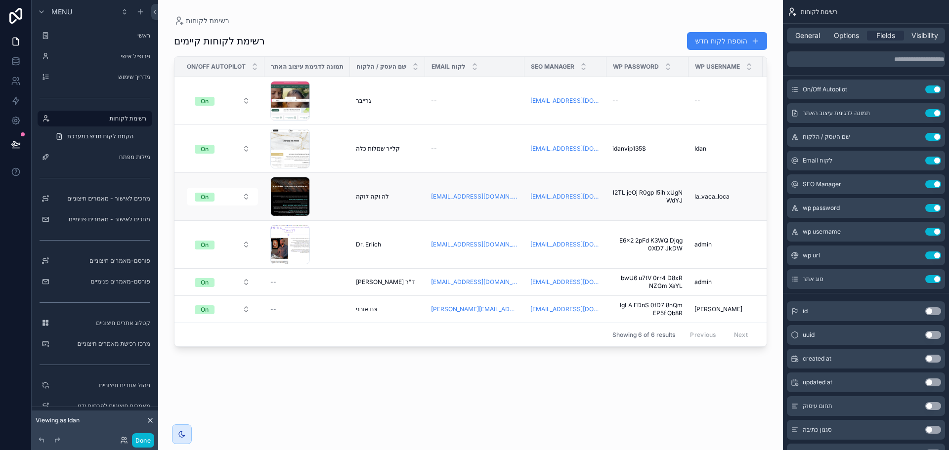
click at [397, 199] on div "לה וקה [PERSON_NAME] לה וקה לוקה" at bounding box center [387, 197] width 63 height 8
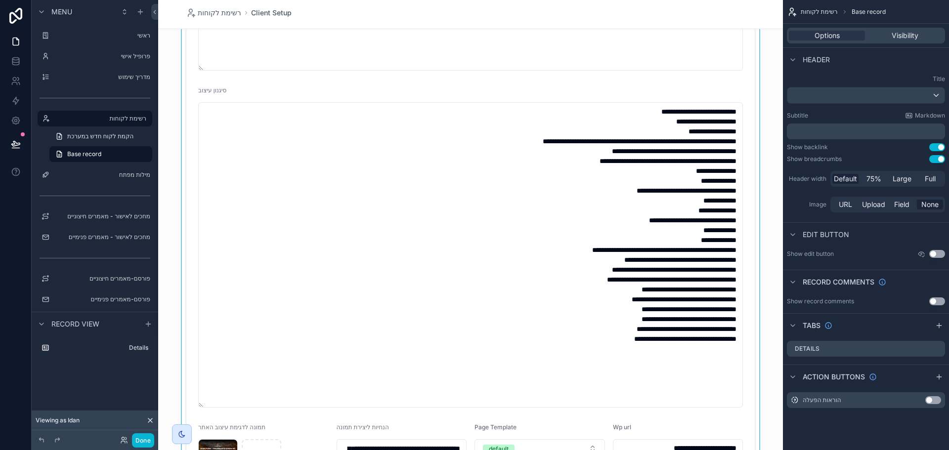
scroll to position [395, 0]
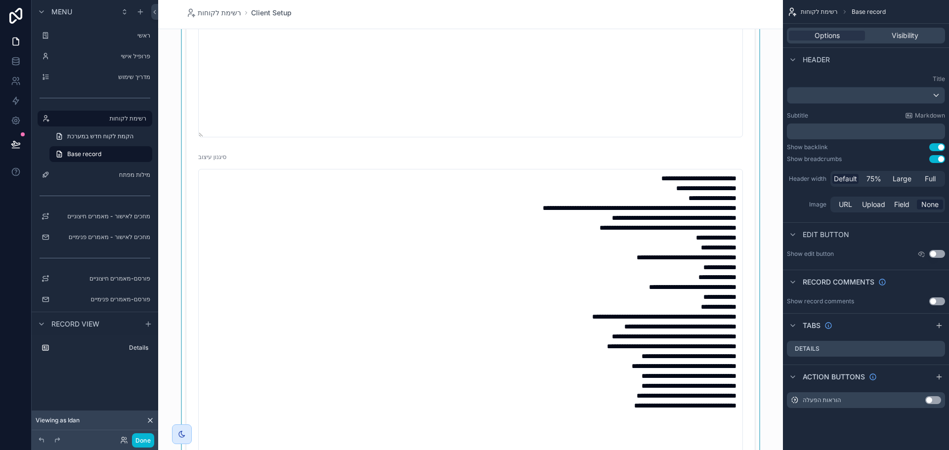
click at [412, 281] on div "scrollable content" at bounding box center [470, 139] width 625 height 986
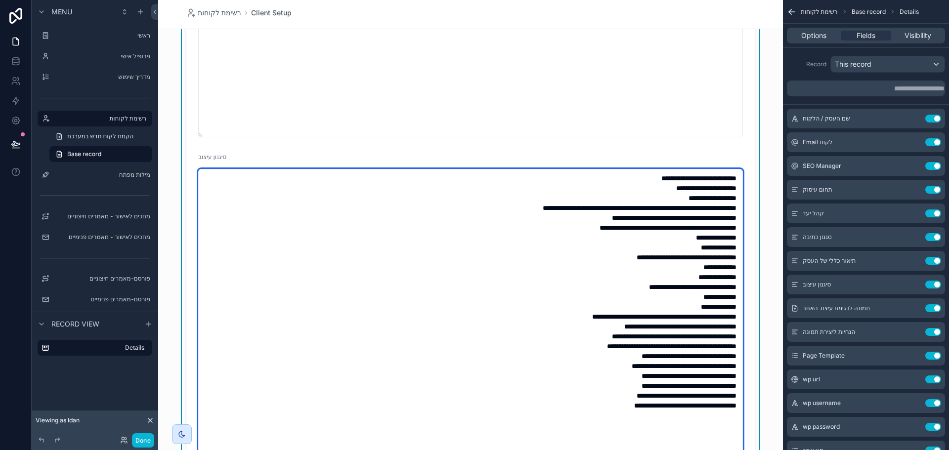
click at [412, 279] on textarea "**********" at bounding box center [470, 321] width 545 height 305
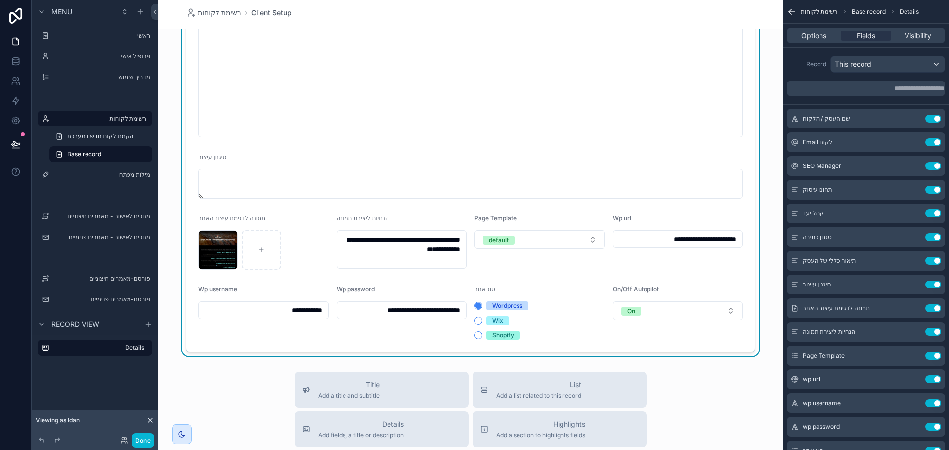
click at [167, 201] on div "**********" at bounding box center [470, 1] width 625 height 711
click at [214, 14] on span "רשימת לקוחות" at bounding box center [219, 13] width 43 height 10
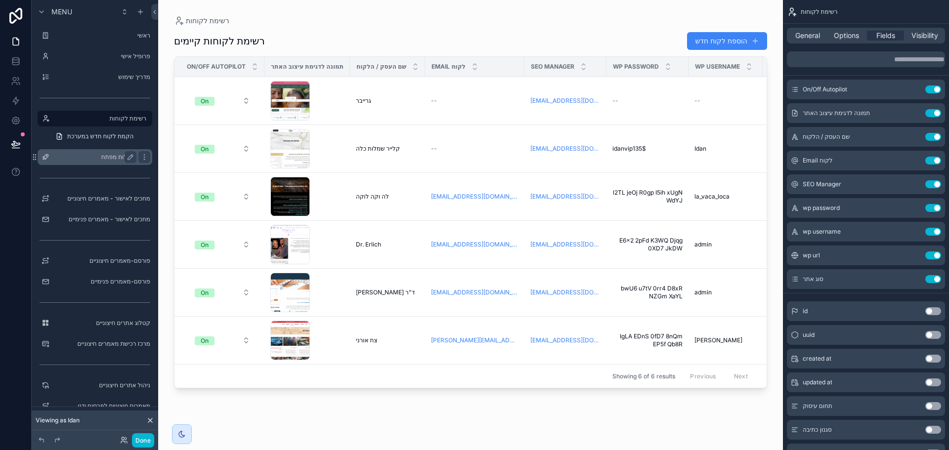
click at [108, 158] on label "מילות מפתח" at bounding box center [92, 157] width 79 height 8
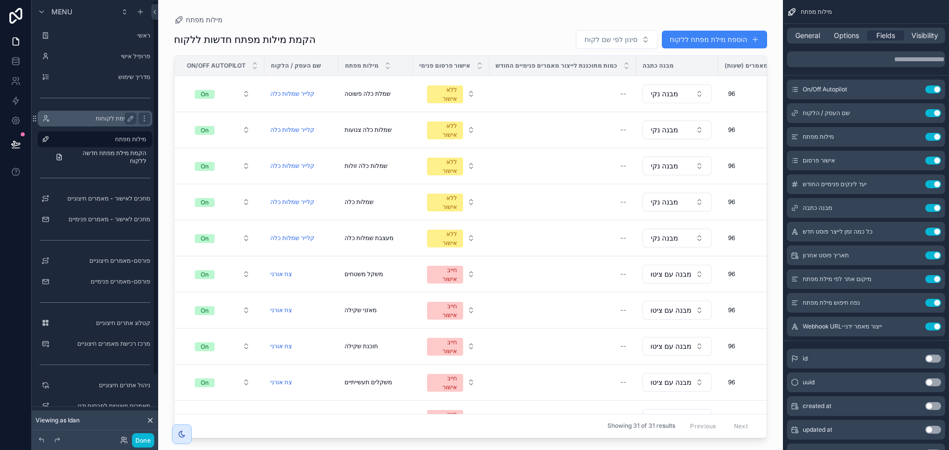
click at [112, 118] on label "רשימת לקוחות" at bounding box center [92, 119] width 79 height 8
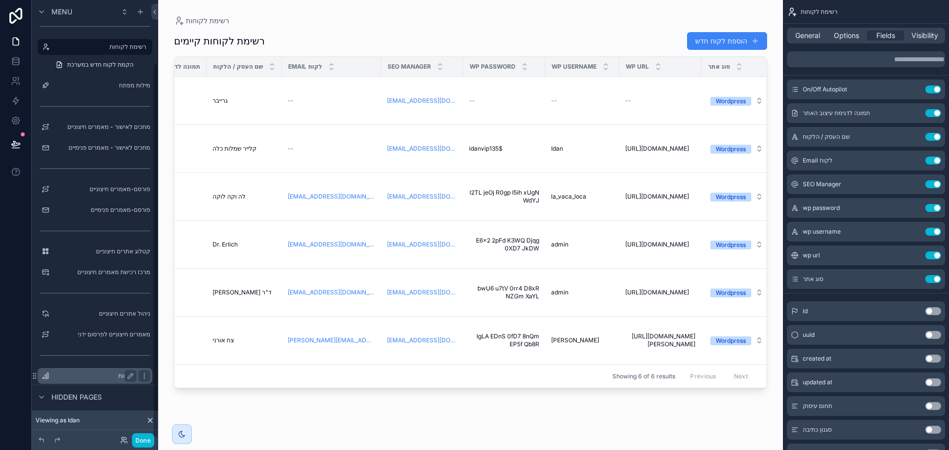
scroll to position [74, 0]
click at [103, 269] on label "מרכז רכישת מאמרים חיצוניים" at bounding box center [92, 270] width 79 height 8
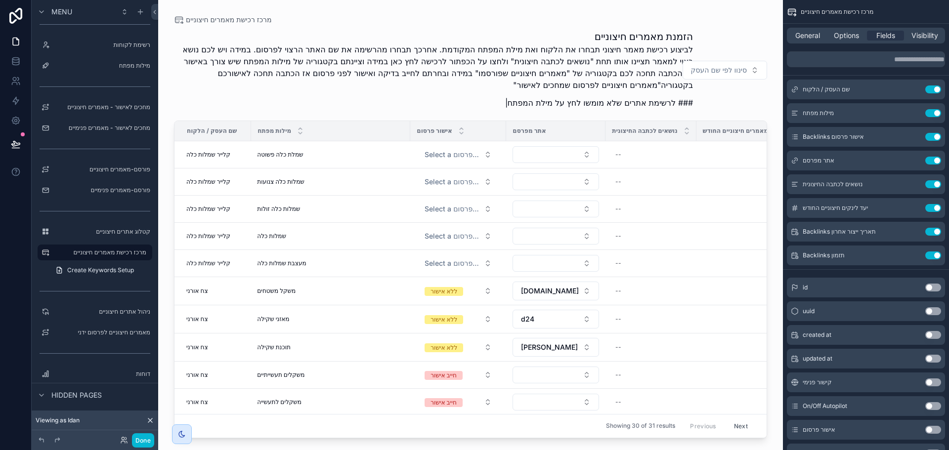
click at [363, 343] on div "scrollable content" at bounding box center [470, 219] width 625 height 438
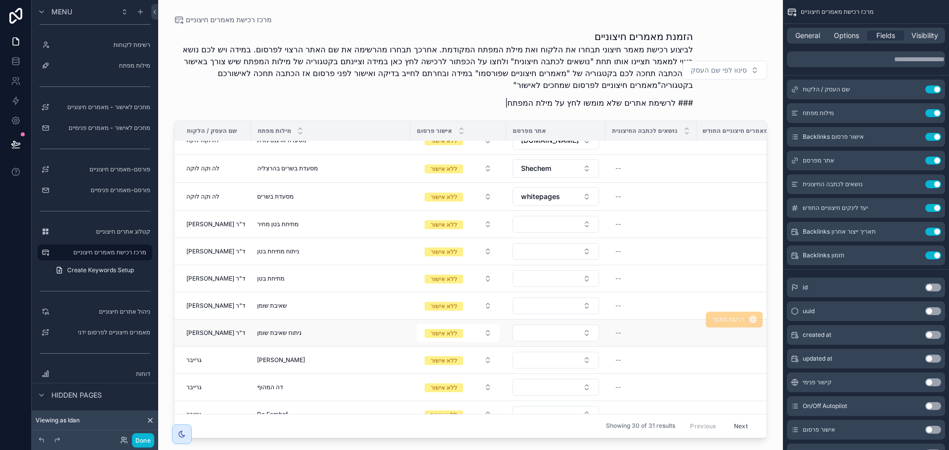
click at [277, 333] on span "ניתוח שאיבת שומן" at bounding box center [279, 333] width 44 height 8
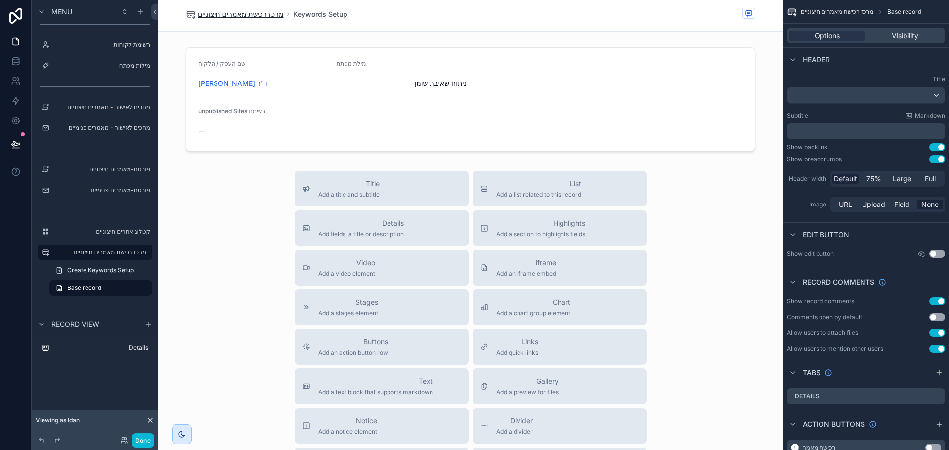
click at [217, 16] on span "מרכז רכישת מאמרים חיצוניים" at bounding box center [240, 14] width 85 height 10
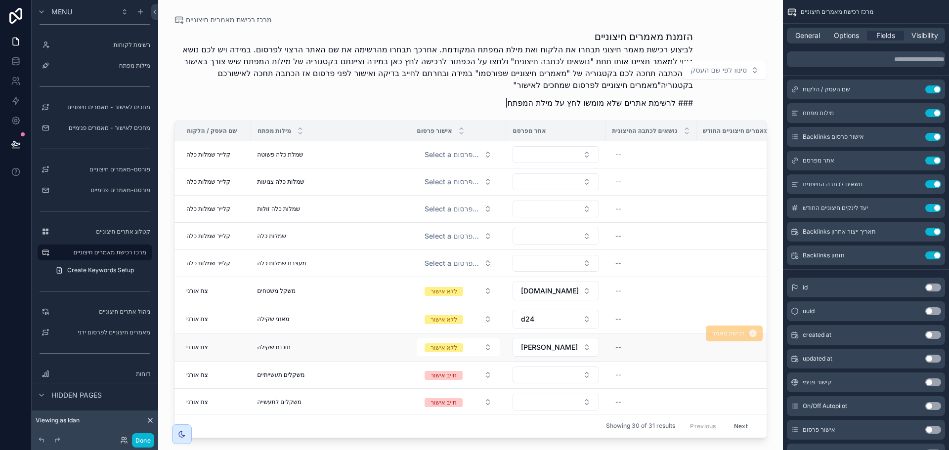
click at [277, 343] on span "תוכנת שקילה" at bounding box center [274, 347] width 34 height 8
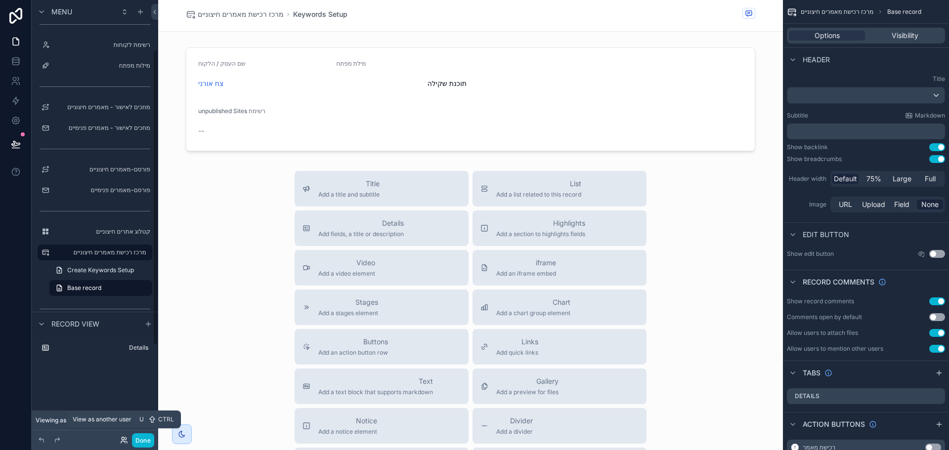
click at [123, 343] on icon at bounding box center [124, 440] width 8 height 8
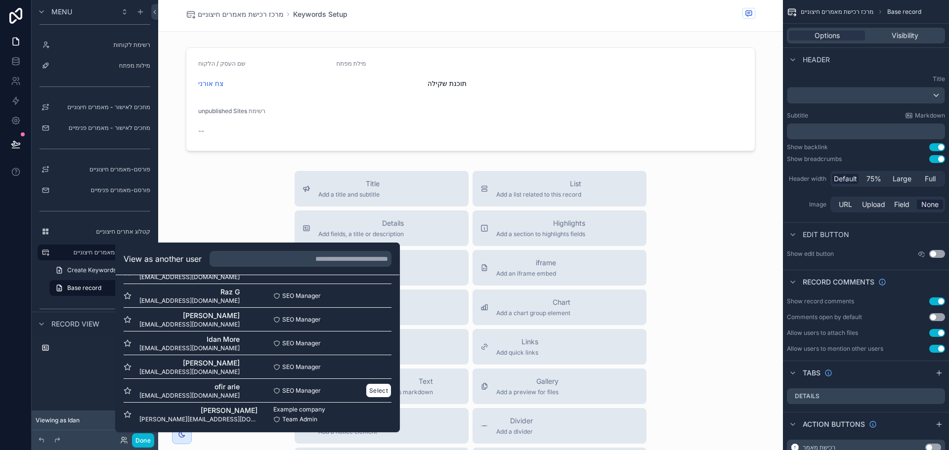
scroll to position [120, 0]
click at [366, 343] on button "Select" at bounding box center [379, 389] width 26 height 14
click at [370, 343] on button "Select" at bounding box center [379, 389] width 26 height 14
click at [209, 203] on div "Title Add a title and subtitle List Add a list related to this record Details A…" at bounding box center [470, 347] width 625 height 352
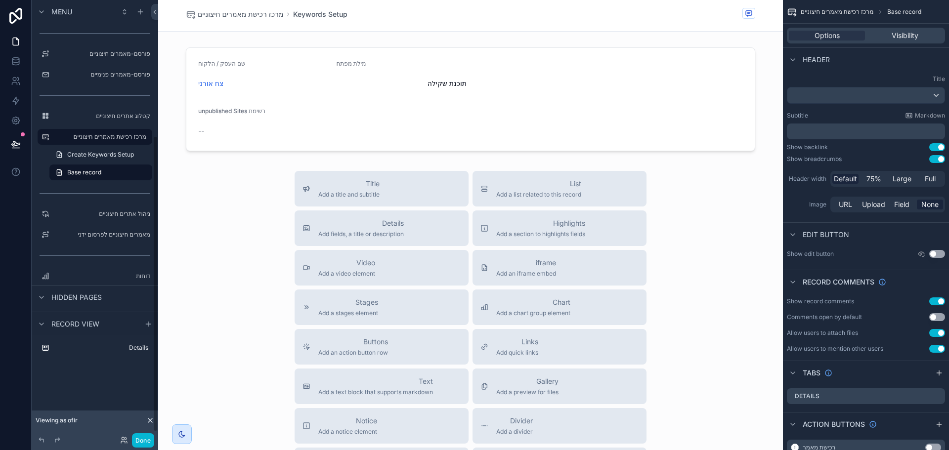
scroll to position [210, 0]
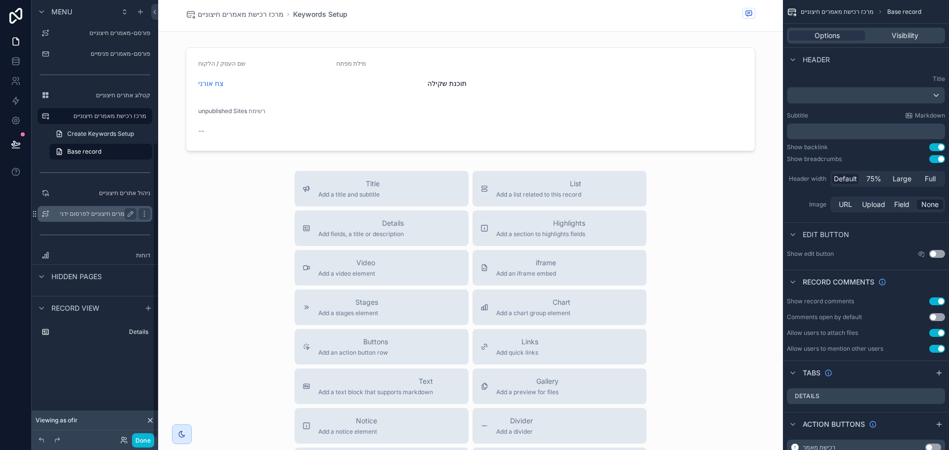
click at [101, 214] on label "מאמרים חיצוניים לפרסום ידני" at bounding box center [92, 214] width 79 height 8
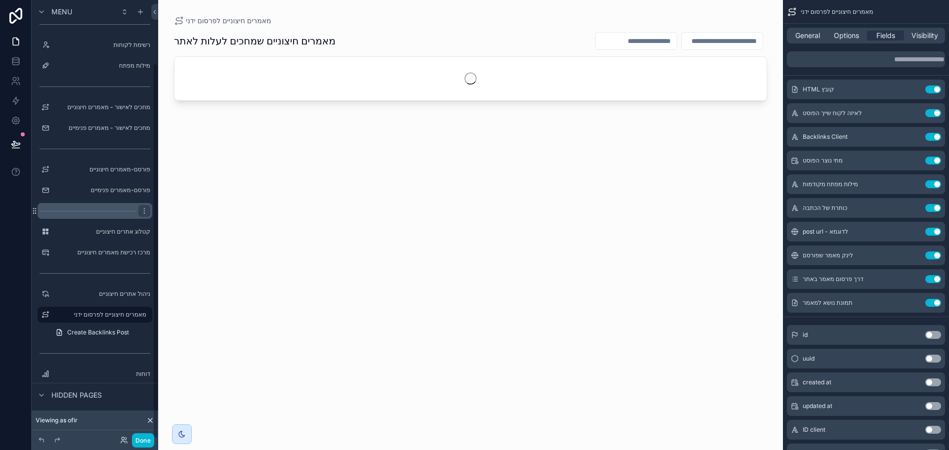
scroll to position [74, 0]
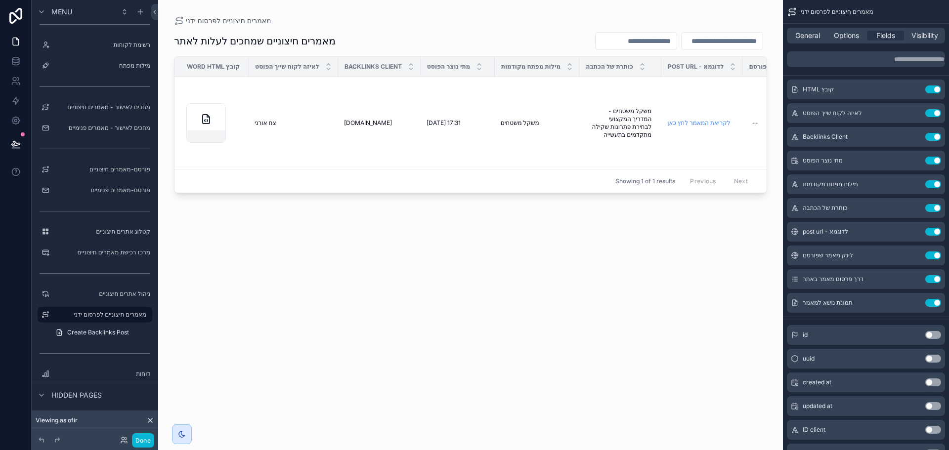
drag, startPoint x: 309, startPoint y: 196, endPoint x: 511, endPoint y: 199, distance: 201.7
click at [412, 199] on div "scrollable content" at bounding box center [470, 219] width 625 height 438
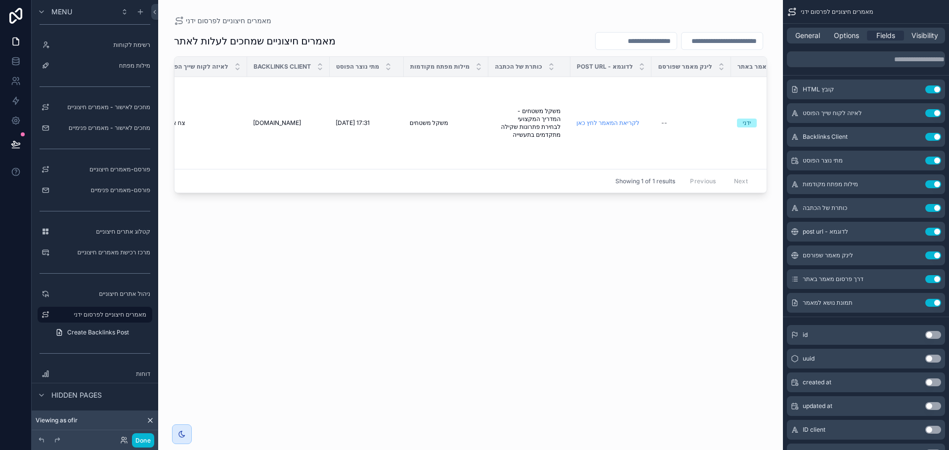
scroll to position [0, 215]
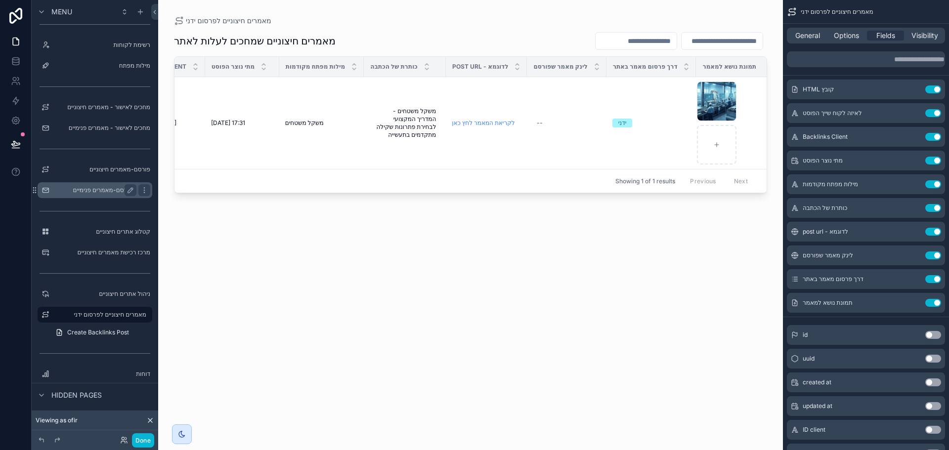
click at [104, 190] on label "פורסם-מאמרים פנימיים" at bounding box center [92, 190] width 79 height 8
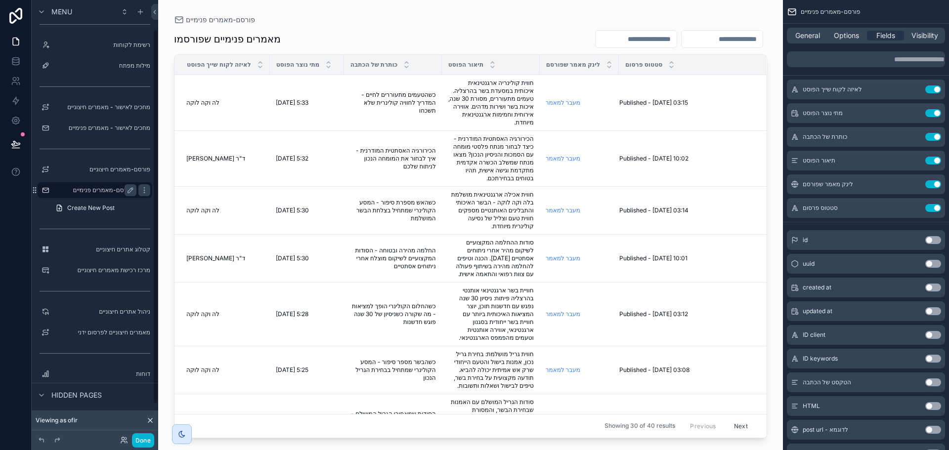
scroll to position [34, 0]
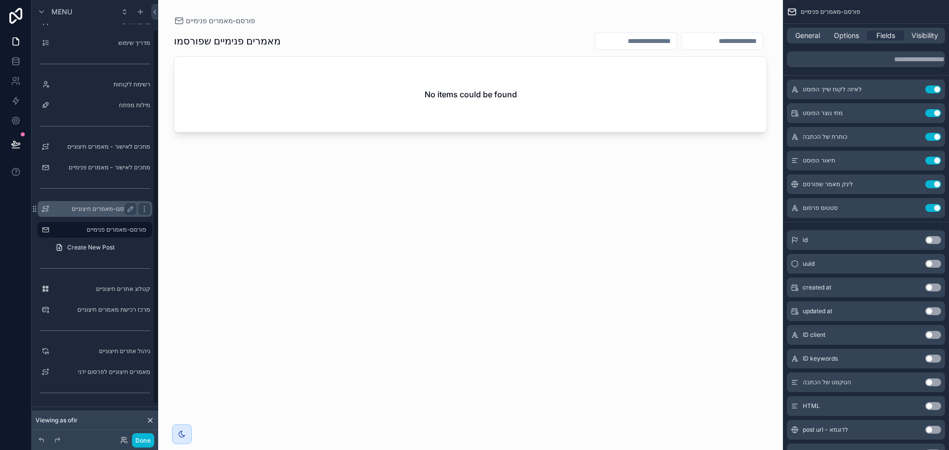
click at [105, 209] on label "פורסם-מאמרים חיצוניים" at bounding box center [92, 209] width 79 height 8
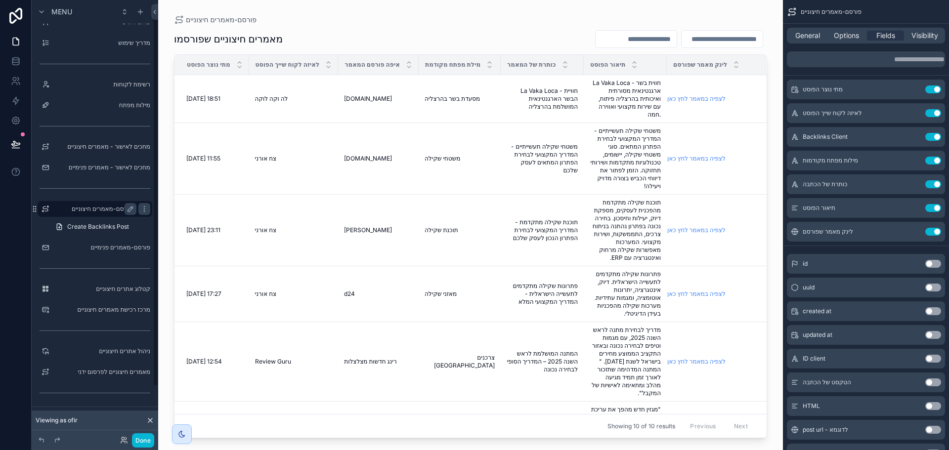
scroll to position [13, 0]
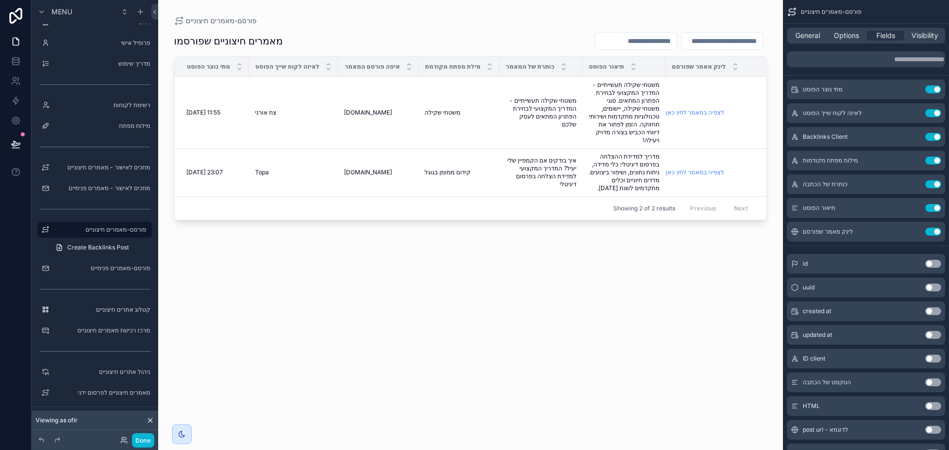
click at [388, 313] on div "scrollable content" at bounding box center [470, 219] width 625 height 438
drag, startPoint x: 469, startPoint y: 376, endPoint x: 473, endPoint y: 374, distance: 5.2
click at [412, 343] on div "מאמרים חיצוניים שפורסמו מתי נוצר הפוסט לאיזה לקוח שייך הפוסט איפה פורסם המאמר מ…" at bounding box center [470, 232] width 593 height 413
click at [105, 306] on label "קטלוג אתרים חיצוניים" at bounding box center [92, 310] width 79 height 8
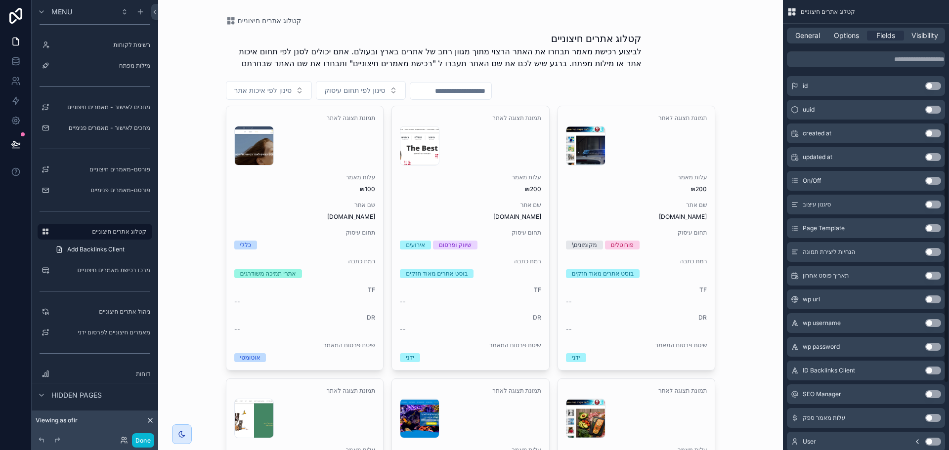
scroll to position [177, 0]
click at [412, 322] on button "Use setting" at bounding box center [933, 324] width 16 height 8
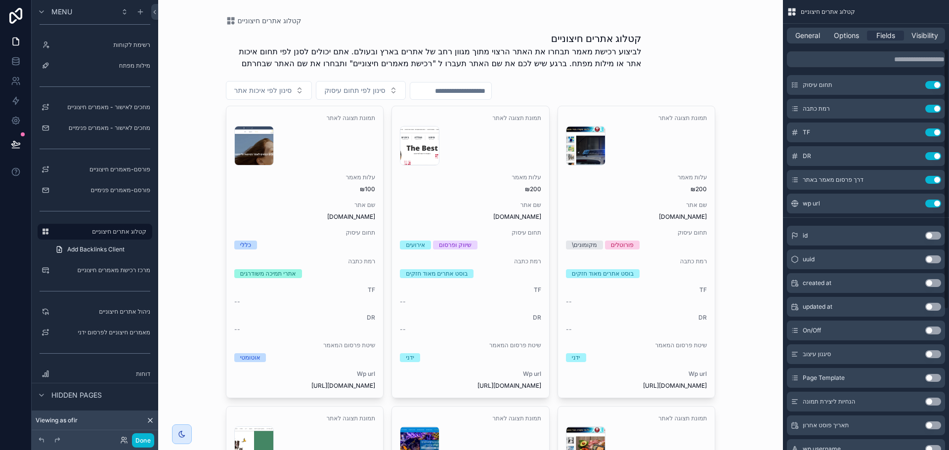
scroll to position [29, 0]
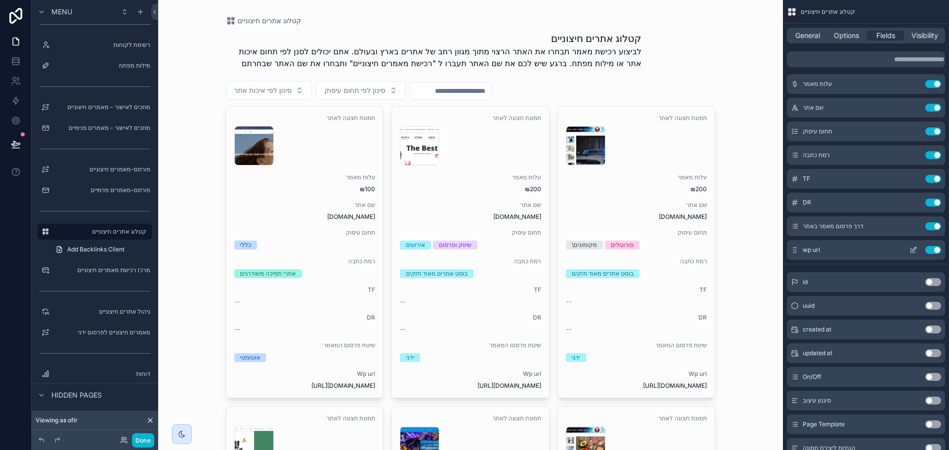
click at [412, 250] on icon "scrollable content" at bounding box center [913, 250] width 8 height 8
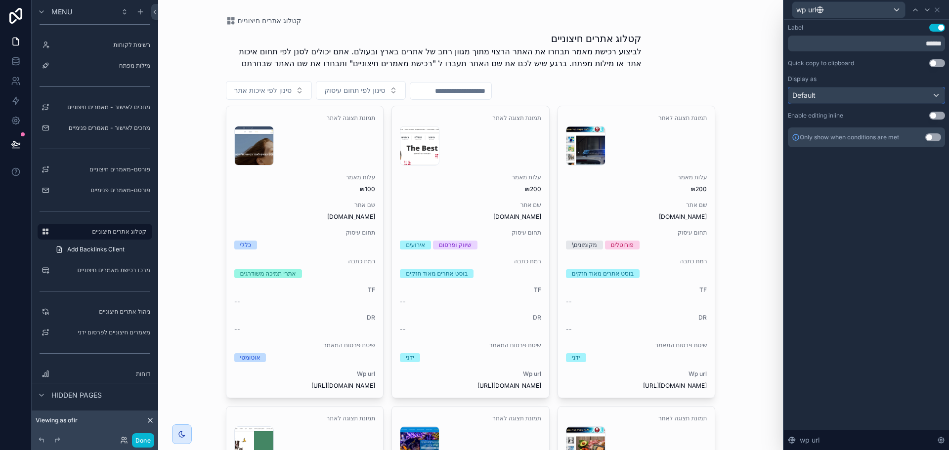
click at [412, 94] on div "Default" at bounding box center [866, 95] width 156 height 16
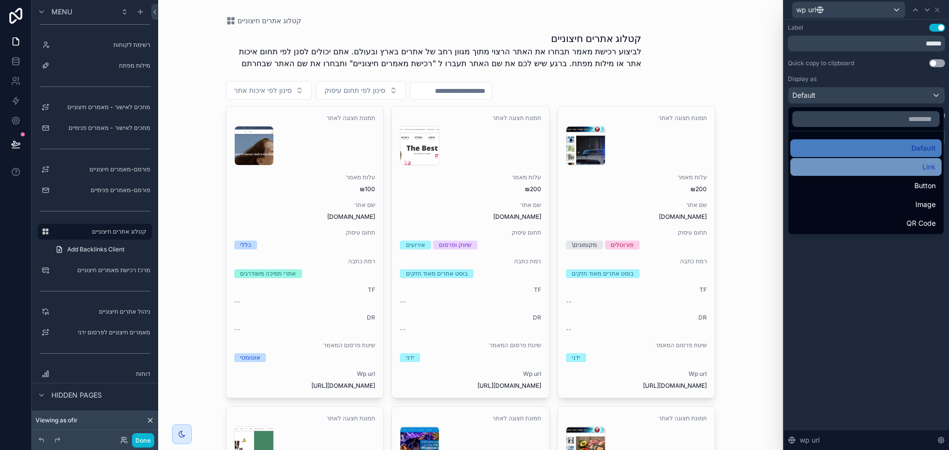
click at [412, 170] on div "Link" at bounding box center [865, 167] width 139 height 12
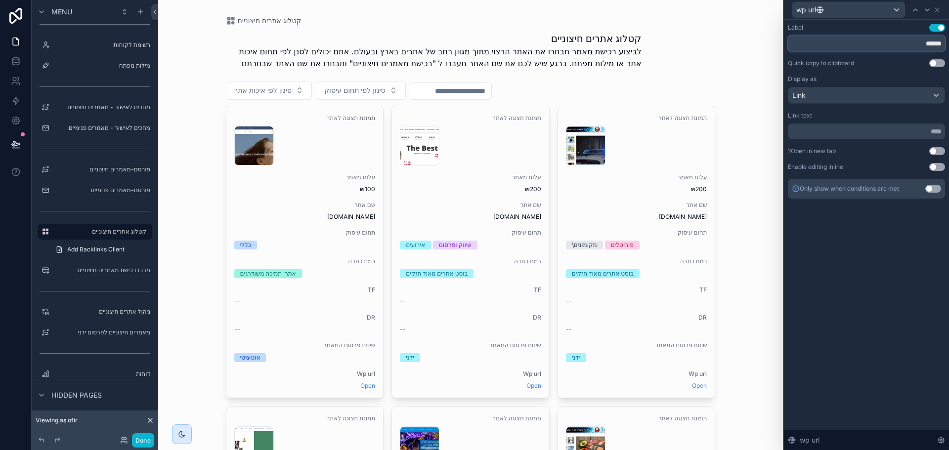
click at [412, 46] on input "******" at bounding box center [866, 44] width 157 height 16
type input "*"
type input "**********"
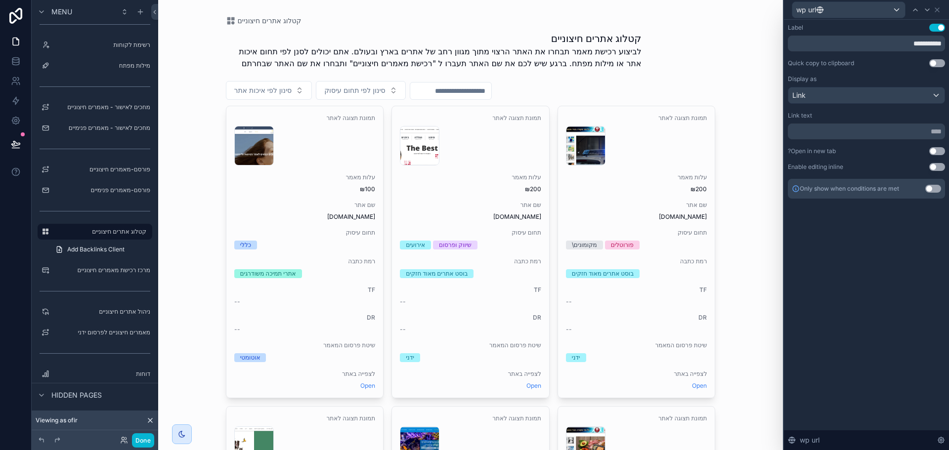
click at [412, 279] on div "**********" at bounding box center [866, 235] width 165 height 430
click at [412, 153] on button "Use setting" at bounding box center [937, 151] width 16 height 8
click at [412, 8] on icon at bounding box center [937, 10] width 8 height 8
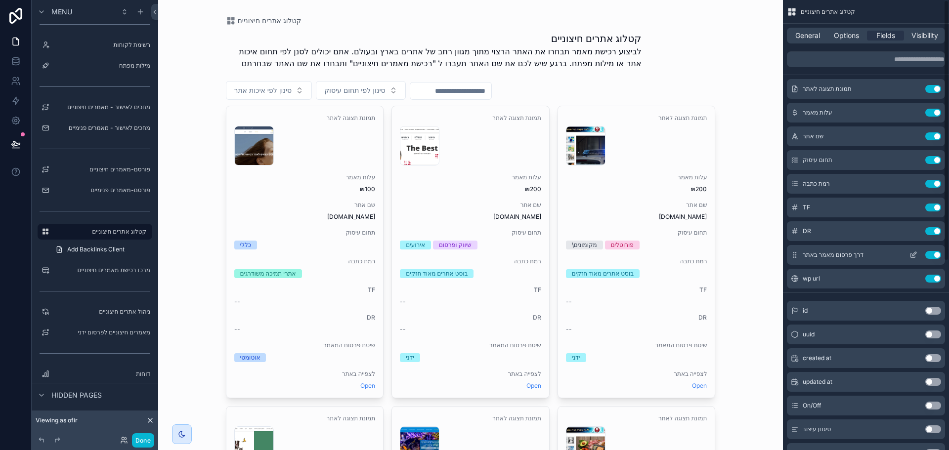
scroll to position [0, 0]
click at [412, 31] on span "General" at bounding box center [807, 36] width 25 height 10
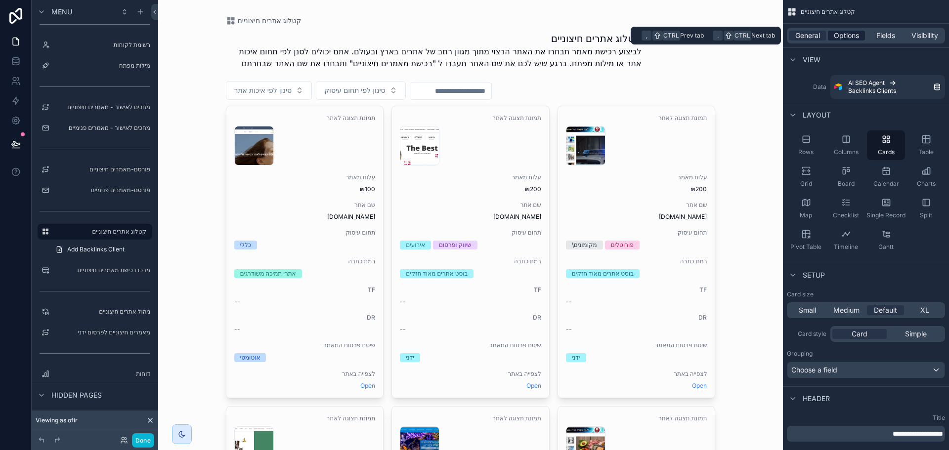
click at [412, 37] on span "Options" at bounding box center [846, 36] width 25 height 10
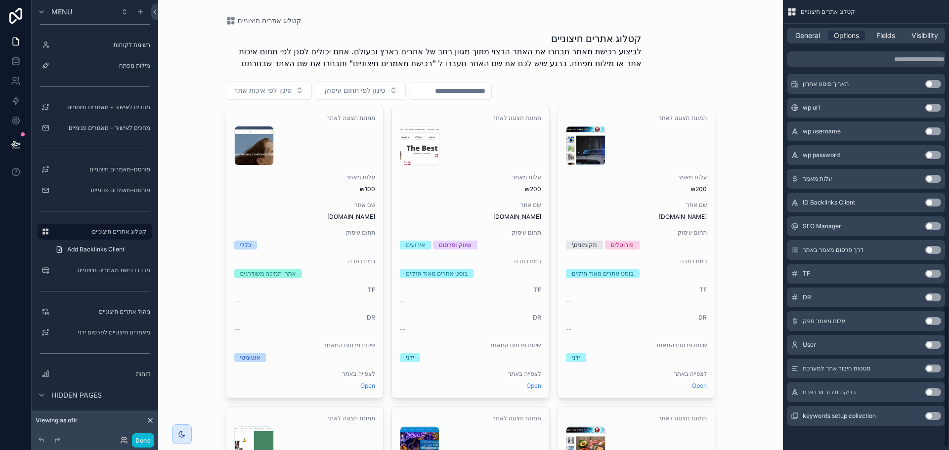
scroll to position [964, 0]
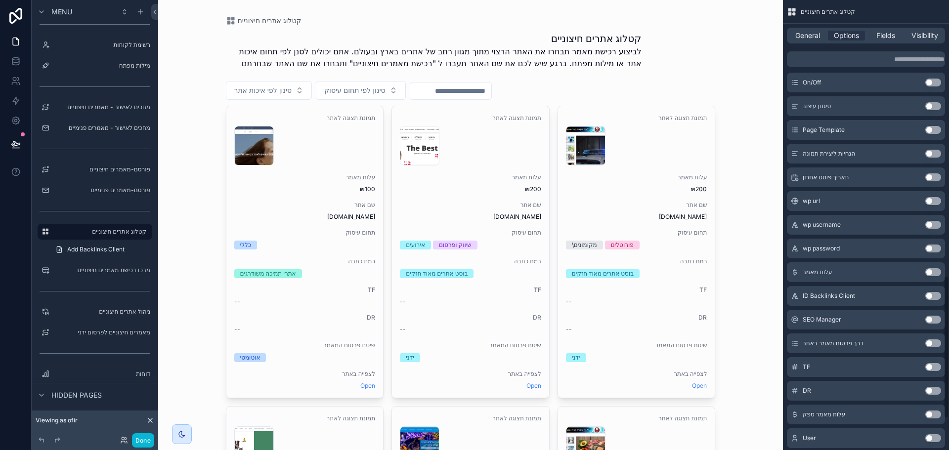
scroll to position [865, 0]
click at [412, 201] on button "Use setting" at bounding box center [933, 203] width 16 height 8
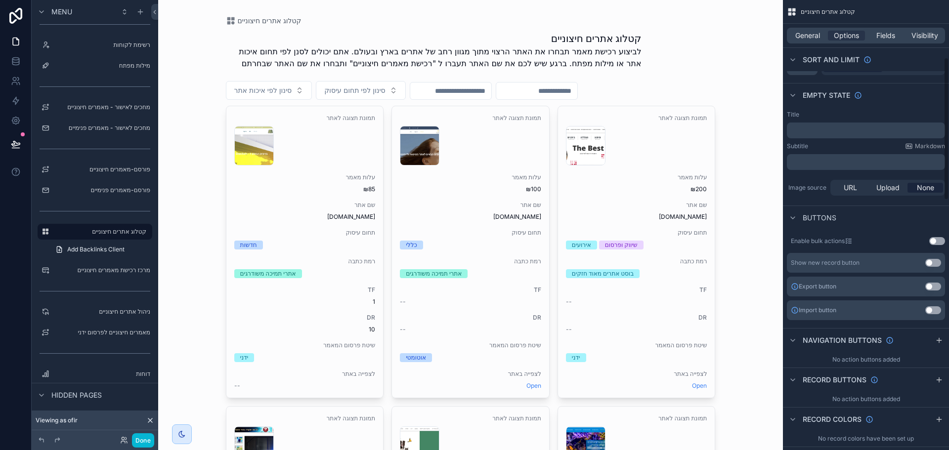
scroll to position [198, 0]
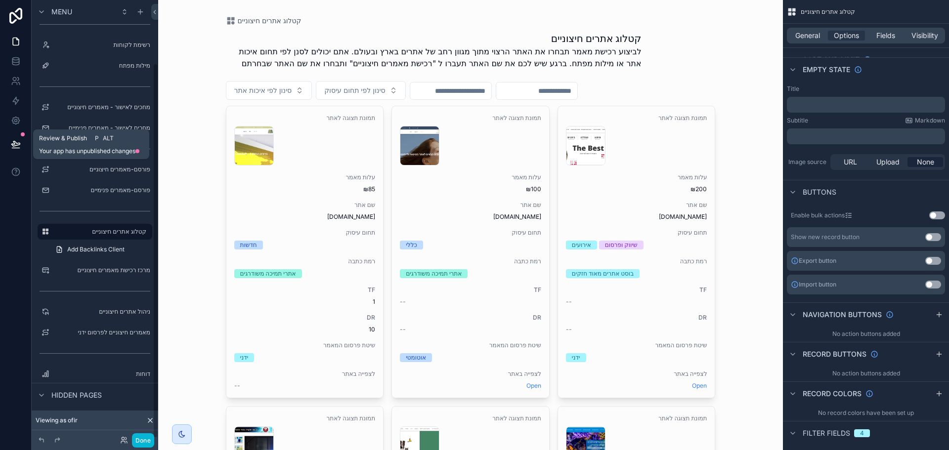
click at [14, 150] on button at bounding box center [16, 144] width 22 height 28
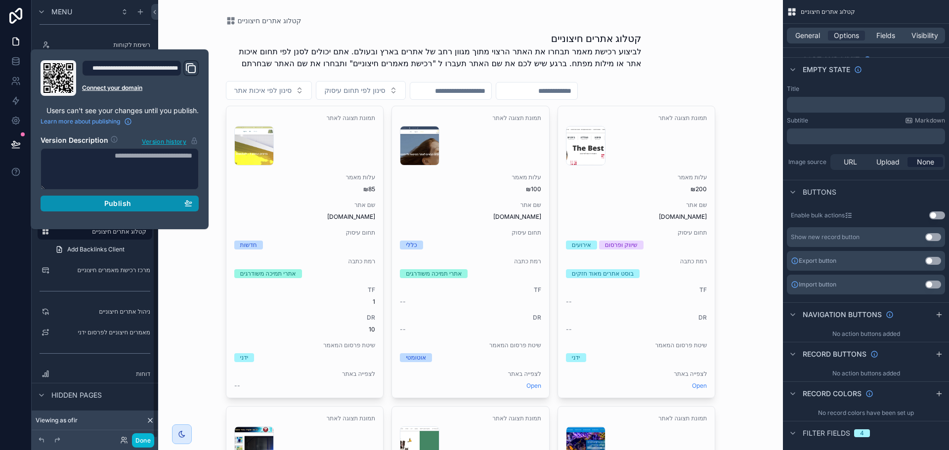
click at [120, 199] on button "Publish" at bounding box center [120, 204] width 158 height 16
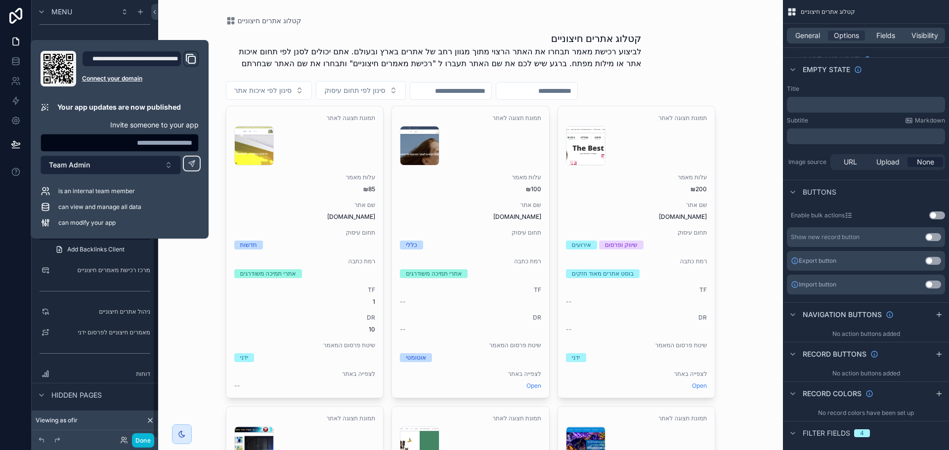
click at [127, 166] on button "Team Admin" at bounding box center [111, 165] width 140 height 19
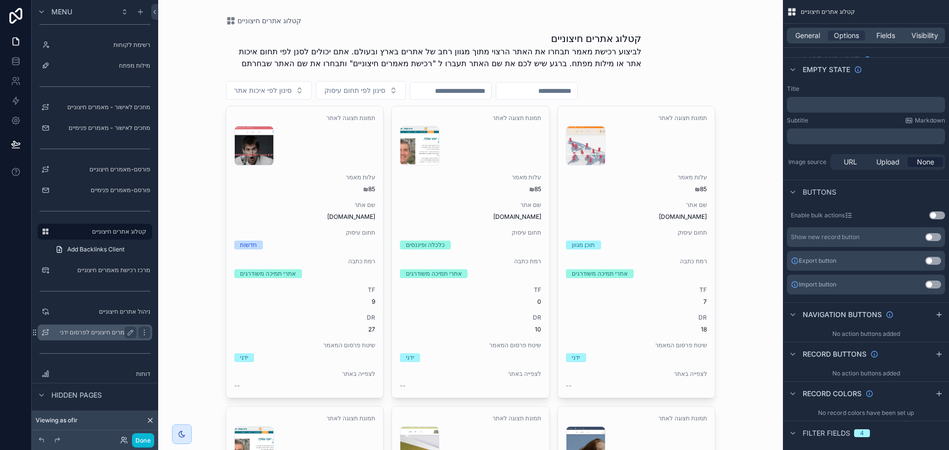
click at [90, 331] on label "מאמרים חיצוניים לפרסום ידני" at bounding box center [92, 333] width 79 height 8
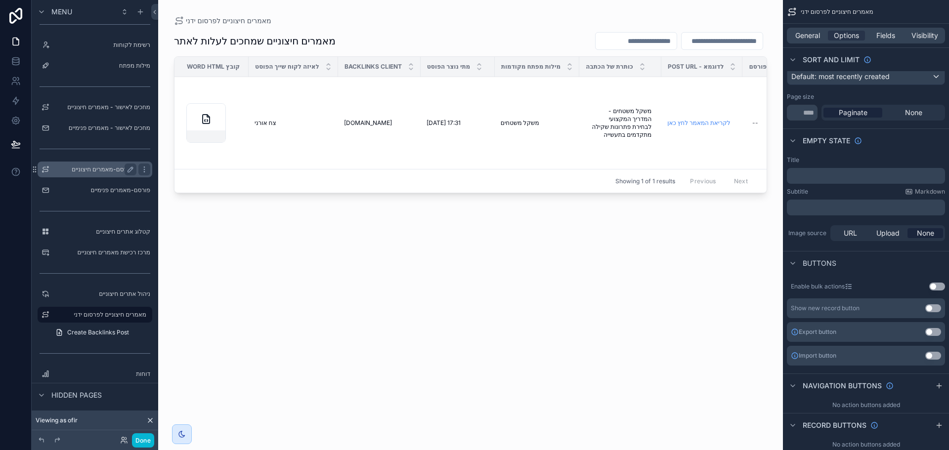
click at [99, 171] on label "פורסם-מאמרים חיצוניים" at bounding box center [92, 170] width 79 height 8
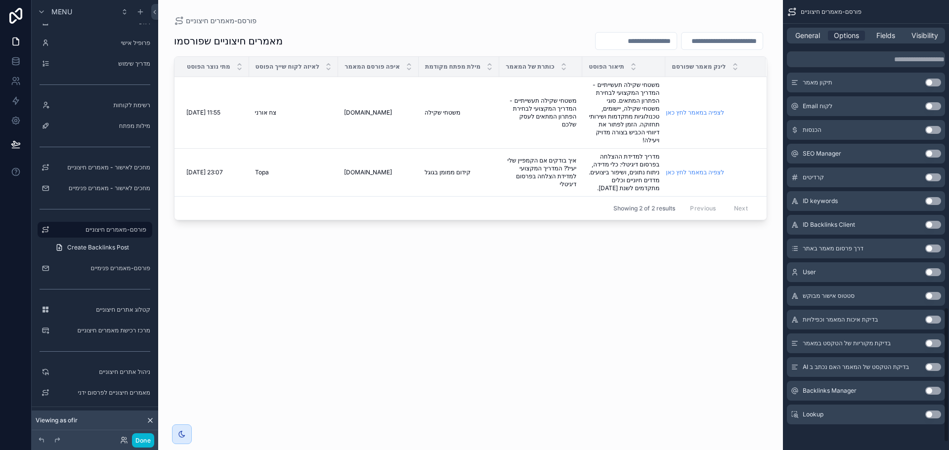
scroll to position [1051, 0]
click at [412, 343] on button "Use setting" at bounding box center [933, 389] width 16 height 8
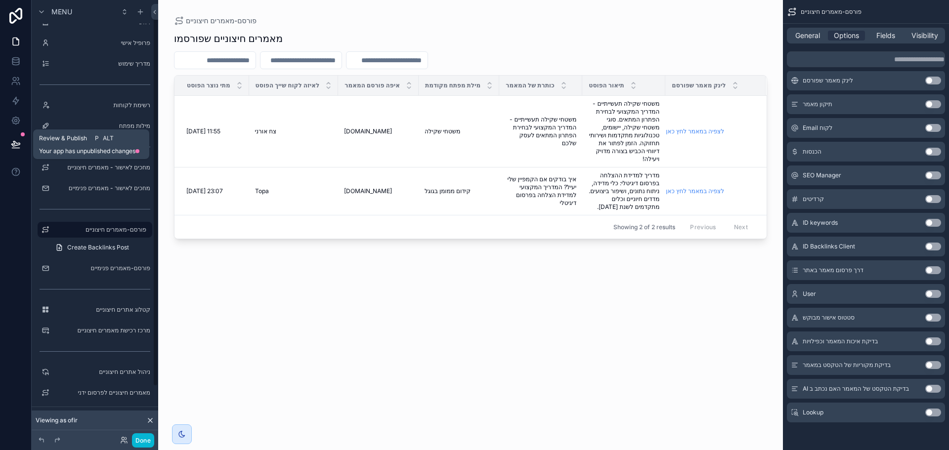
click at [13, 142] on icon at bounding box center [15, 143] width 8 height 5
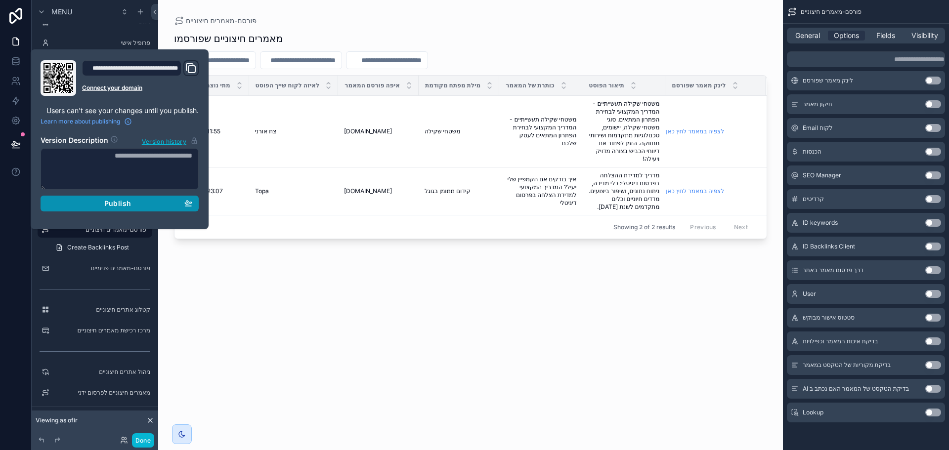
click at [138, 201] on div "Publish" at bounding box center [119, 203] width 145 height 9
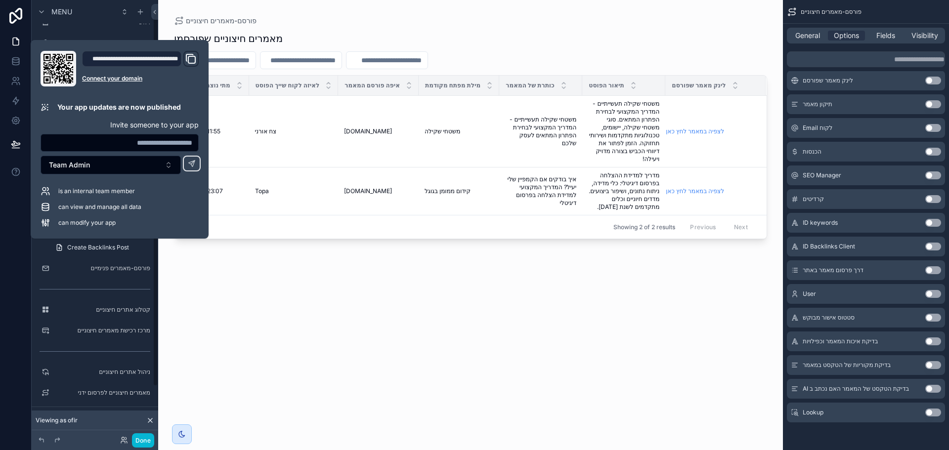
click at [224, 340] on div "מאמרים חיצוניים שפורסמו מתי נוצר הפוסט לאיזה לקוח שייך הפוסט איפה פורסם המאמר מ…" at bounding box center [470, 232] width 593 height 413
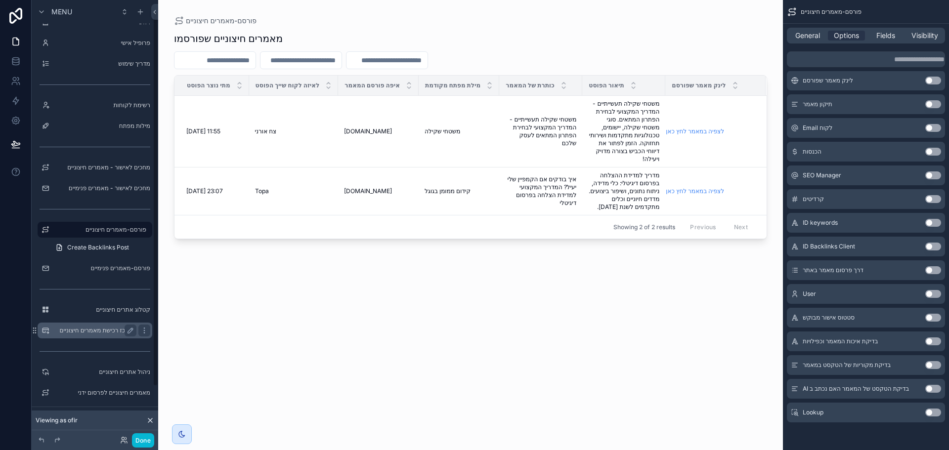
click at [110, 330] on label "מרכז רכישת מאמרים חיצוניים" at bounding box center [92, 331] width 79 height 8
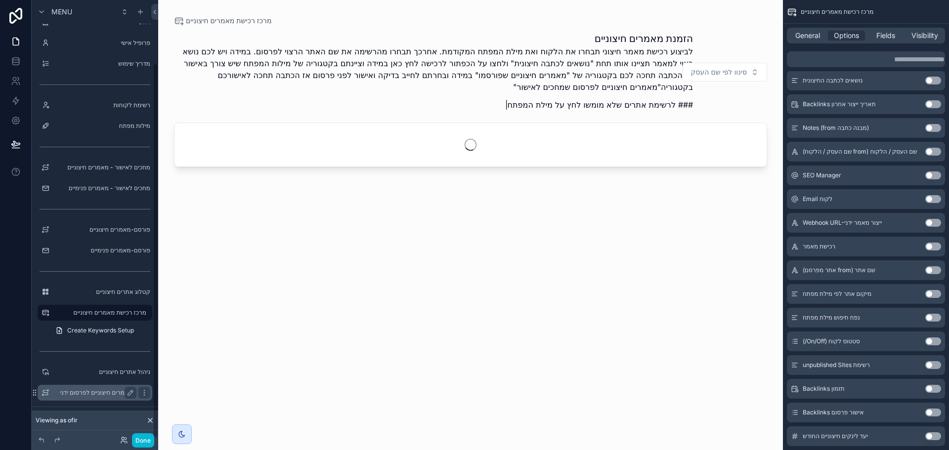
scroll to position [74, 0]
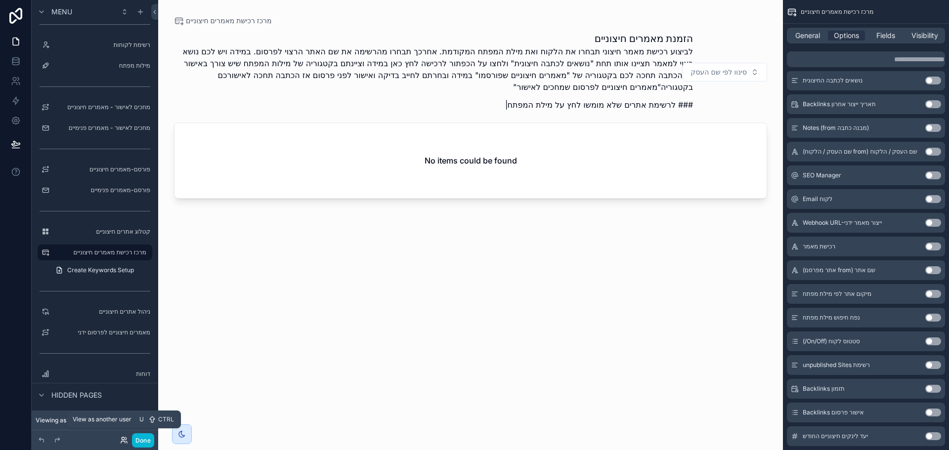
click at [126, 343] on icon at bounding box center [126, 442] width 1 height 2
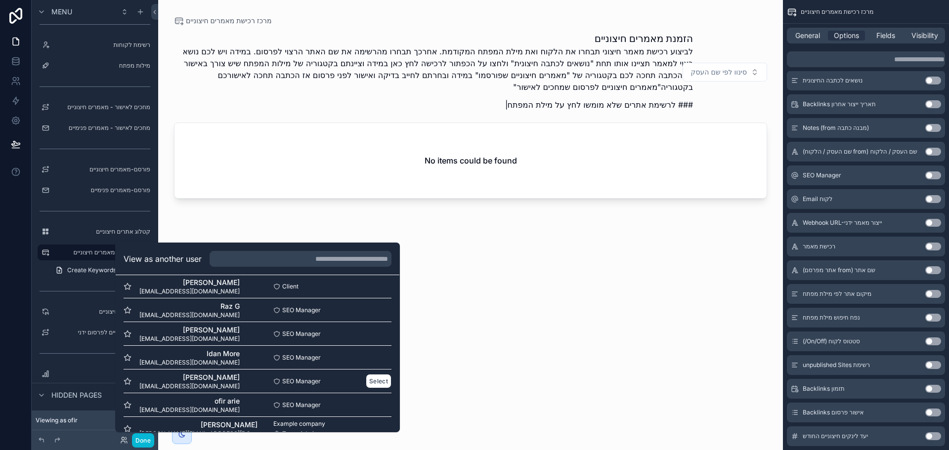
scroll to position [120, 0]
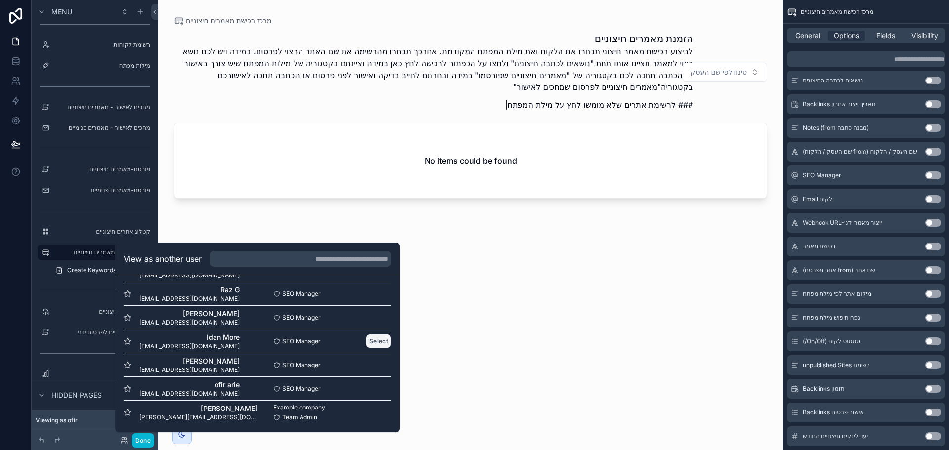
click at [366, 338] on button "Select" at bounding box center [379, 341] width 26 height 14
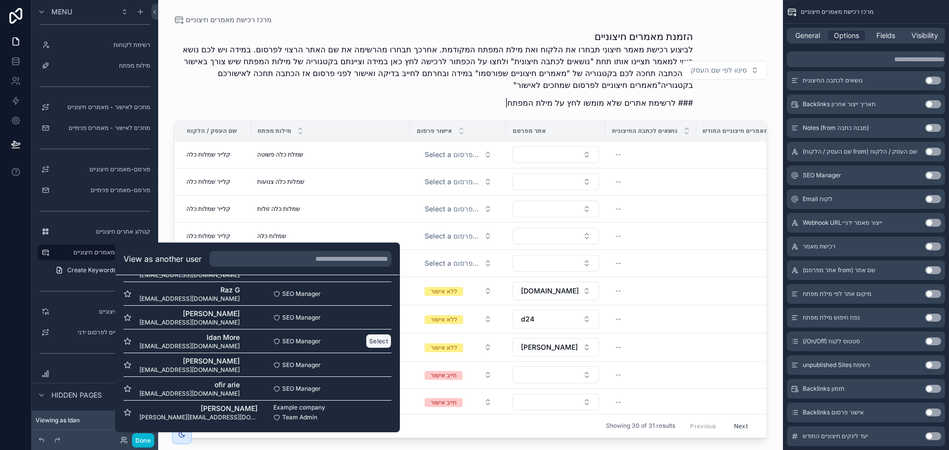
click at [378, 91] on div "scrollable content" at bounding box center [470, 219] width 625 height 438
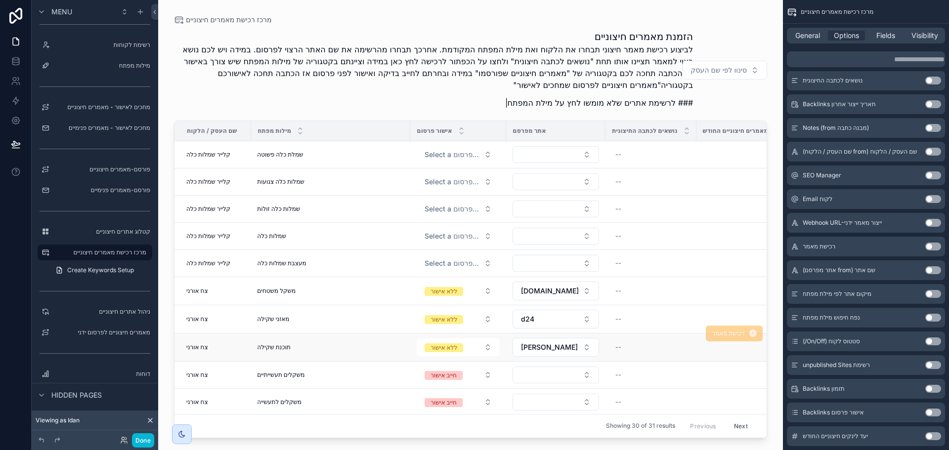
scroll to position [99, 0]
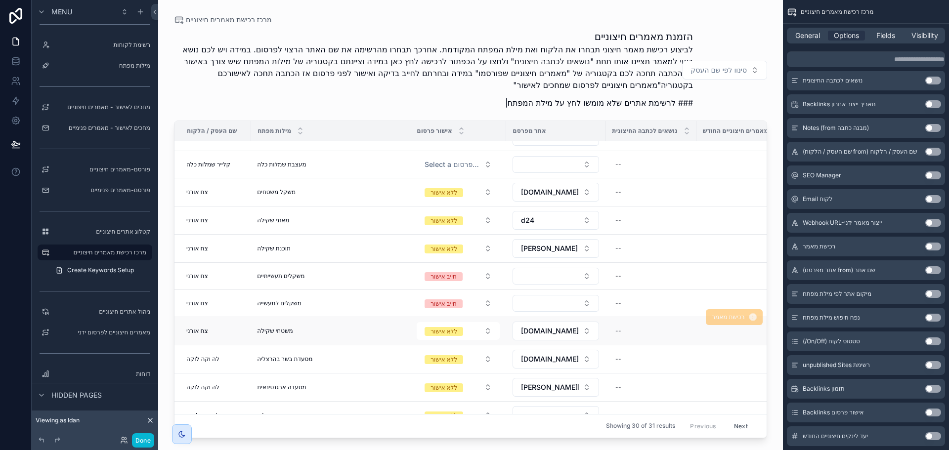
click at [273, 332] on span "משטחי שקילה" at bounding box center [275, 331] width 36 height 8
